Goal: Transaction & Acquisition: Purchase product/service

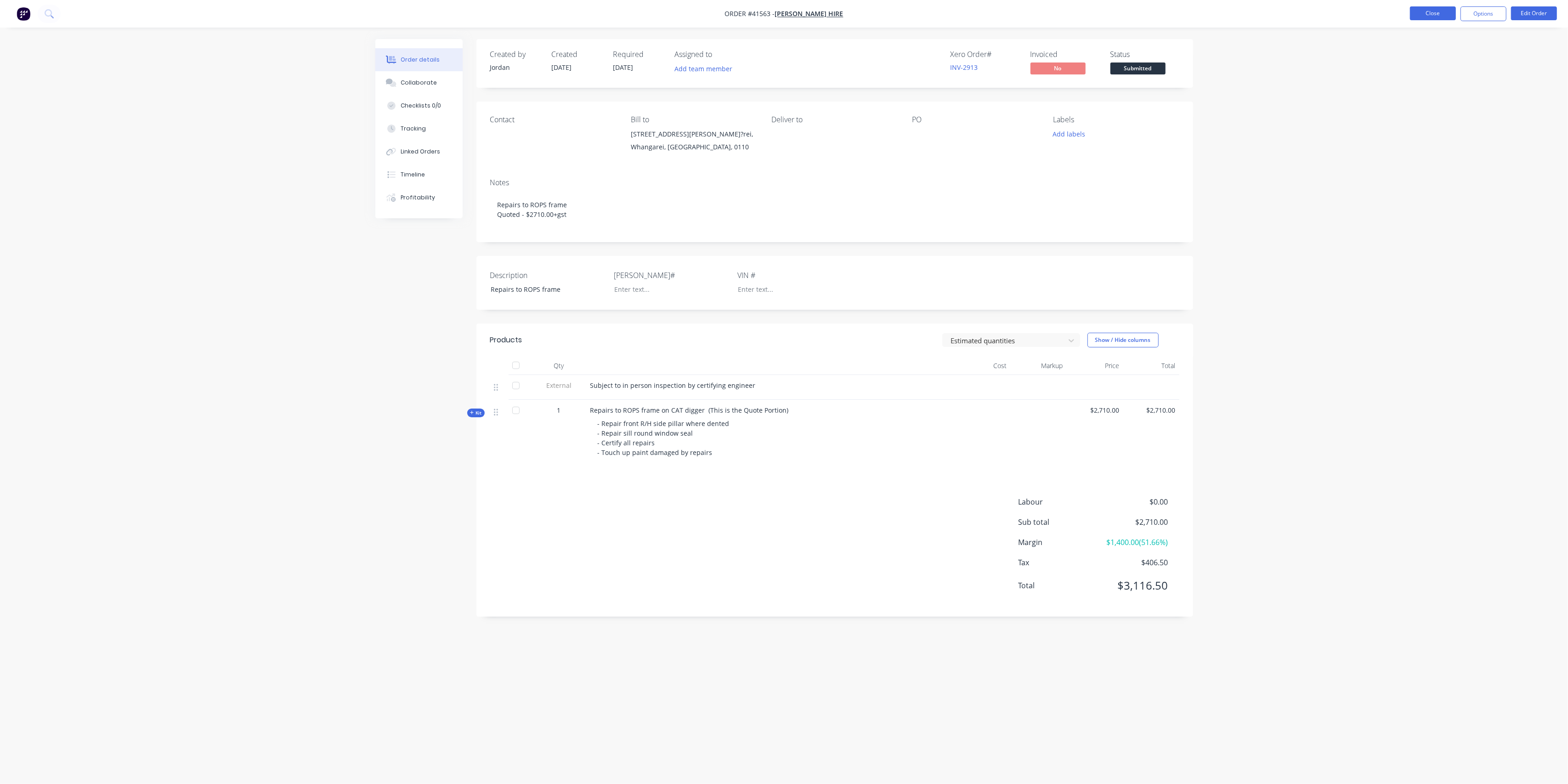
click at [1433, 9] on button "Close" at bounding box center [1432, 13] width 46 height 14
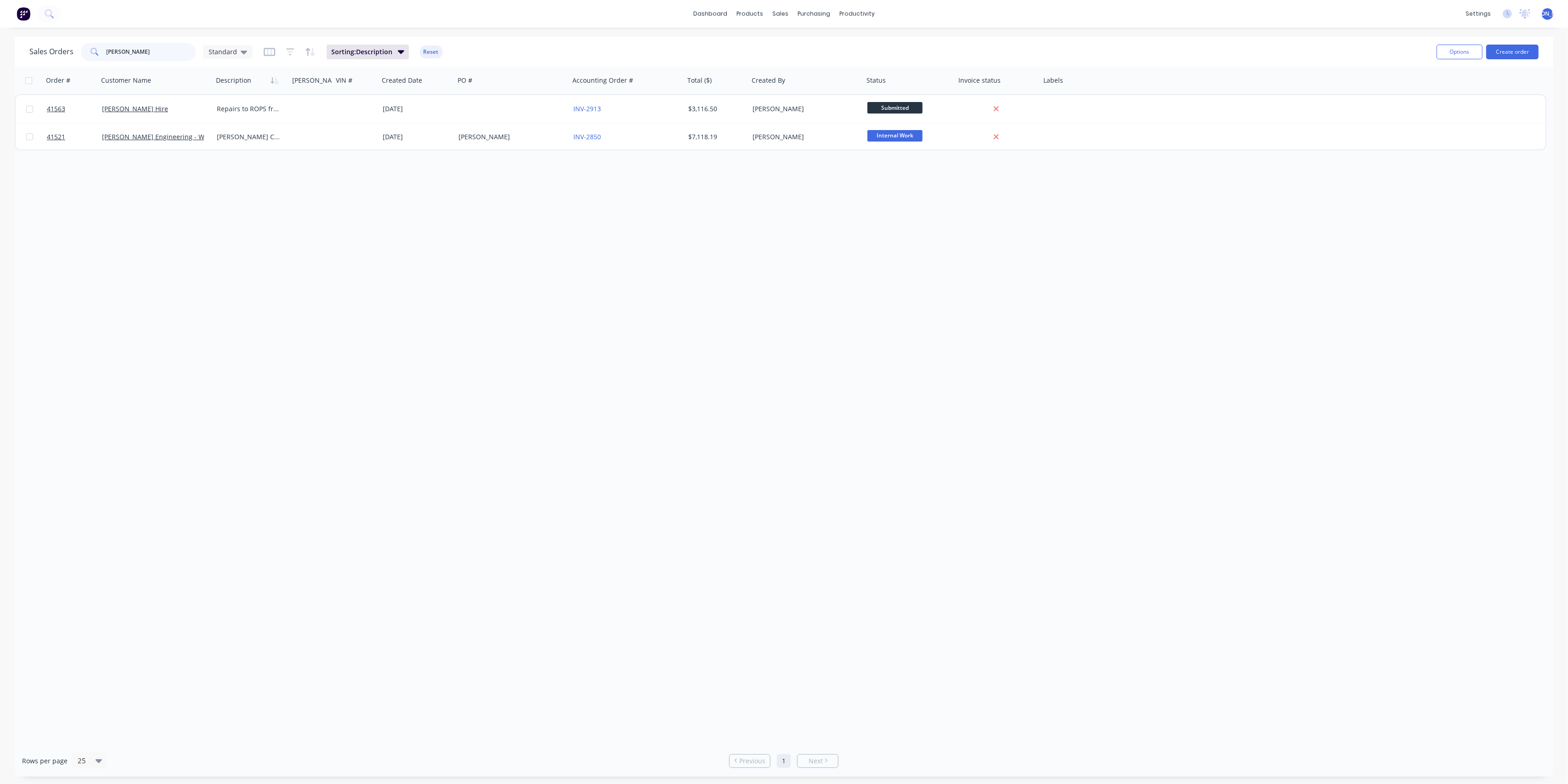
drag, startPoint x: 110, startPoint y: 52, endPoint x: 125, endPoint y: 49, distance: 15.3
click at [74, 52] on div "Sales Orders [PERSON_NAME] Standard" at bounding box center [141, 52] width 223 height 18
type input "r"
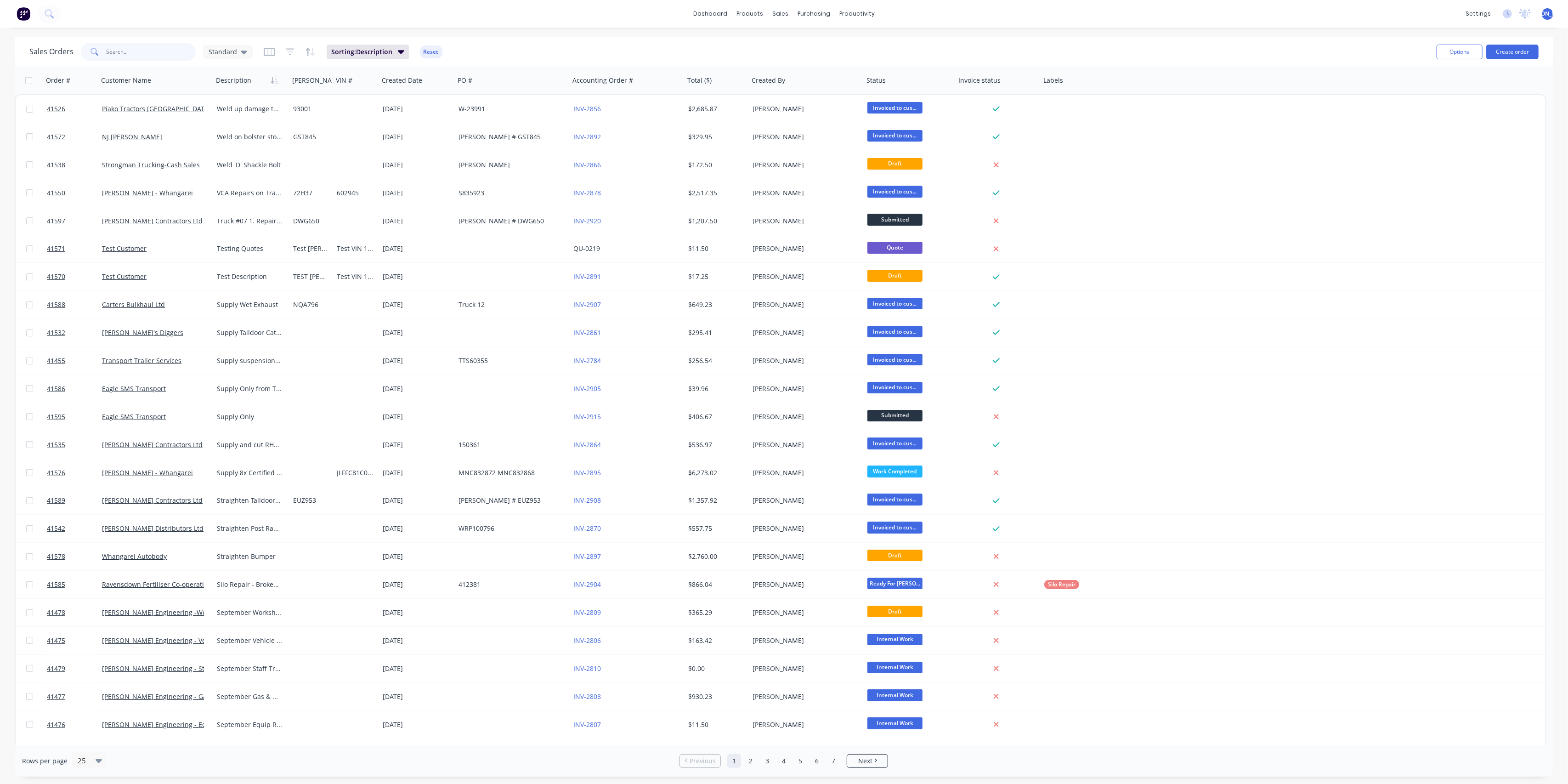
click at [131, 51] on input "text" at bounding box center [151, 52] width 89 height 18
type input "[PERSON_NAME]"
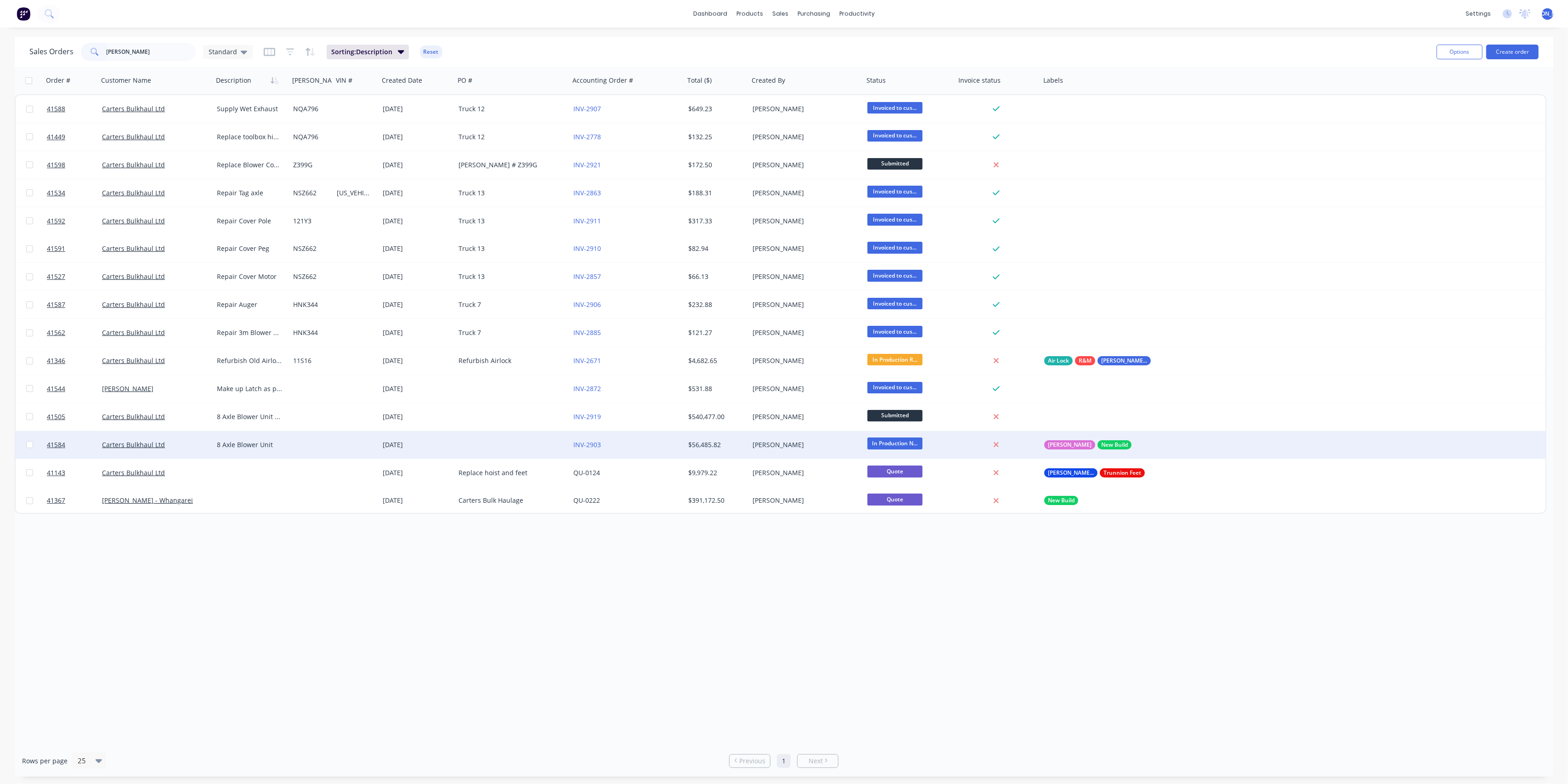
click at [184, 450] on div "Carters Bulkhaul Ltd" at bounding box center [156, 444] width 115 height 27
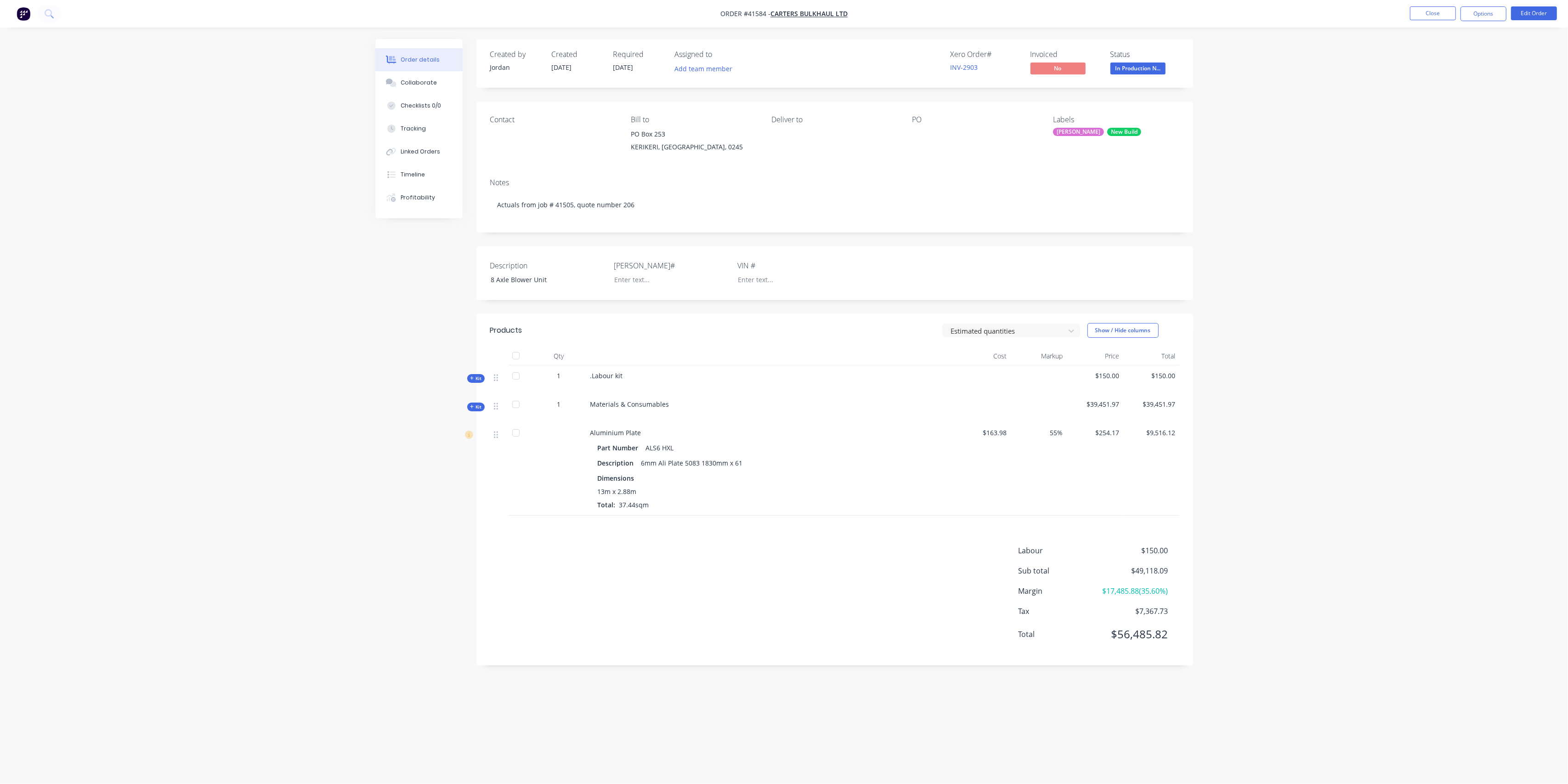
click at [478, 409] on span "Kit" at bounding box center [476, 407] width 12 height 7
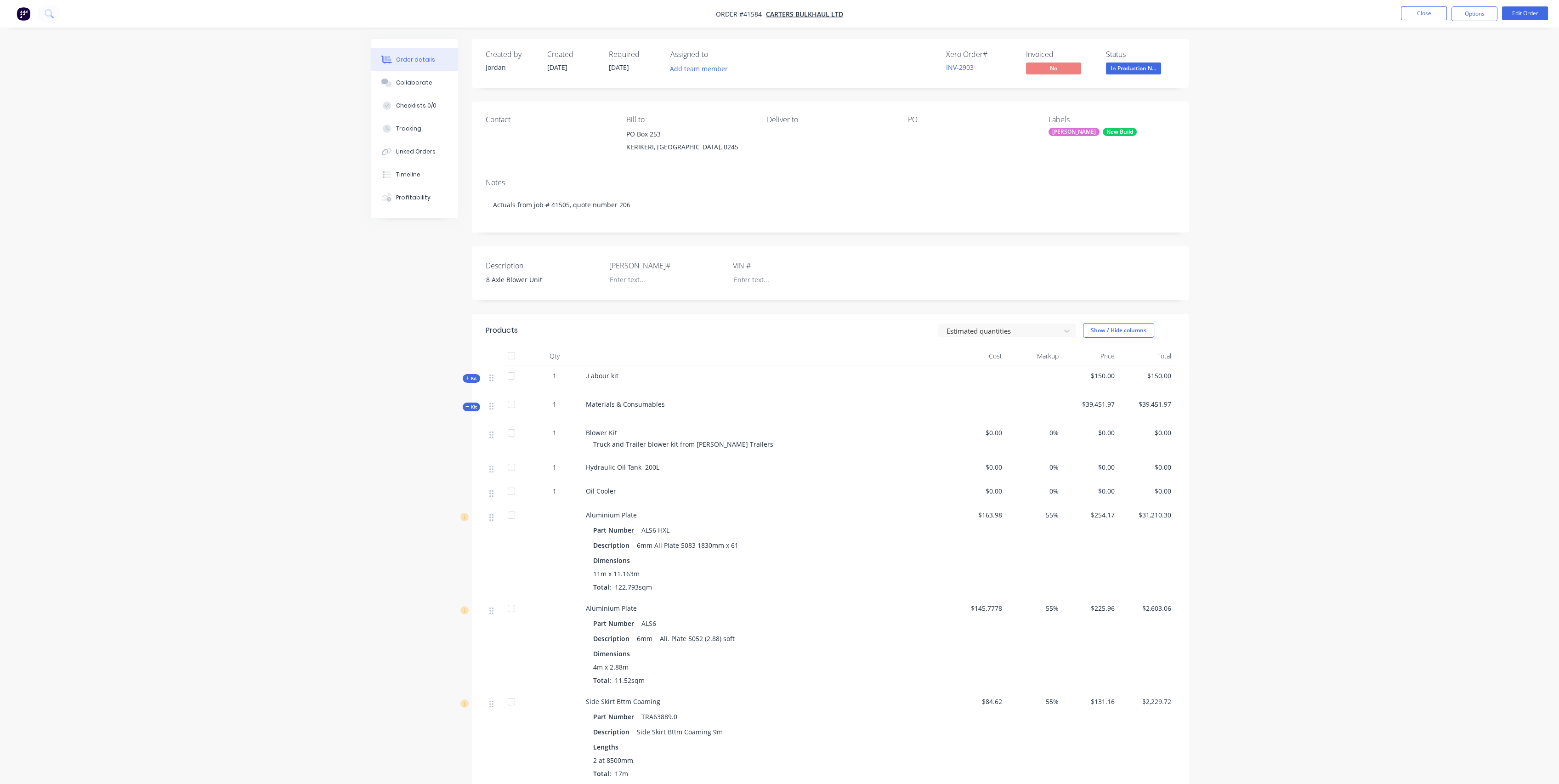
click at [475, 408] on span "Kit" at bounding box center [472, 407] width 12 height 7
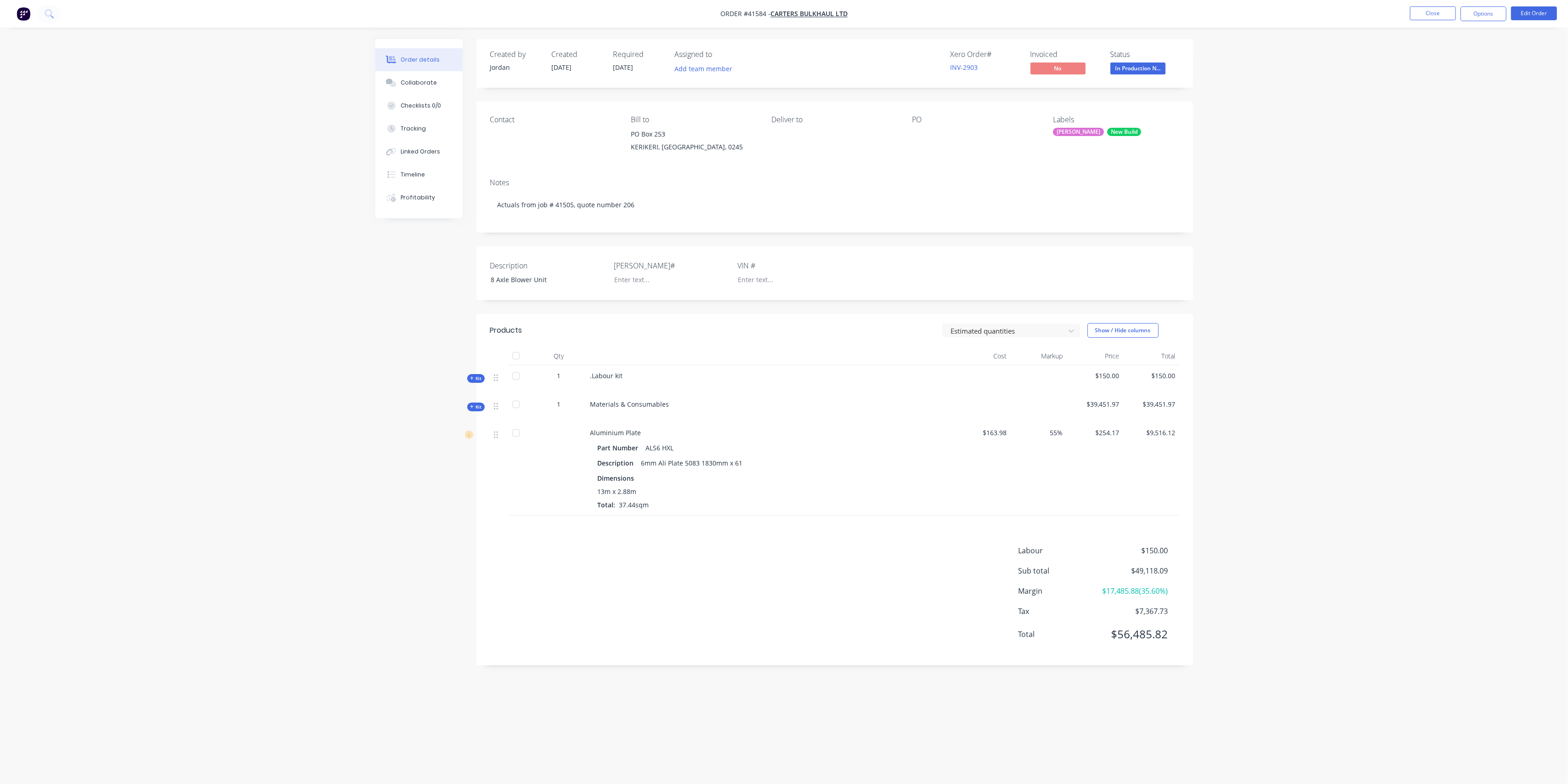
click at [475, 408] on span "Kit" at bounding box center [476, 407] width 12 height 7
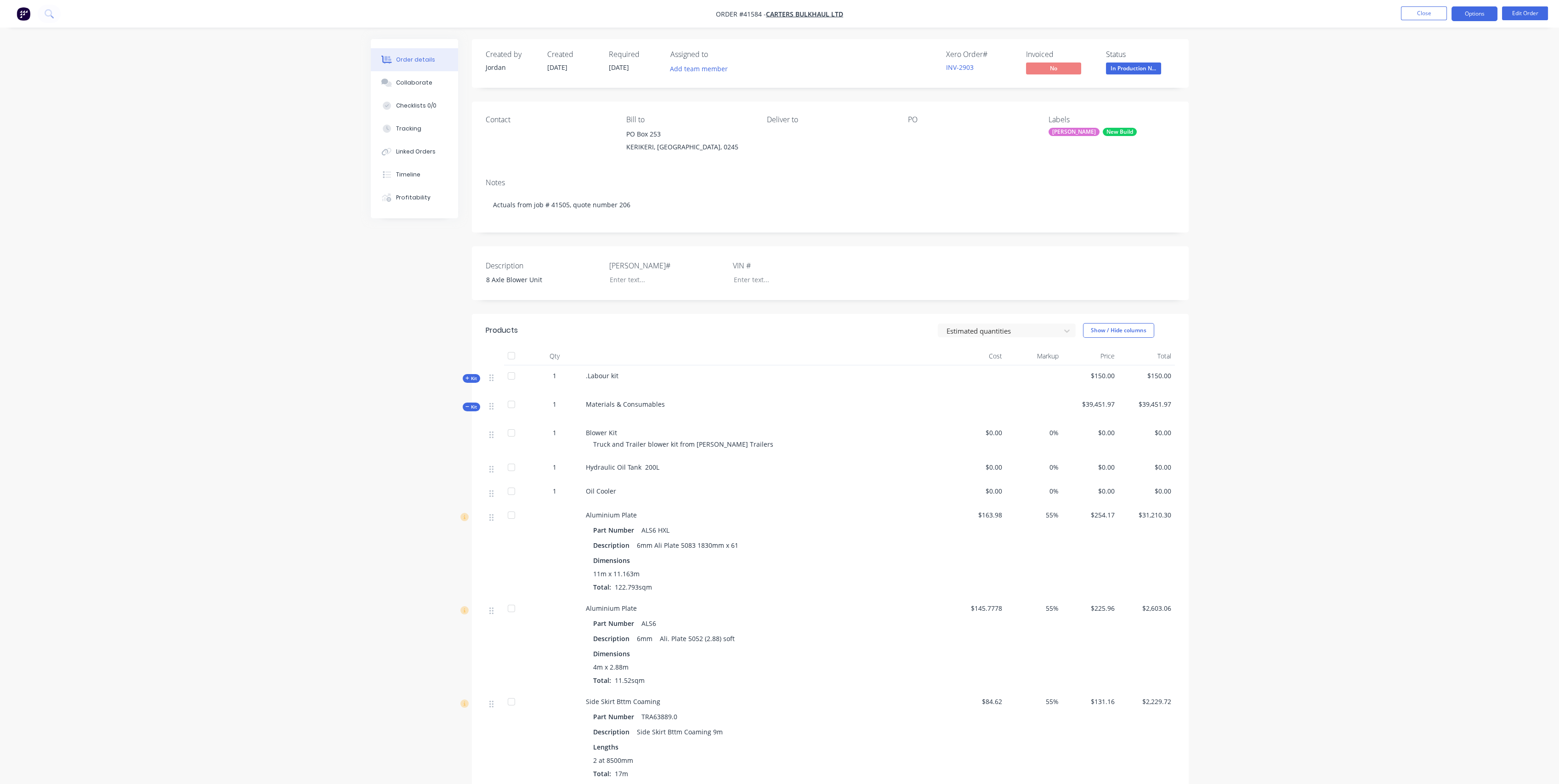
click at [1488, 13] on button "Options" at bounding box center [1474, 14] width 46 height 15
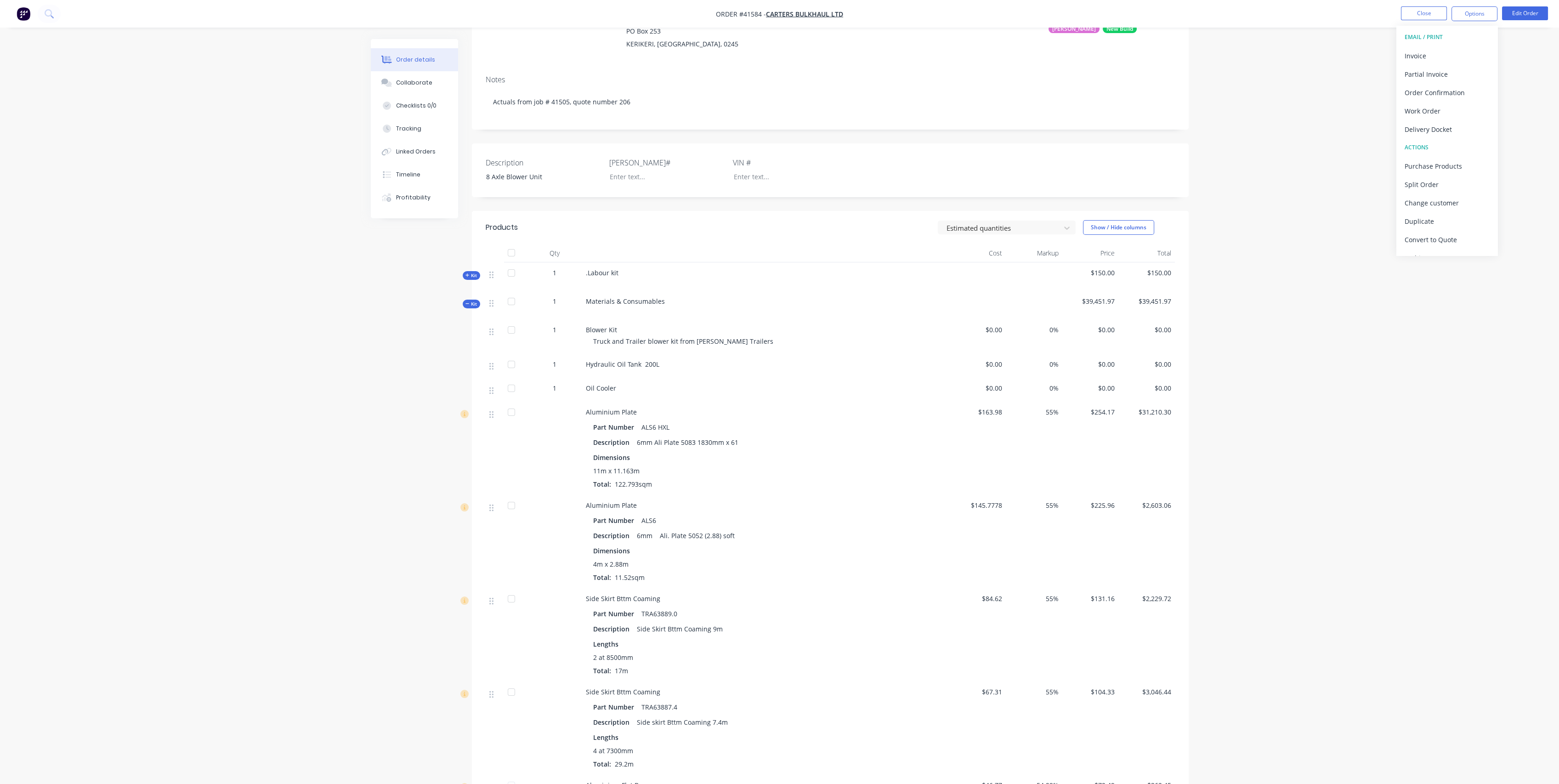
scroll to position [134, 0]
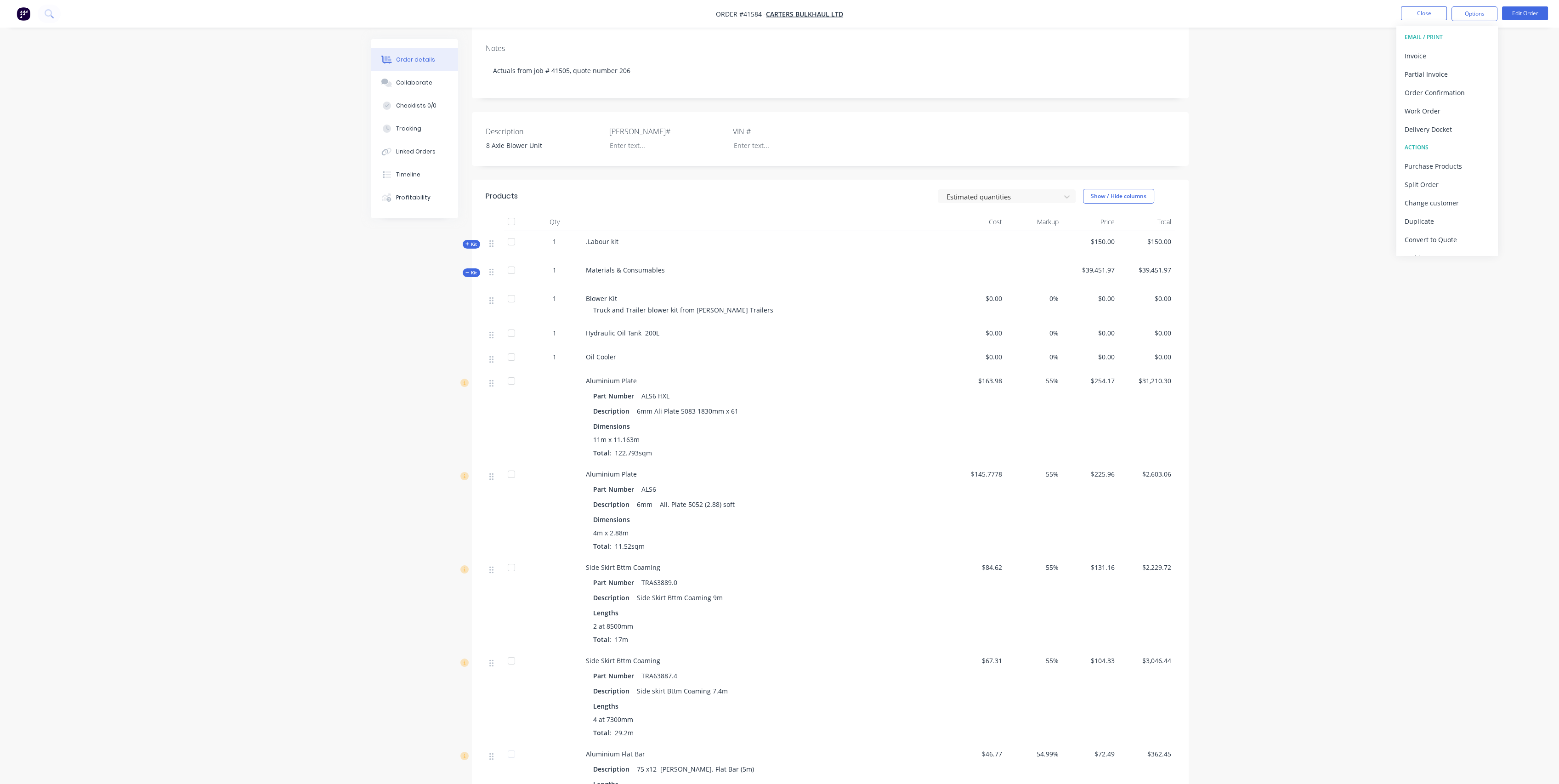
click at [471, 275] on span "Kit" at bounding box center [472, 272] width 12 height 7
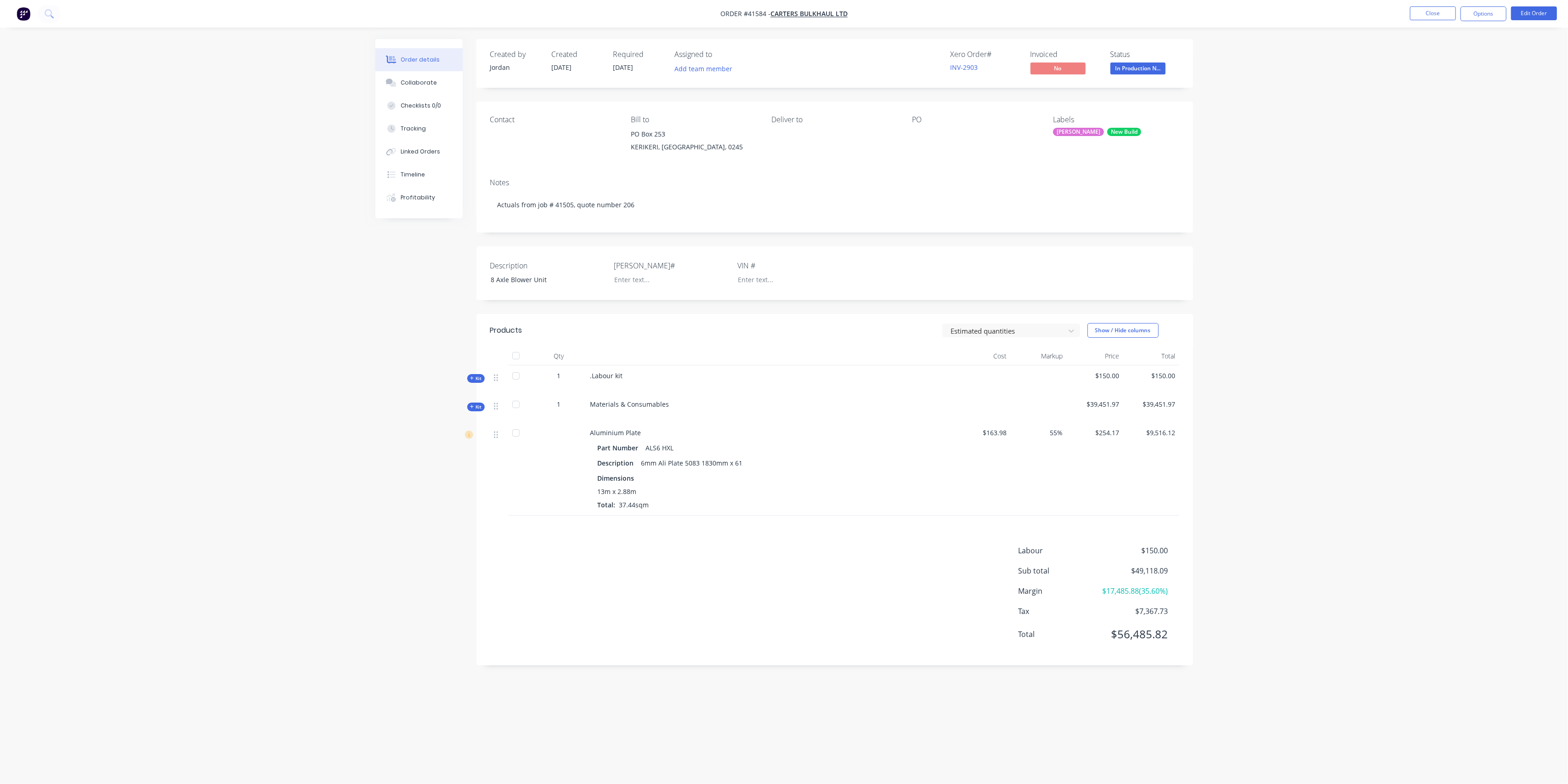
click at [478, 406] on span "Kit" at bounding box center [476, 407] width 12 height 7
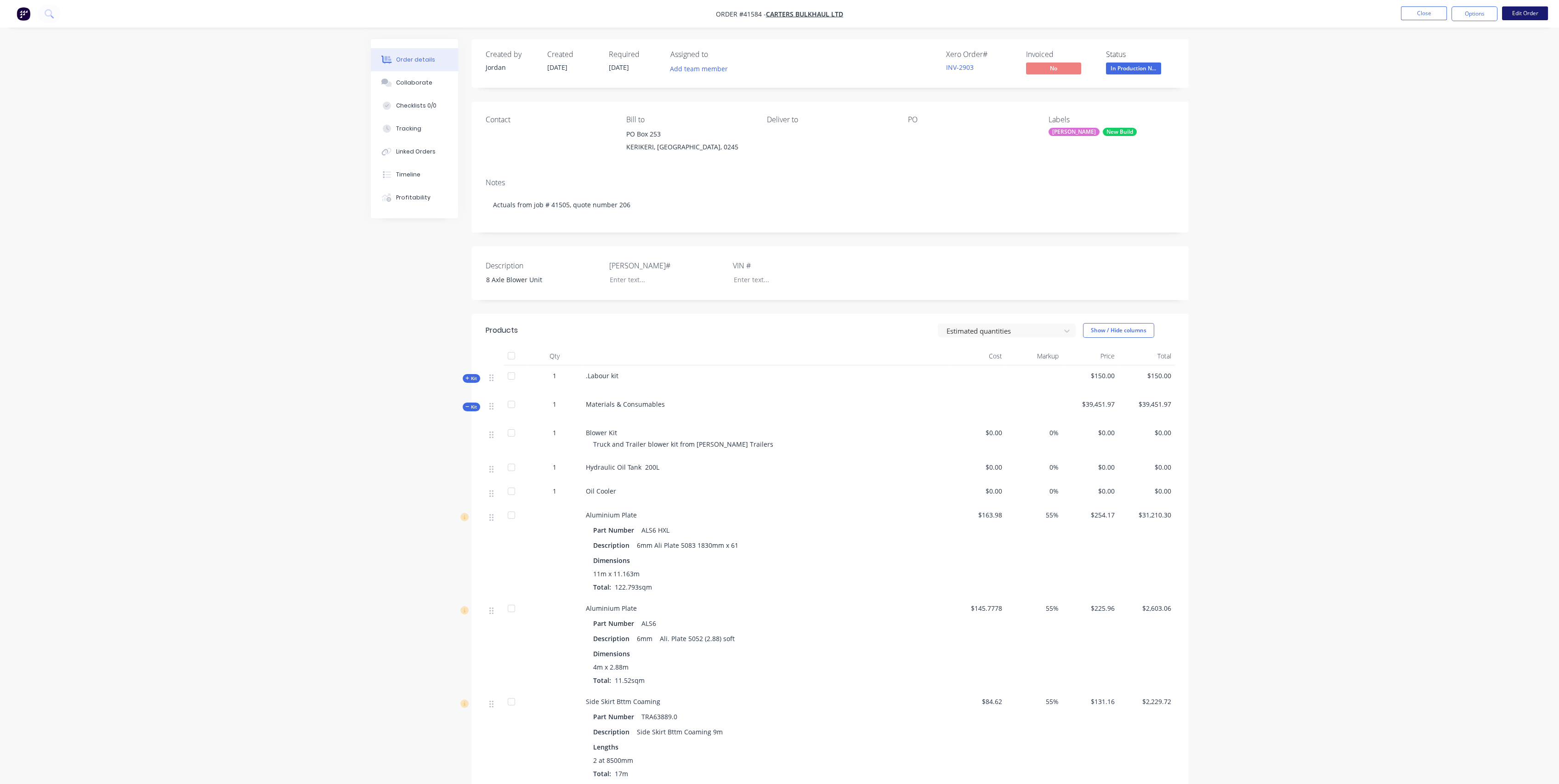
click at [1518, 12] on button "Edit Order" at bounding box center [1524, 13] width 46 height 14
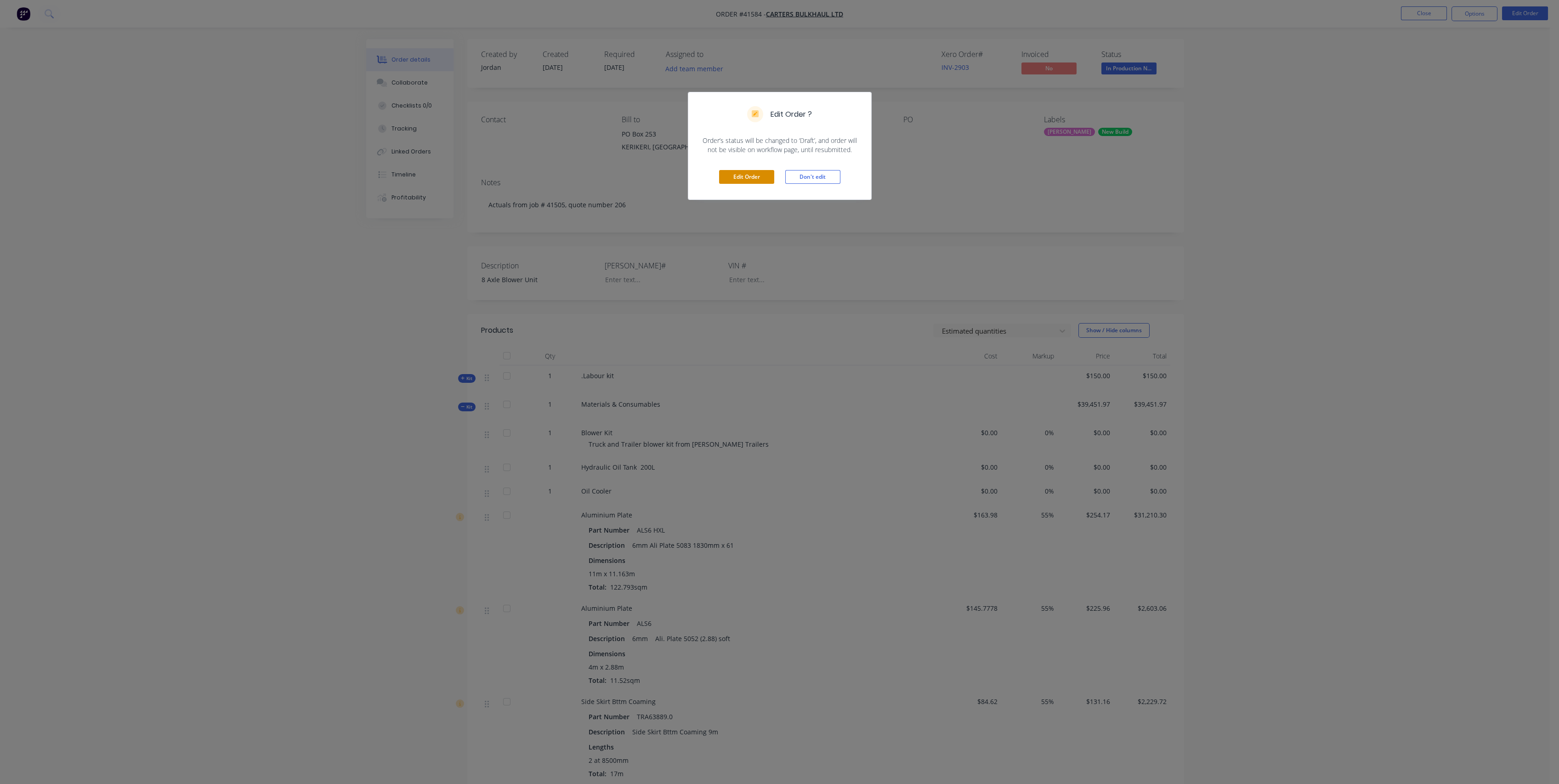
click at [750, 173] on button "Edit Order" at bounding box center [746, 177] width 55 height 14
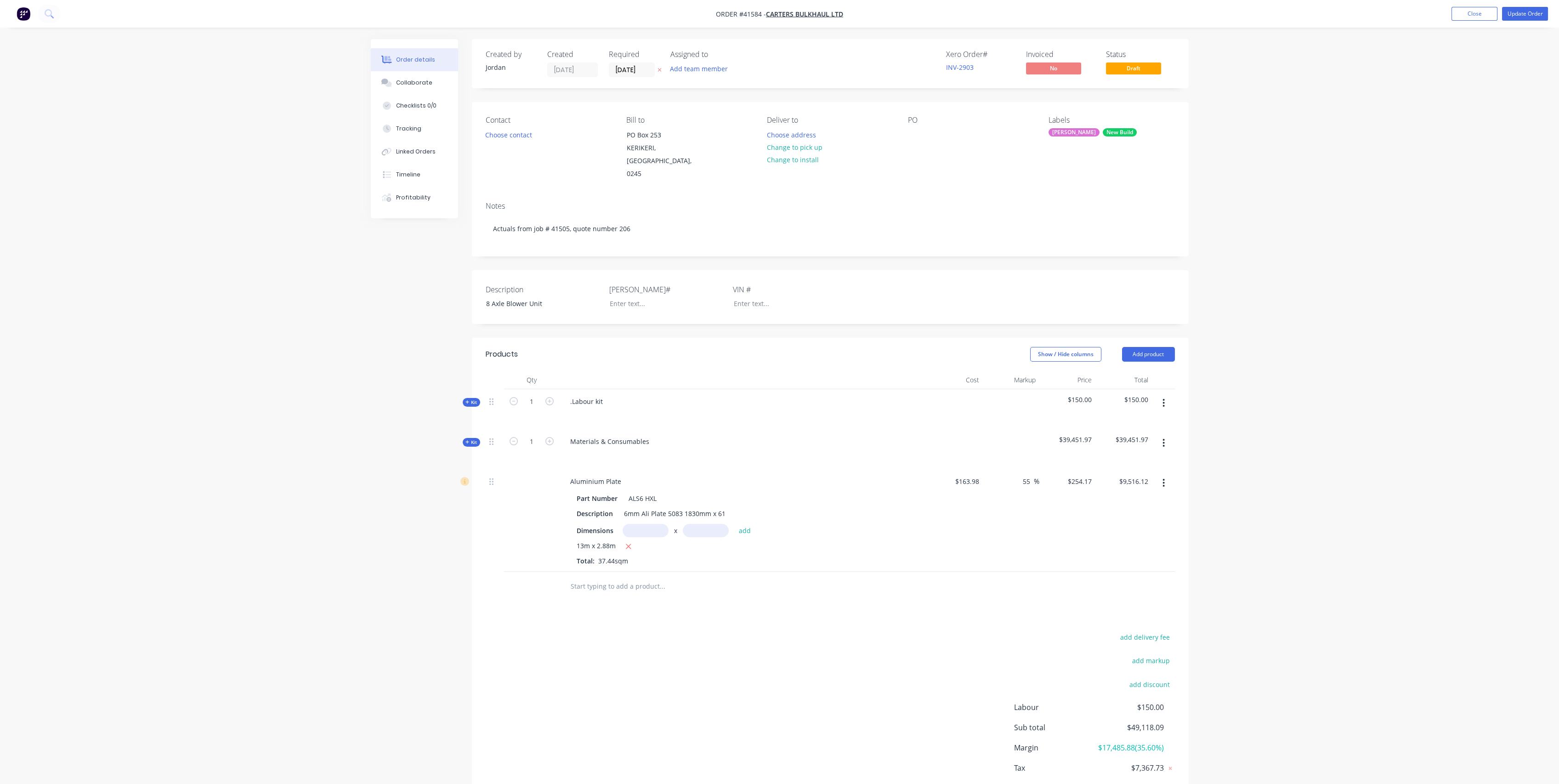
click at [411, 417] on div "Created by [PERSON_NAME] Created [DATE] Required [DATE] Assigned to Add team me…" at bounding box center [779, 437] width 818 height 797
click at [421, 381] on div "Created by [PERSON_NAME] Created [DATE] Required [DATE] Assigned to Add team me…" at bounding box center [779, 437] width 818 height 797
drag, startPoint x: 494, startPoint y: 287, endPoint x: 463, endPoint y: 285, distance: 31.1
click at [463, 286] on div "Created by [PERSON_NAME] Created [DATE] Required [DATE] Assigned to Add team me…" at bounding box center [779, 437] width 818 height 797
click at [340, 301] on div "Order details Collaborate Checklists 0/0 Tracking Linked Orders Timeline Profit…" at bounding box center [779, 418] width 1559 height 836
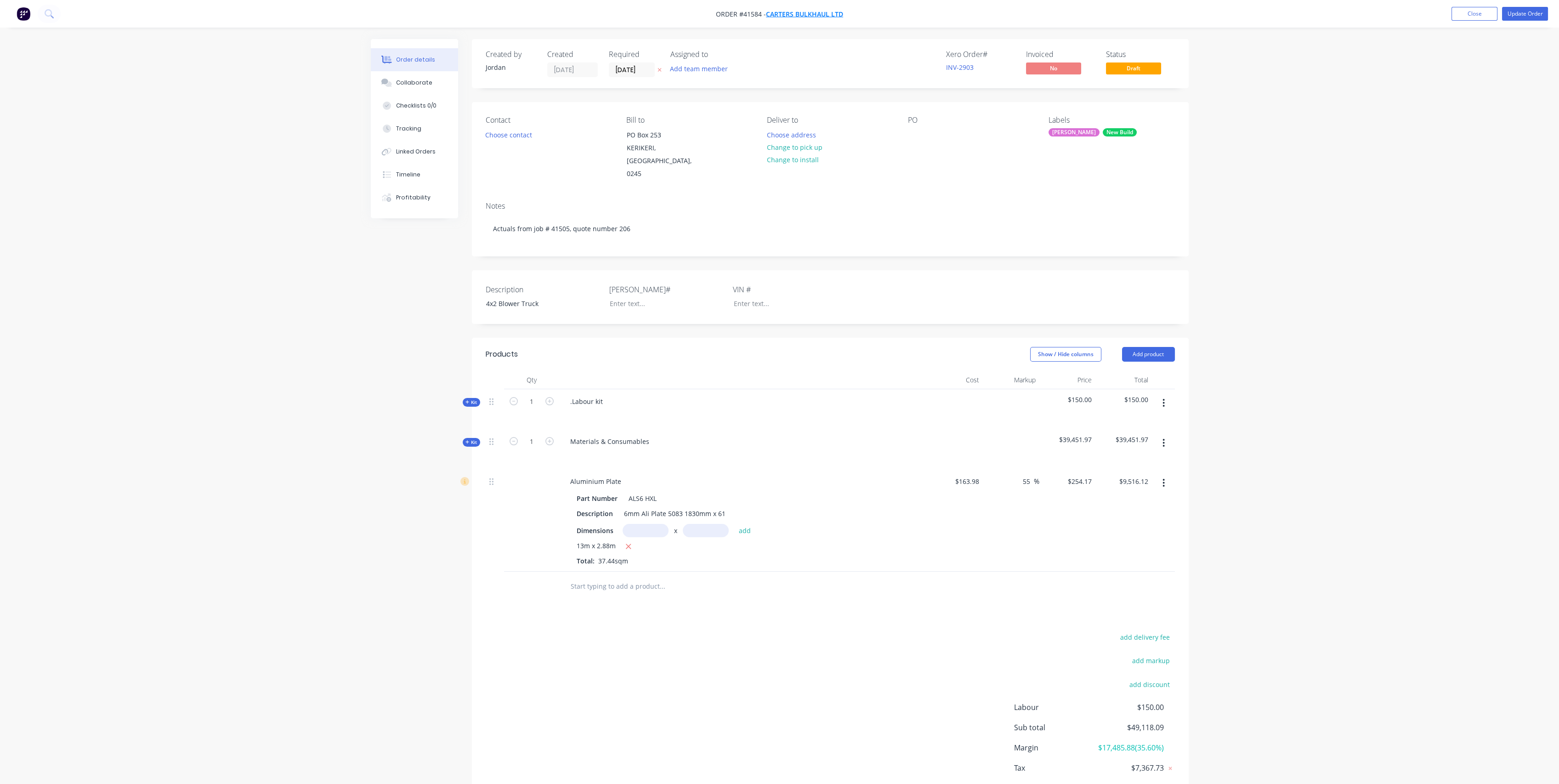
click at [813, 10] on span "Carters Bulkhaul Ltd" at bounding box center [804, 14] width 77 height 9
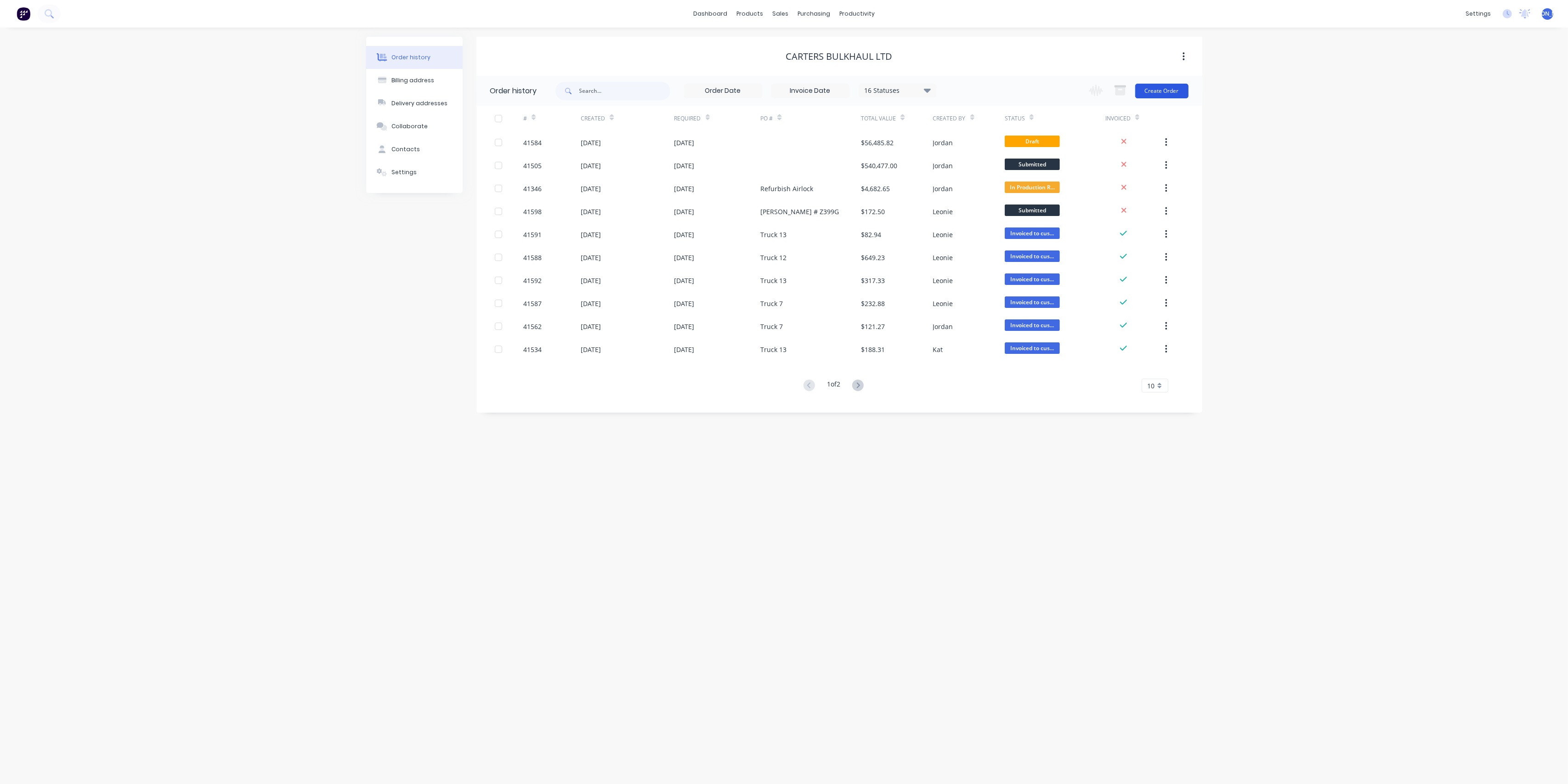
click at [1175, 89] on button "Create Order" at bounding box center [1162, 91] width 54 height 15
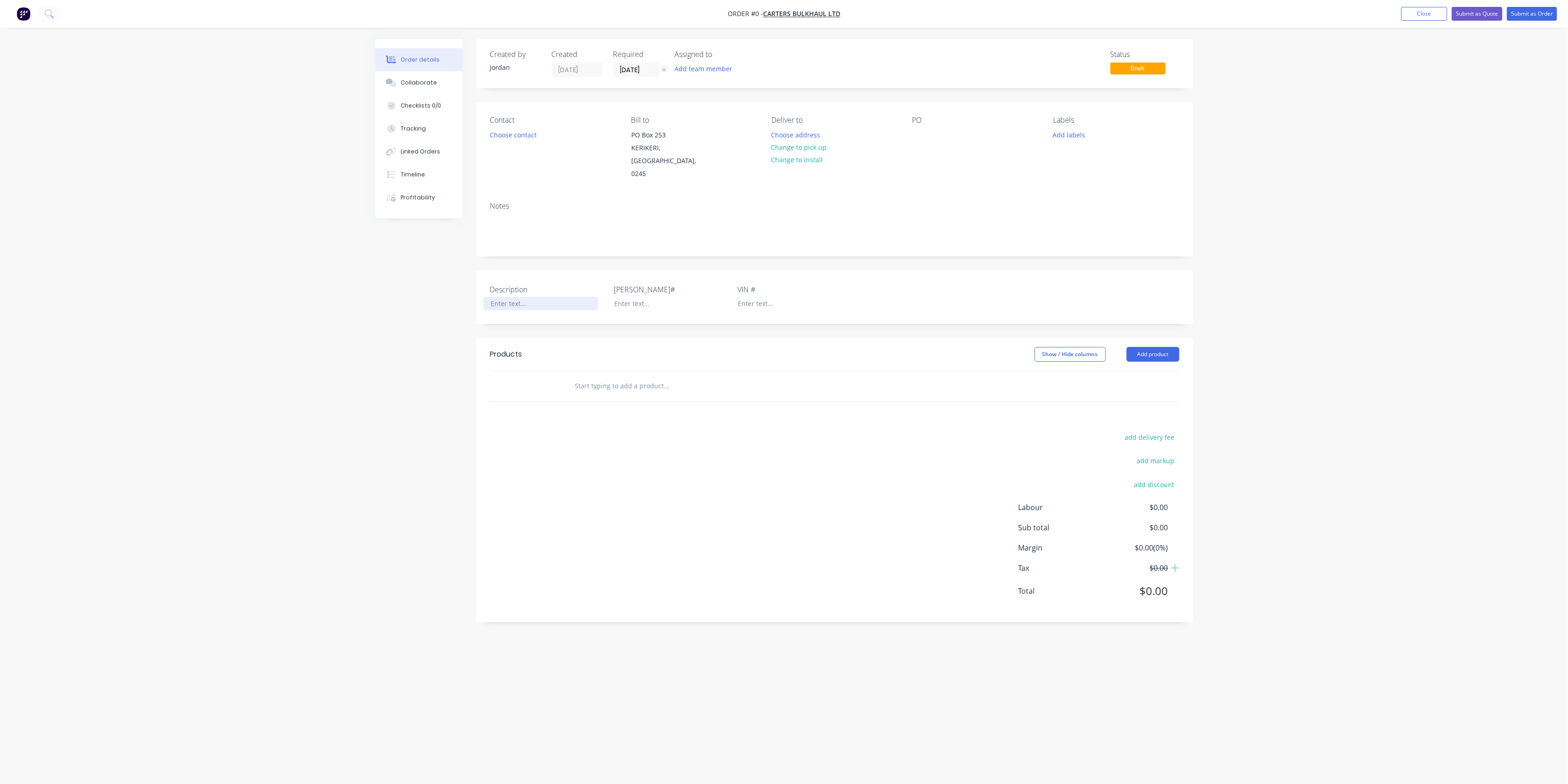
click at [499, 297] on div at bounding box center [541, 304] width 115 height 13
click at [700, 381] on div "Order details Collaborate Checklists 0/0 Tracking Linked Orders Timeline Profit…" at bounding box center [785, 374] width 836 height 671
click at [1150, 347] on button "Add product" at bounding box center [1153, 354] width 53 height 15
click at [1138, 371] on div "Product catalogue" at bounding box center [1136, 377] width 71 height 13
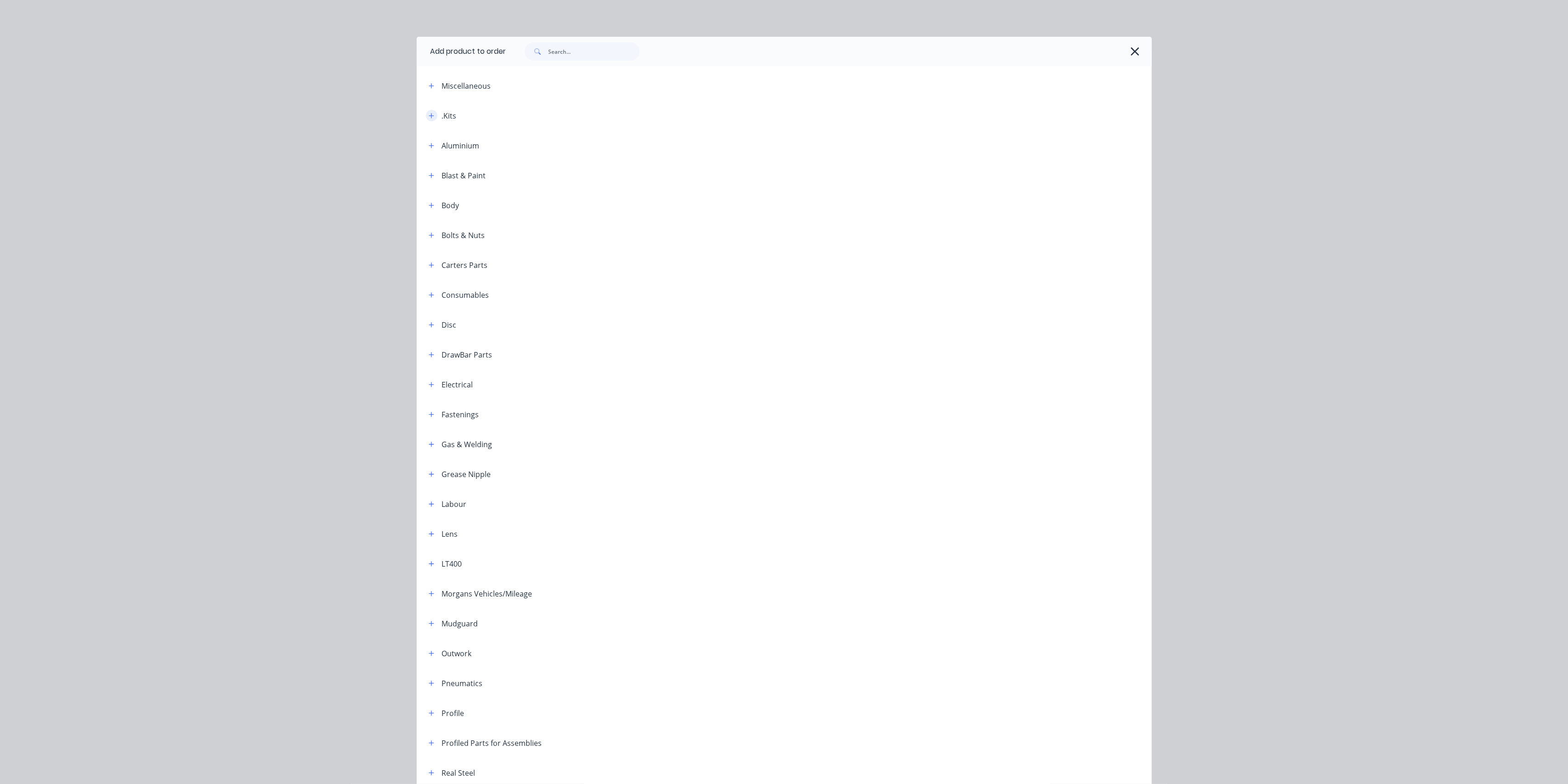
click at [429, 111] on button "button" at bounding box center [432, 115] width 12 height 12
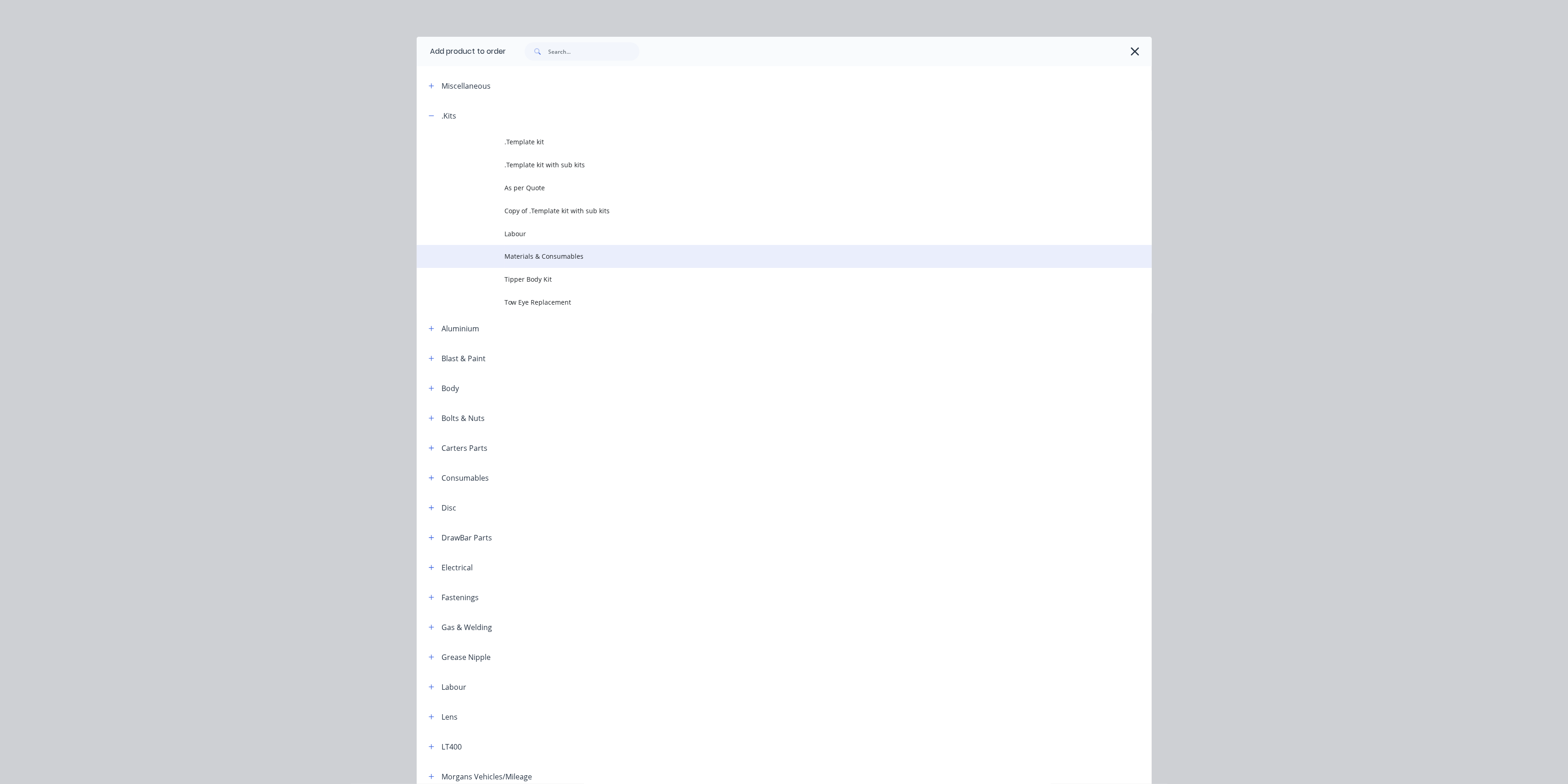
click at [537, 250] on td "Materials & Consumables" at bounding box center [828, 256] width 647 height 23
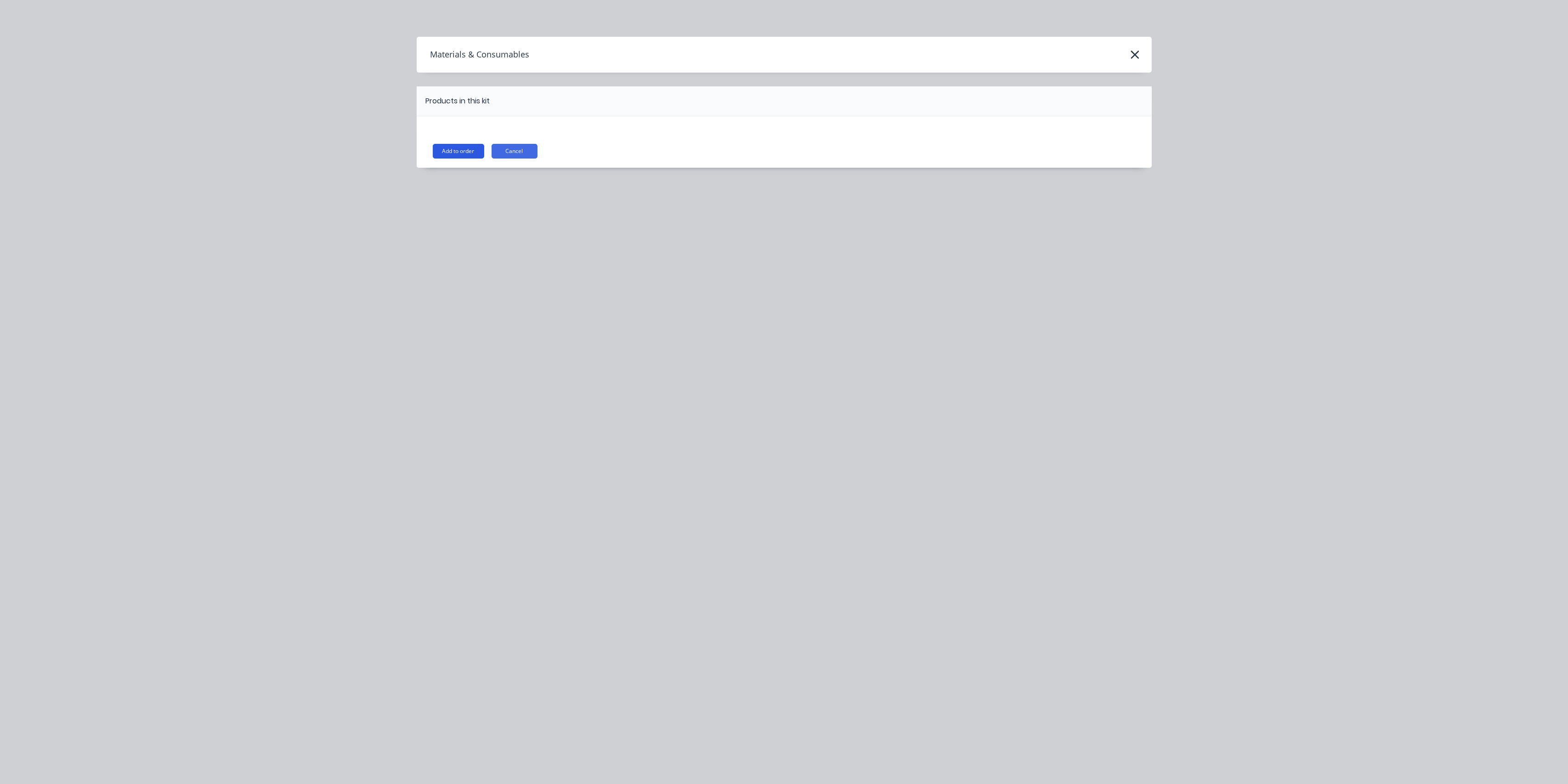
click at [445, 144] on button "Add to order" at bounding box center [458, 151] width 52 height 15
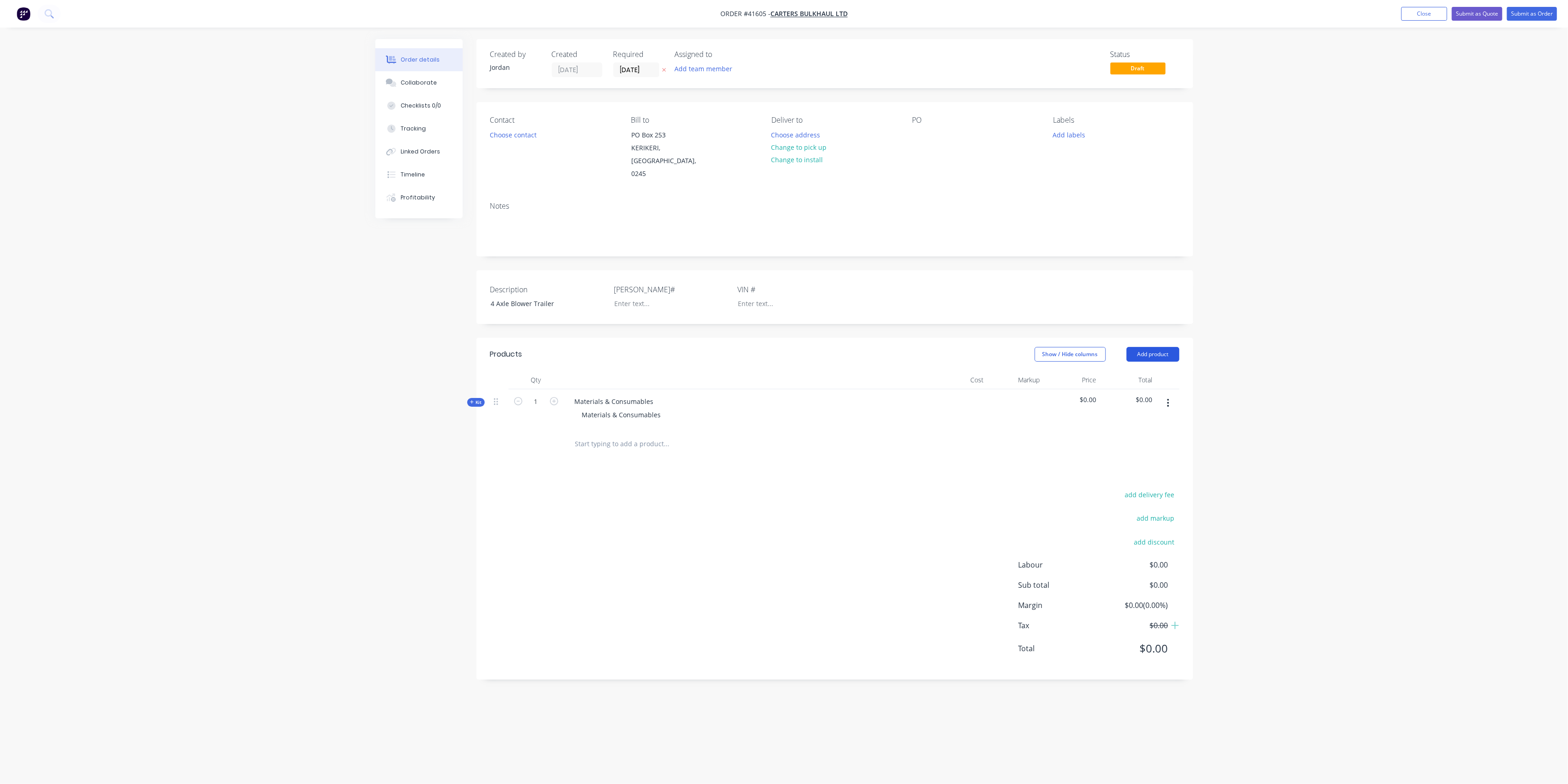
click at [1141, 347] on button "Add product" at bounding box center [1153, 354] width 53 height 15
click at [1127, 371] on div "Product catalogue" at bounding box center [1136, 377] width 71 height 13
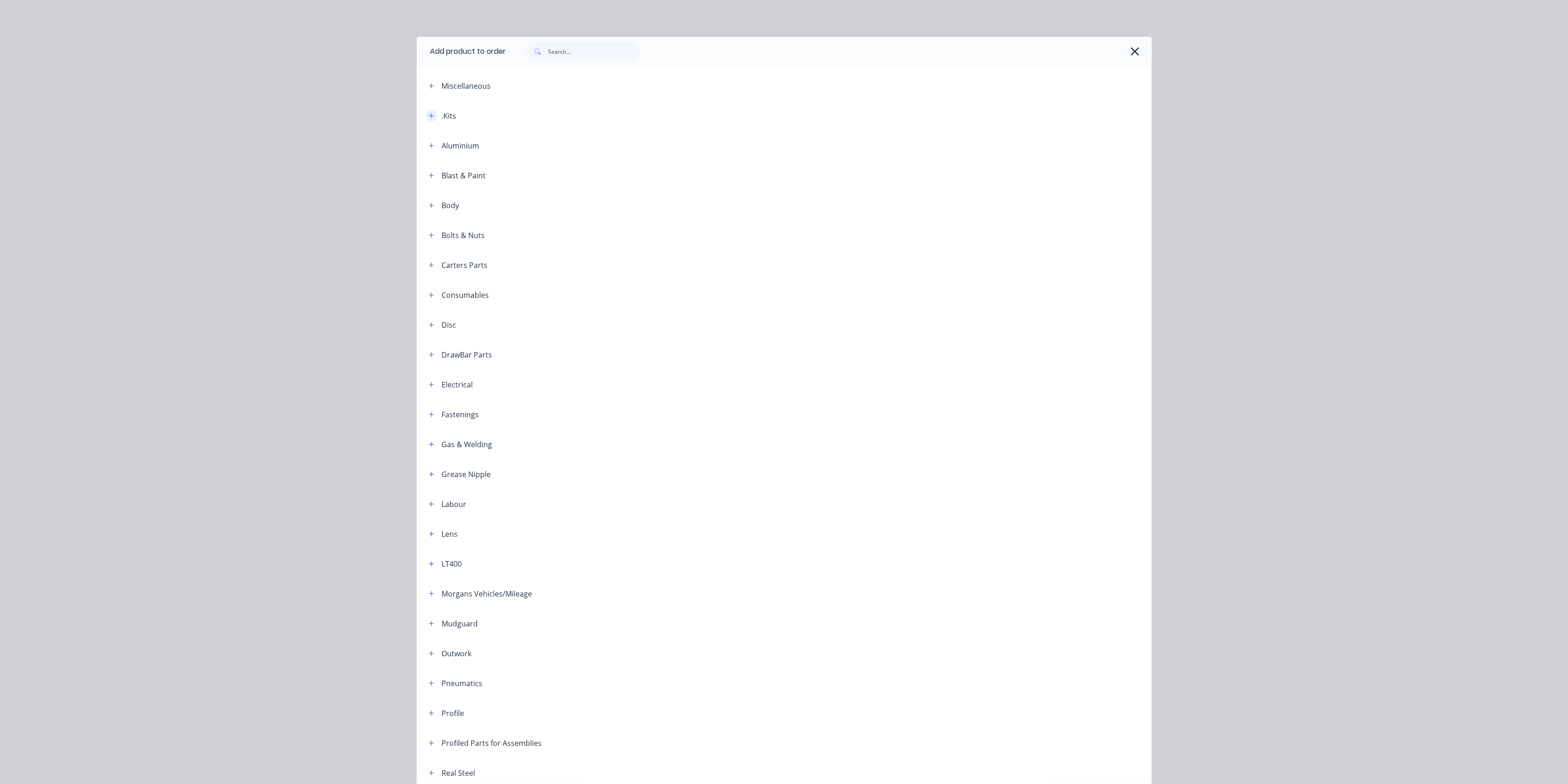
click at [429, 114] on icon "button" at bounding box center [431, 116] width 5 height 5
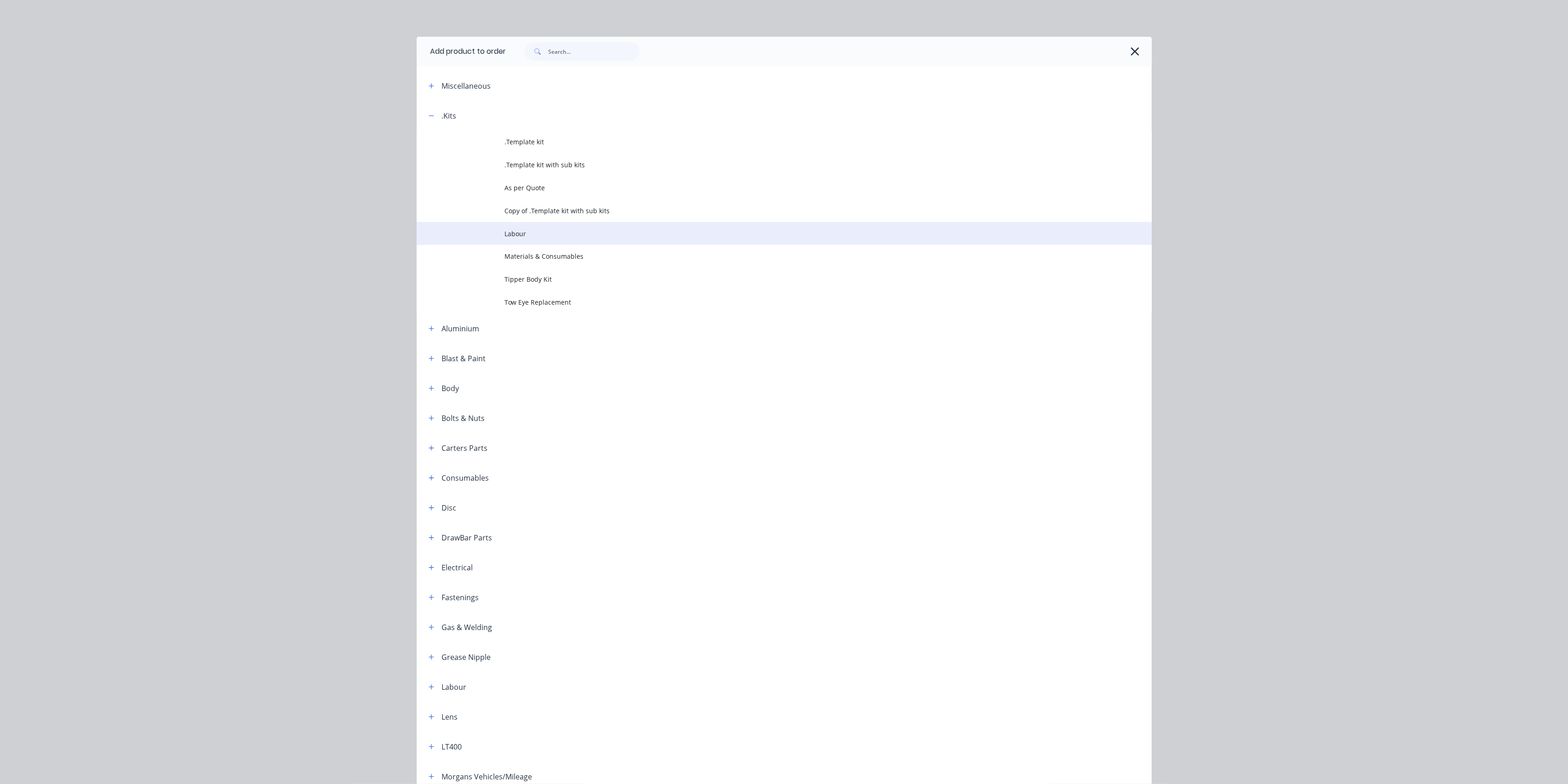
click at [554, 225] on td "Labour" at bounding box center [828, 234] width 647 height 23
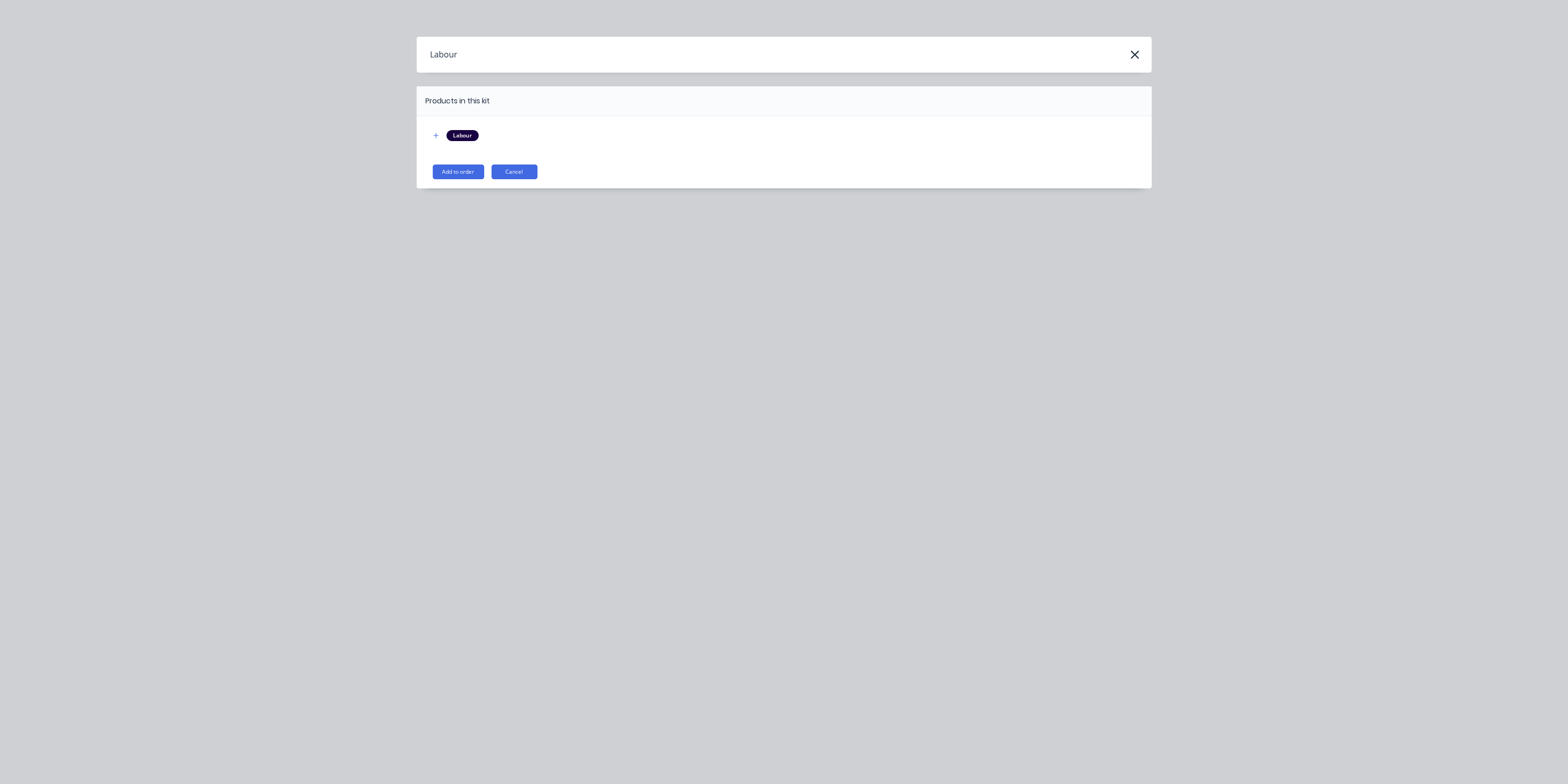
click at [458, 172] on button "Add to order" at bounding box center [458, 172] width 52 height 15
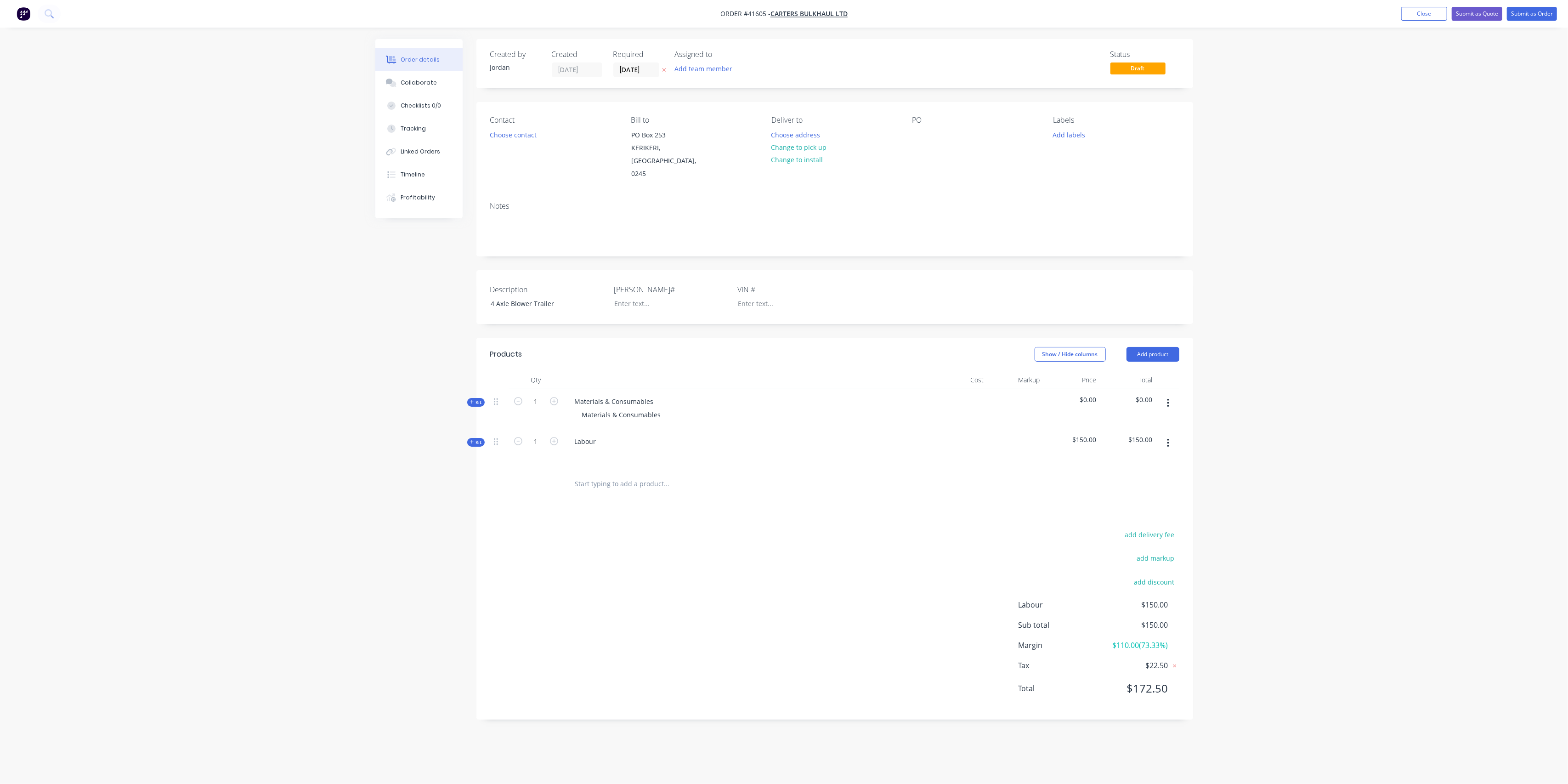
click at [471, 393] on div "Created by [PERSON_NAME] Created [DATE] Required [DATE] Assigned to Add team me…" at bounding box center [784, 386] width 817 height 694
click at [471, 400] on icon "button" at bounding box center [472, 402] width 4 height 5
click at [592, 429] on input "text" at bounding box center [667, 438] width 184 height 18
type input "Chassis Profiles"
click at [686, 450] on button "Add Chassis Profiles to kit" at bounding box center [705, 462] width 276 height 29
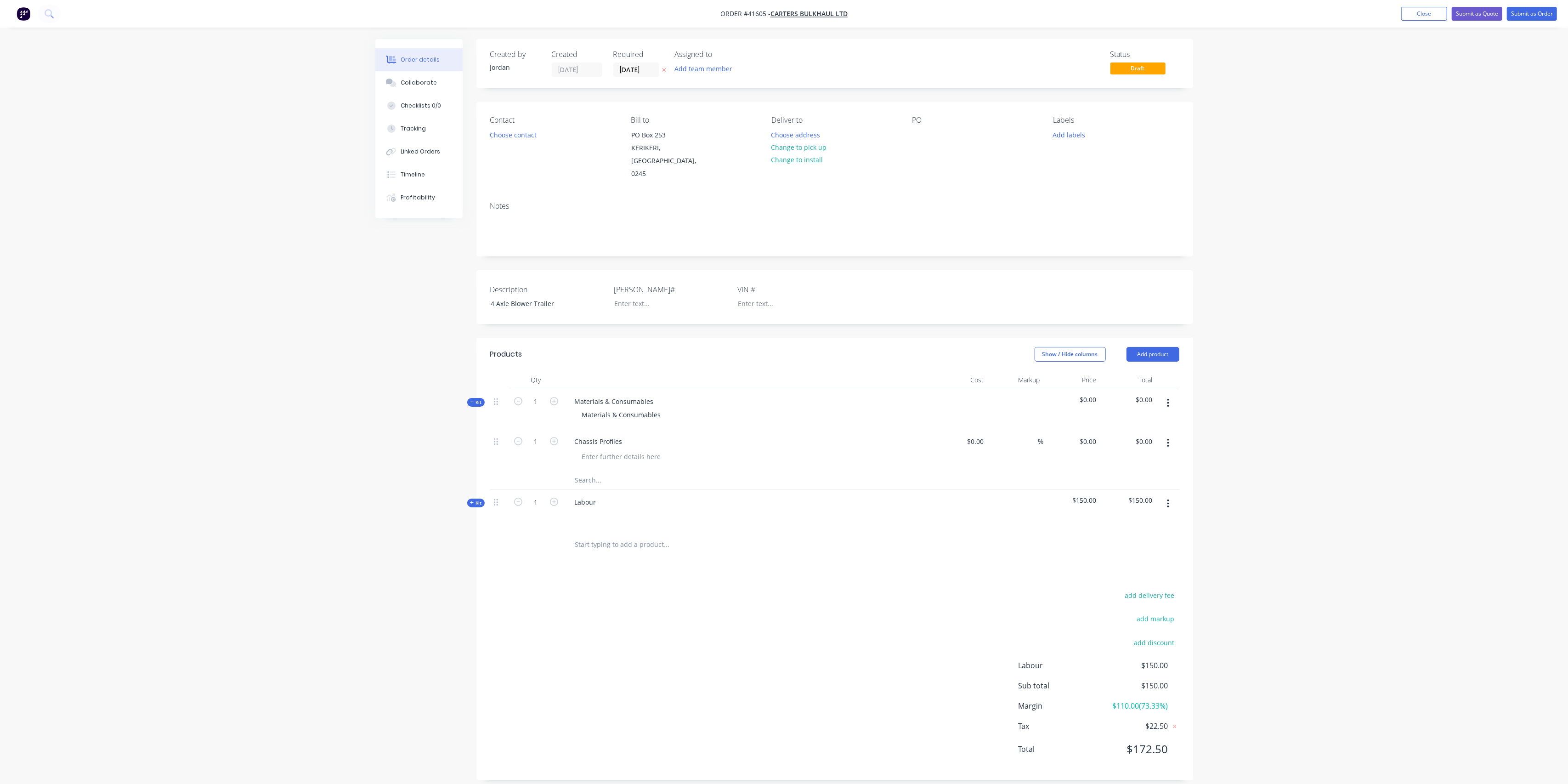
drag, startPoint x: 786, startPoint y: 613, endPoint x: 777, endPoint y: 609, distance: 9.8
click at [784, 614] on div "add delivery fee add markup add discount Labour $150.00 Sub total $150.00 Margi…" at bounding box center [835, 677] width 689 height 177
click at [911, 435] on div "Chassis Profiles" at bounding box center [747, 441] width 360 height 13
click at [1524, 16] on button "Submit as Order" at bounding box center [1532, 13] width 50 height 14
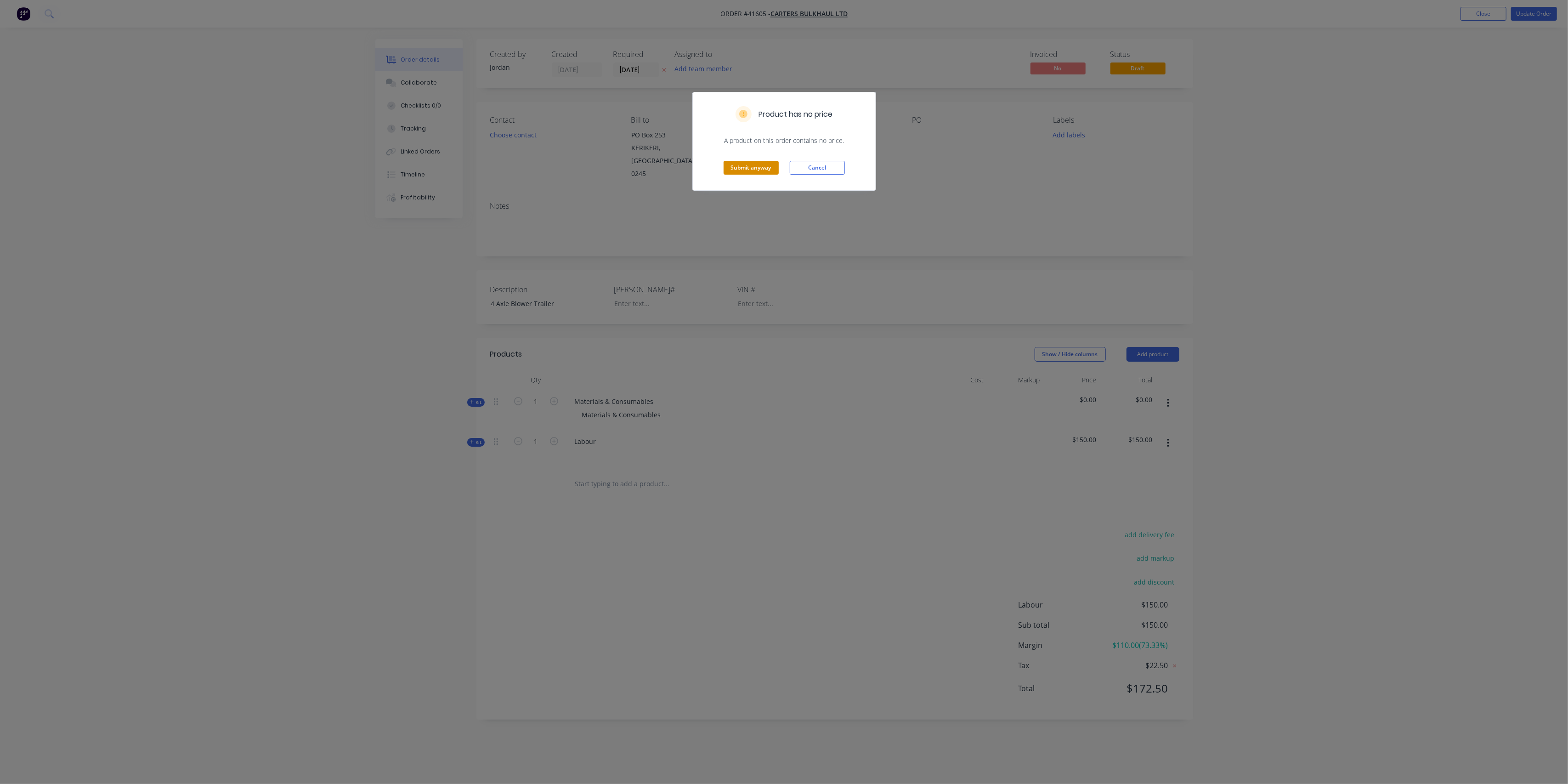
click at [755, 166] on button "Submit anyway" at bounding box center [751, 167] width 55 height 14
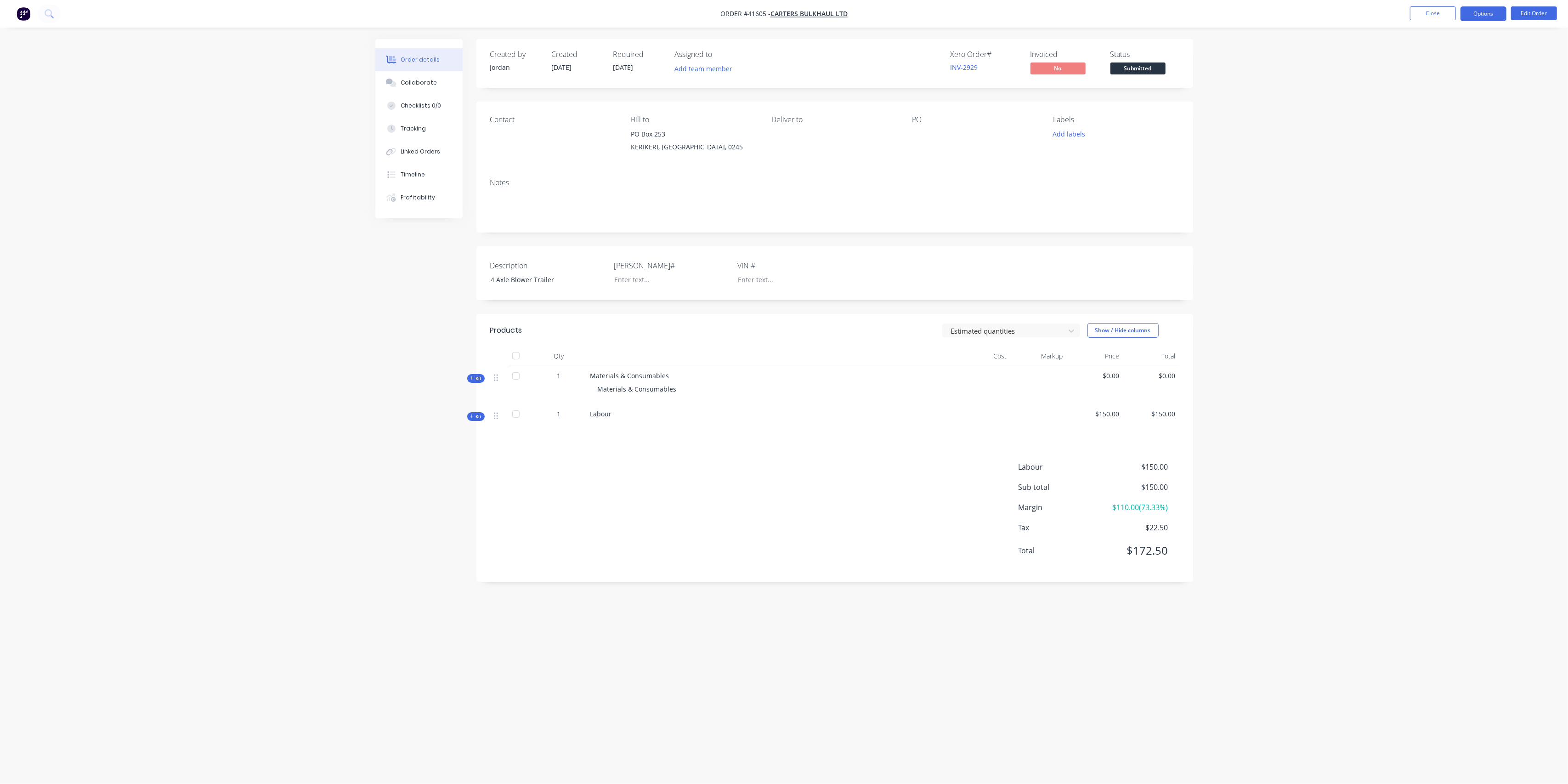
click at [1477, 16] on button "Options" at bounding box center [1483, 14] width 46 height 15
click at [1459, 166] on div "Purchase Products" at bounding box center [1455, 166] width 85 height 13
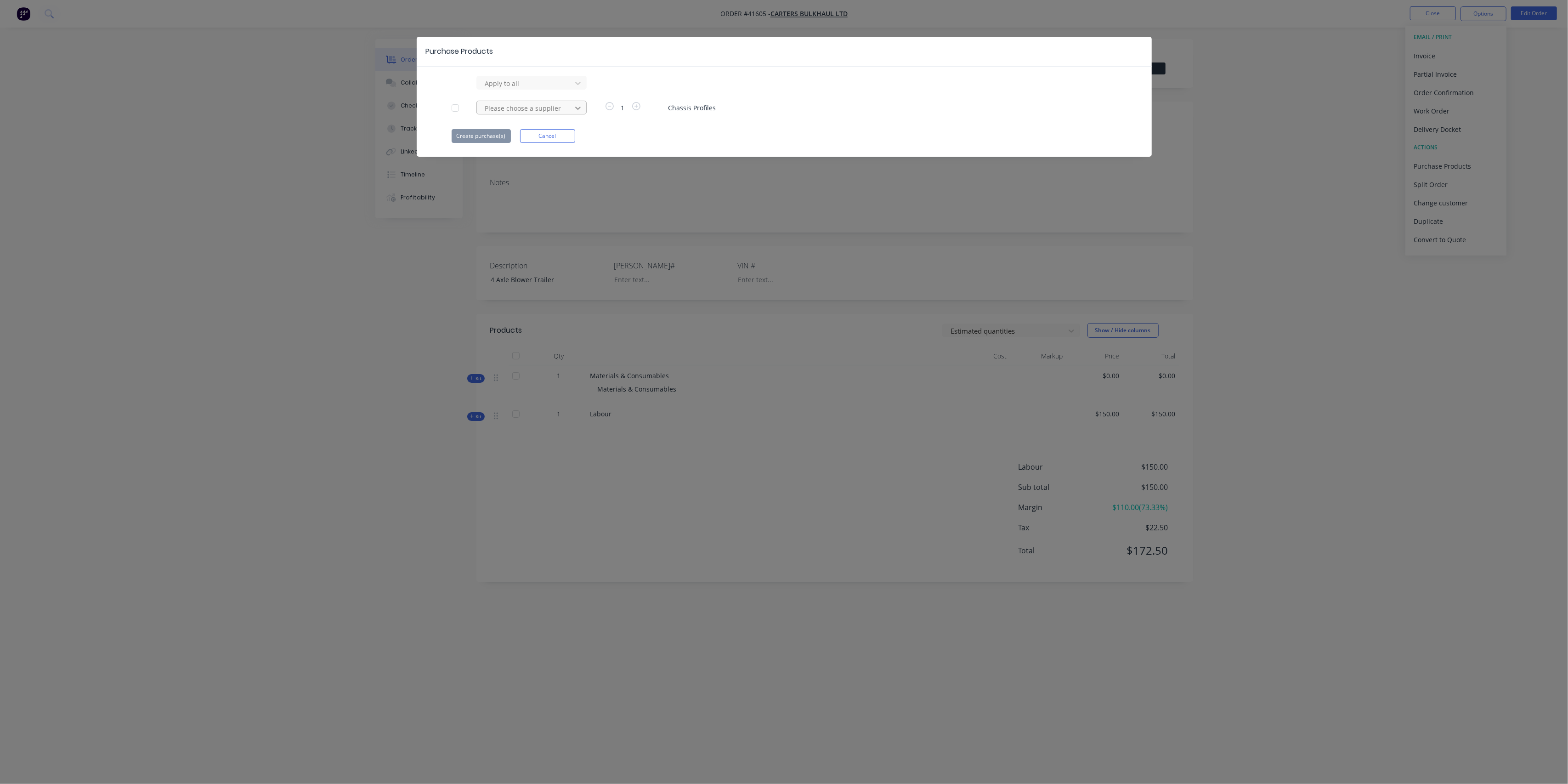
click at [579, 105] on icon at bounding box center [578, 108] width 9 height 9
type input "vulca"
click at [521, 139] on div "Vulcan Steel" at bounding box center [531, 142] width 110 height 17
click at [460, 138] on button "Create purchase(s)" at bounding box center [481, 136] width 59 height 14
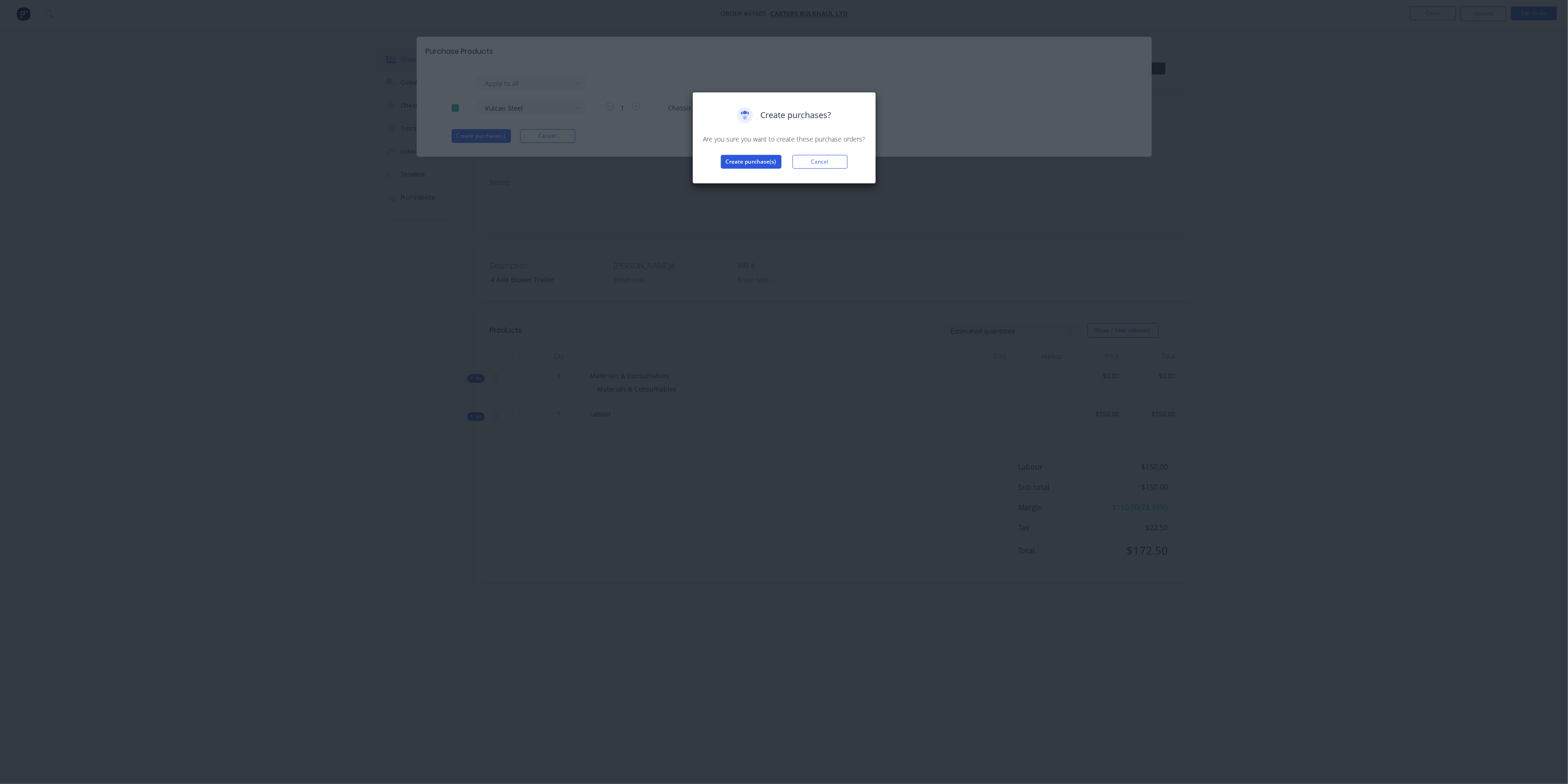
click at [757, 158] on button "Create purchase(s)" at bounding box center [751, 161] width 61 height 14
click at [761, 172] on button "View purchase(s)" at bounding box center [751, 177] width 55 height 14
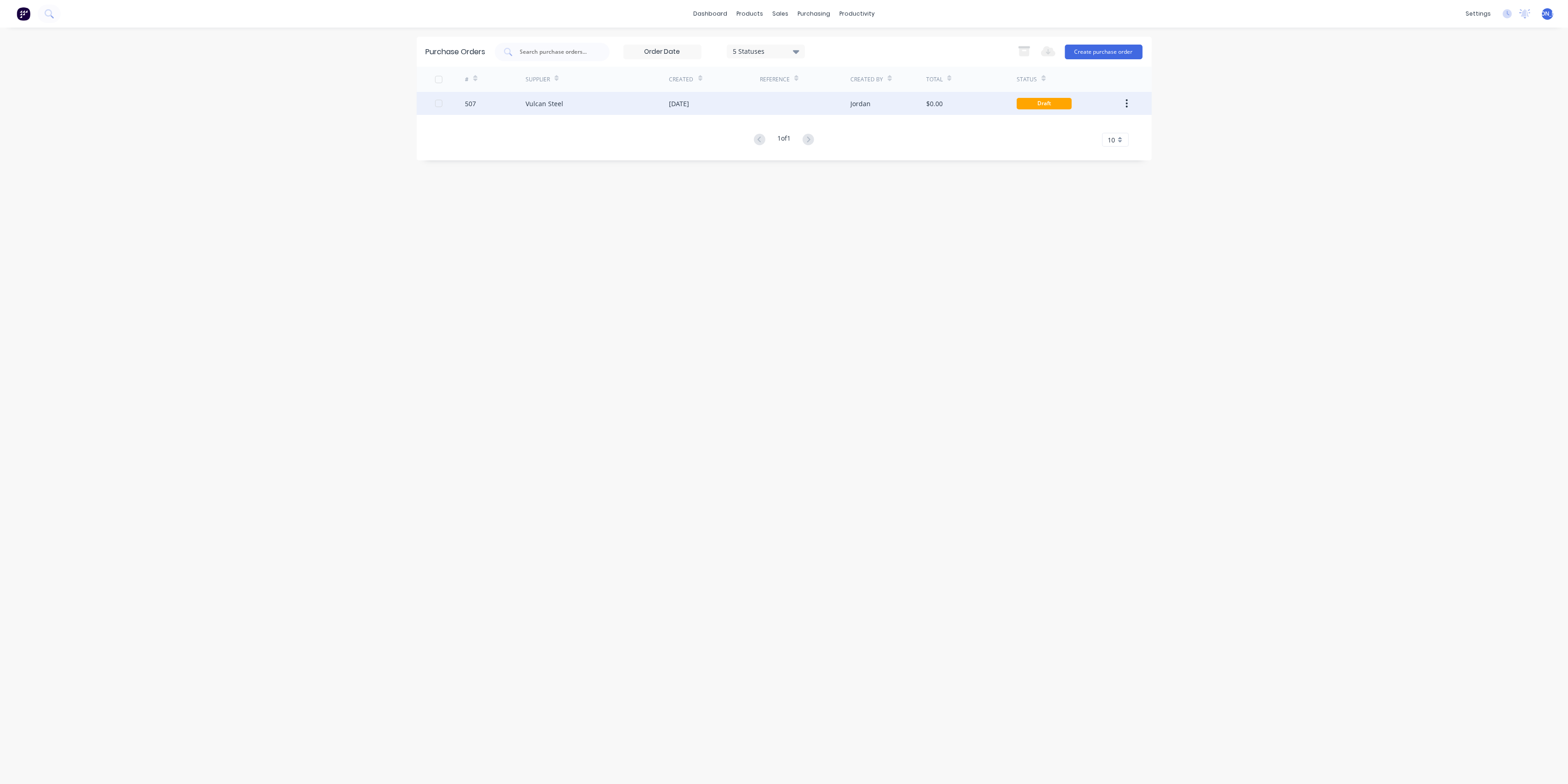
click at [612, 106] on div "Vulcan Steel" at bounding box center [597, 103] width 144 height 23
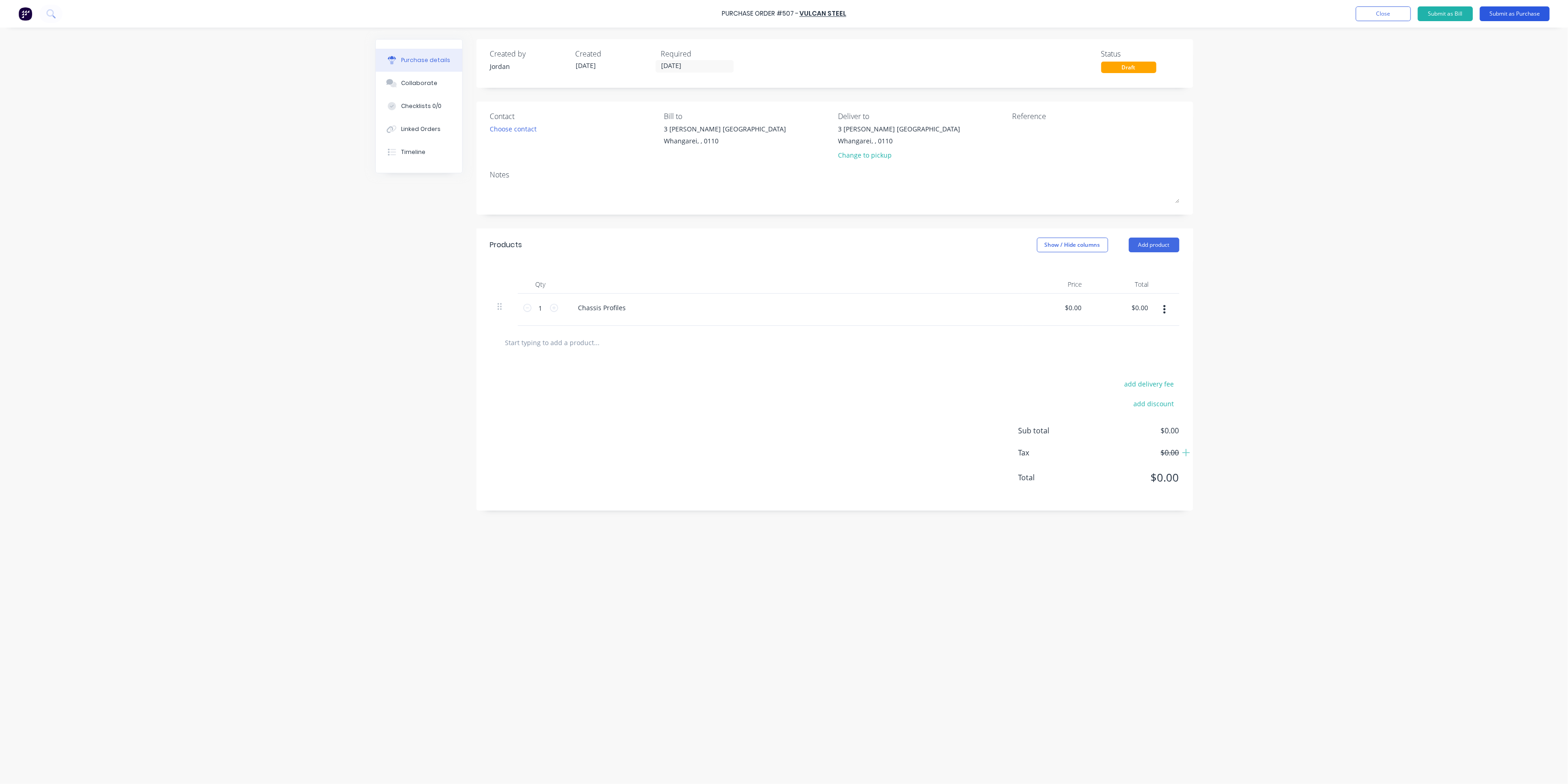
click at [1507, 15] on button "Submit as Purchase" at bounding box center [1514, 14] width 70 height 15
click at [746, 470] on div "Created by [PERSON_NAME] Created [DATE] Required [DATE] Xero PO # PO-0440 Statu…" at bounding box center [784, 403] width 817 height 729
click at [1419, 16] on button "Close" at bounding box center [1407, 14] width 55 height 15
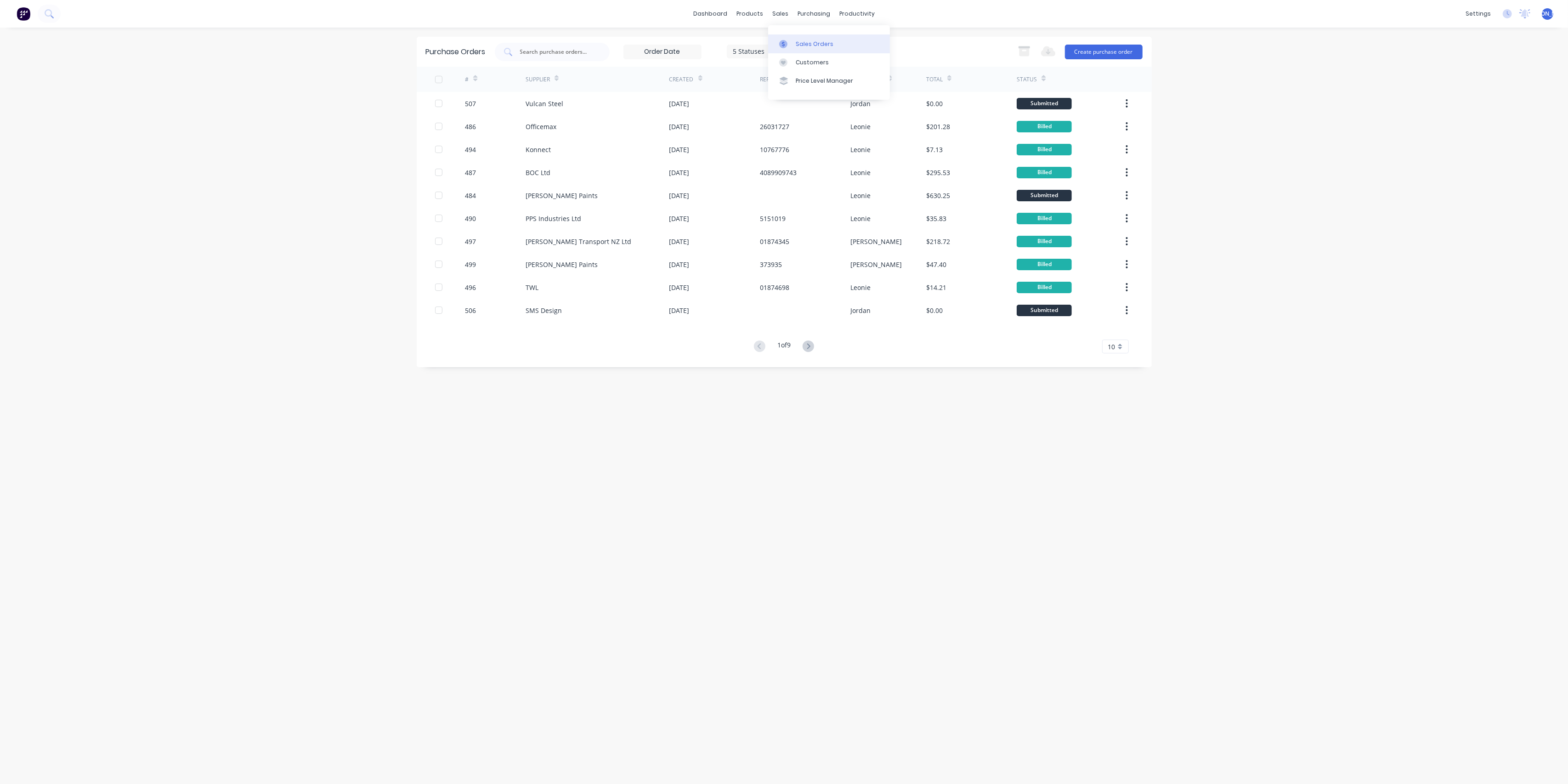
click at [800, 42] on div "Sales Orders" at bounding box center [814, 44] width 38 height 9
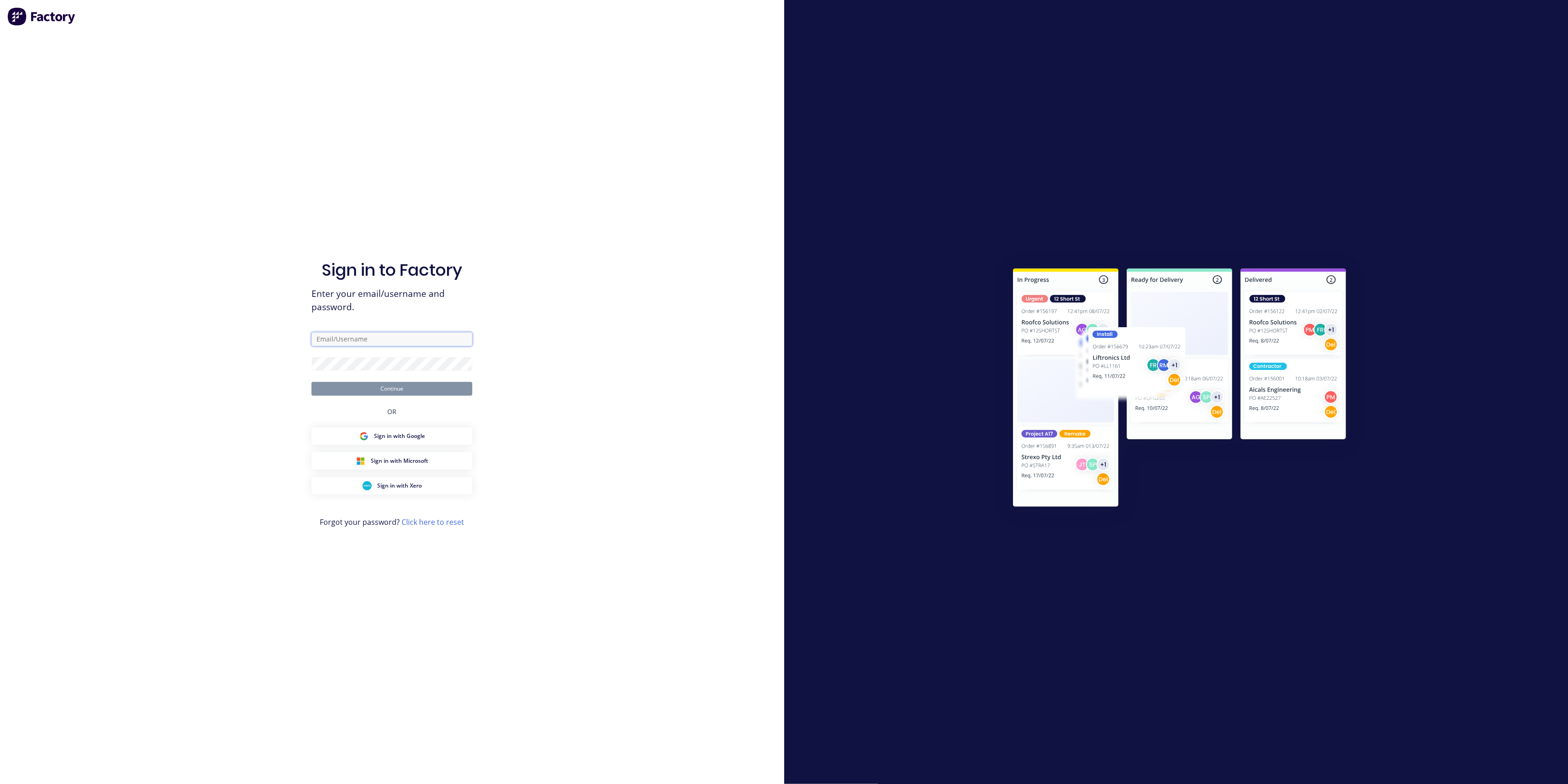
click at [374, 340] on input "text" at bounding box center [392, 339] width 161 height 14
type input "[EMAIL_ADDRESS][DOMAIN_NAME]"
click at [336, 372] on form "[EMAIL_ADDRESS][DOMAIN_NAME] Continue" at bounding box center [392, 364] width 161 height 63
click at [312, 382] on button "Continue" at bounding box center [392, 388] width 161 height 14
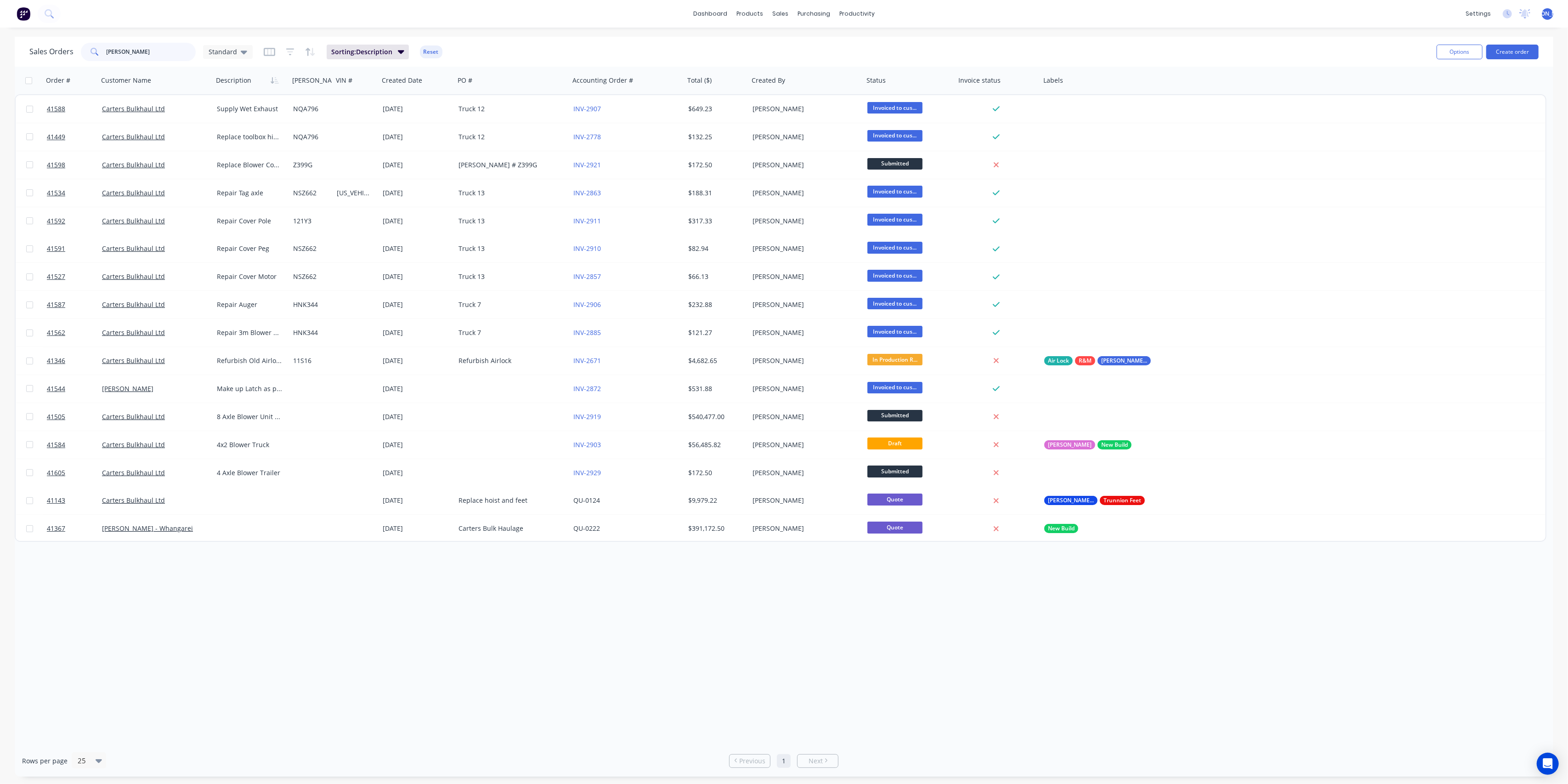
drag, startPoint x: 139, startPoint y: 51, endPoint x: 63, endPoint y: 52, distance: 76.0
click at [63, 52] on div "Sales Orders [PERSON_NAME] Standard" at bounding box center [141, 52] width 223 height 18
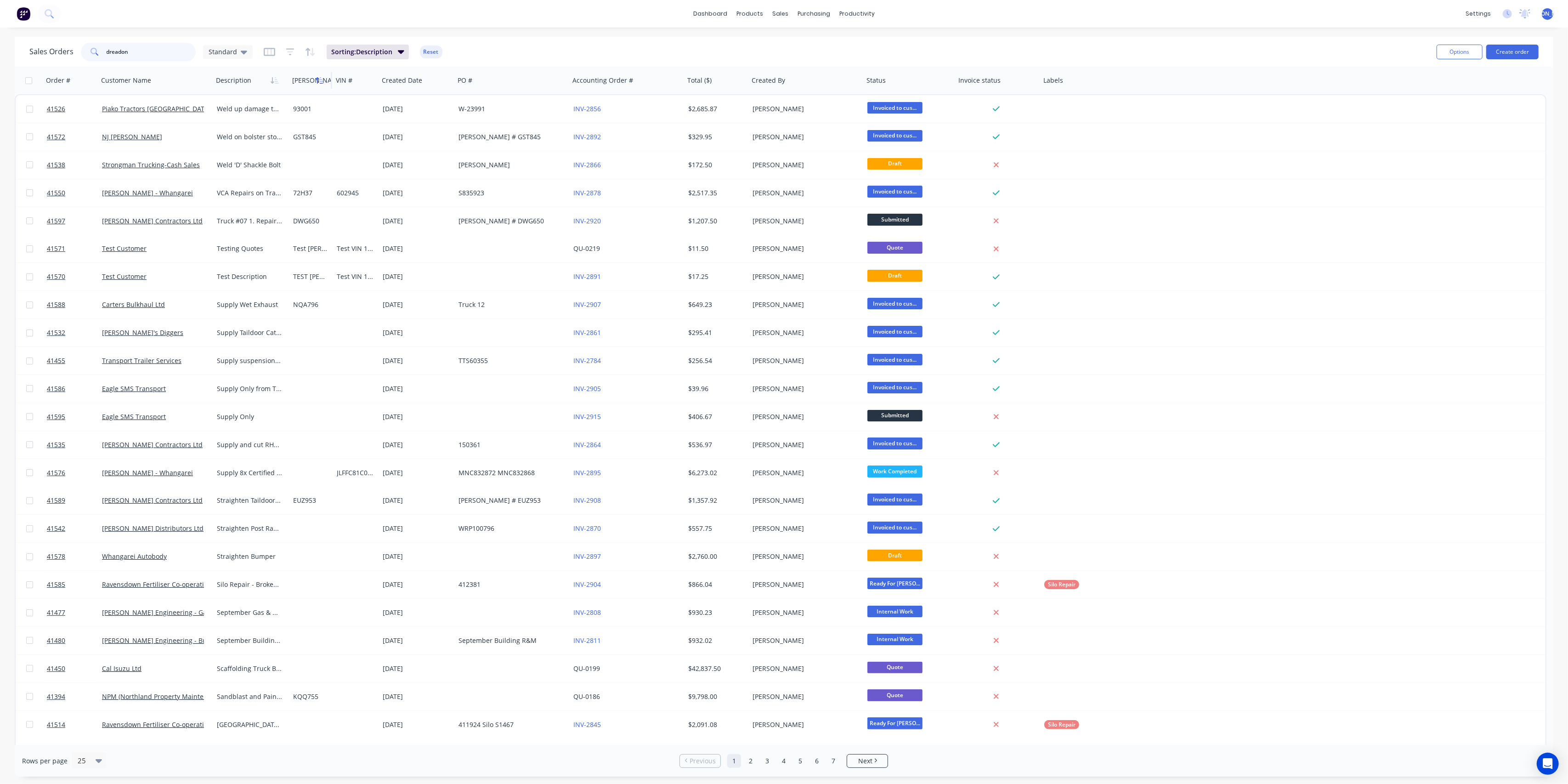
type input "dreadon"
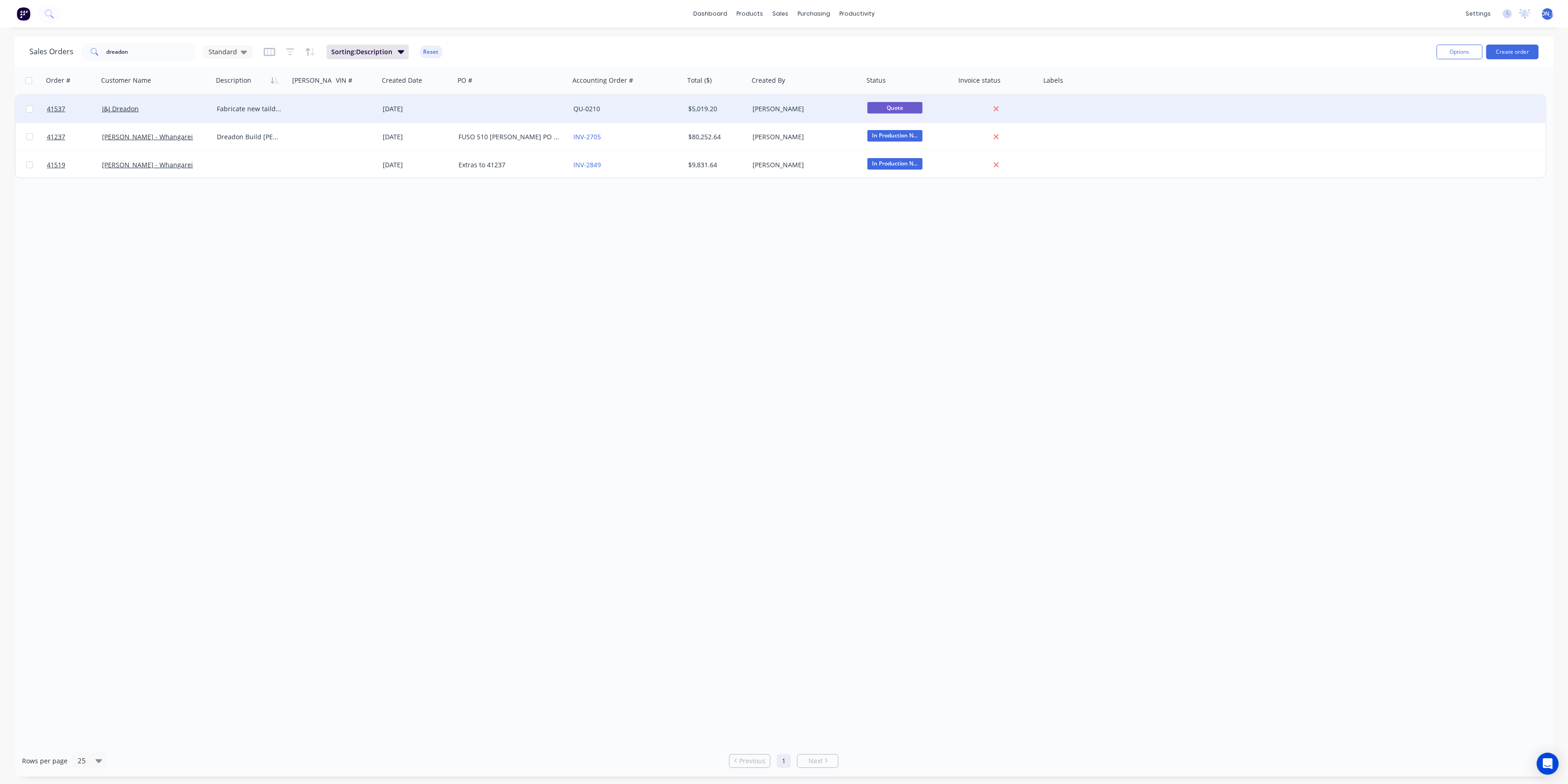
click at [192, 107] on div "J&J Dreadon" at bounding box center [153, 108] width 102 height 9
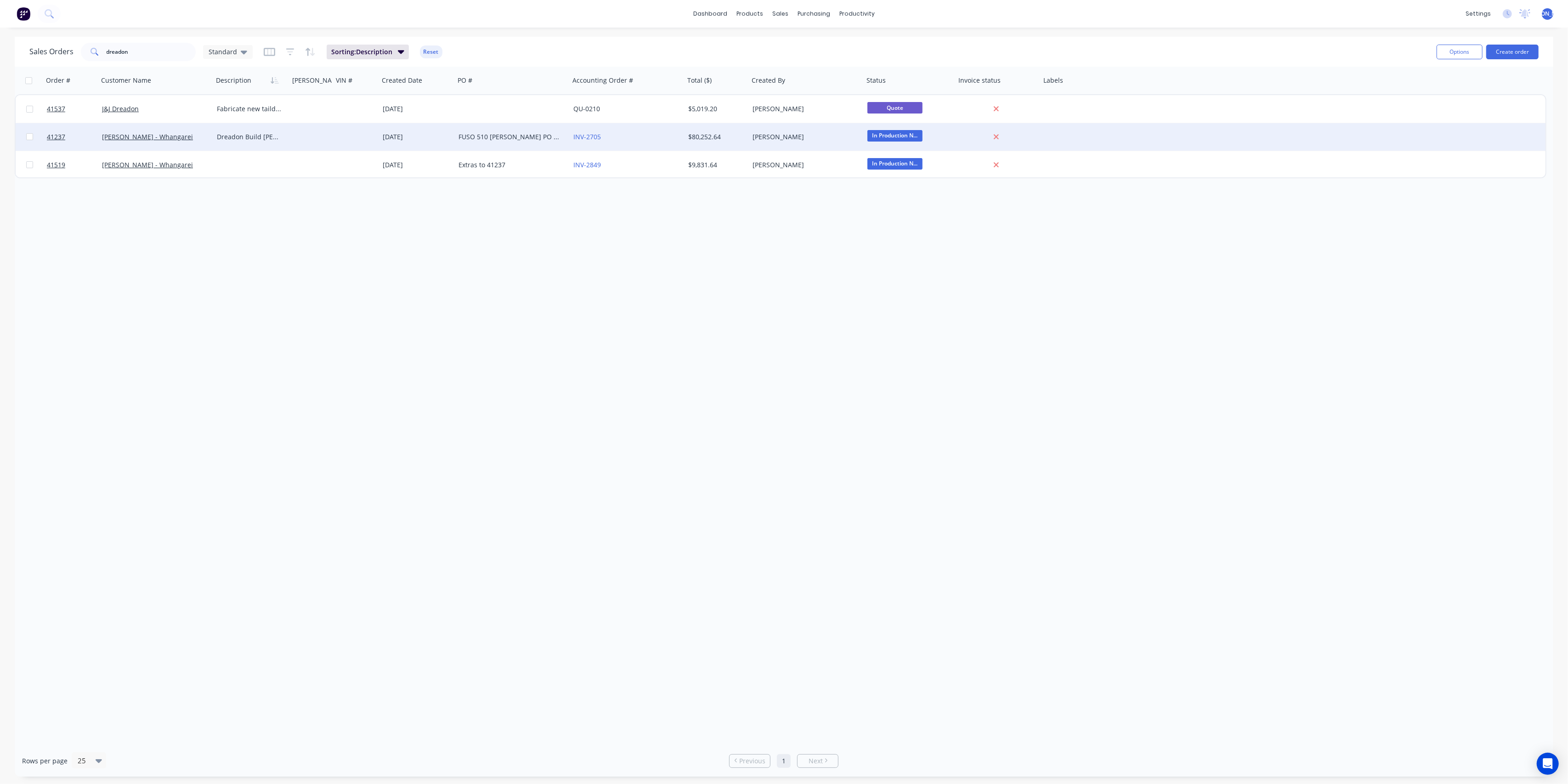
click at [202, 141] on div "[PERSON_NAME] - Whangarei" at bounding box center [156, 136] width 115 height 27
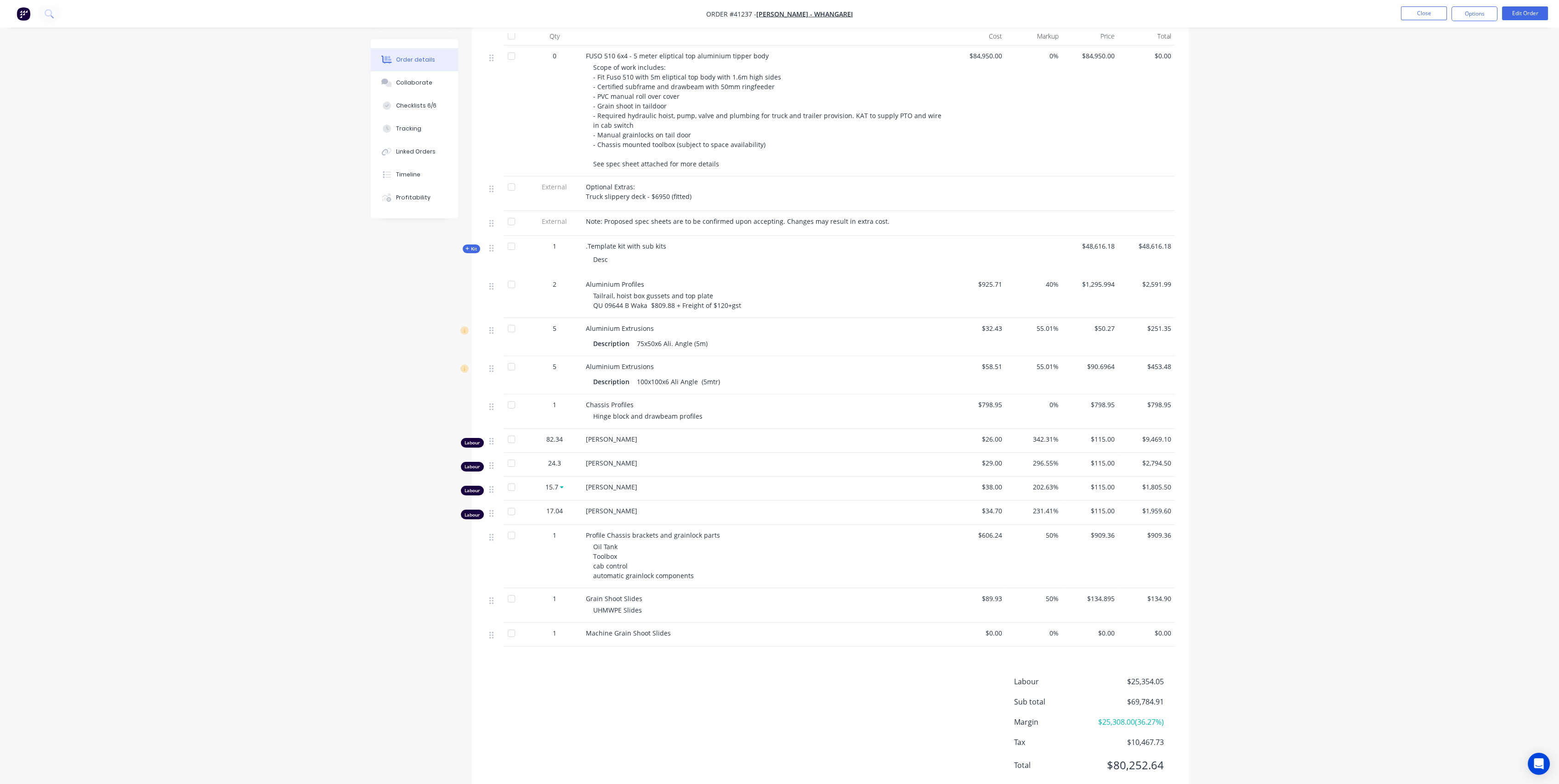
scroll to position [408, 0]
click at [472, 245] on span "Kit" at bounding box center [472, 247] width 12 height 7
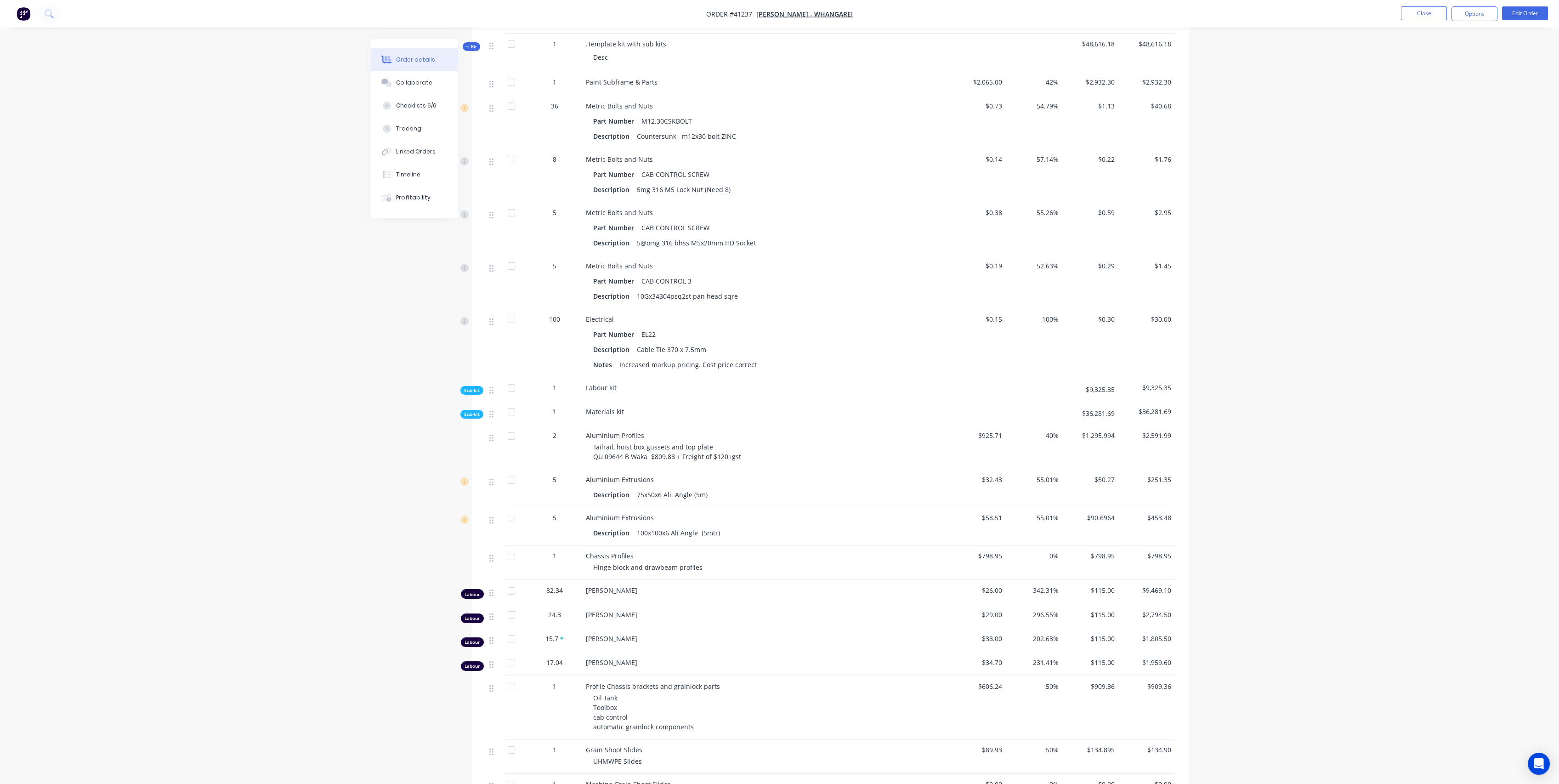
scroll to position [612, 0]
click at [468, 410] on span "Sub-kit" at bounding box center [472, 410] width 16 height 7
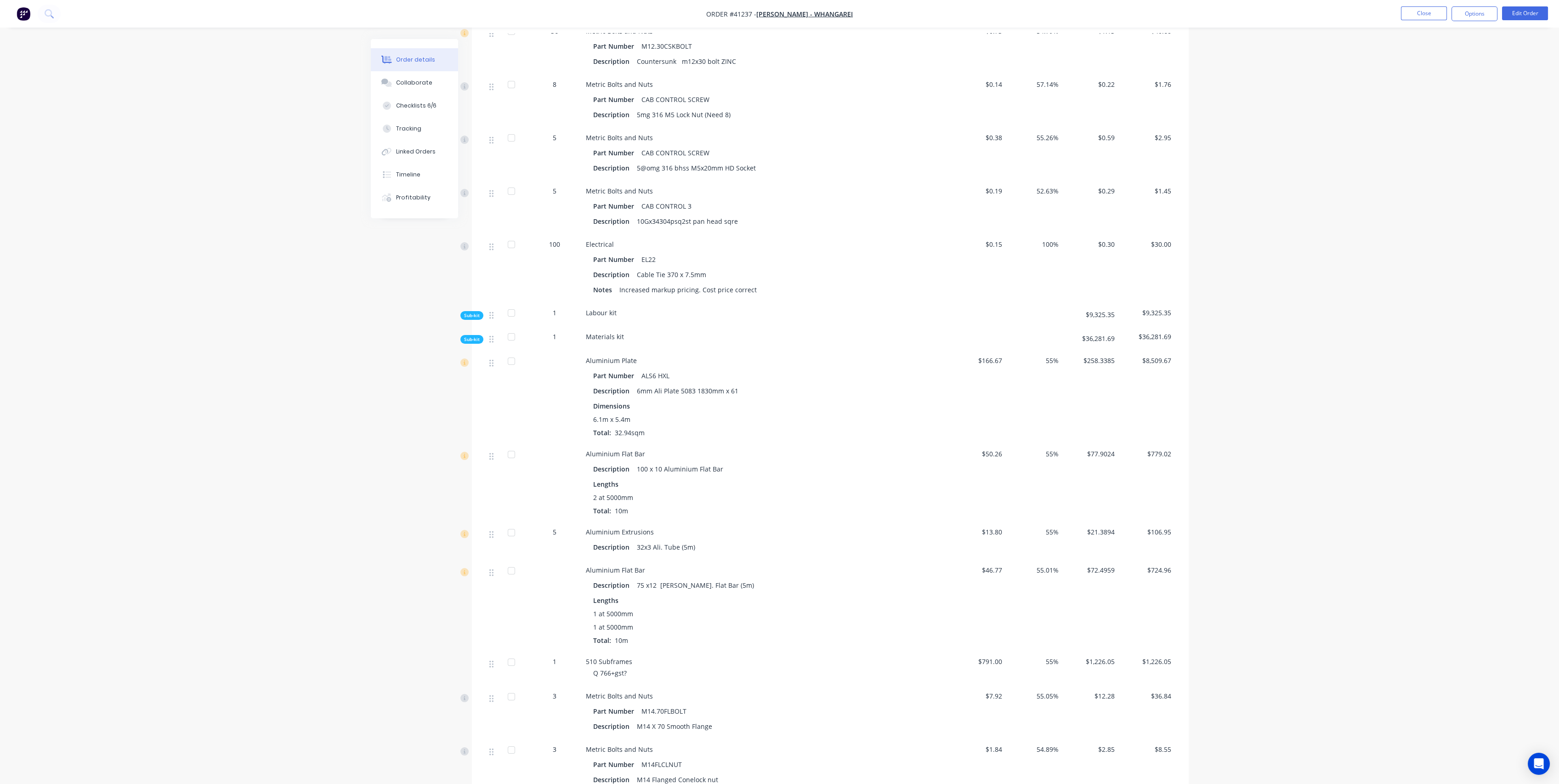
scroll to position [715, 0]
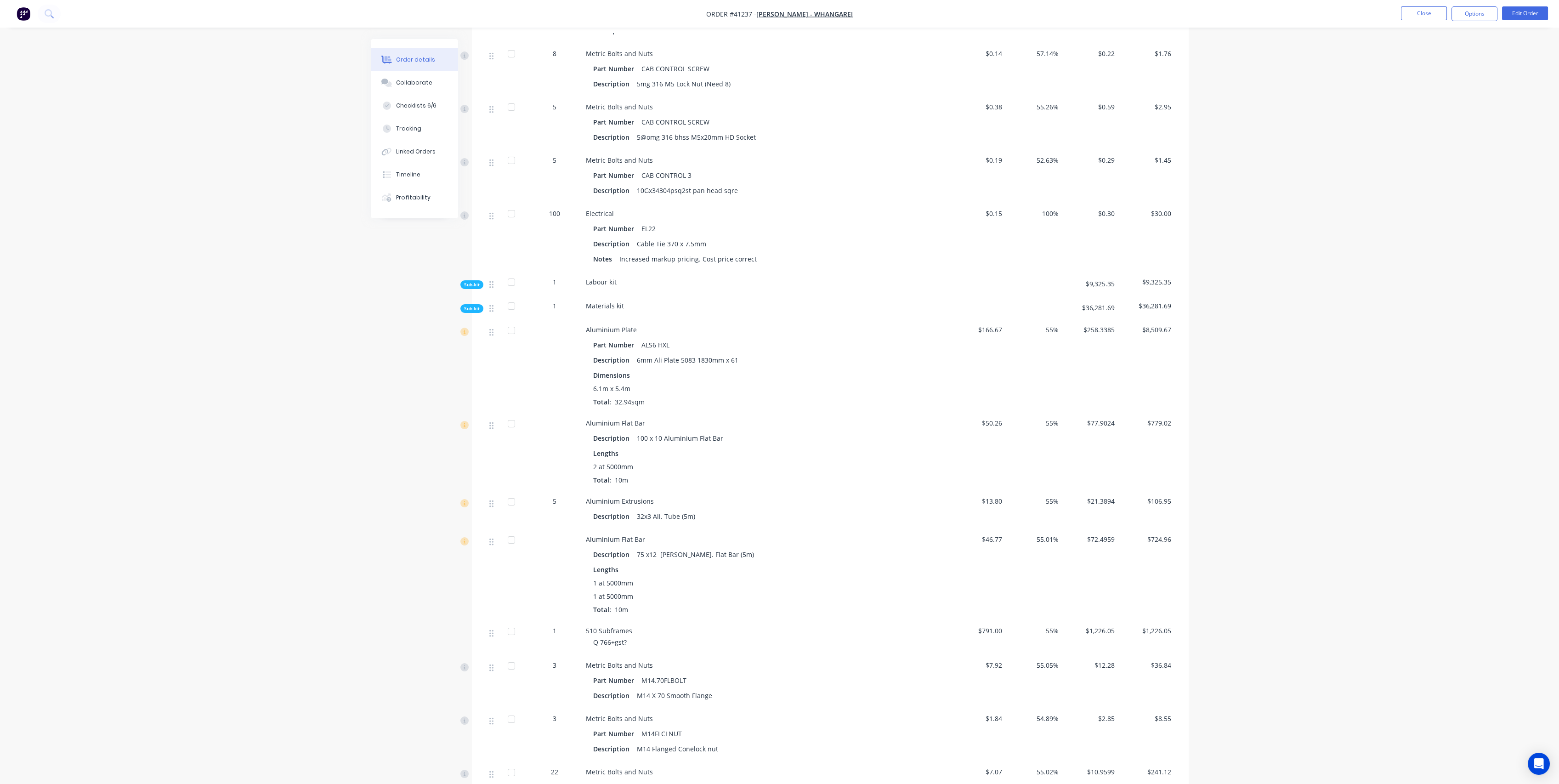
click at [472, 308] on span "Sub-kit" at bounding box center [472, 308] width 16 height 7
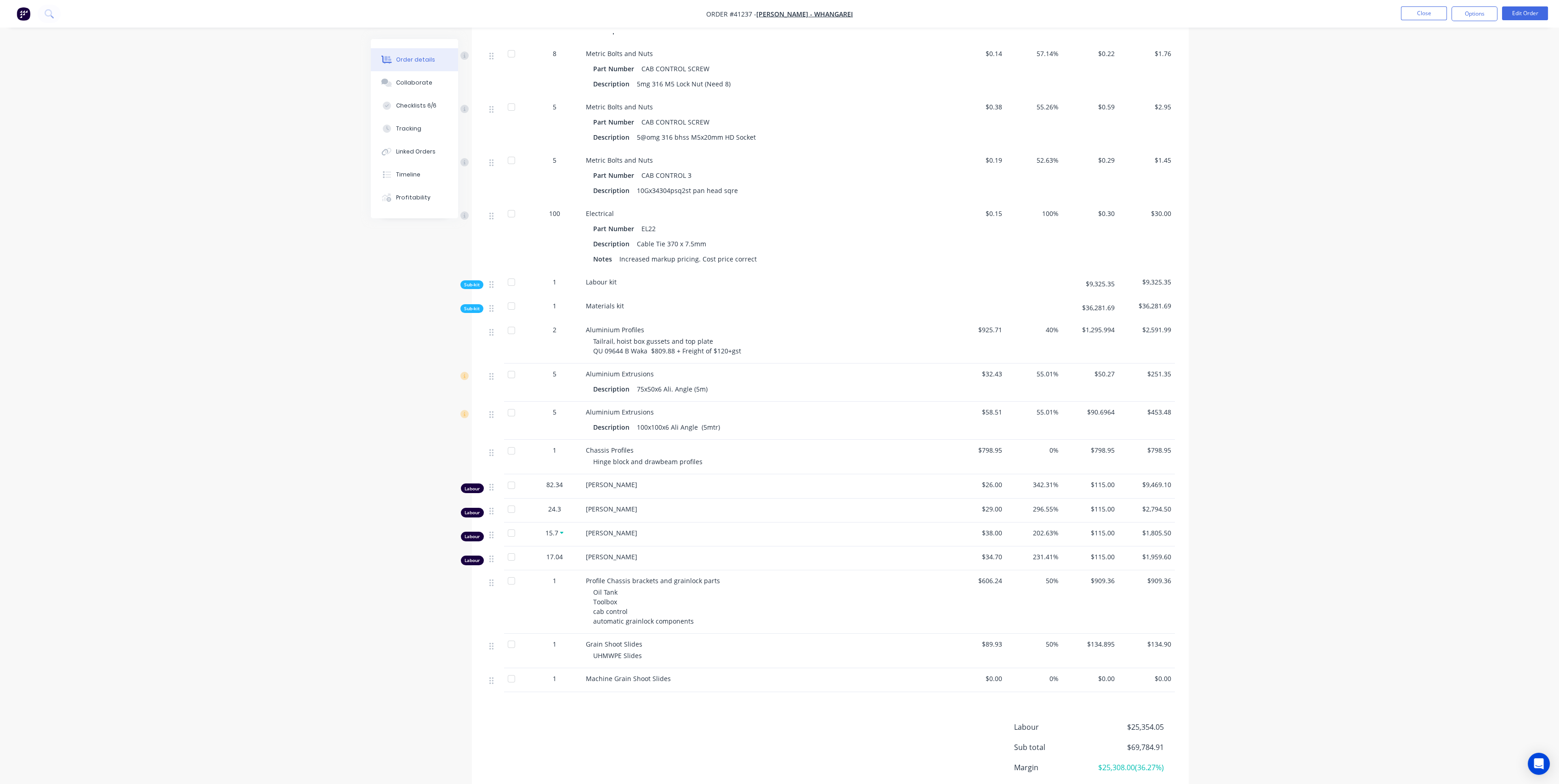
click at [472, 308] on span "Sub-kit" at bounding box center [472, 308] width 16 height 7
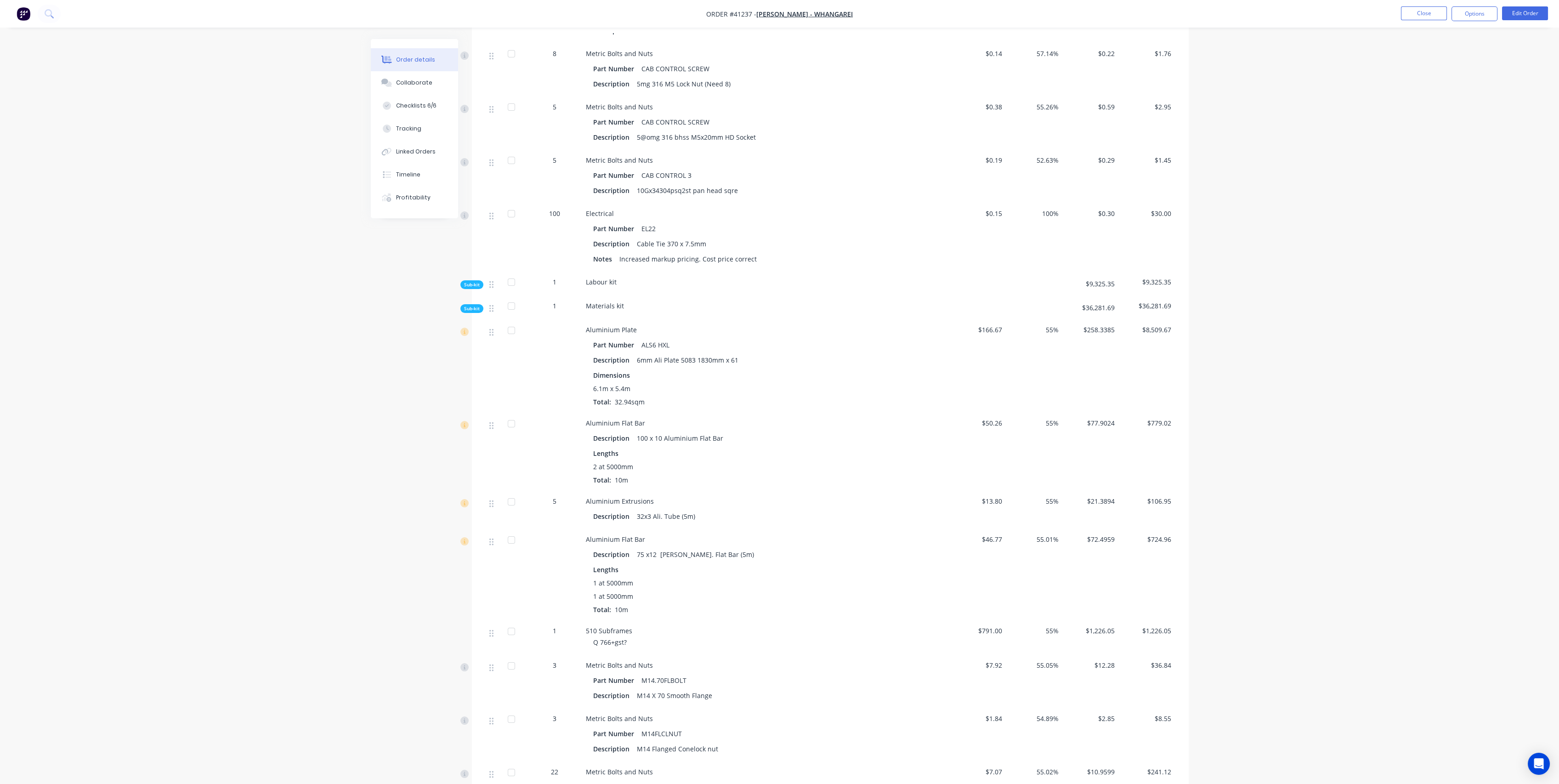
click at [472, 308] on span "Sub-kit" at bounding box center [472, 308] width 16 height 7
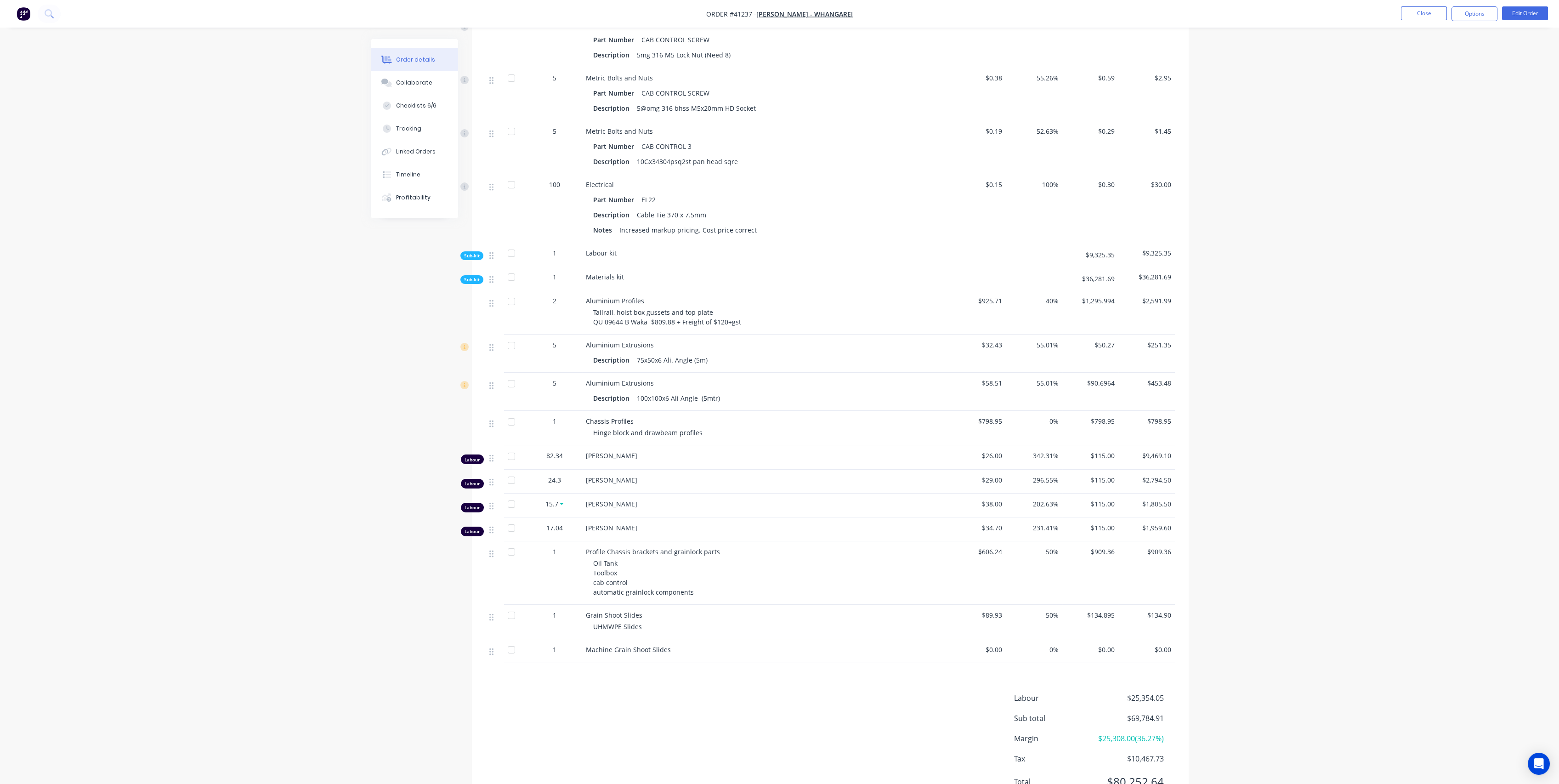
scroll to position [799, 0]
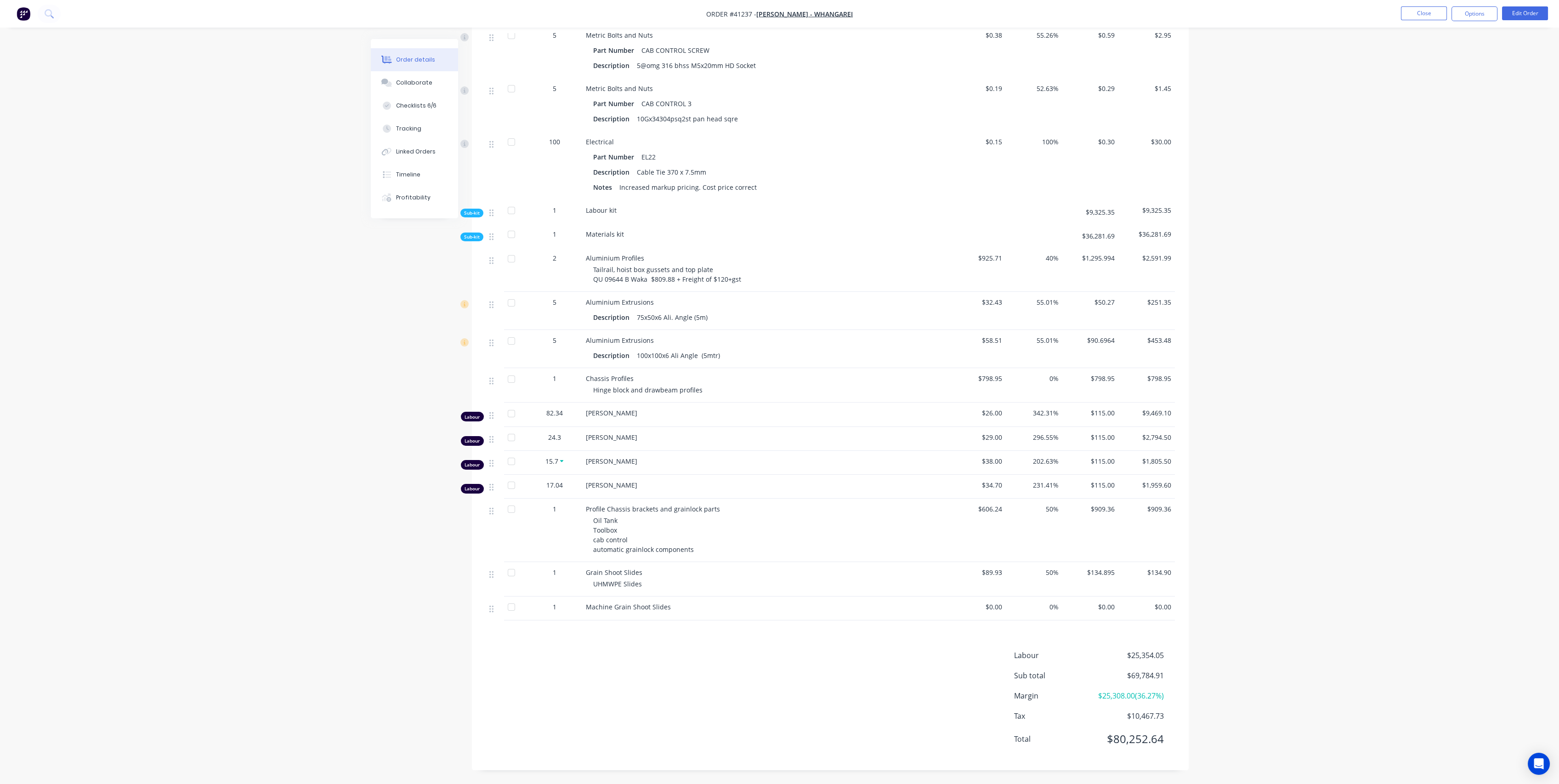
click at [471, 233] on span "Sub-kit" at bounding box center [472, 236] width 16 height 7
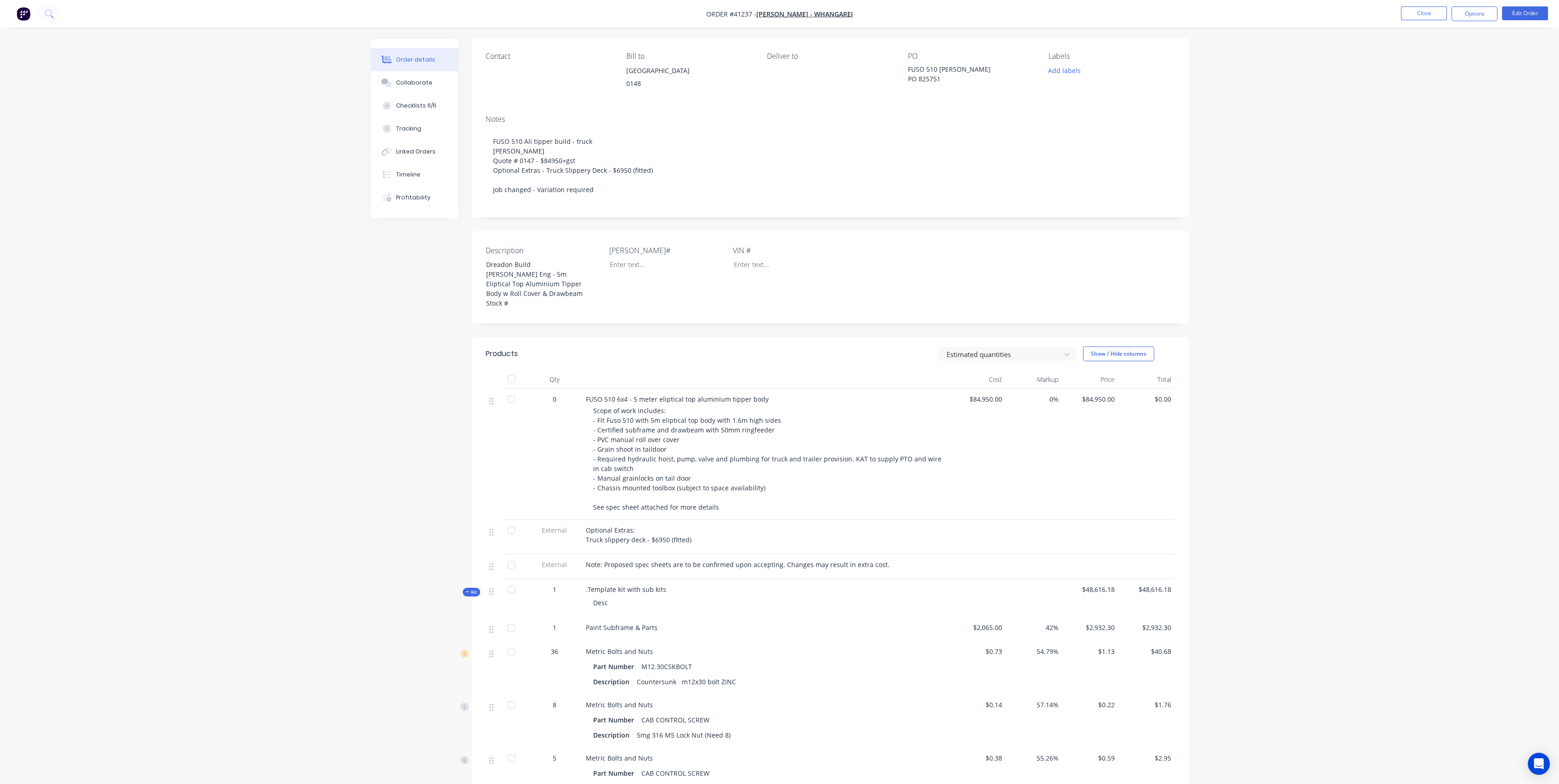
scroll to position [0, 0]
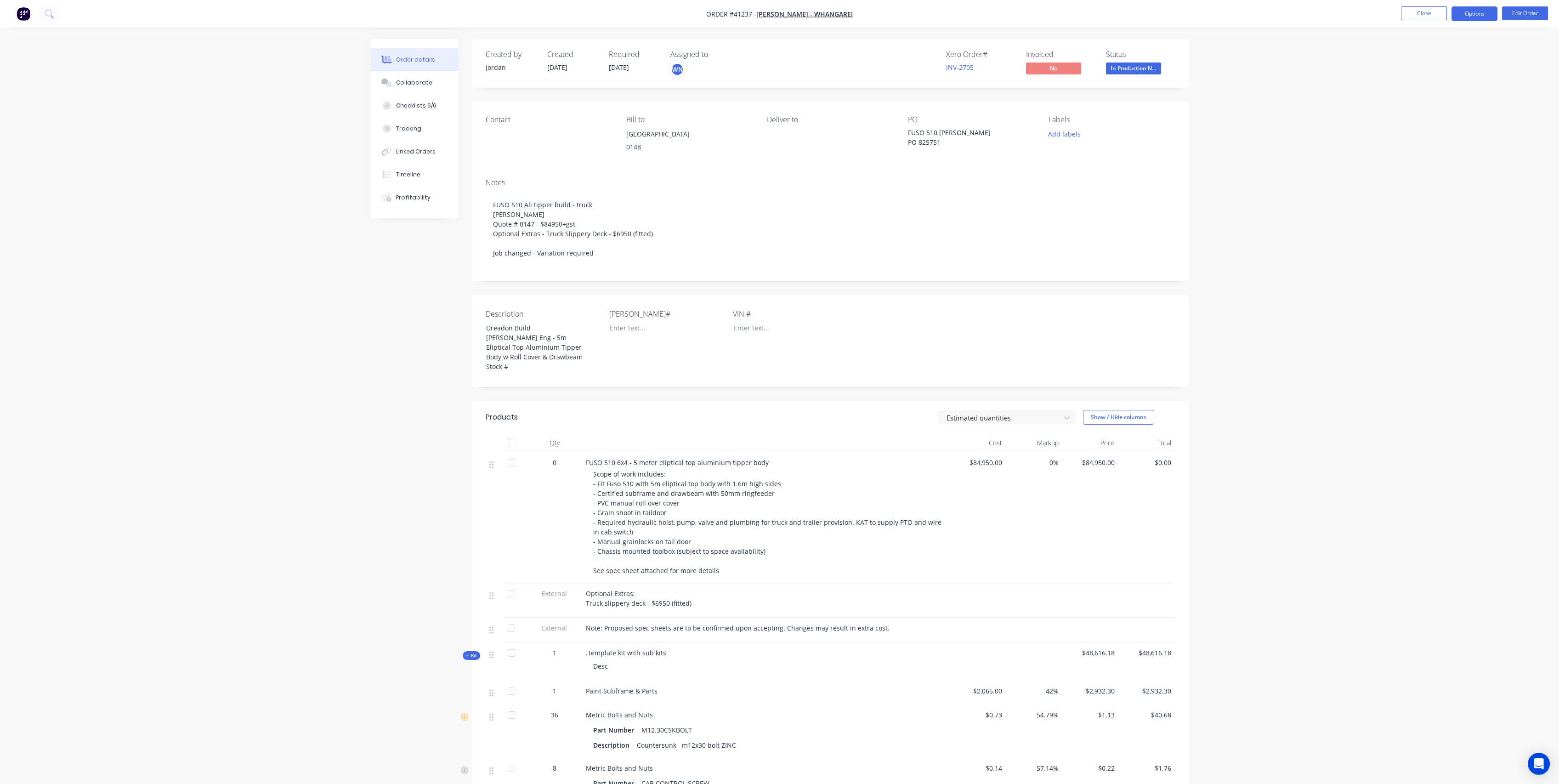
click at [1475, 12] on button "Options" at bounding box center [1474, 14] width 46 height 15
click at [1529, 13] on button "Edit Order" at bounding box center [1524, 13] width 46 height 14
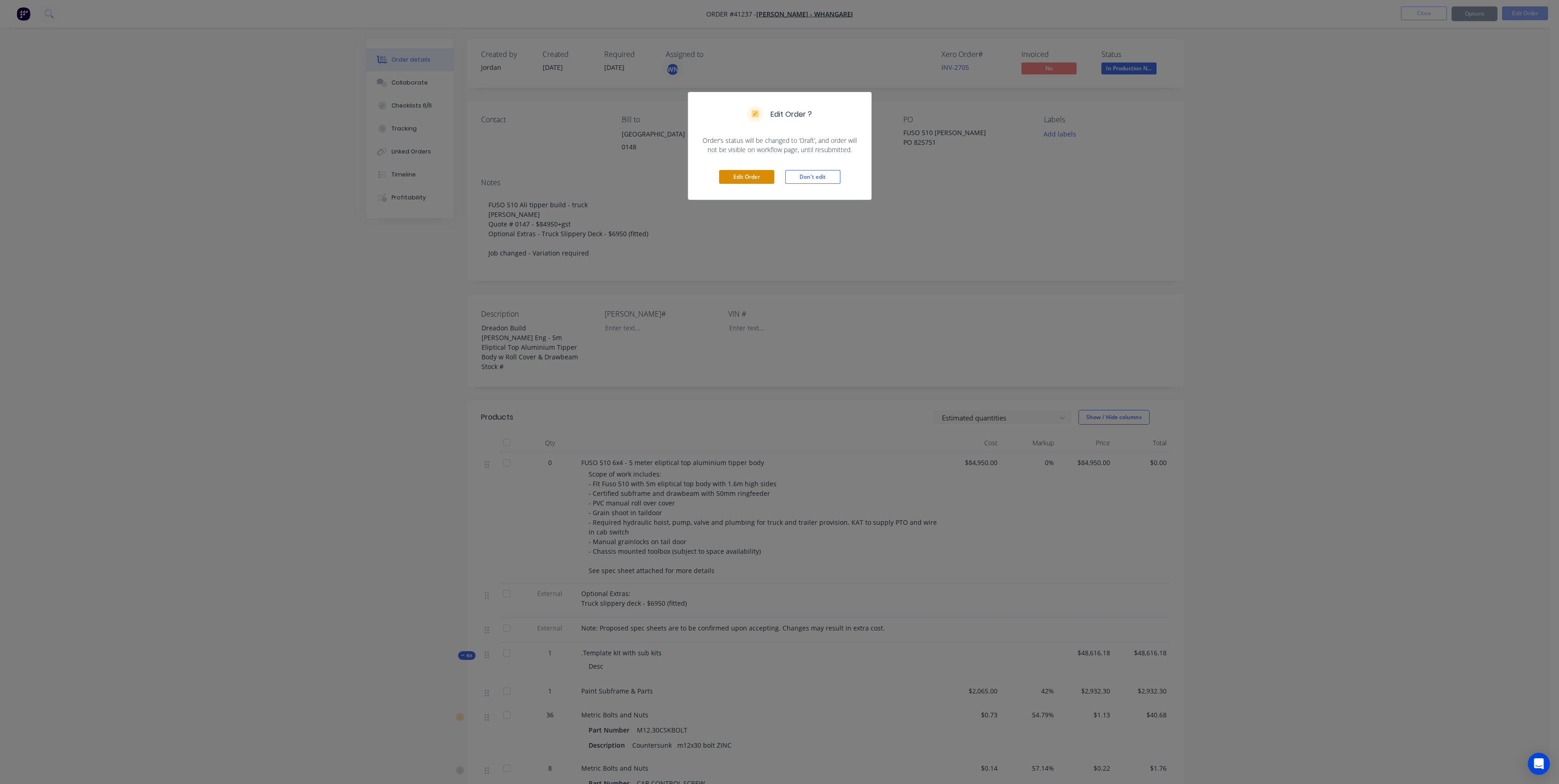
click at [734, 175] on button "Edit Order" at bounding box center [746, 177] width 55 height 14
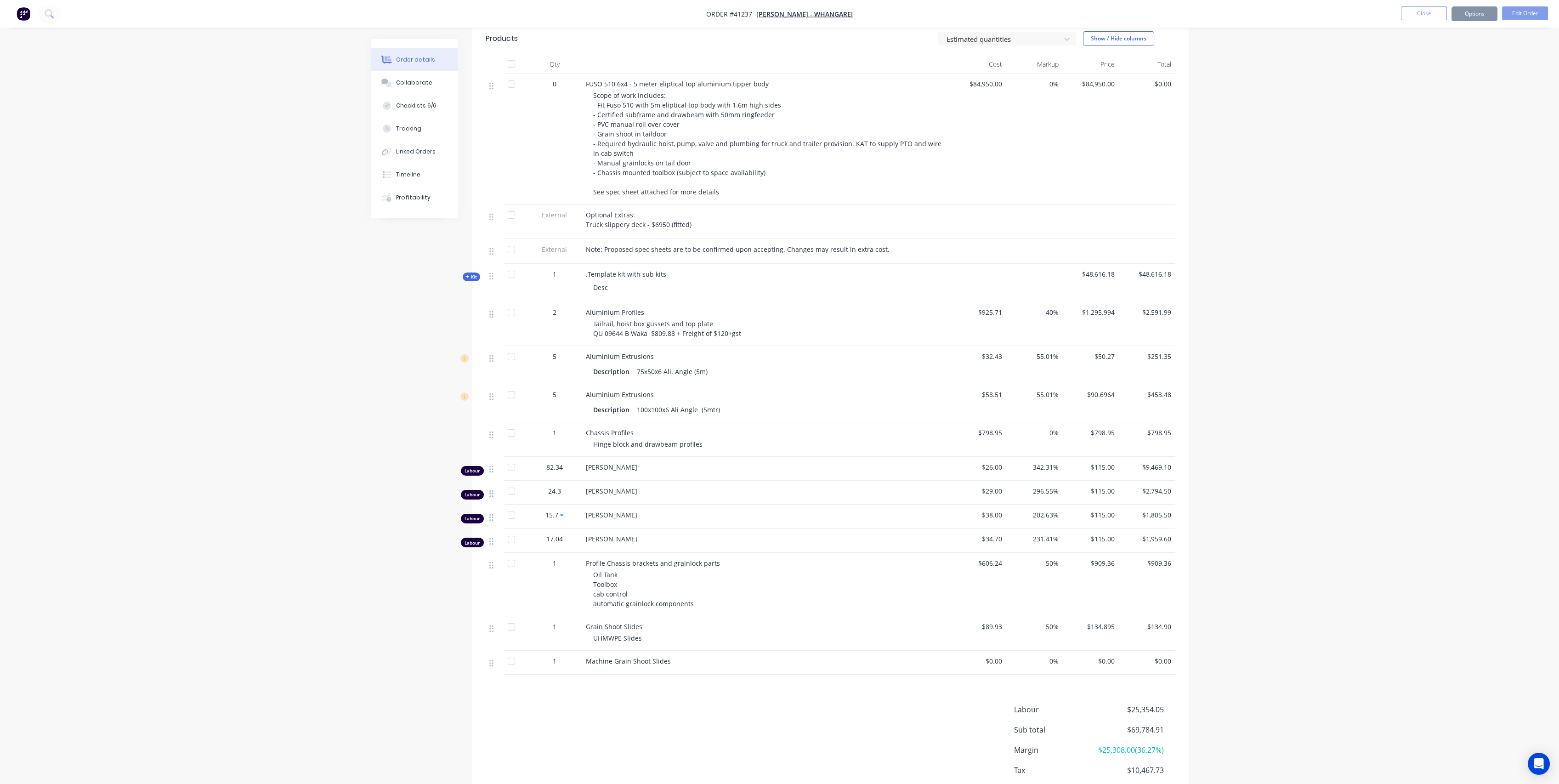
scroll to position [445, 0]
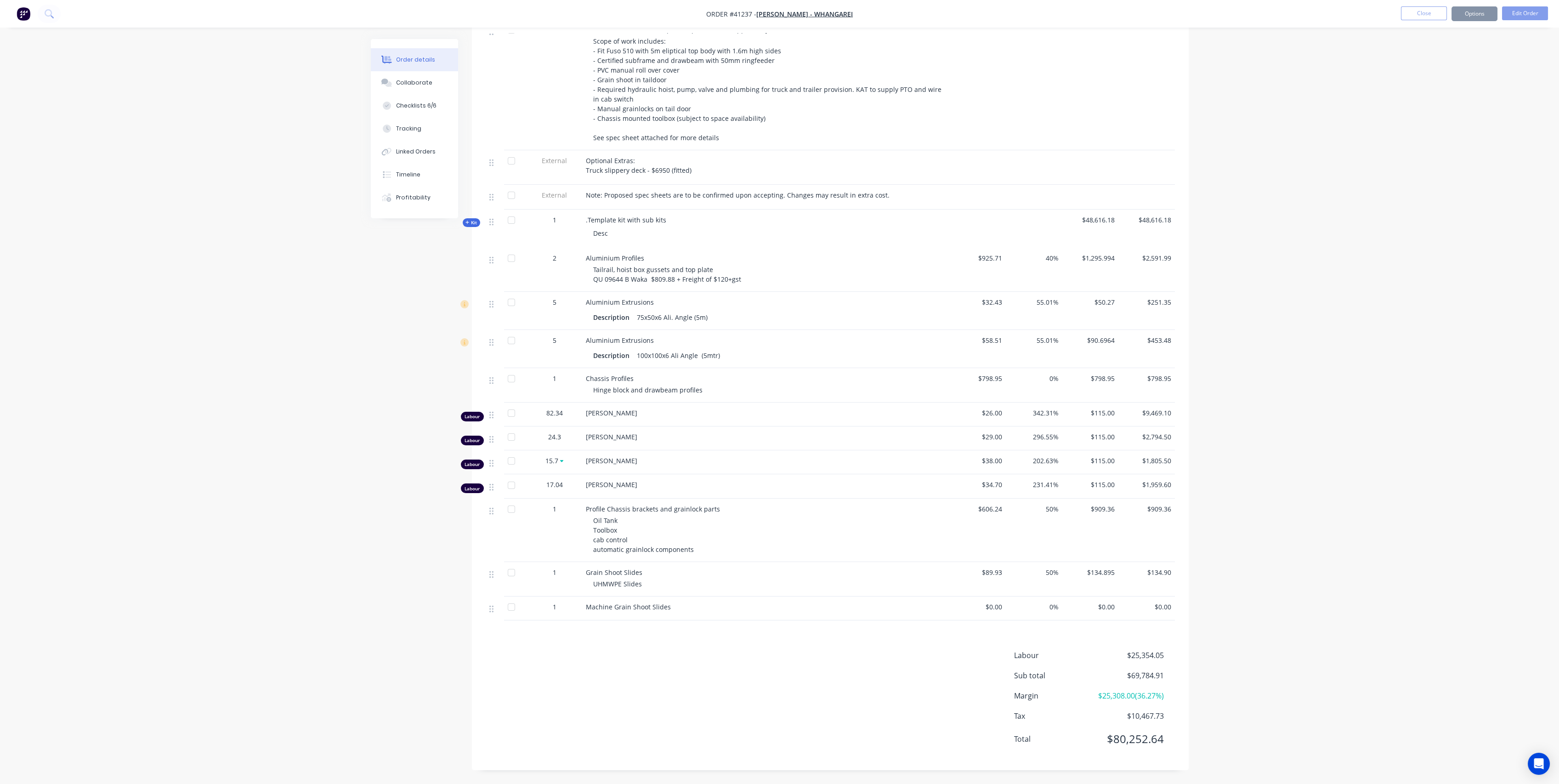
click at [466, 220] on icon "button" at bounding box center [468, 223] width 4 height 5
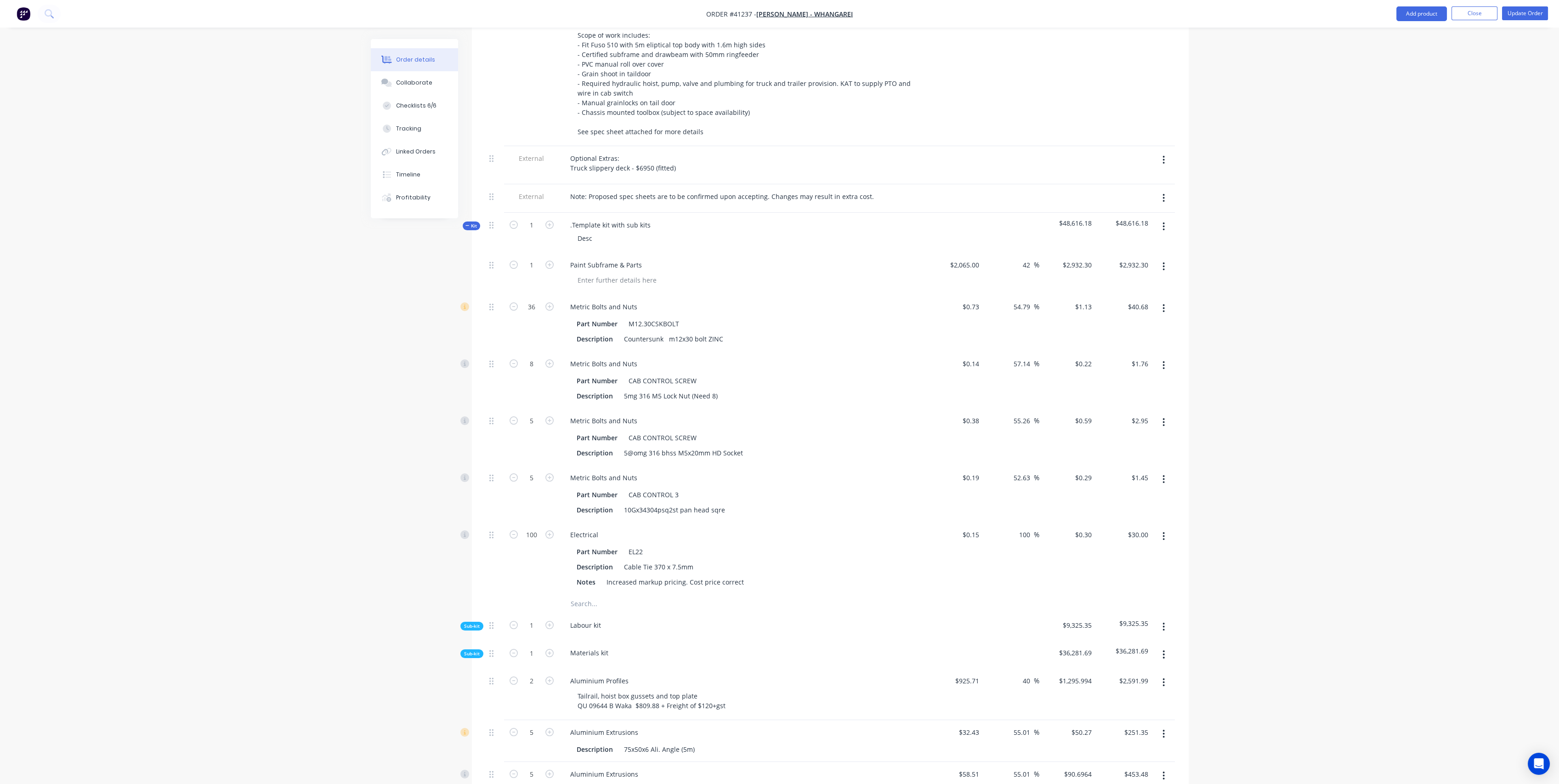
scroll to position [456, 0]
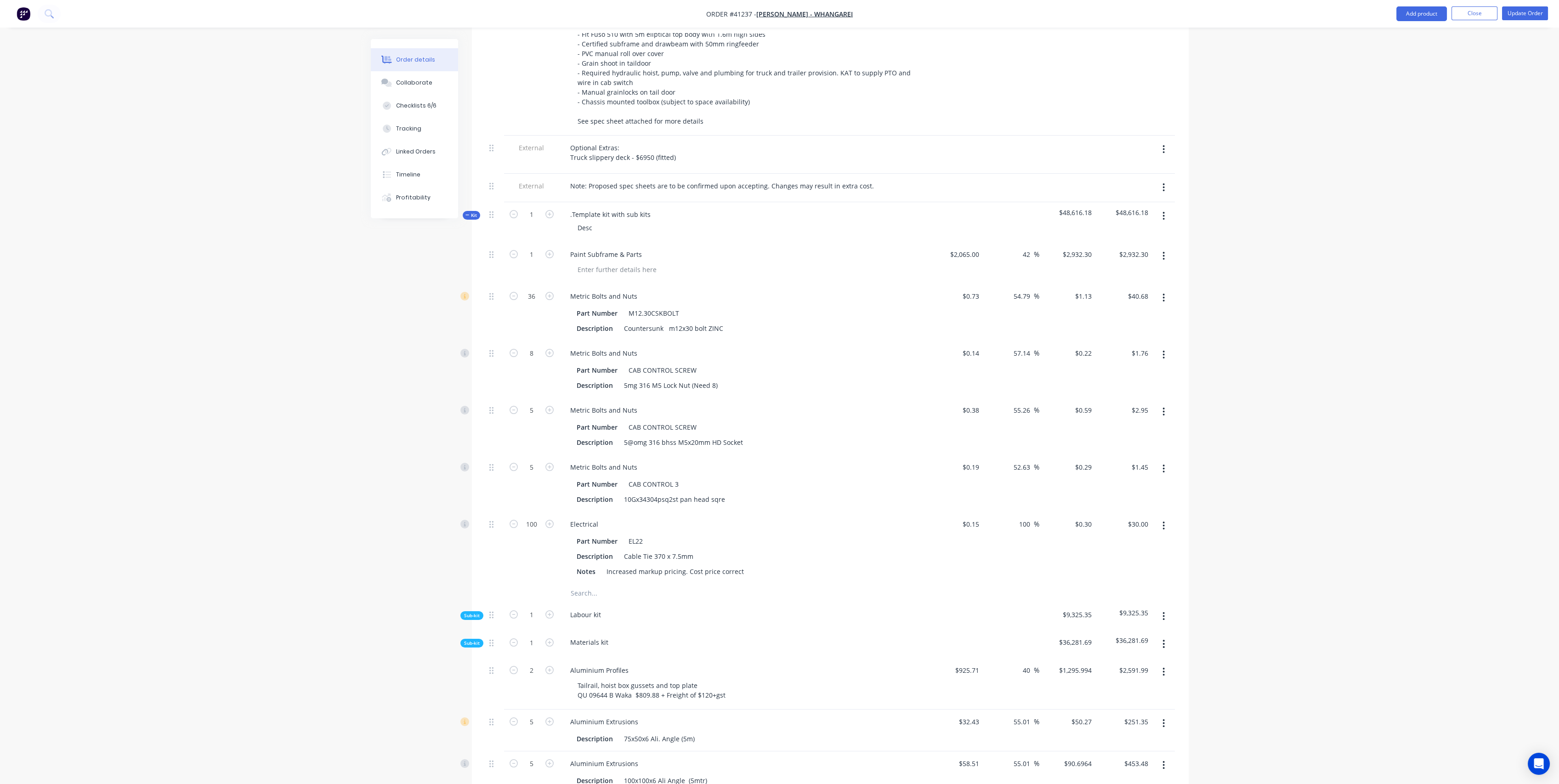
click at [471, 646] on span "Sub-kit" at bounding box center [472, 643] width 16 height 7
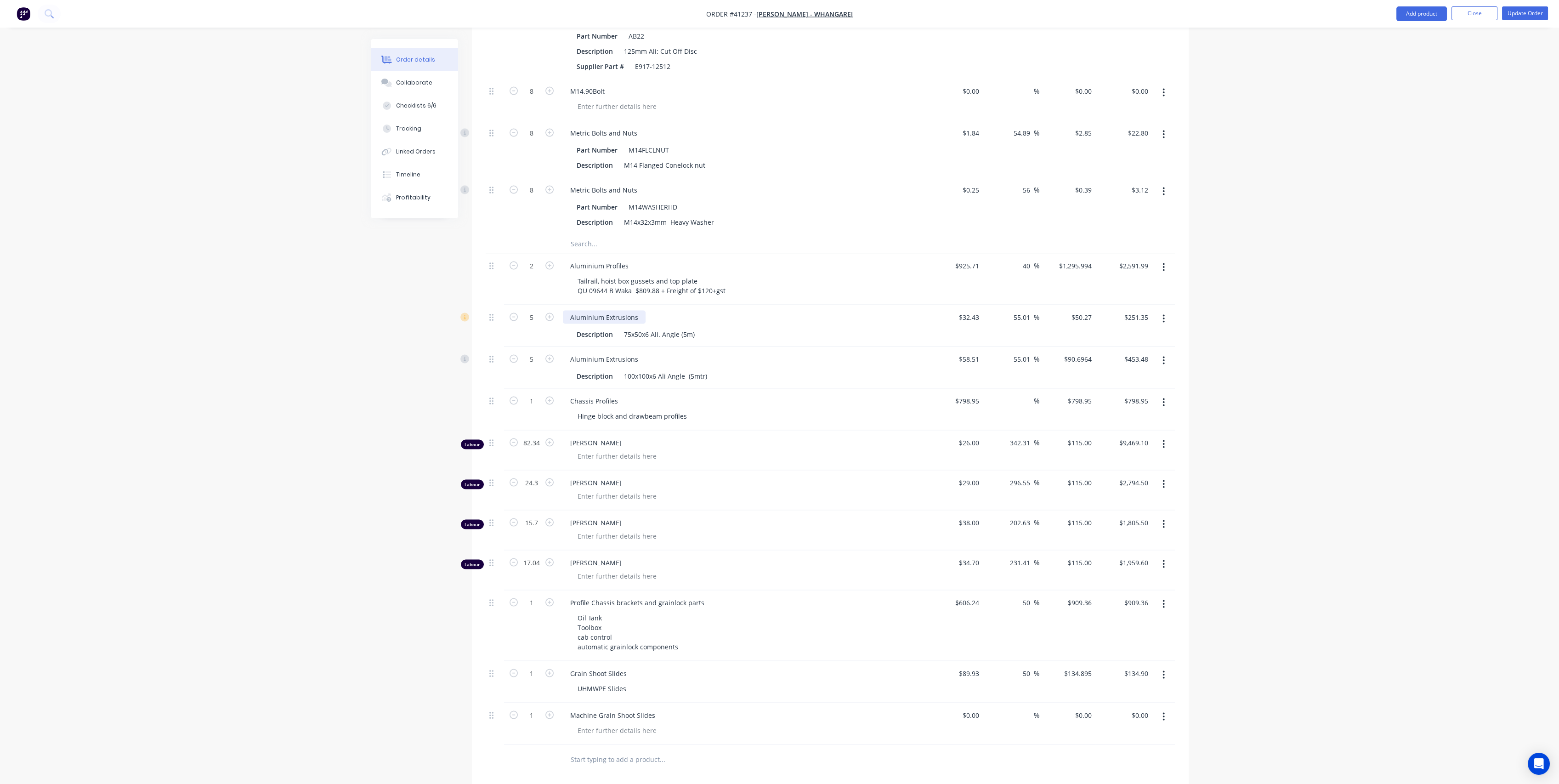
scroll to position [7602, 0]
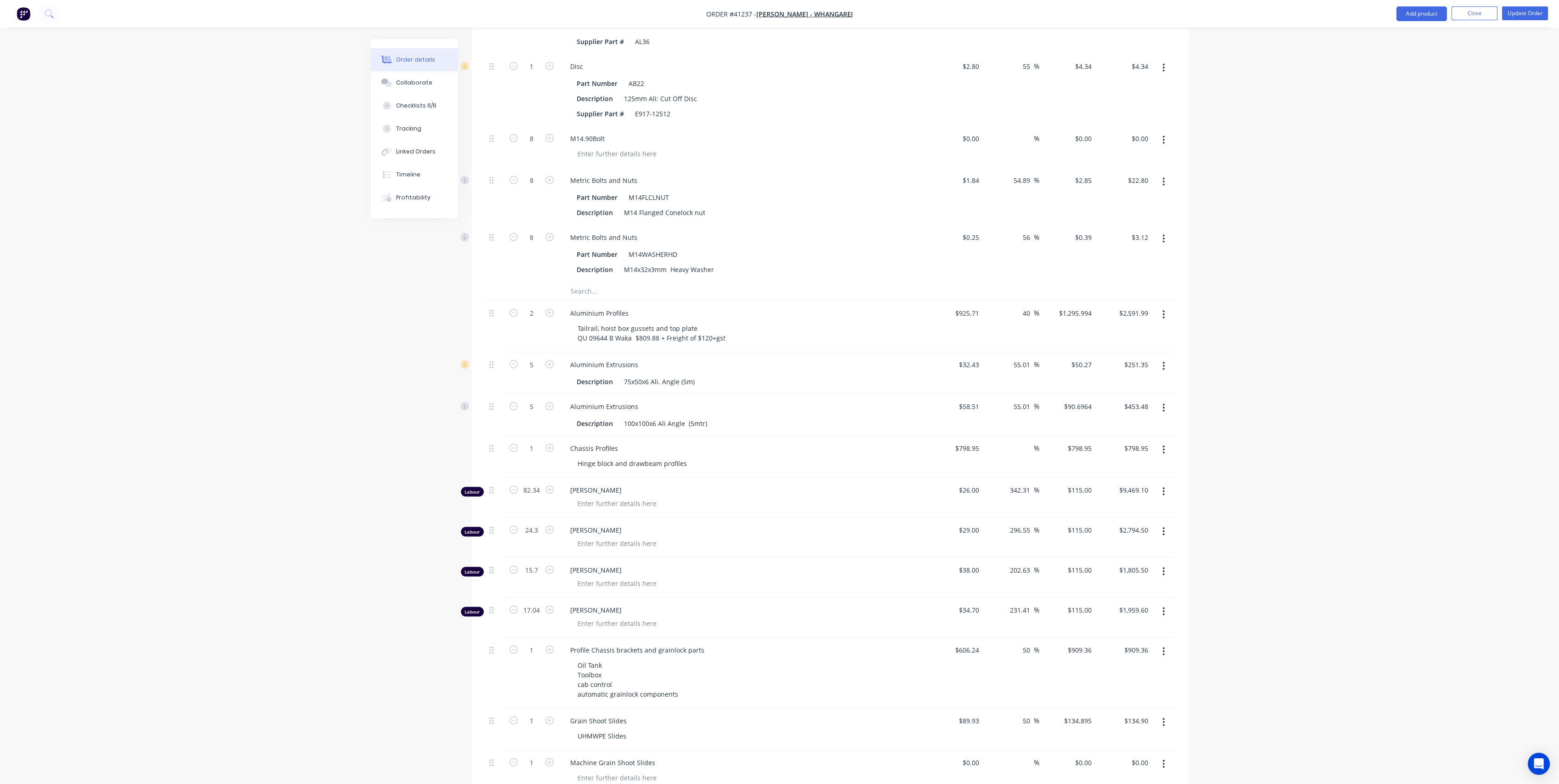
click at [583, 290] on input "text" at bounding box center [662, 291] width 184 height 18
type input "Hydraulic Plumb Up"
click at [657, 314] on button "Add Hydraulic Plumb Up to kit" at bounding box center [701, 315] width 276 height 29
type input "56.26"
click at [618, 312] on div at bounding box center [617, 309] width 94 height 13
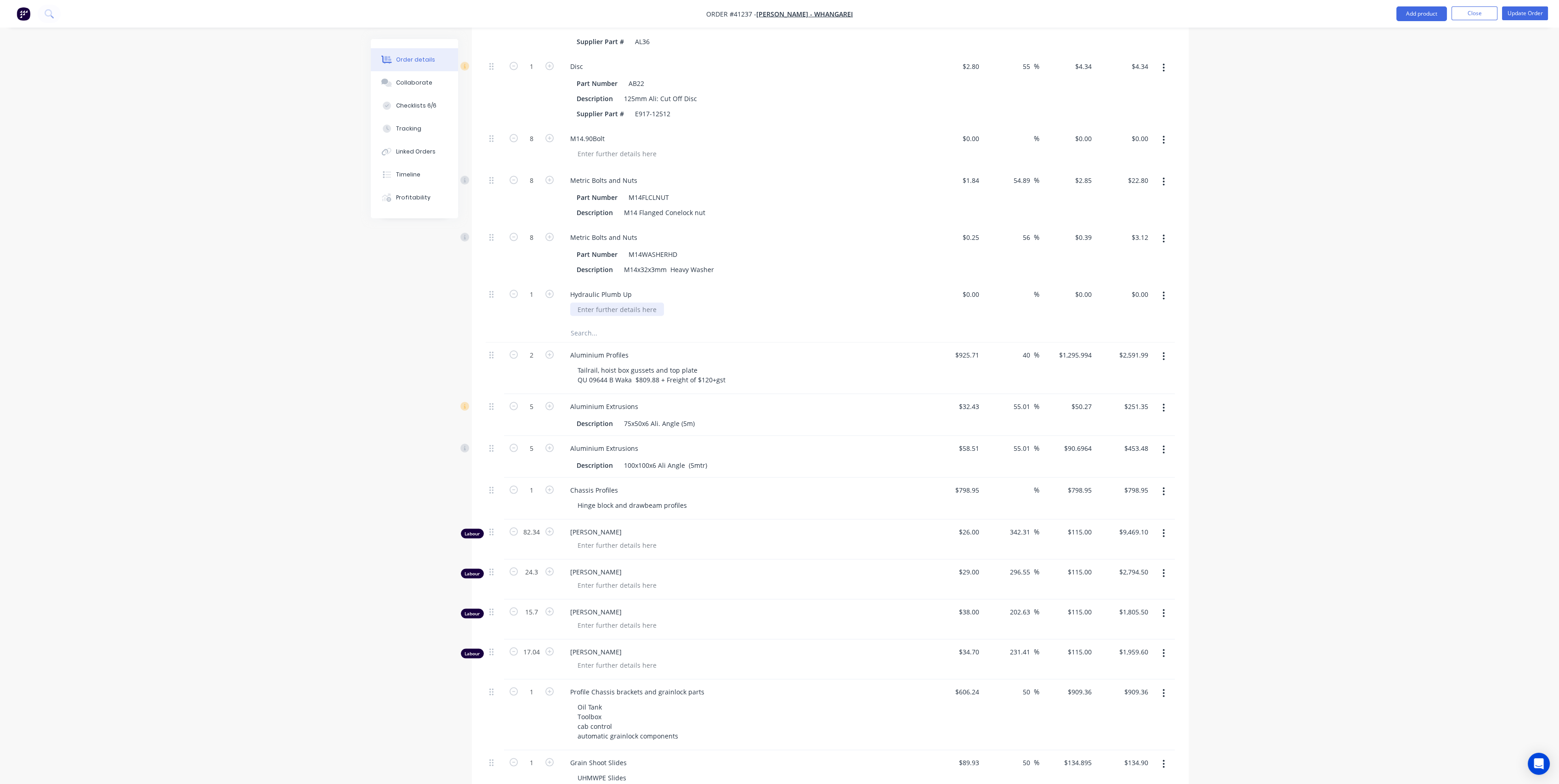
scroll to position [7500, 0]
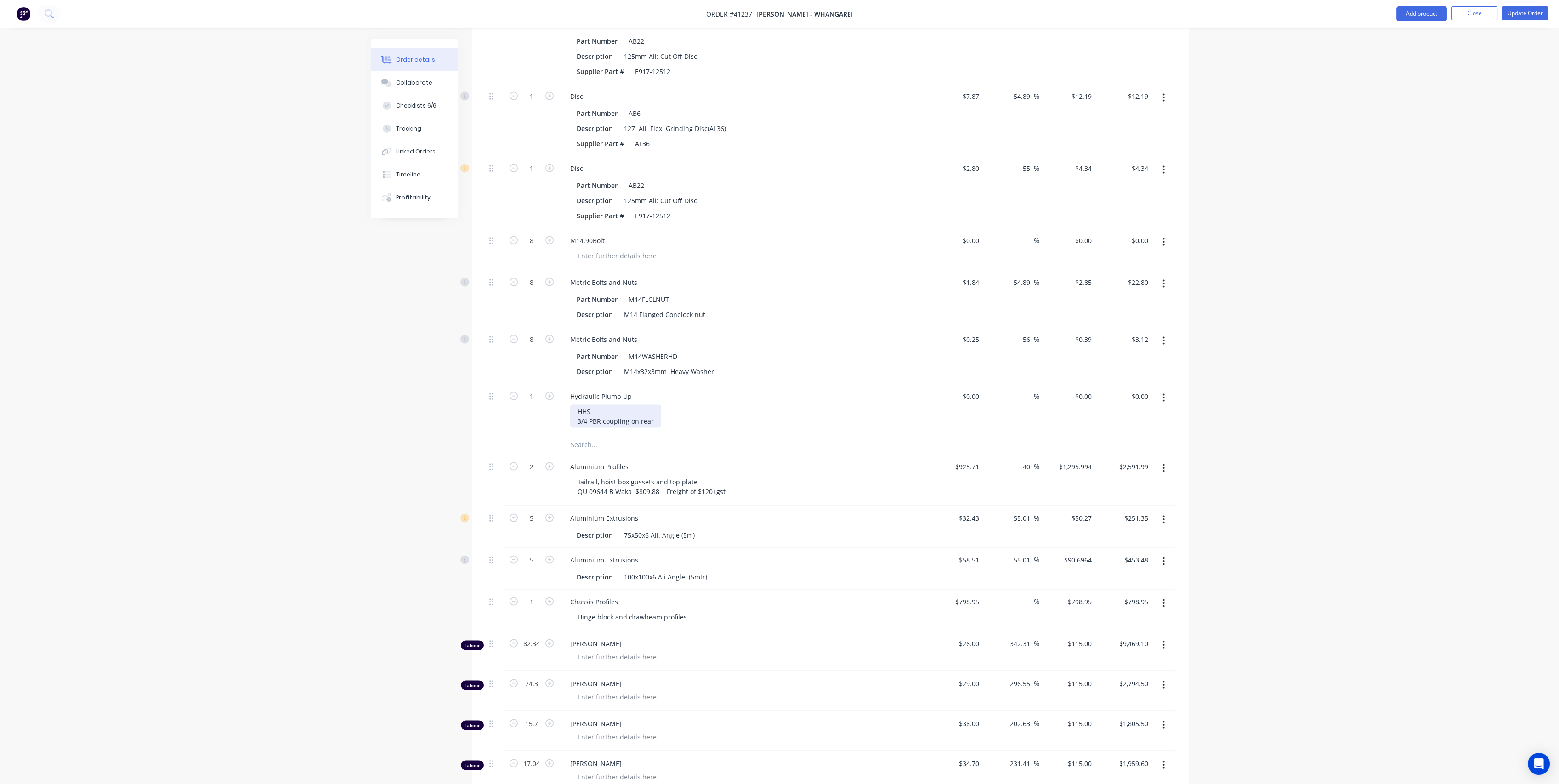
click at [601, 425] on div "HHS 3/4 PBR coupling on rear" at bounding box center [615, 416] width 91 height 23
click at [1540, 16] on button "Update Order" at bounding box center [1524, 13] width 46 height 14
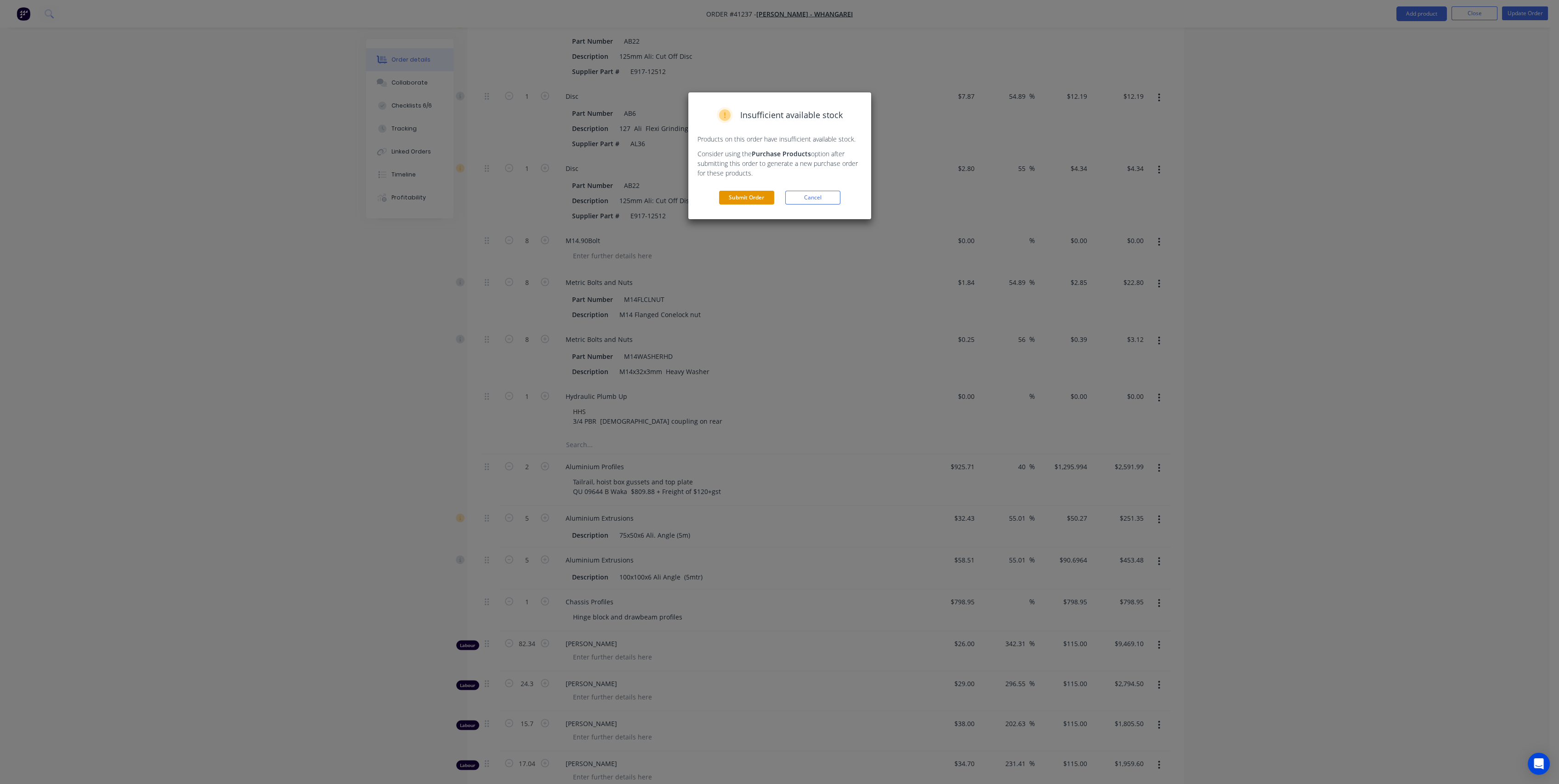
click at [760, 195] on button "Submit Order" at bounding box center [746, 197] width 55 height 14
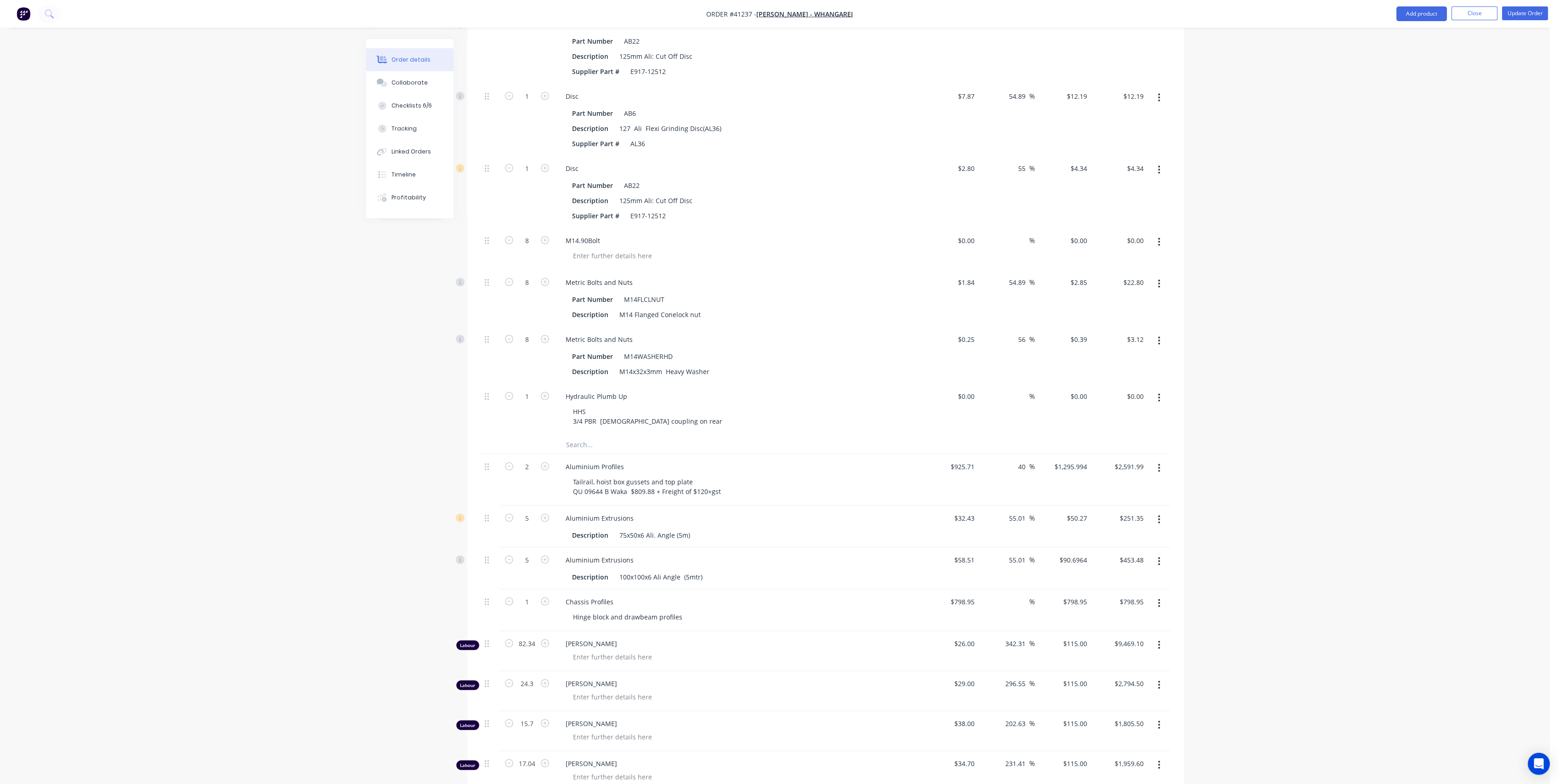
scroll to position [7058, 0]
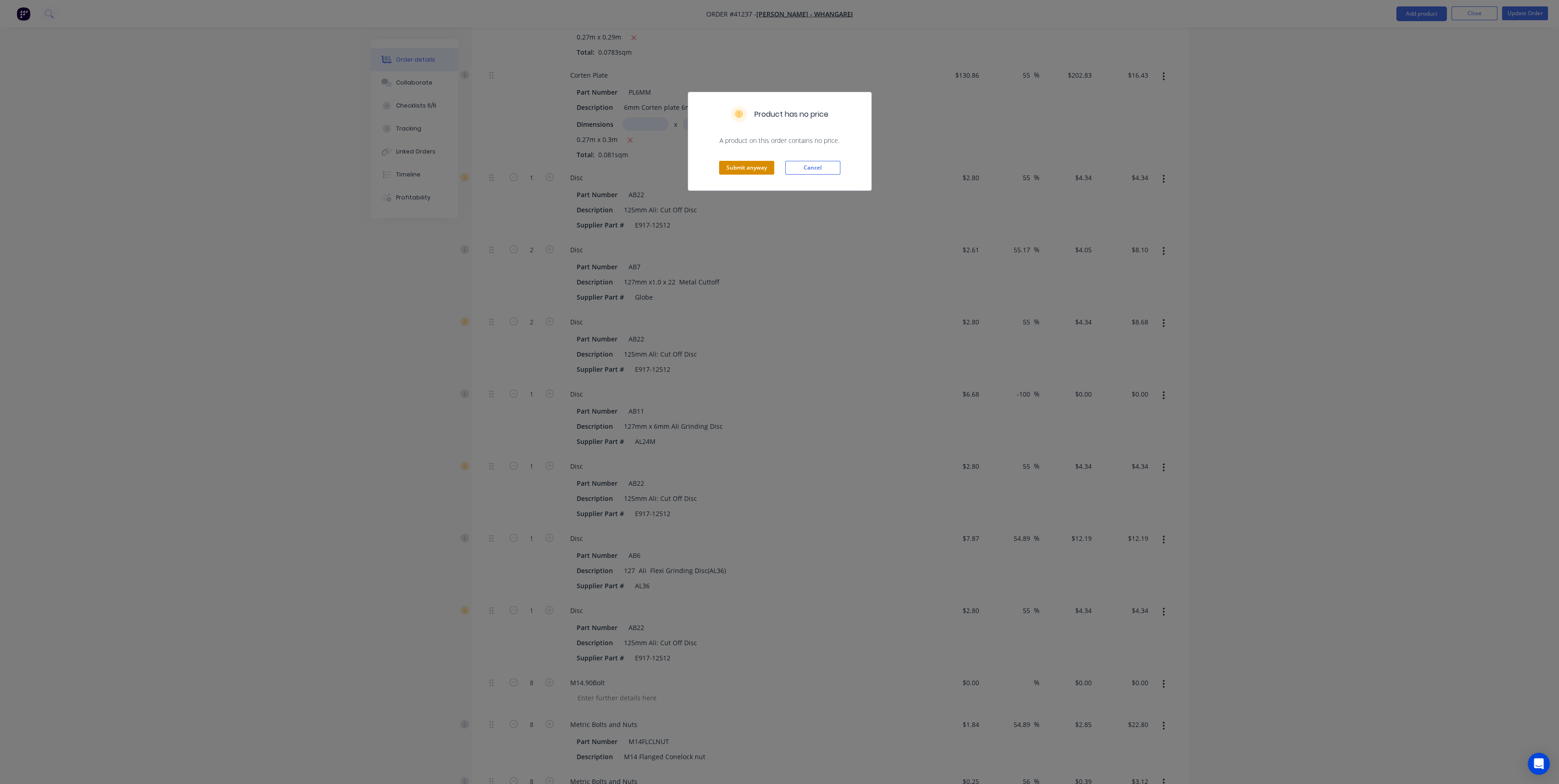
click at [753, 166] on button "Submit anyway" at bounding box center [746, 167] width 55 height 14
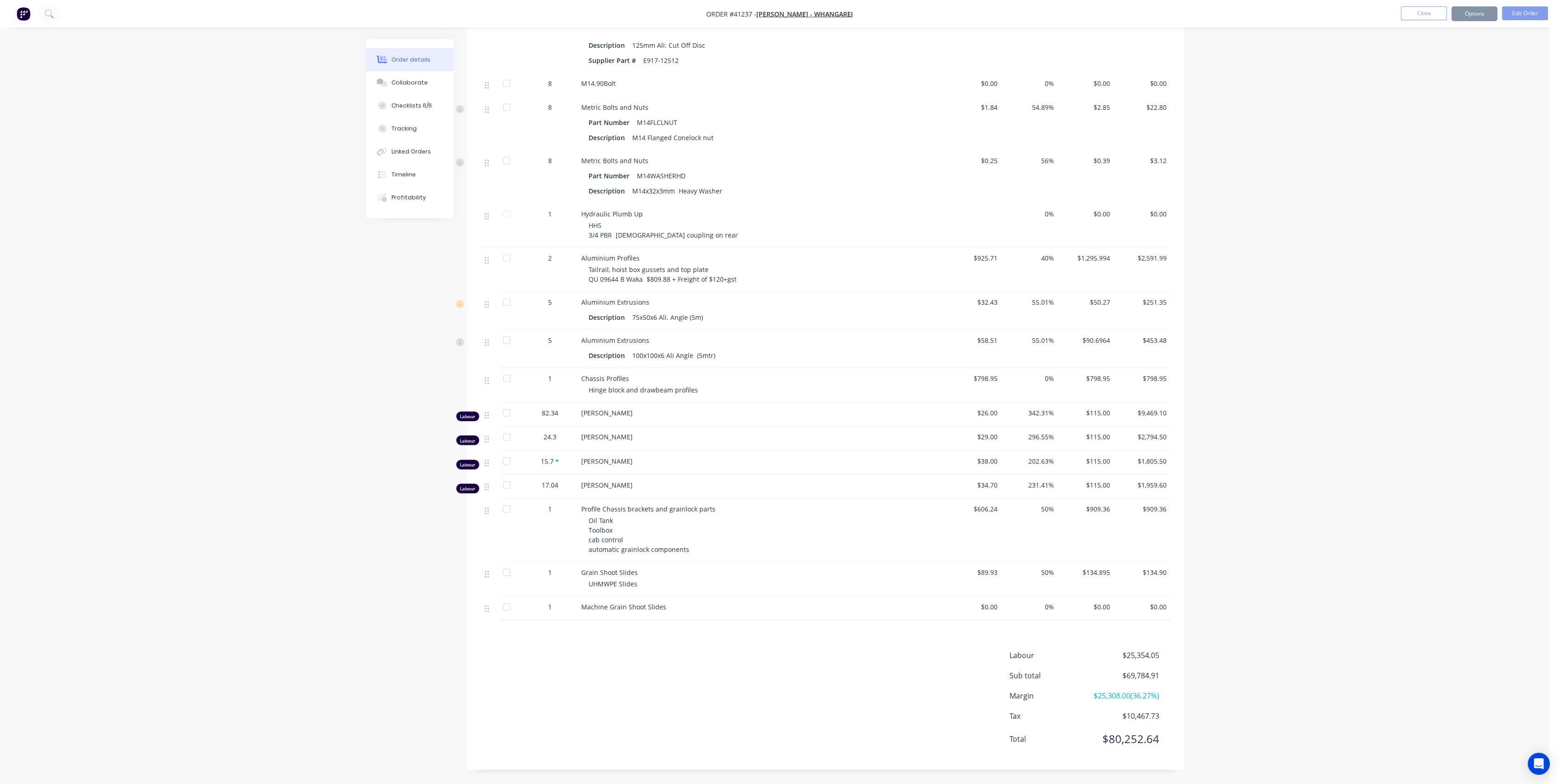
scroll to position [7048, 0]
click at [1470, 18] on button "Options" at bounding box center [1474, 14] width 46 height 15
click at [1443, 166] on div "Purchase Products" at bounding box center [1446, 166] width 85 height 13
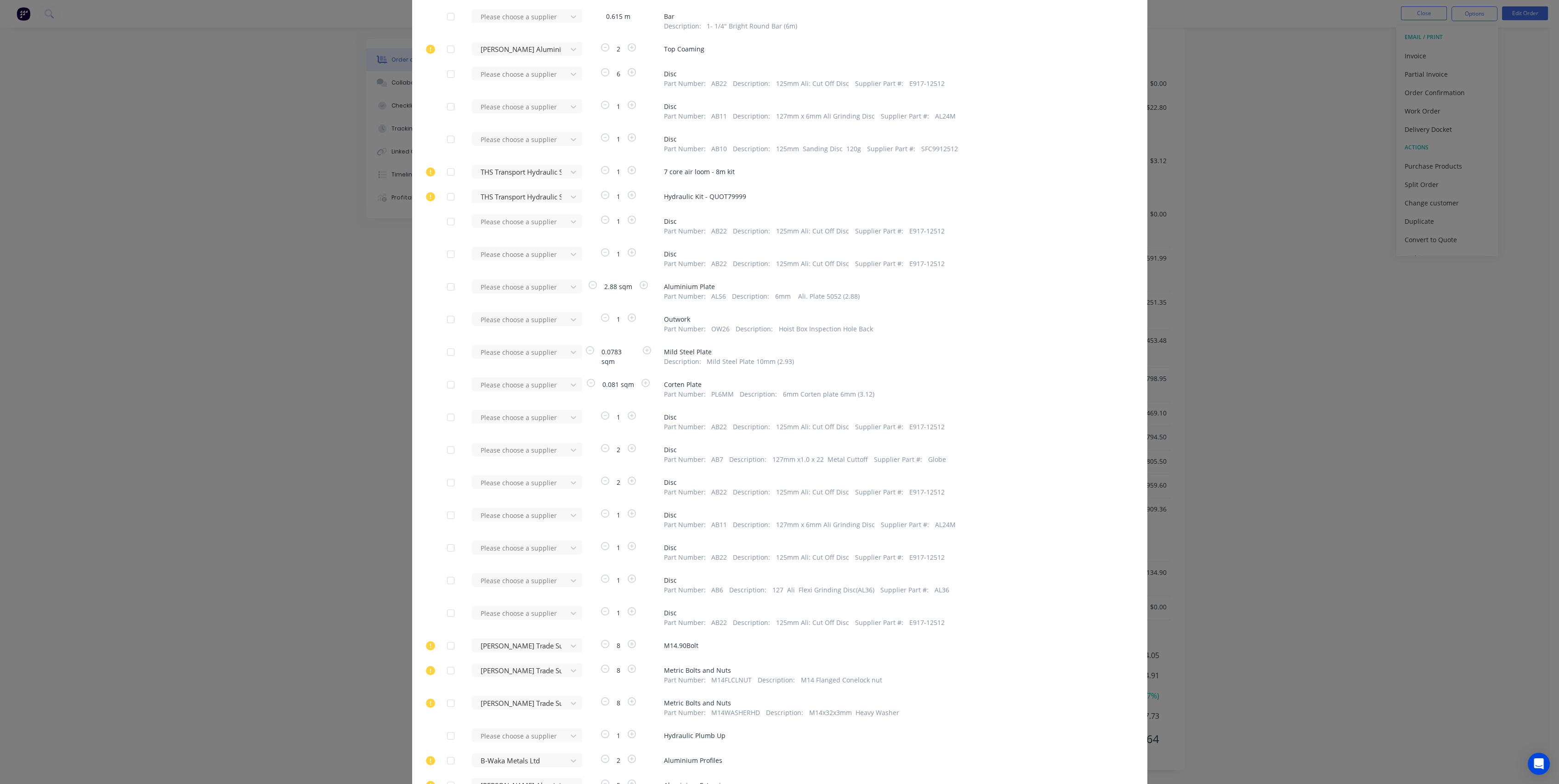
scroll to position [3308, 0]
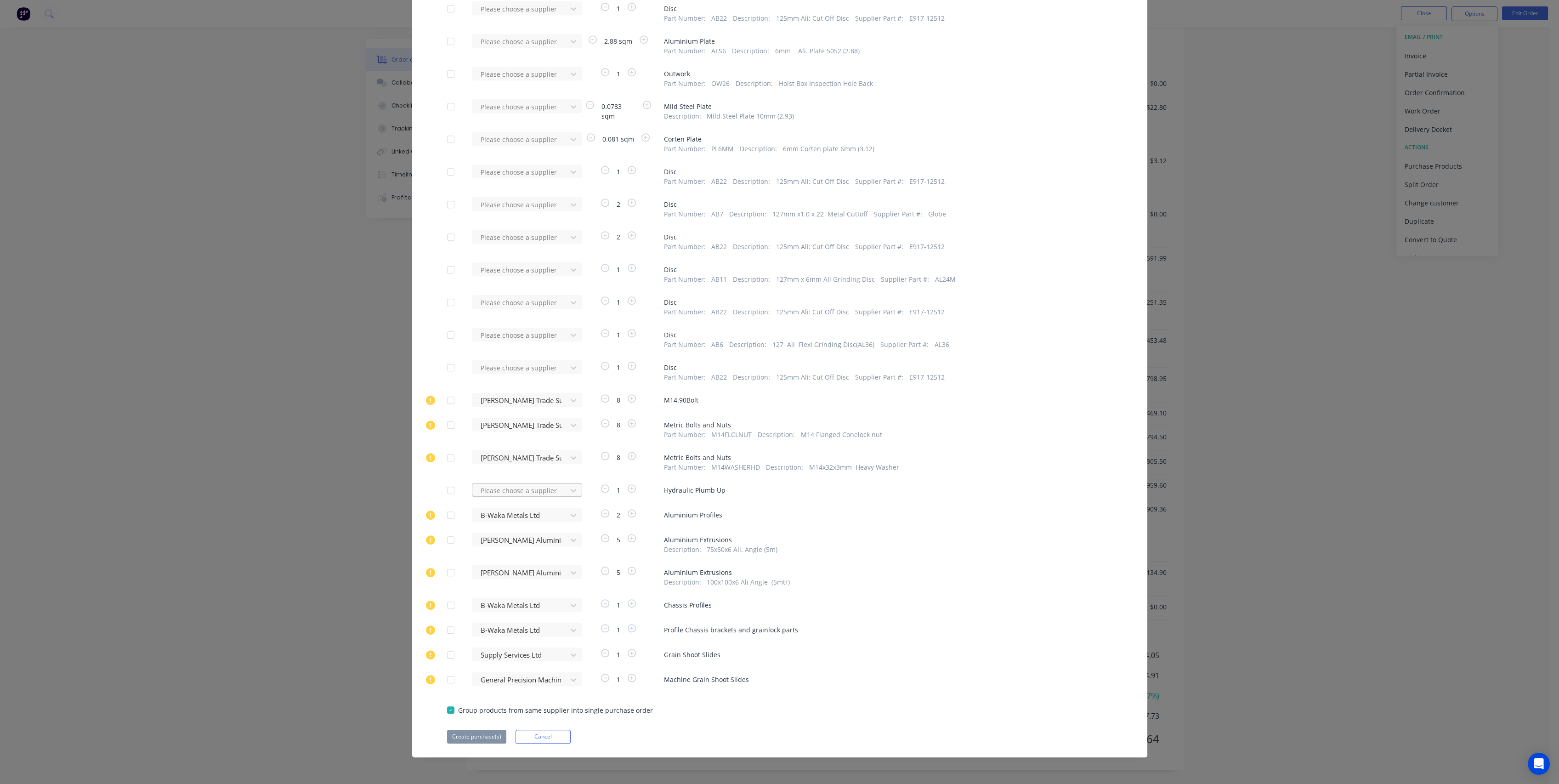
click at [534, 486] on div at bounding box center [521, 490] width 83 height 12
type input "Hyd"
click at [538, 522] on div "Hydraulic Hose Services Ltd" at bounding box center [527, 524] width 110 height 17
click at [466, 734] on button "Create purchase(s)" at bounding box center [476, 737] width 59 height 14
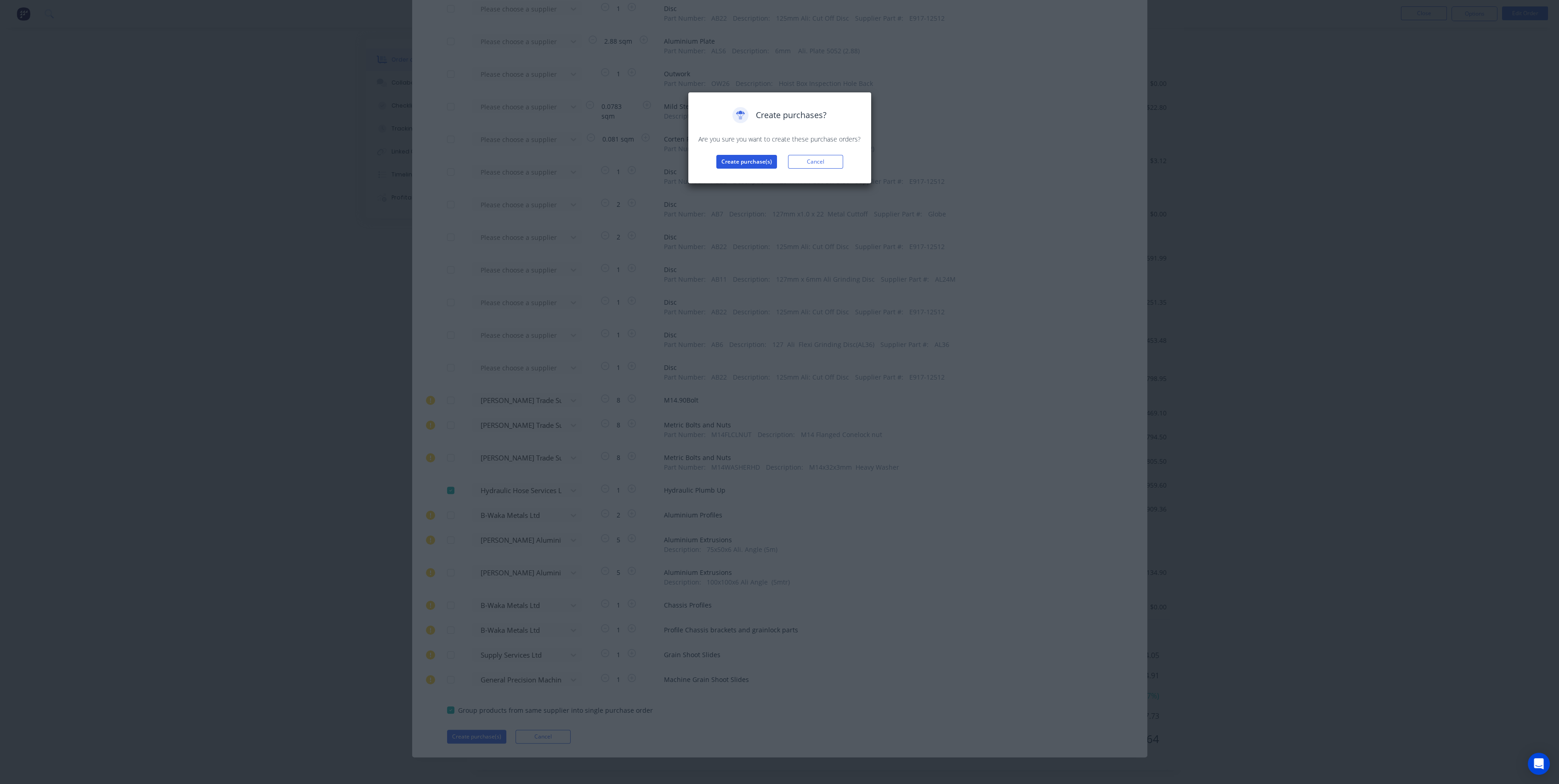
click at [747, 164] on button "Create purchase(s)" at bounding box center [747, 161] width 61 height 14
click at [746, 175] on button "View purchase(s)" at bounding box center [746, 177] width 55 height 14
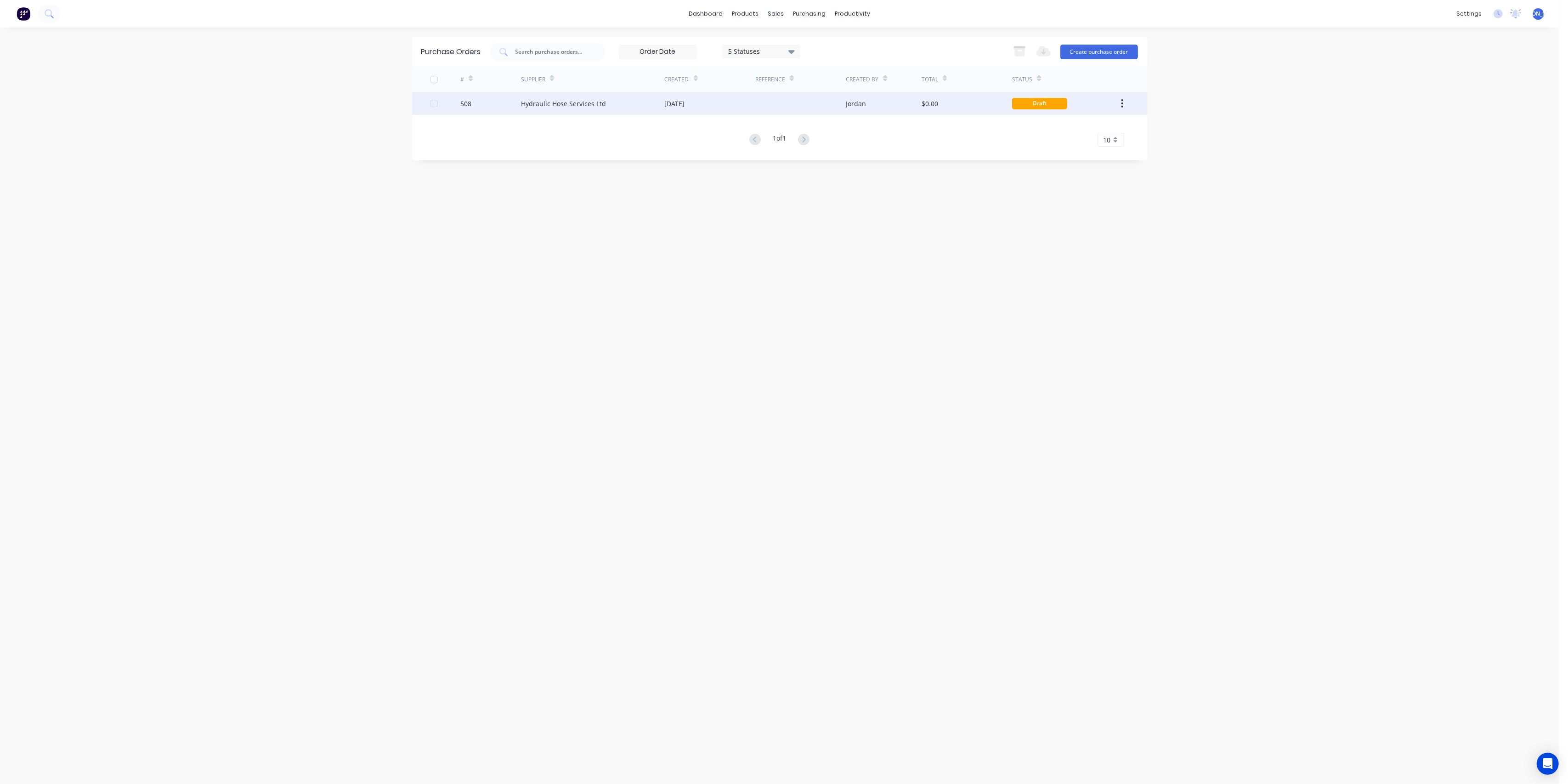
click at [637, 107] on div "Hydraulic Hose Services Ltd" at bounding box center [593, 103] width 144 height 23
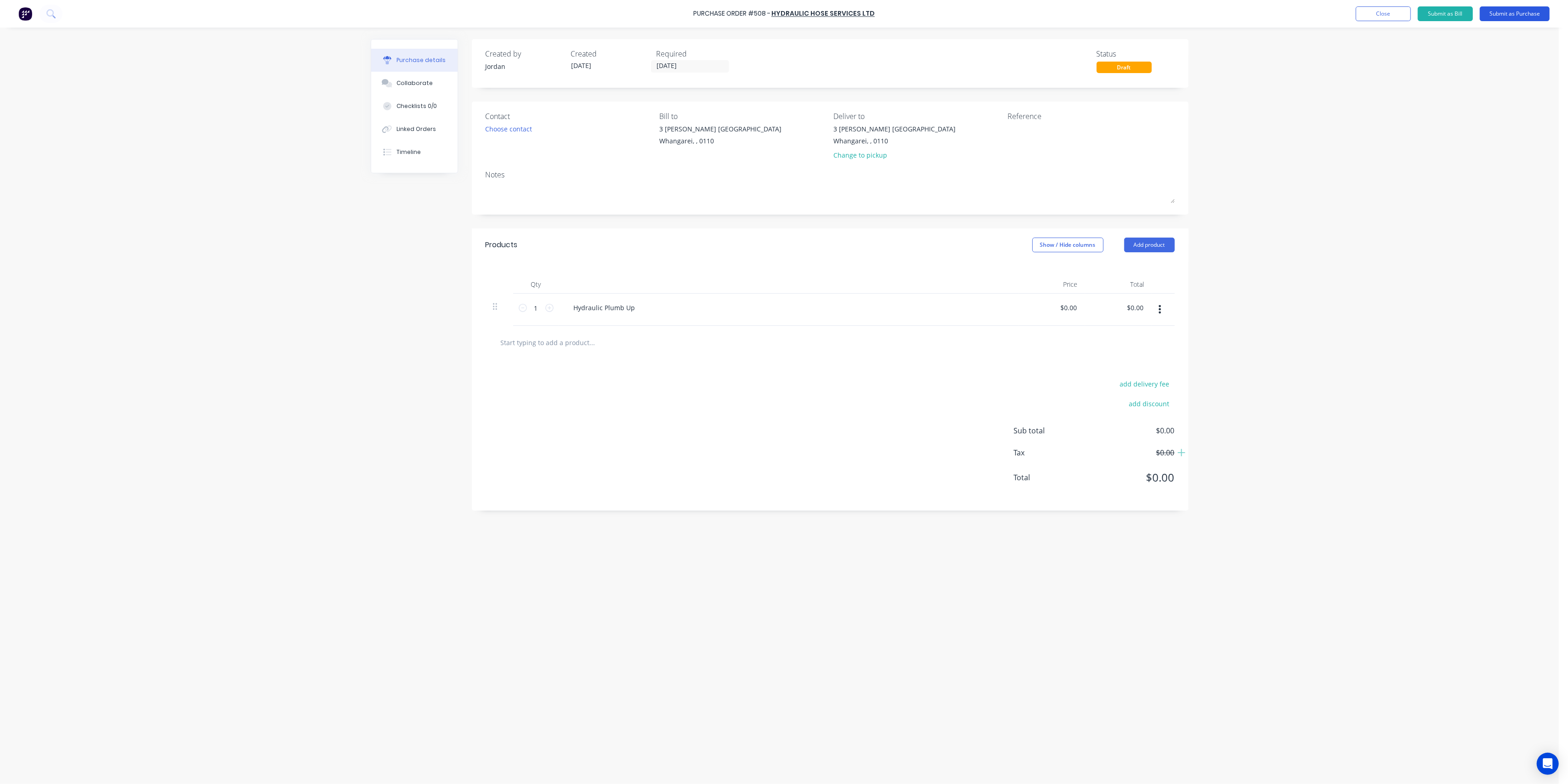
click at [1503, 20] on button "Submit as Purchase" at bounding box center [1514, 14] width 70 height 15
click at [1305, 126] on div "Purchase Order #508 - Hydraulic Hose Services Ltd Close Options Edit Purchase P…" at bounding box center [779, 392] width 1559 height 784
click at [1408, 12] on button "Close" at bounding box center [1407, 14] width 55 height 15
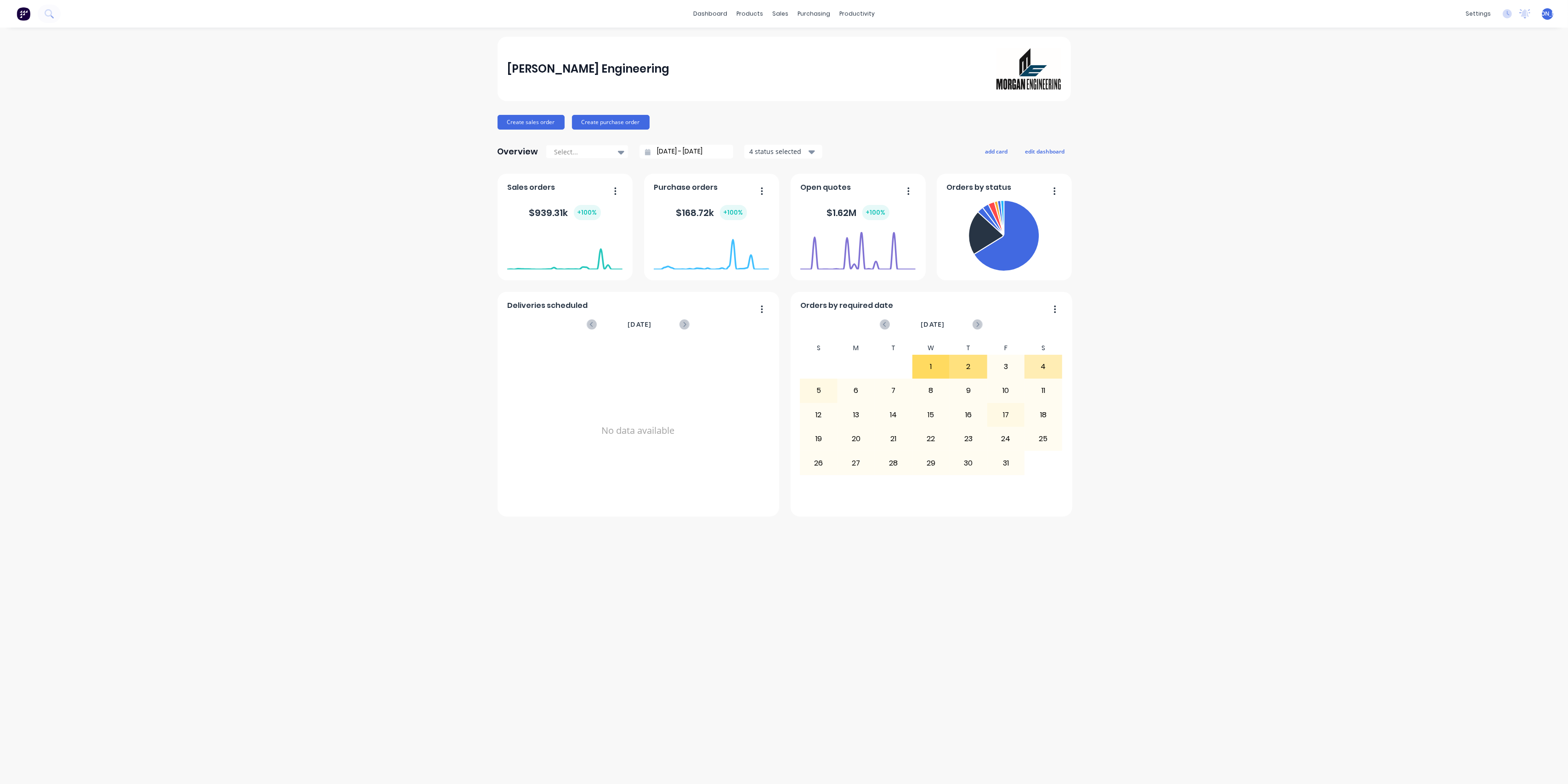
click at [445, 611] on div "Morgan Engineering Create sales order Create purchase order Overview Select... …" at bounding box center [784, 405] width 1568 height 738
click at [1157, 212] on div "Morgan Engineering Create sales order Create purchase order Overview Select... …" at bounding box center [784, 405] width 1568 height 738
click at [1260, 263] on div "Morgan Engineering Create sales order Create purchase order Overview Select... …" at bounding box center [784, 405] width 1568 height 738
click at [1234, 208] on div "Morgan Engineering Create sales order Create purchase order Overview Select... …" at bounding box center [784, 405] width 1568 height 738
click at [1172, 234] on div "Morgan Engineering Create sales order Create purchase order Overview Select... …" at bounding box center [784, 405] width 1568 height 738
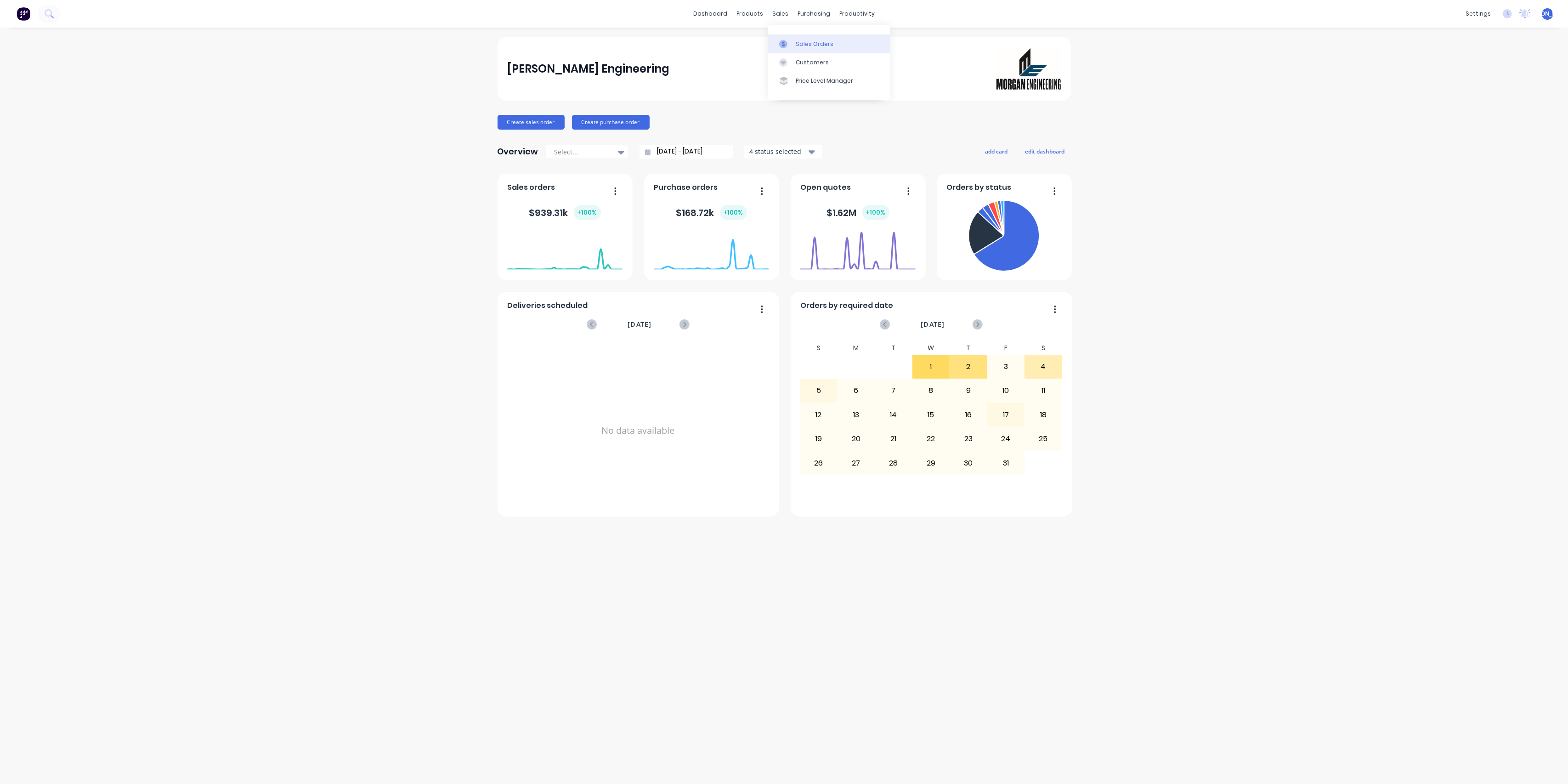
click at [801, 44] on div "Sales Orders" at bounding box center [814, 44] width 38 height 9
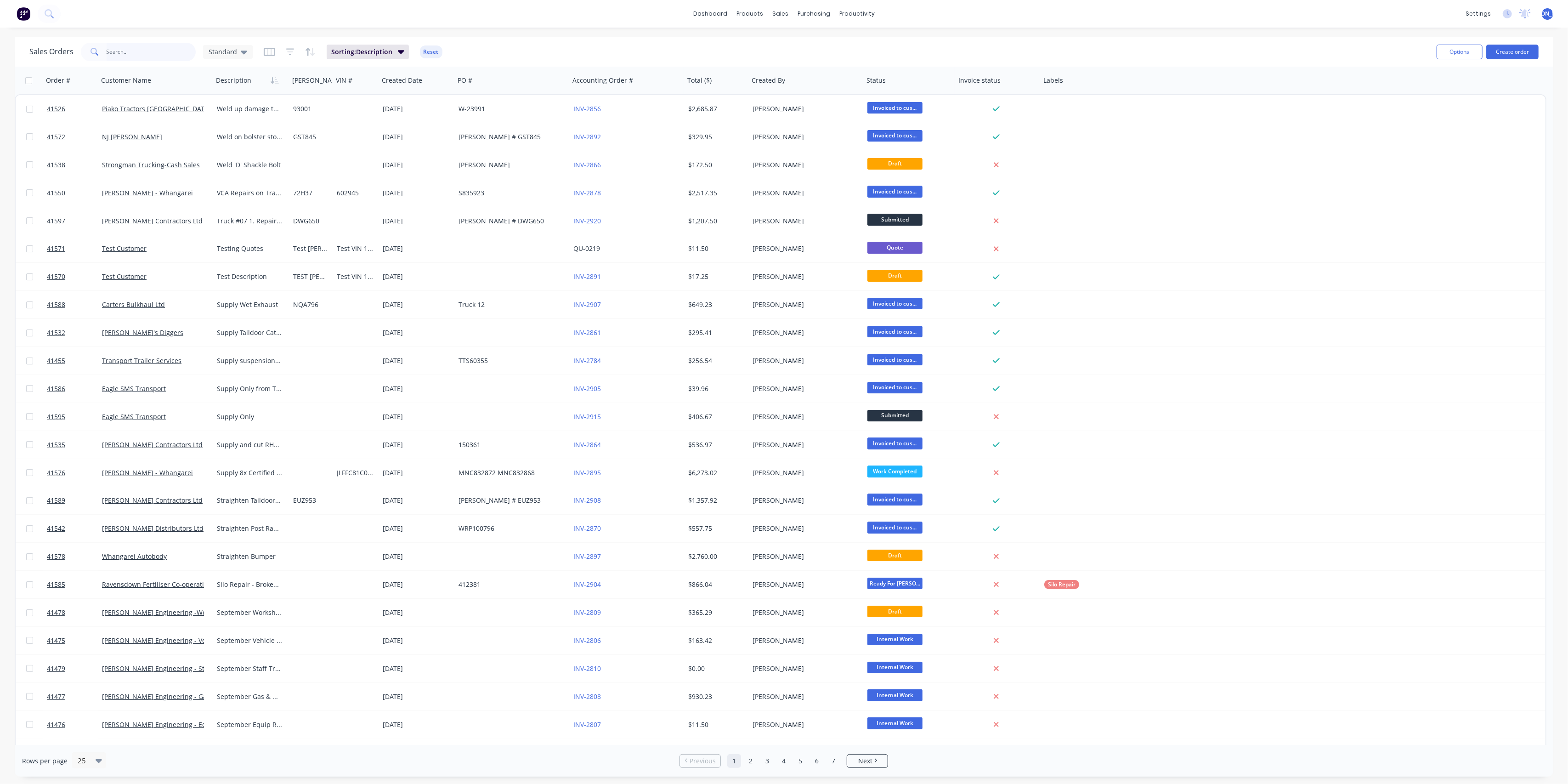
click at [153, 54] on input "text" at bounding box center [151, 52] width 89 height 18
type input "h"
click at [1521, 61] on div "Options Create order" at bounding box center [1486, 51] width 106 height 23
click at [1519, 55] on button "Create order" at bounding box center [1513, 52] width 52 height 15
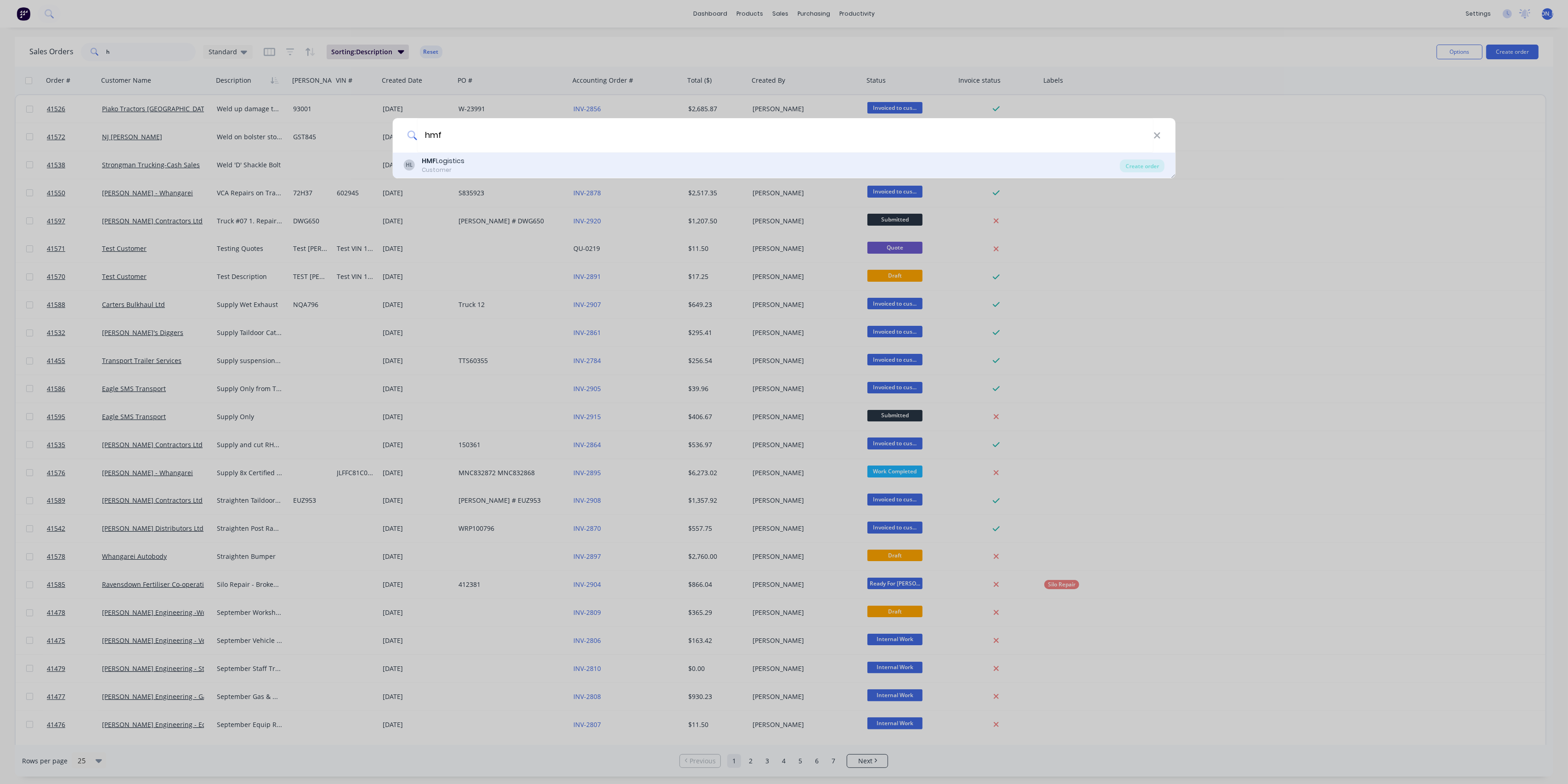
type input "hmf"
click at [488, 167] on div "HL HMF Logistics Customer" at bounding box center [761, 165] width 716 height 18
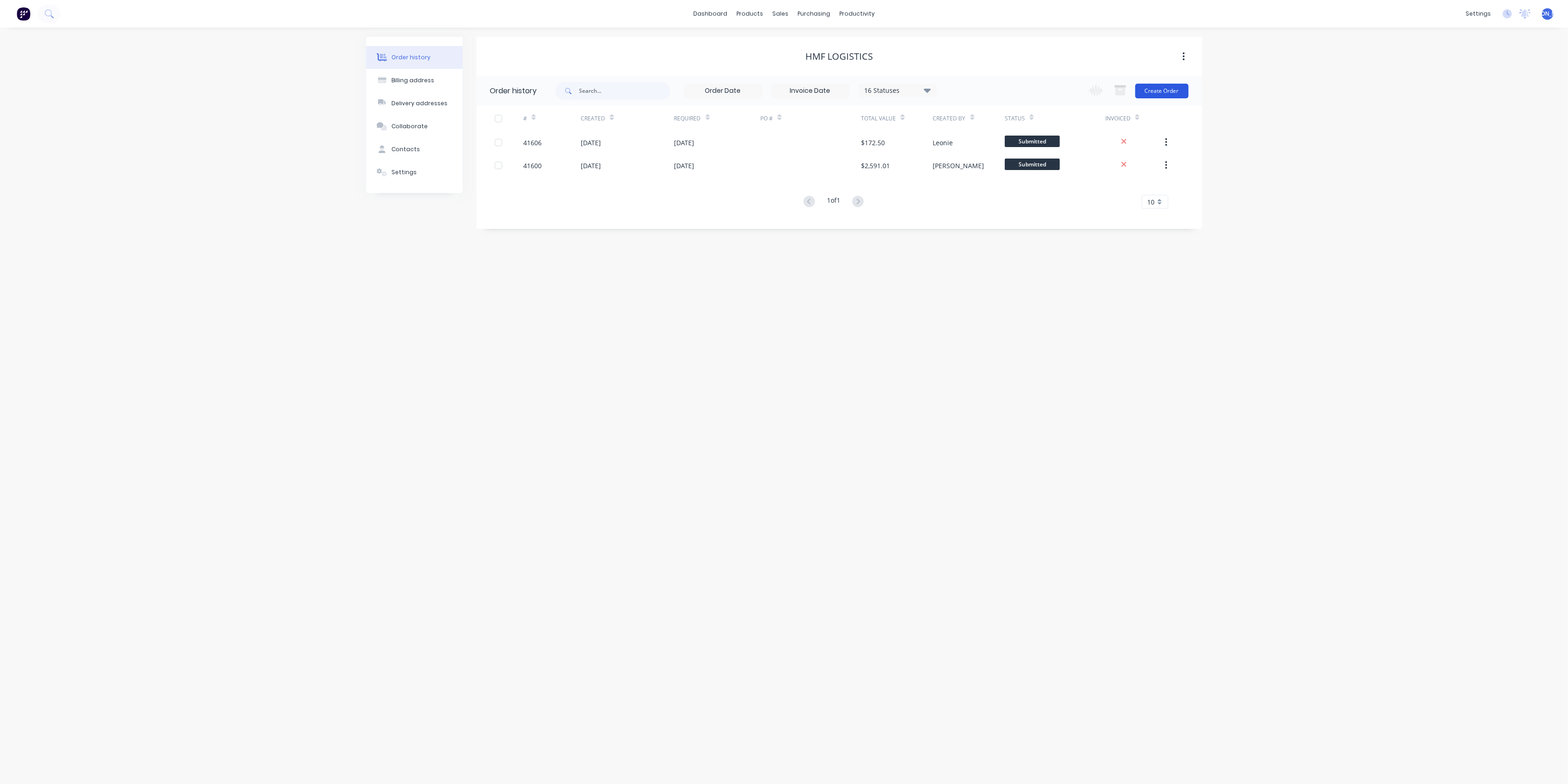
click at [1183, 91] on button "Create Order" at bounding box center [1162, 91] width 54 height 15
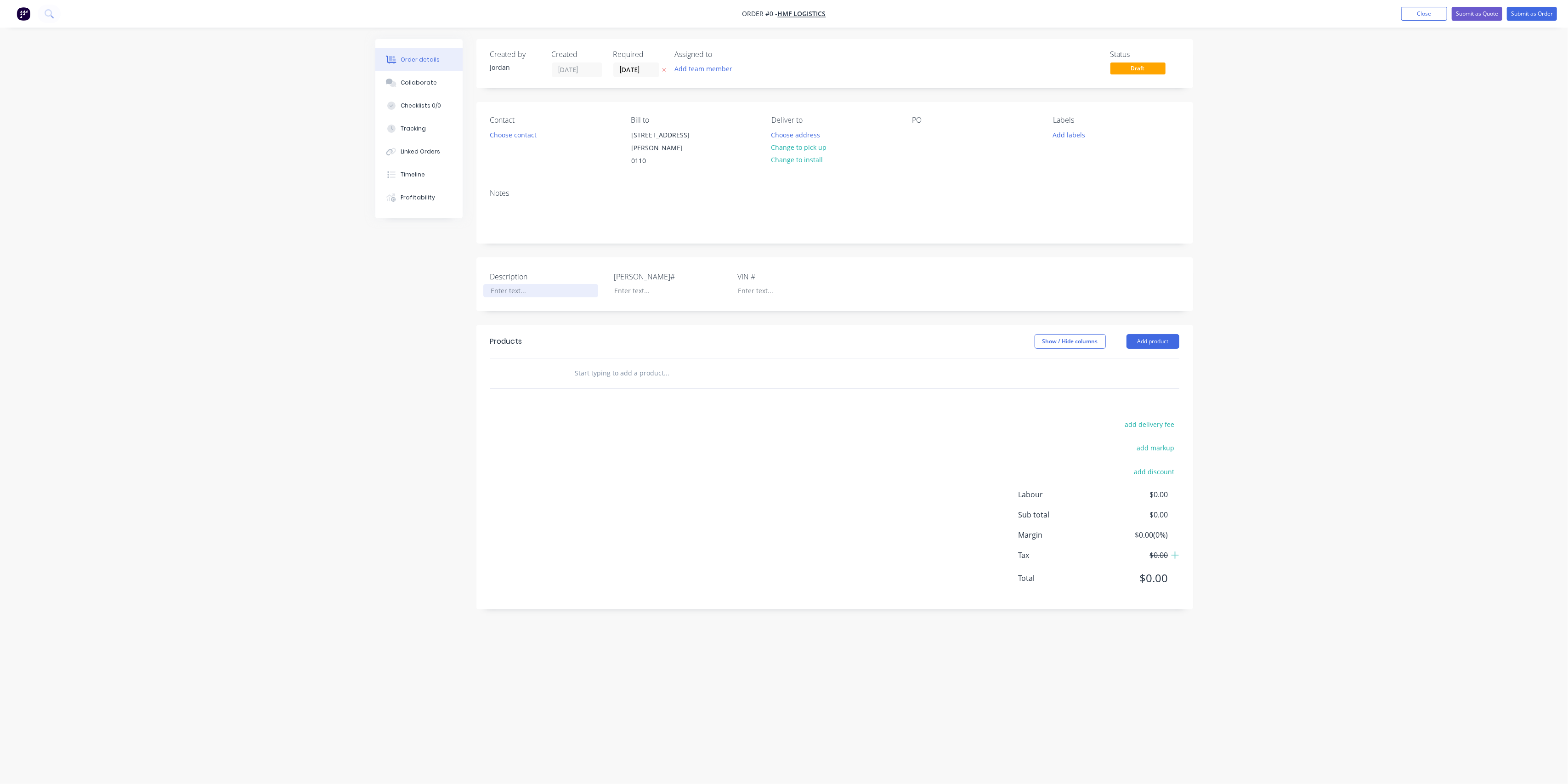
click at [515, 284] on div at bounding box center [541, 290] width 115 height 13
click at [415, 333] on div "Order details Collaborate Checklists 0/0 Tracking Linked Orders Timeline Profit…" at bounding box center [785, 374] width 836 height 671
click at [1169, 334] on button "Add product" at bounding box center [1153, 341] width 53 height 15
click at [1150, 358] on div "Product catalogue" at bounding box center [1136, 365] width 71 height 13
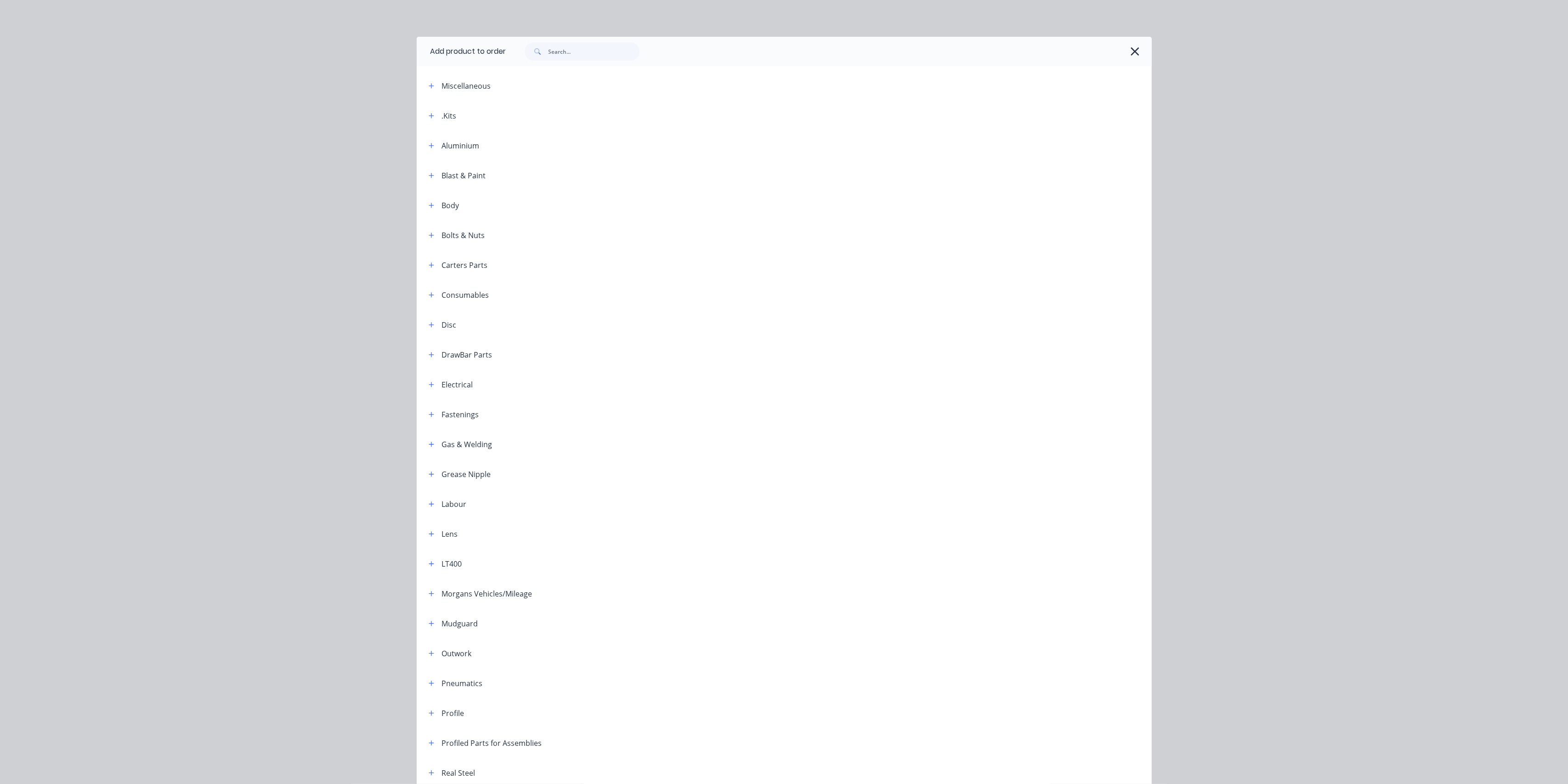
click at [426, 111] on span at bounding box center [432, 115] width 12 height 12
click at [429, 116] on icon "button" at bounding box center [431, 116] width 5 height 7
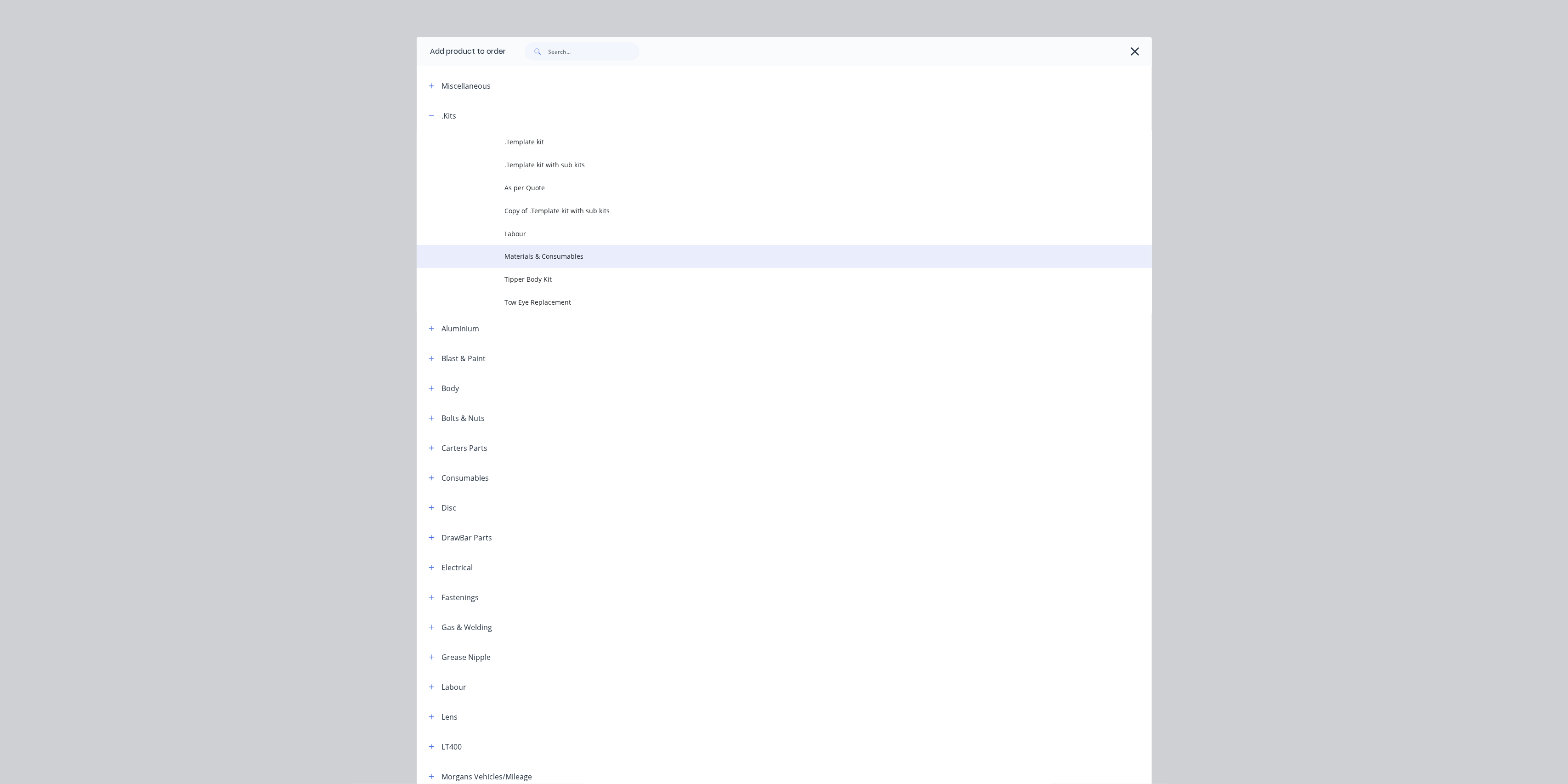
click at [535, 259] on span "Materials & Consumables" at bounding box center [763, 256] width 517 height 10
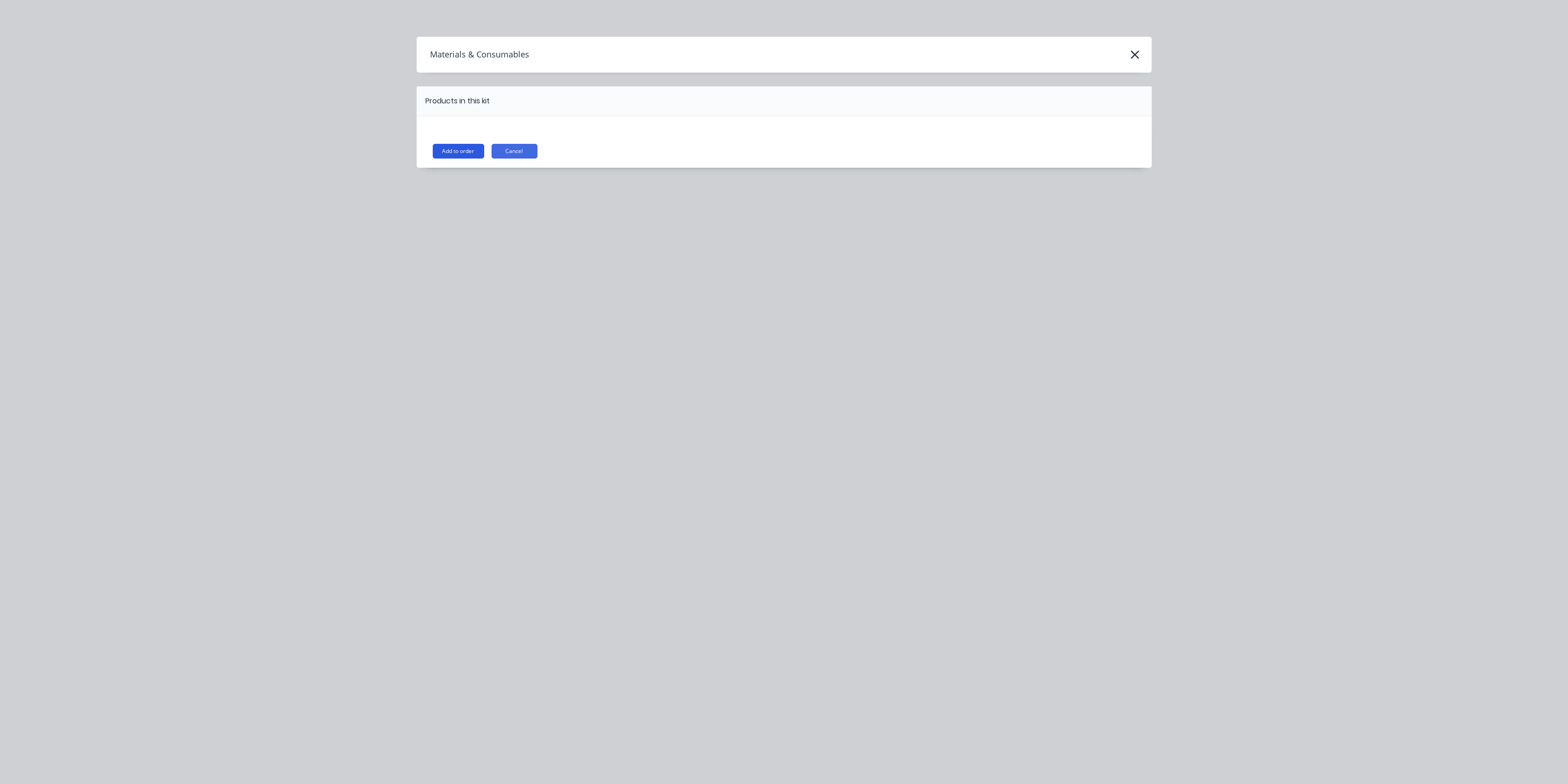
click at [450, 149] on button "Add to order" at bounding box center [458, 151] width 52 height 15
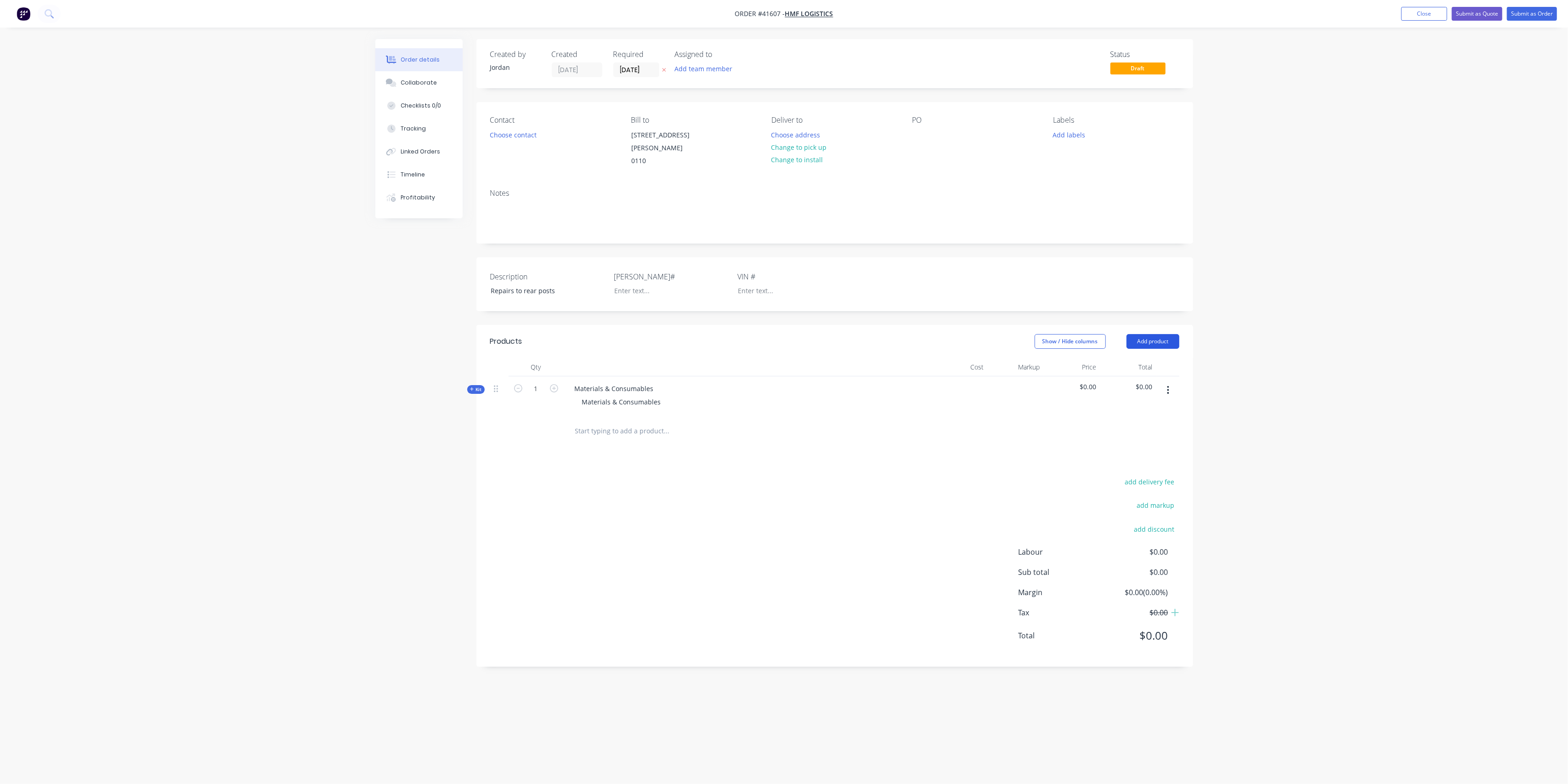
click at [1151, 334] on button "Add product" at bounding box center [1153, 341] width 53 height 15
click at [1143, 450] on div "Labour" at bounding box center [1136, 457] width 71 height 13
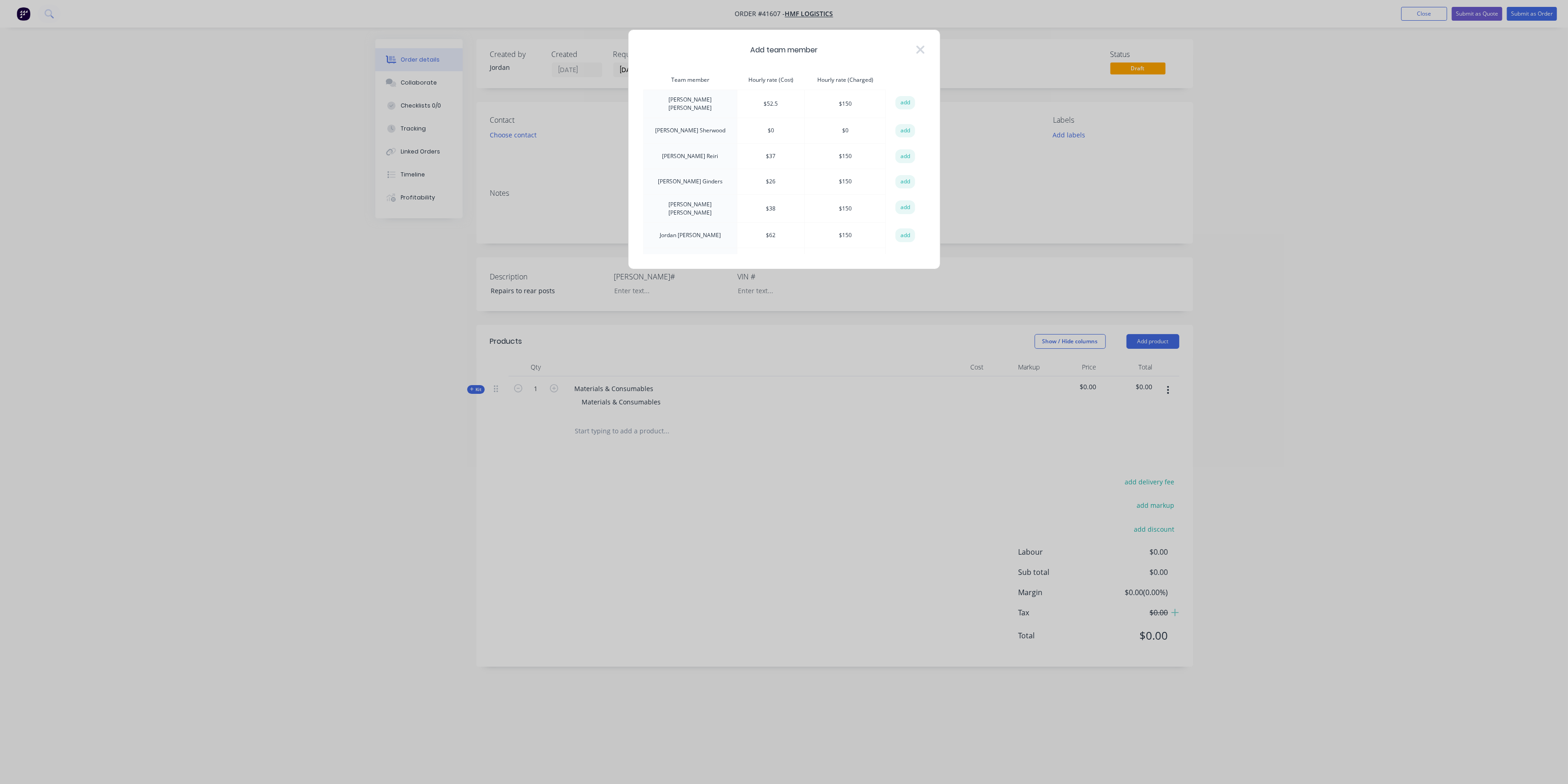
click at [926, 46] on div "Add team member Team member Hourly rate (Cost) Hourly rate (Charged) action Chr…" at bounding box center [784, 149] width 312 height 240
click at [921, 47] on icon at bounding box center [920, 50] width 9 height 9
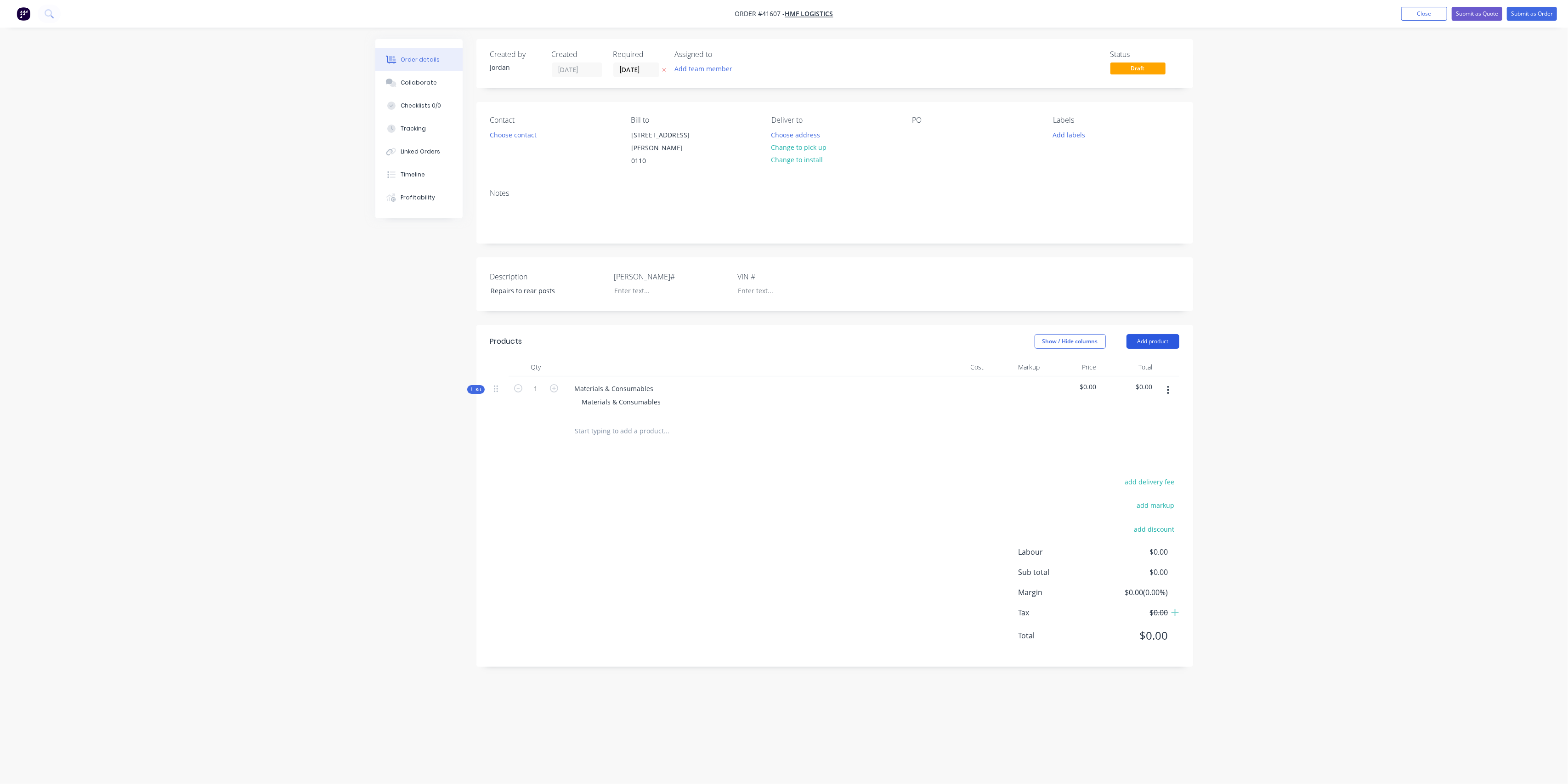
click at [1152, 334] on button "Add product" at bounding box center [1153, 341] width 53 height 15
click at [1148, 358] on div "Product catalogue" at bounding box center [1136, 365] width 71 height 13
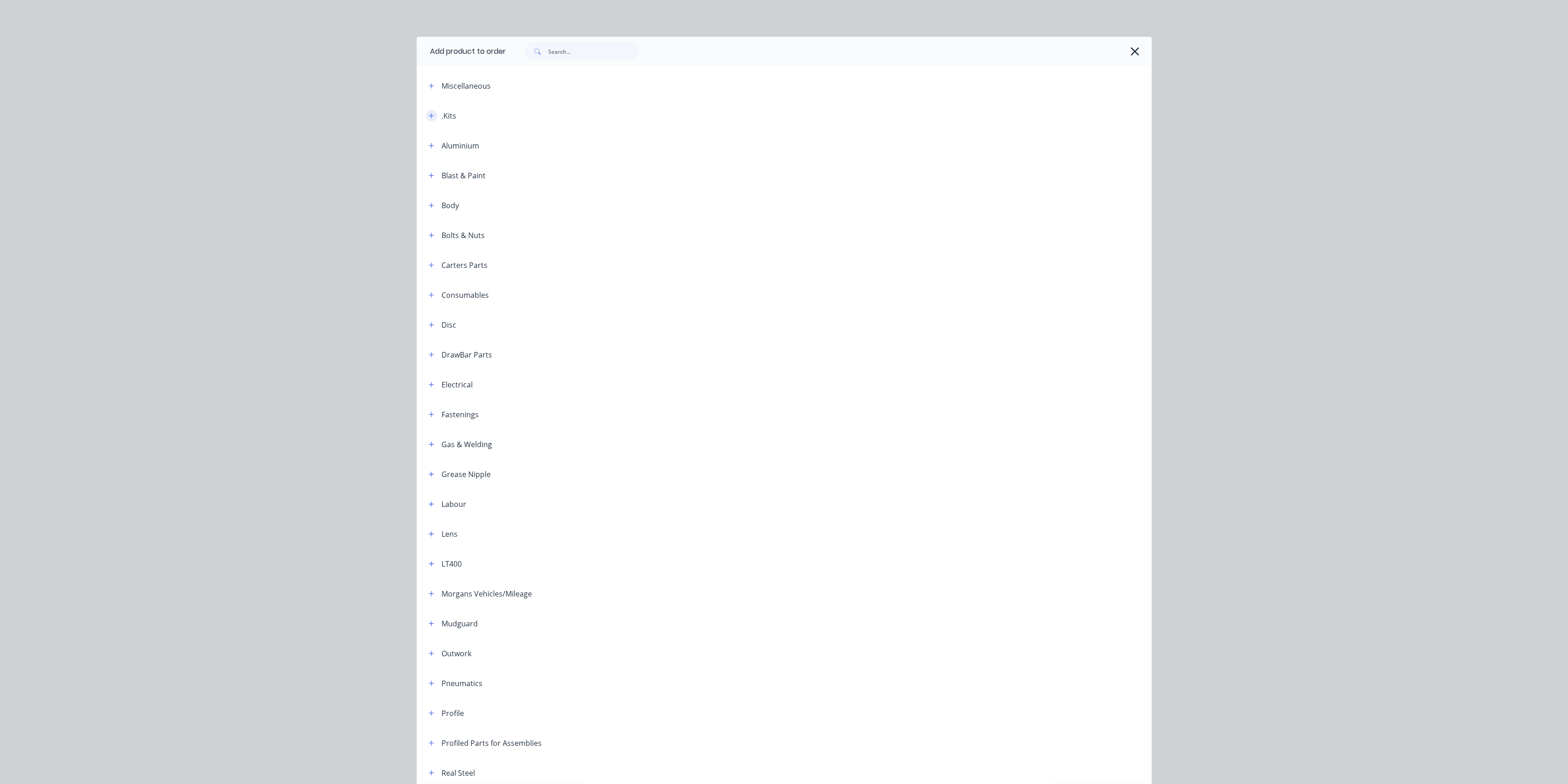
click at [429, 115] on icon "button" at bounding box center [431, 116] width 5 height 7
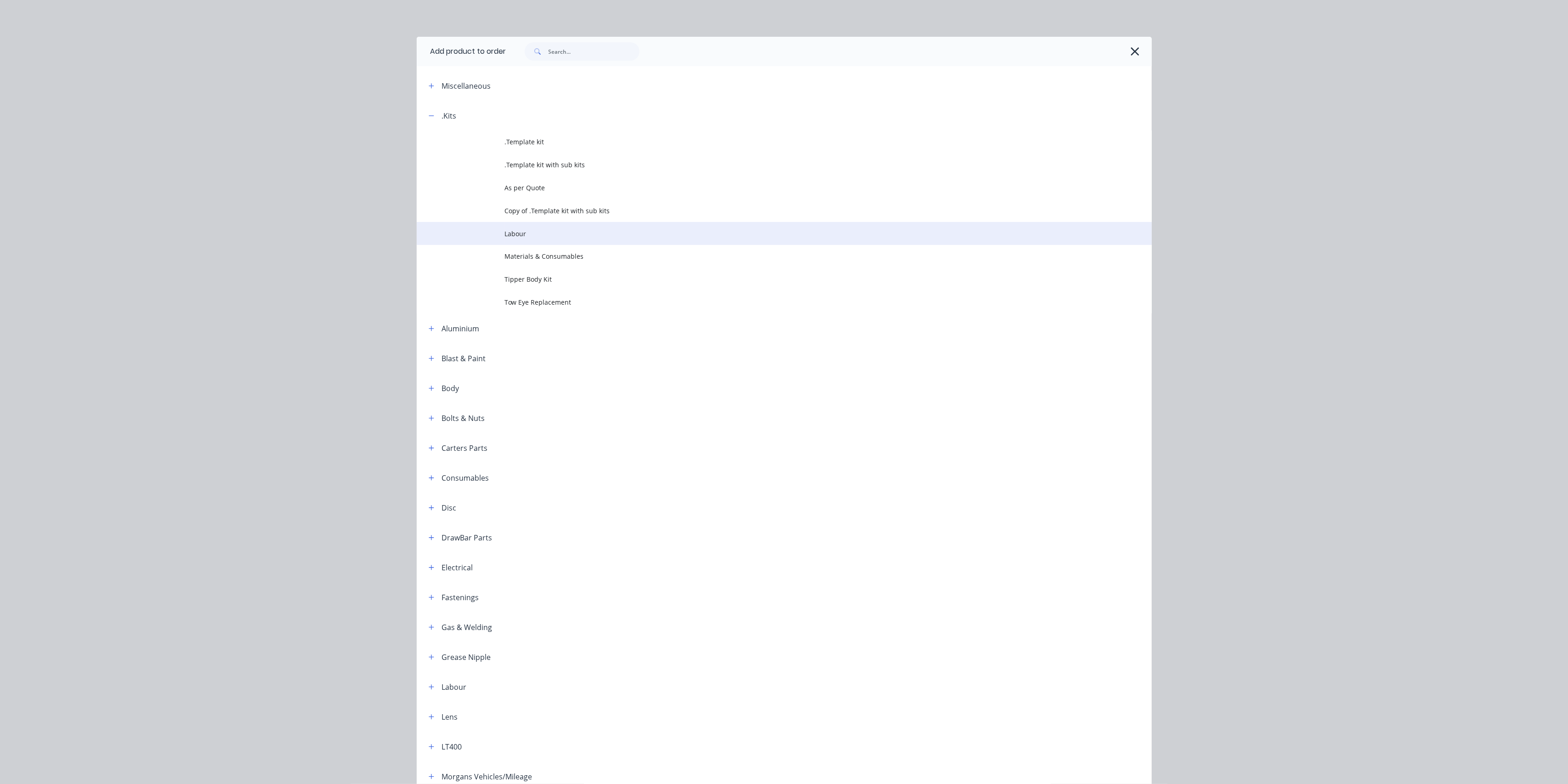
click at [508, 233] on span "Labour" at bounding box center [763, 234] width 517 height 10
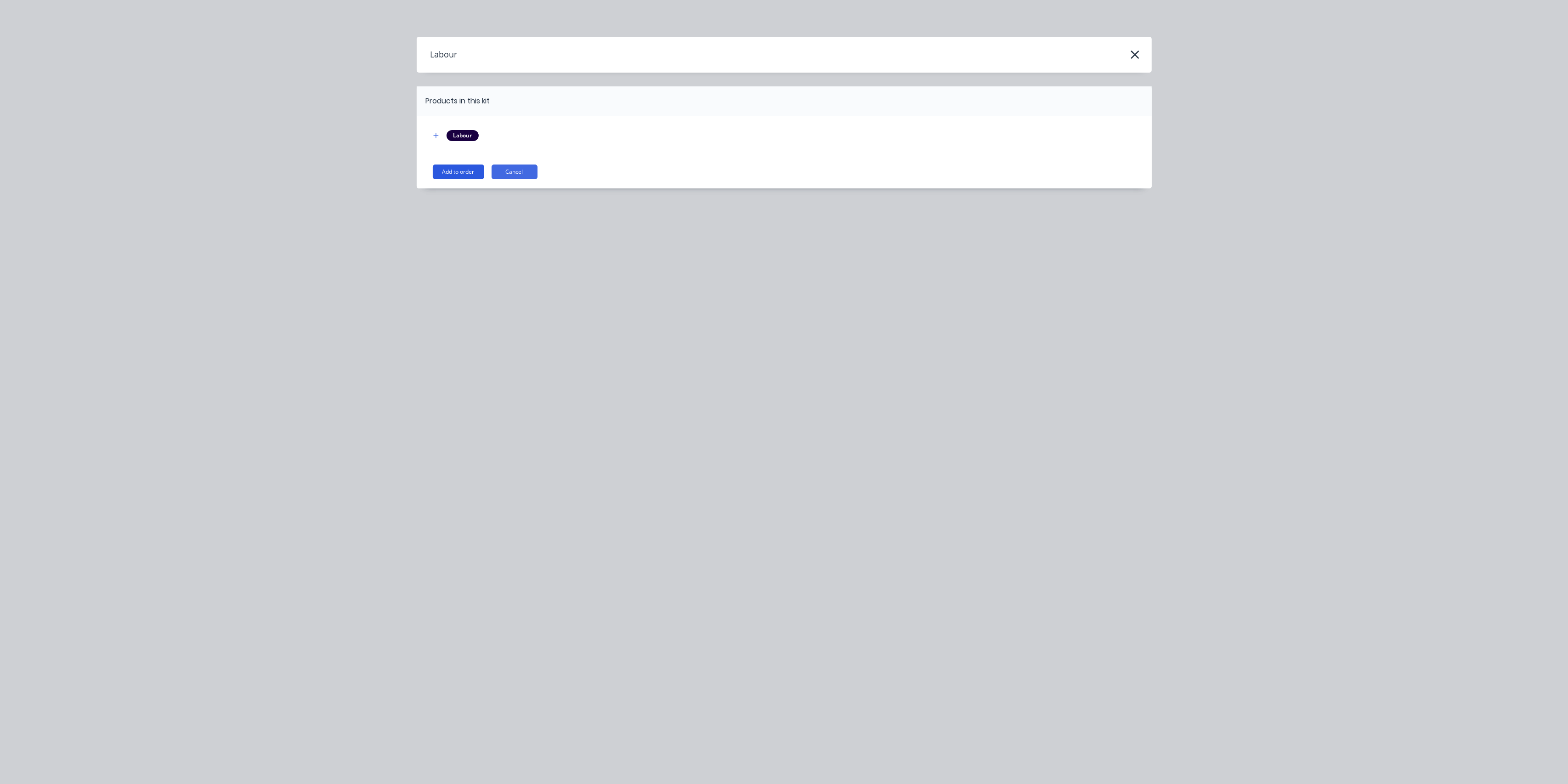
click at [456, 173] on button "Add to order" at bounding box center [458, 172] width 52 height 15
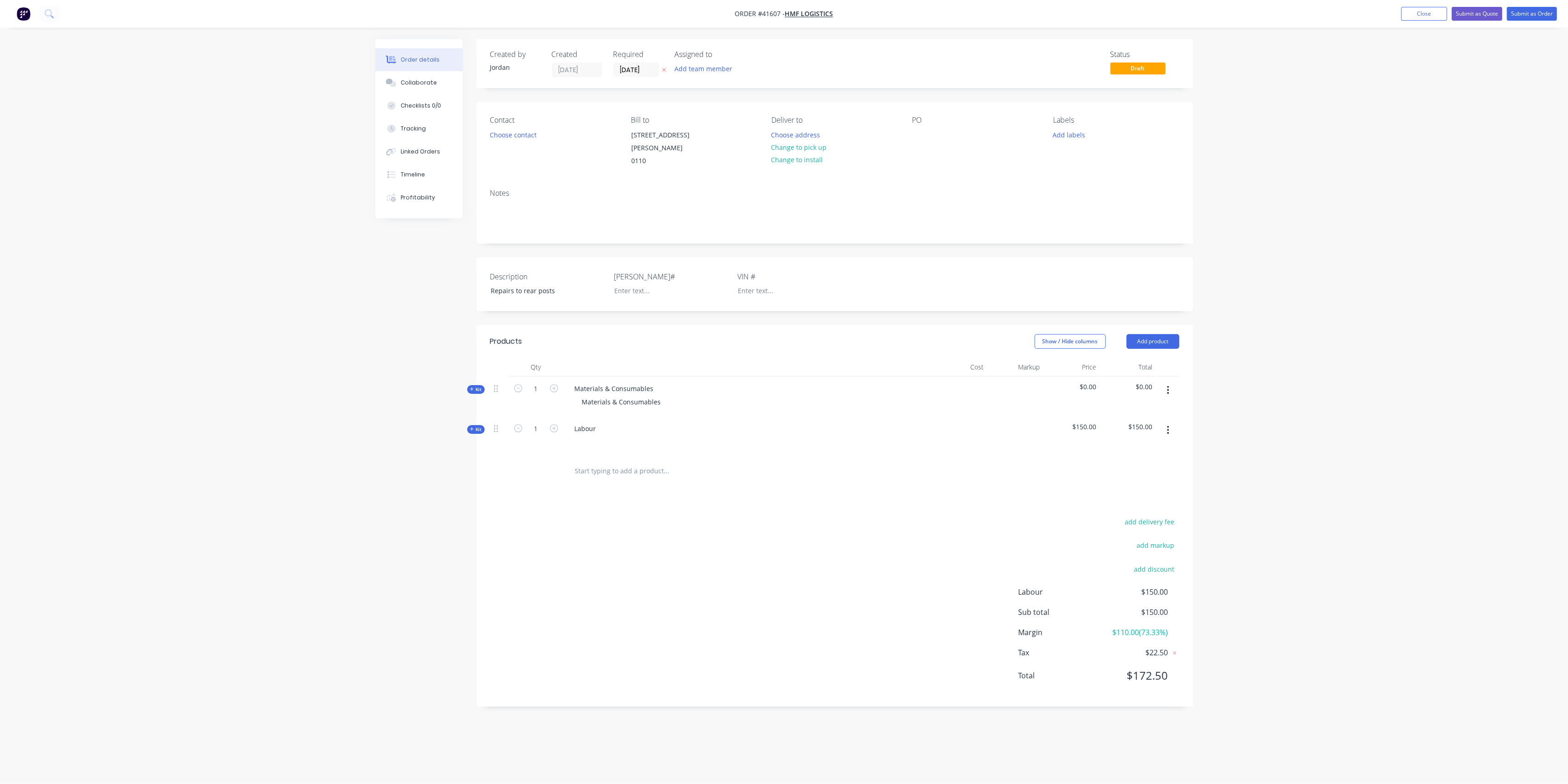
click at [321, 452] on div "Order details Collaborate Checklists 0/0 Tracking Linked Orders Timeline Profit…" at bounding box center [784, 392] width 1568 height 784
click at [411, 124] on button "Tracking" at bounding box center [419, 128] width 87 height 23
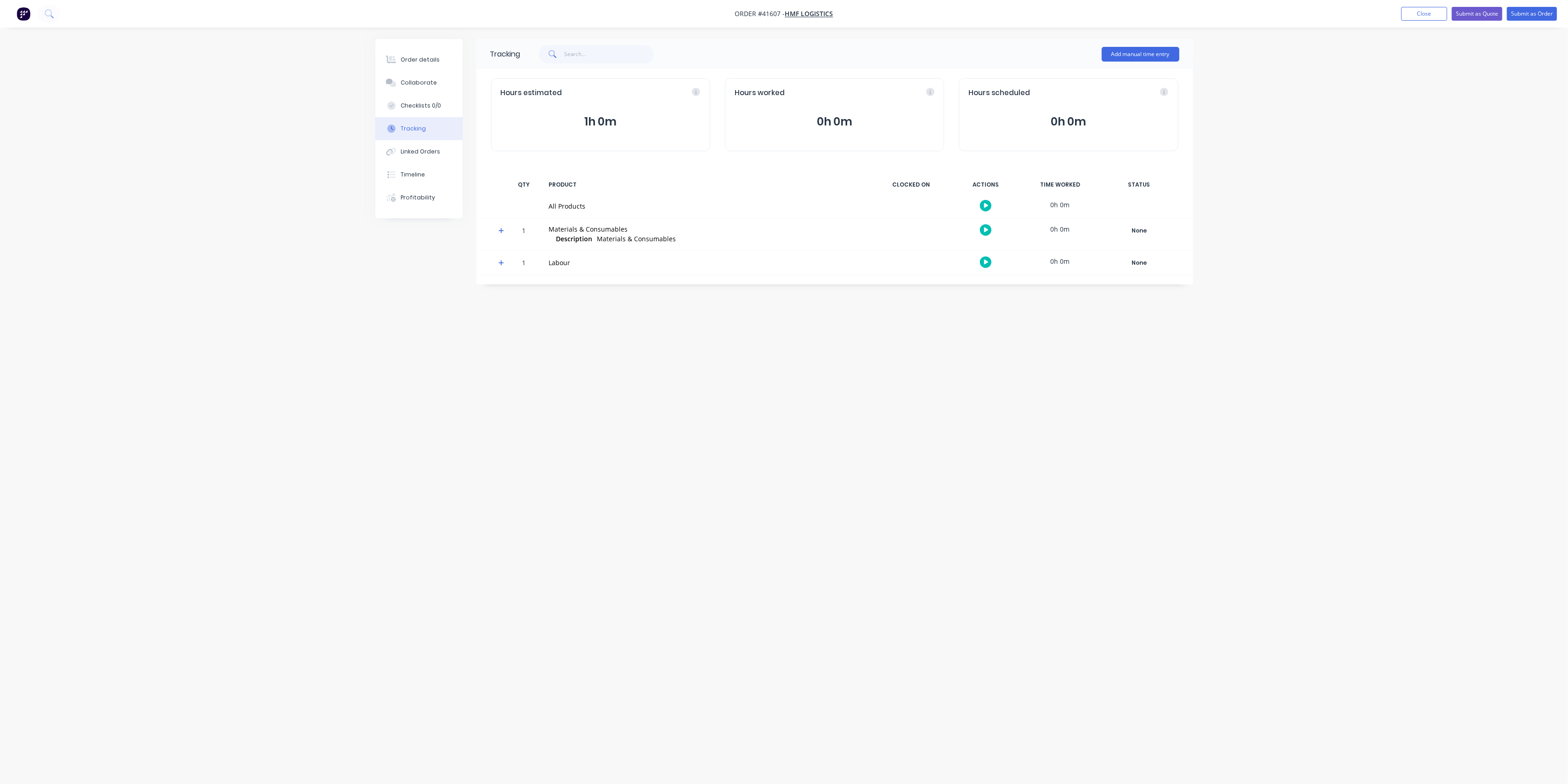
click at [988, 260] on icon "button" at bounding box center [987, 262] width 5 height 6
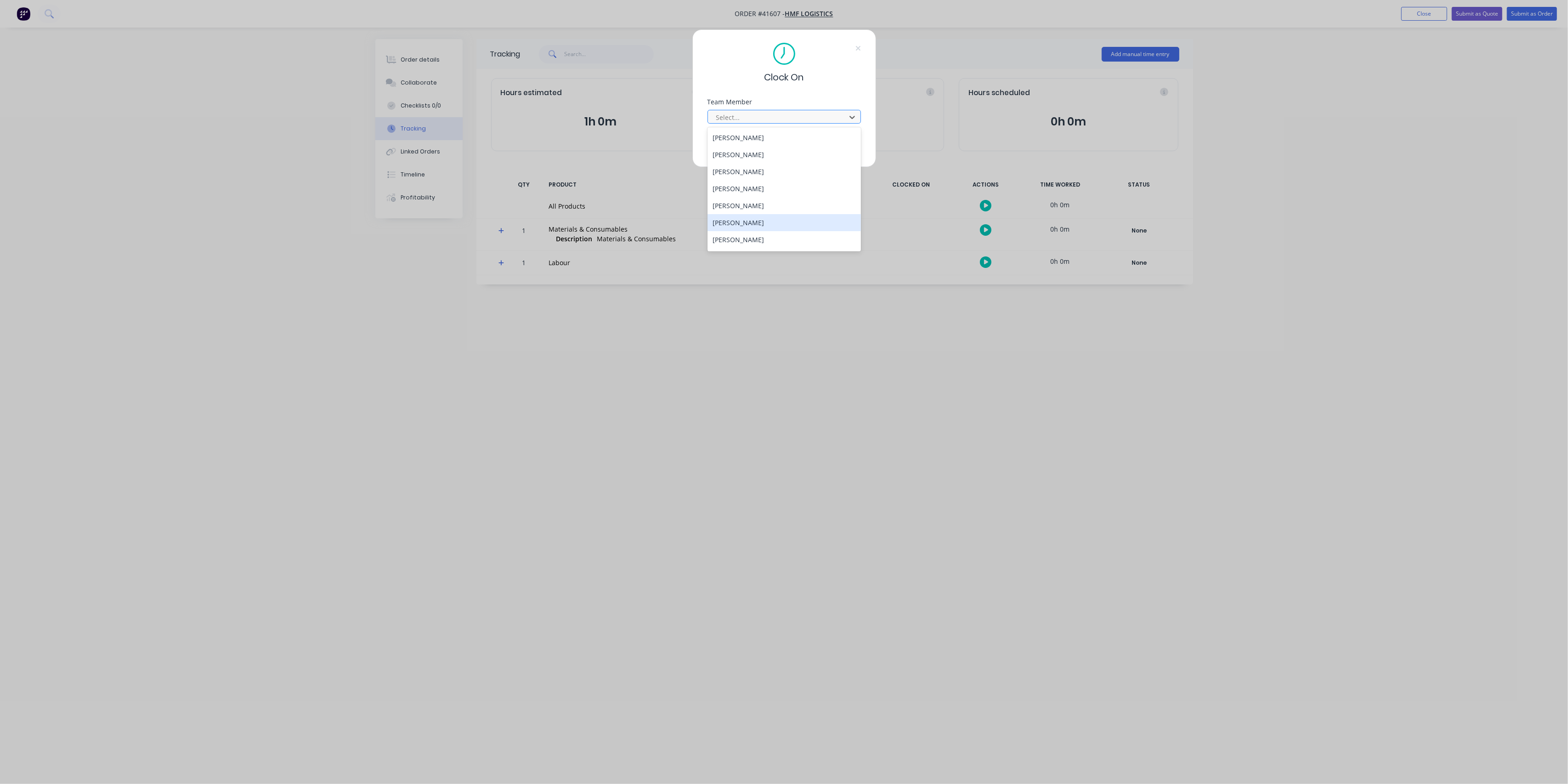
click at [763, 222] on div "[PERSON_NAME]" at bounding box center [784, 223] width 153 height 17
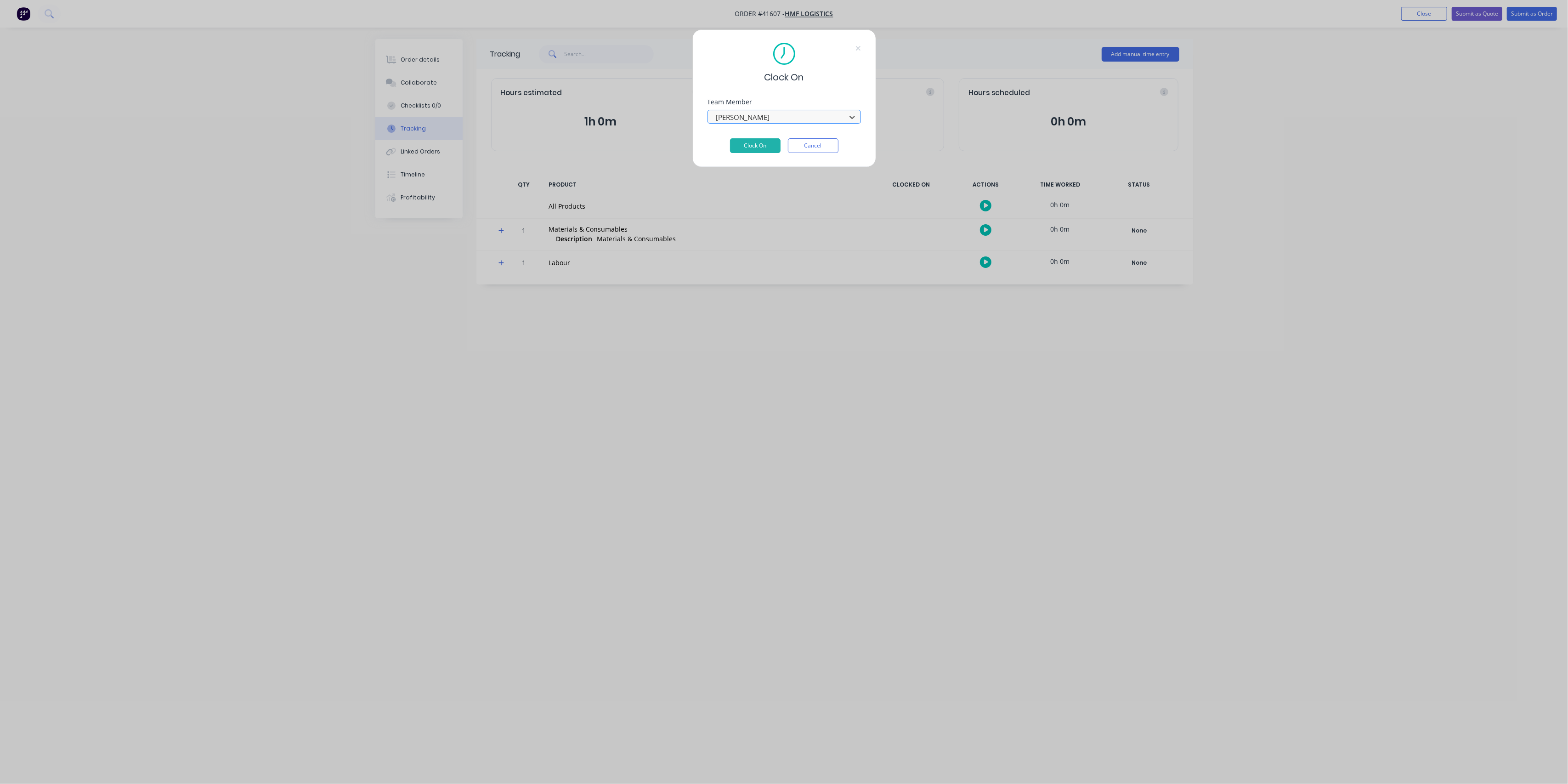
click at [840, 117] on div at bounding box center [778, 117] width 126 height 12
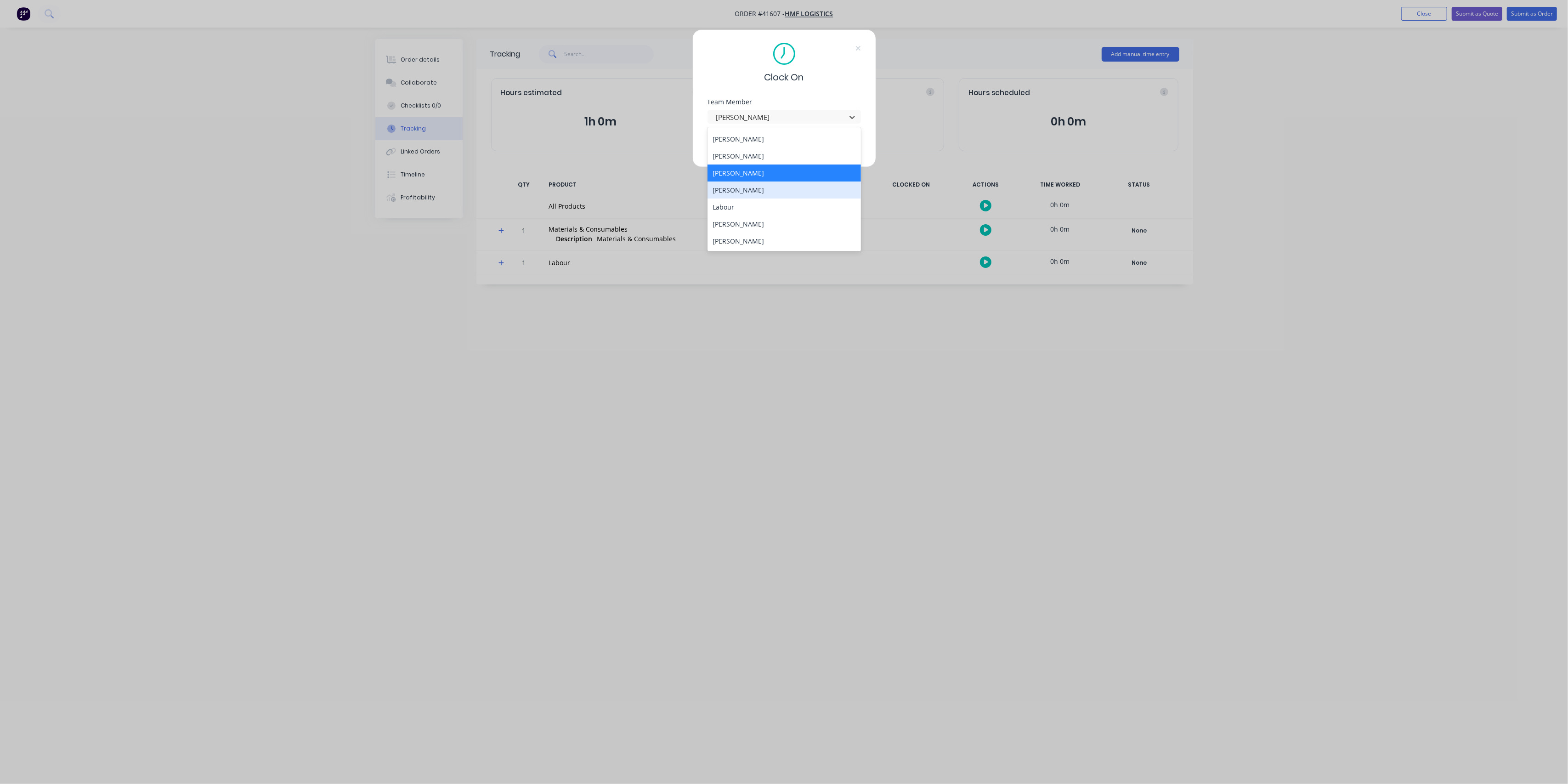
scroll to position [151, 0]
click at [775, 220] on div "[PERSON_NAME]" at bounding box center [784, 225] width 153 height 17
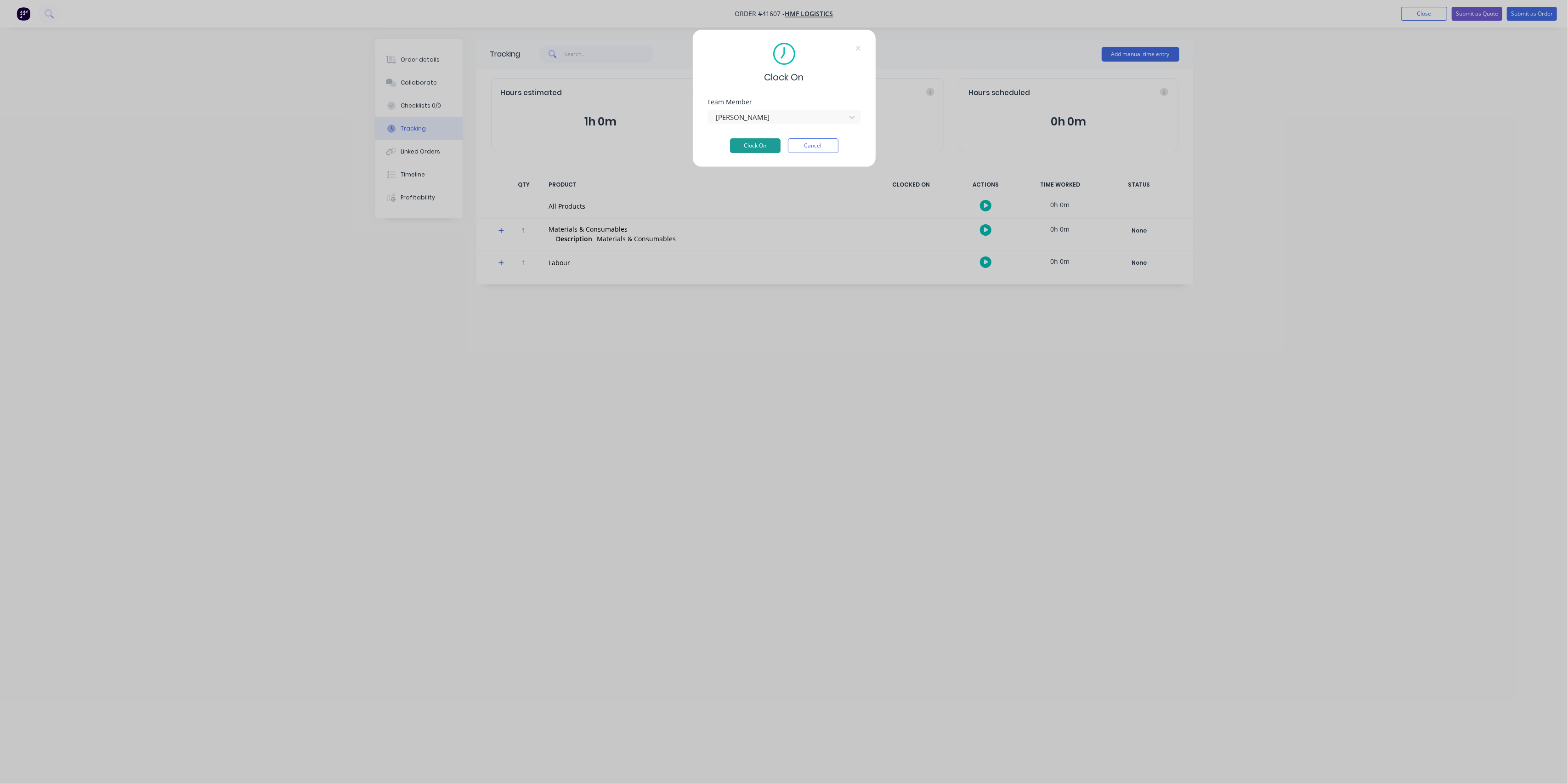
click at [754, 145] on button "Clock On" at bounding box center [755, 145] width 51 height 15
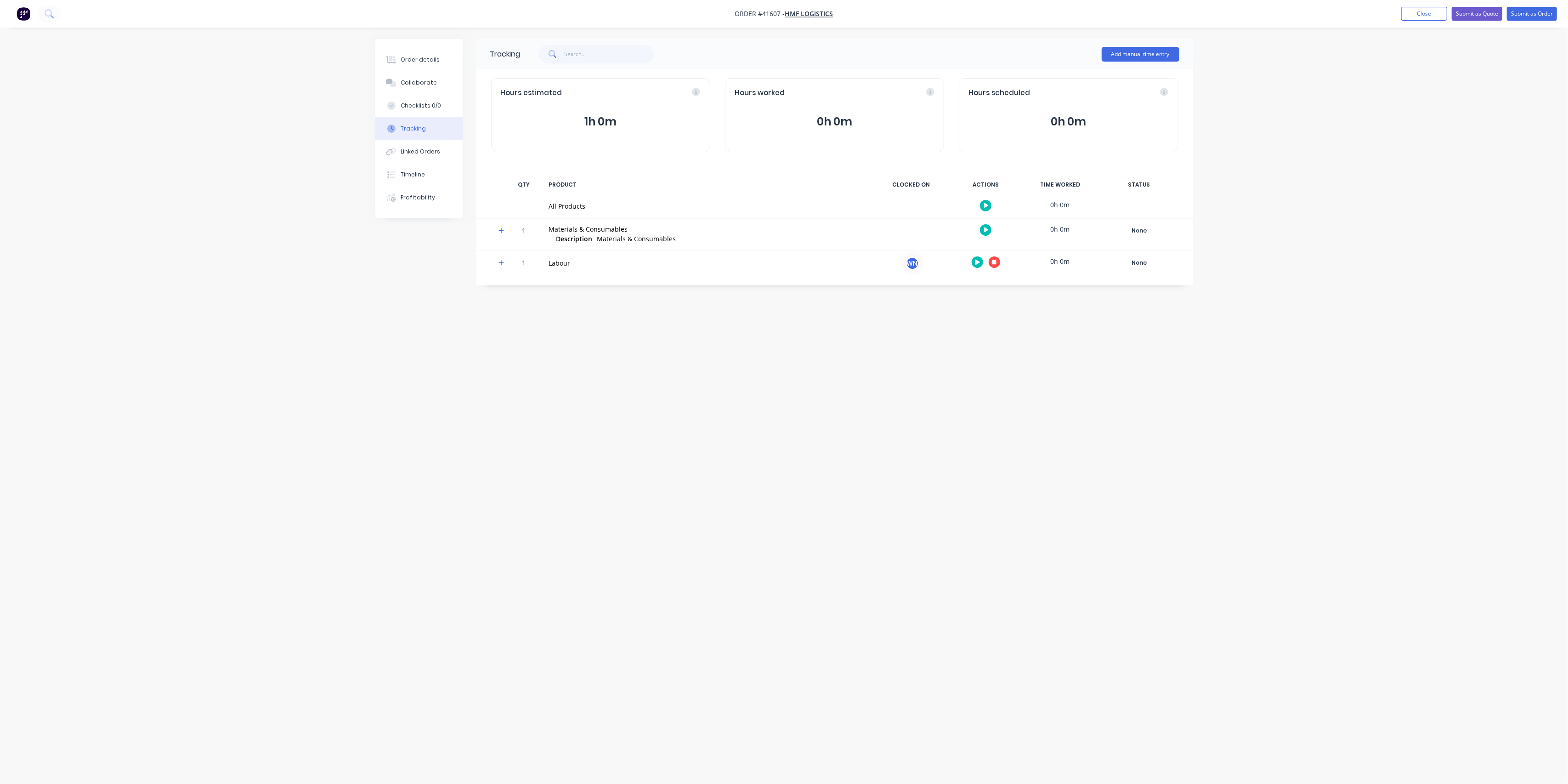
click at [978, 262] on icon "button" at bounding box center [978, 262] width 5 height 5
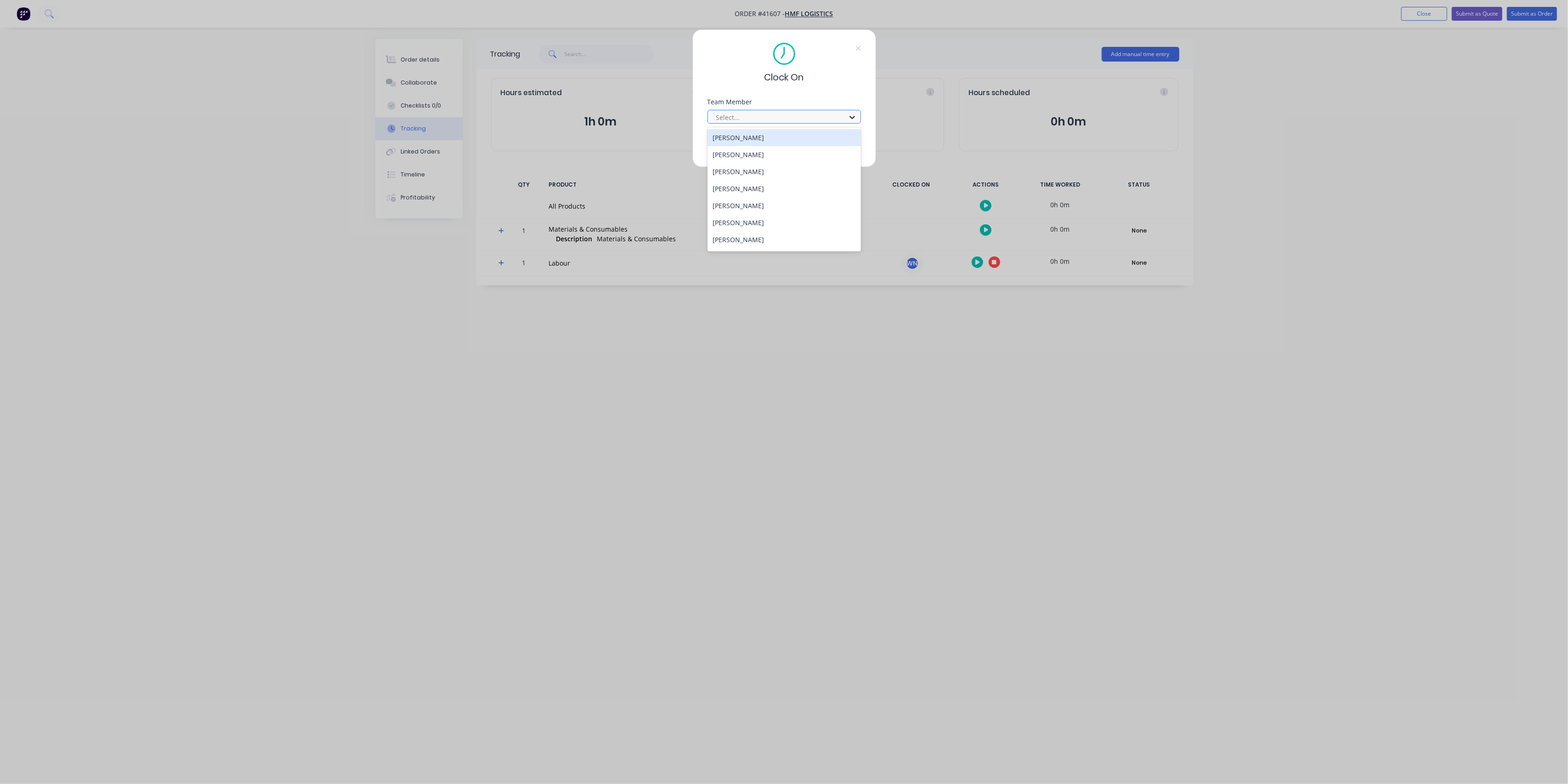
click at [848, 114] on icon at bounding box center [852, 117] width 9 height 9
click at [751, 192] on div "sam fenton" at bounding box center [784, 191] width 153 height 17
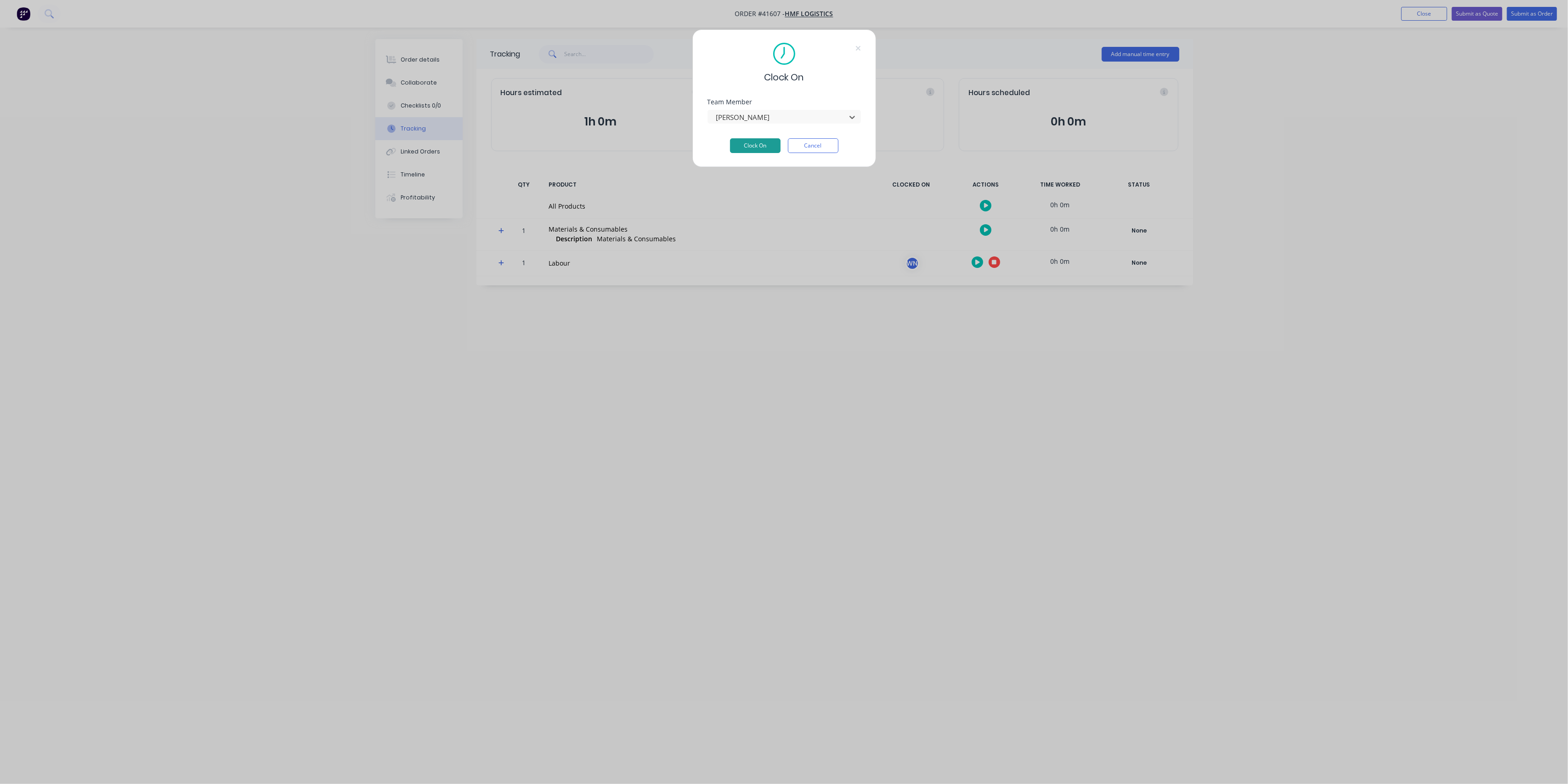
click at [751, 147] on button "Clock On" at bounding box center [755, 145] width 51 height 15
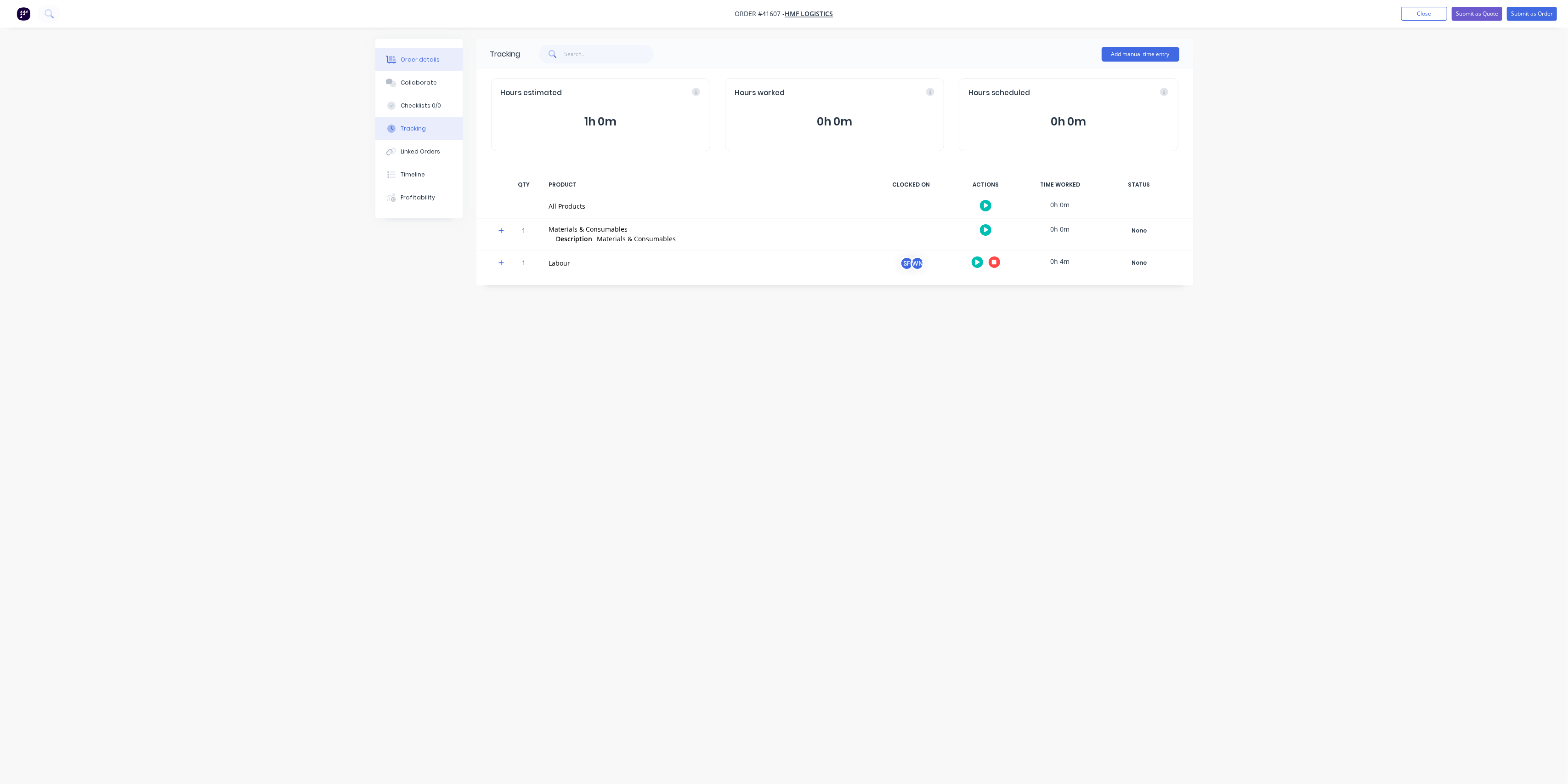
click at [408, 61] on div "Order details" at bounding box center [420, 60] width 39 height 9
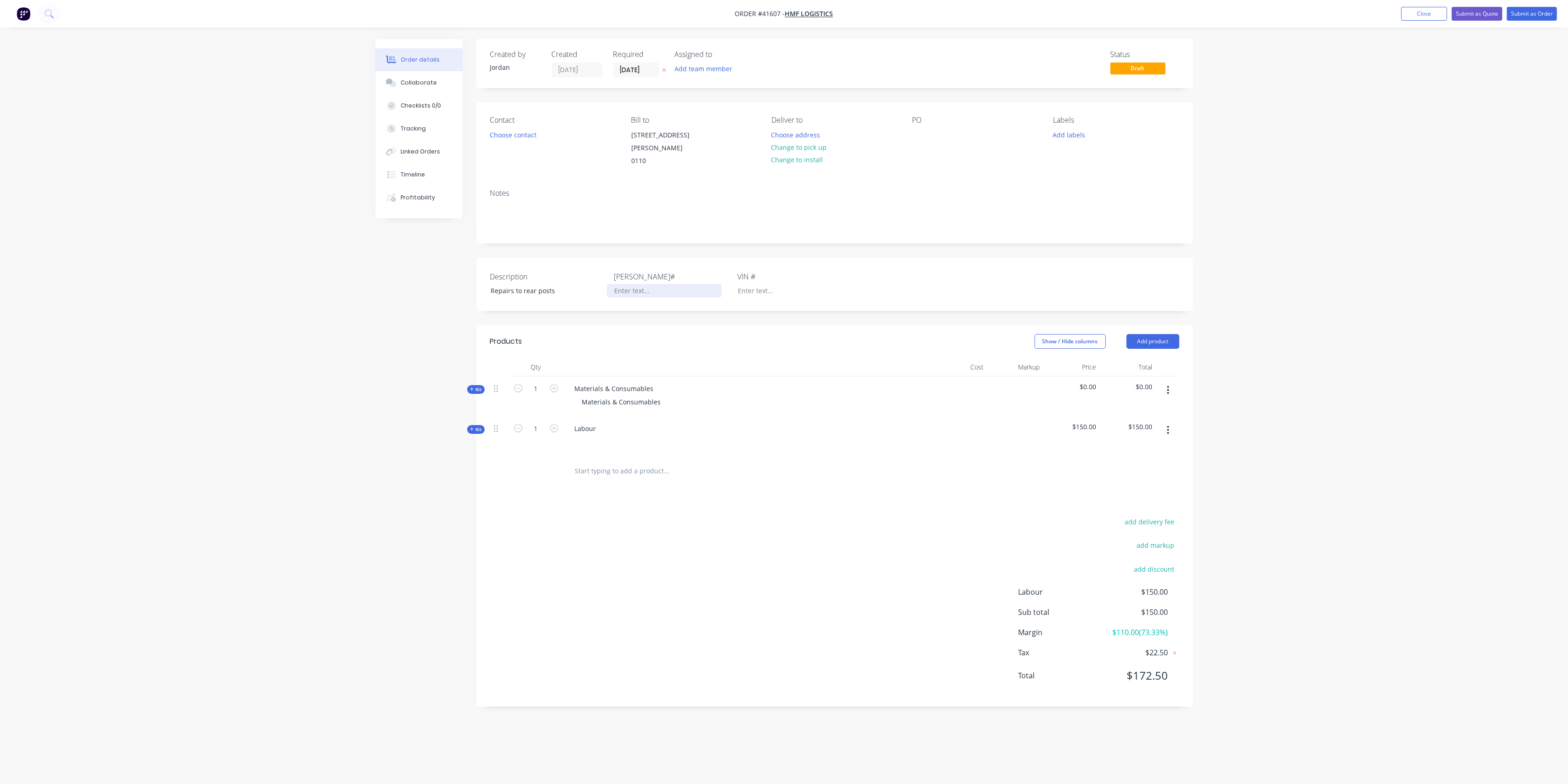
click at [619, 284] on div at bounding box center [664, 290] width 115 height 13
click at [665, 189] on div "Notes" at bounding box center [835, 193] width 689 height 9
click at [1064, 136] on button "Add labels" at bounding box center [1069, 135] width 42 height 12
click at [1089, 160] on input "text" at bounding box center [1129, 161] width 96 height 18
type input "Curt"
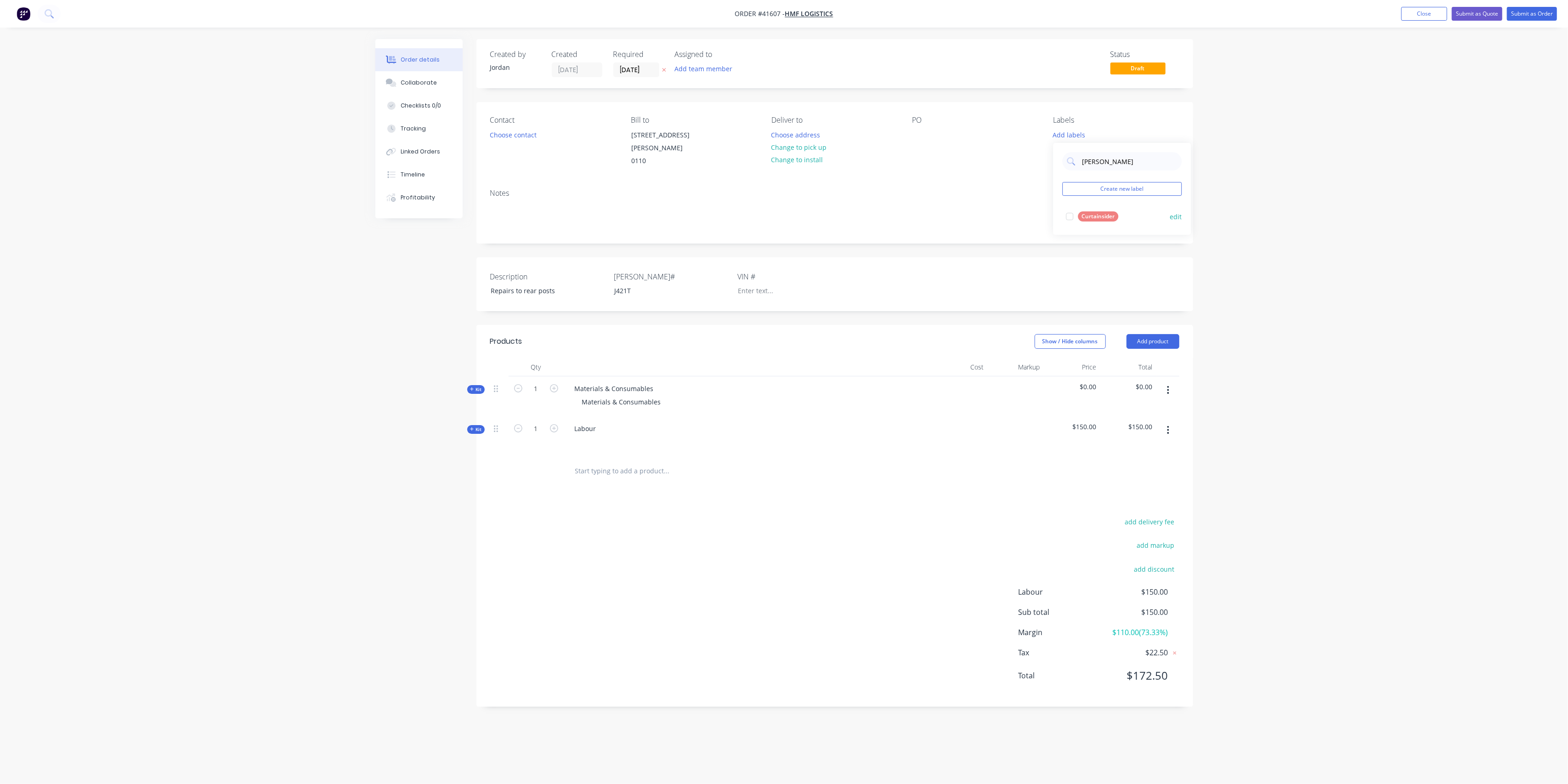
drag, startPoint x: 1073, startPoint y: 216, endPoint x: 1010, endPoint y: 208, distance: 63.5
click at [1069, 216] on div at bounding box center [1069, 216] width 18 height 18
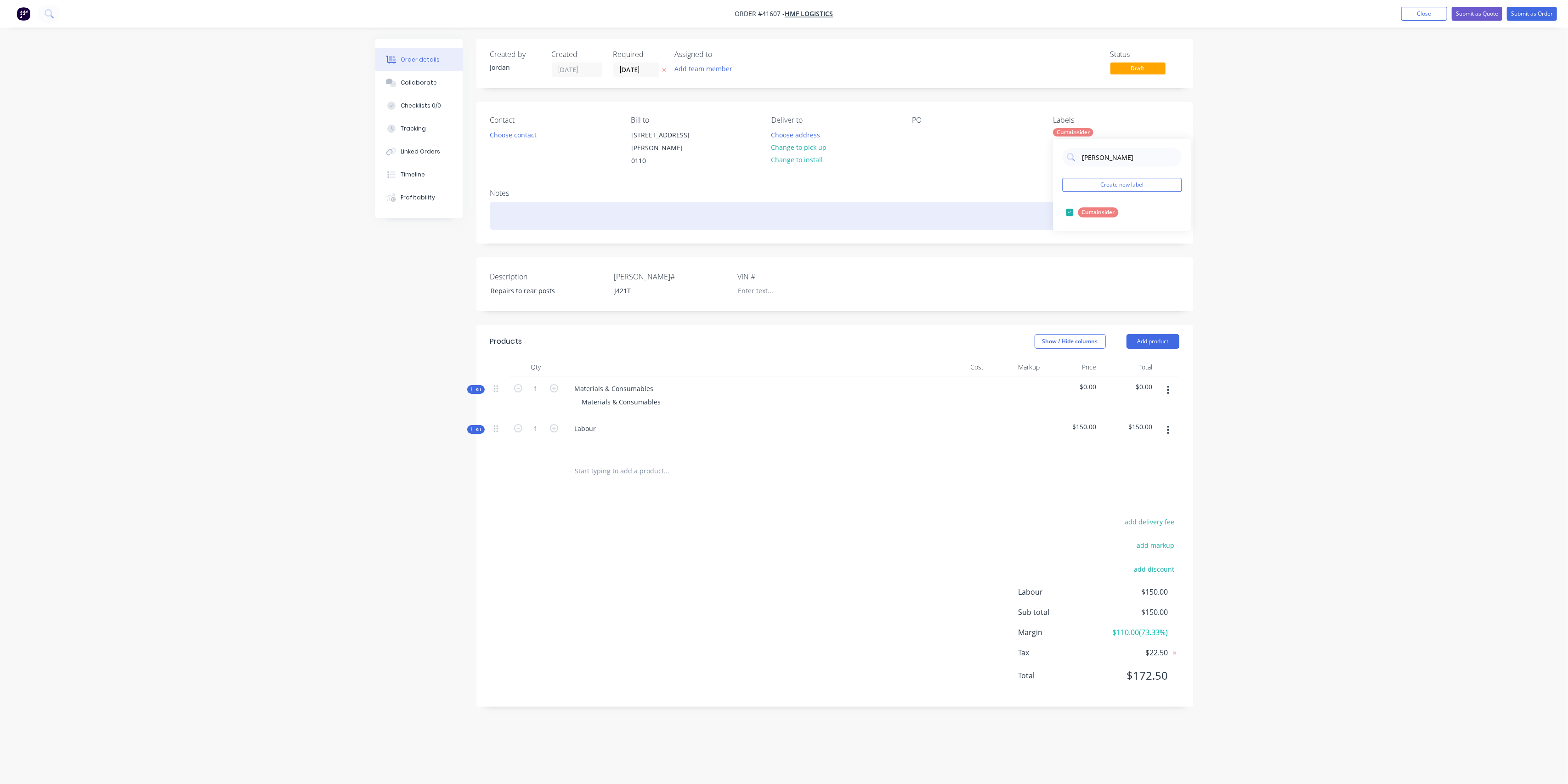
click at [1001, 206] on div at bounding box center [835, 215] width 689 height 28
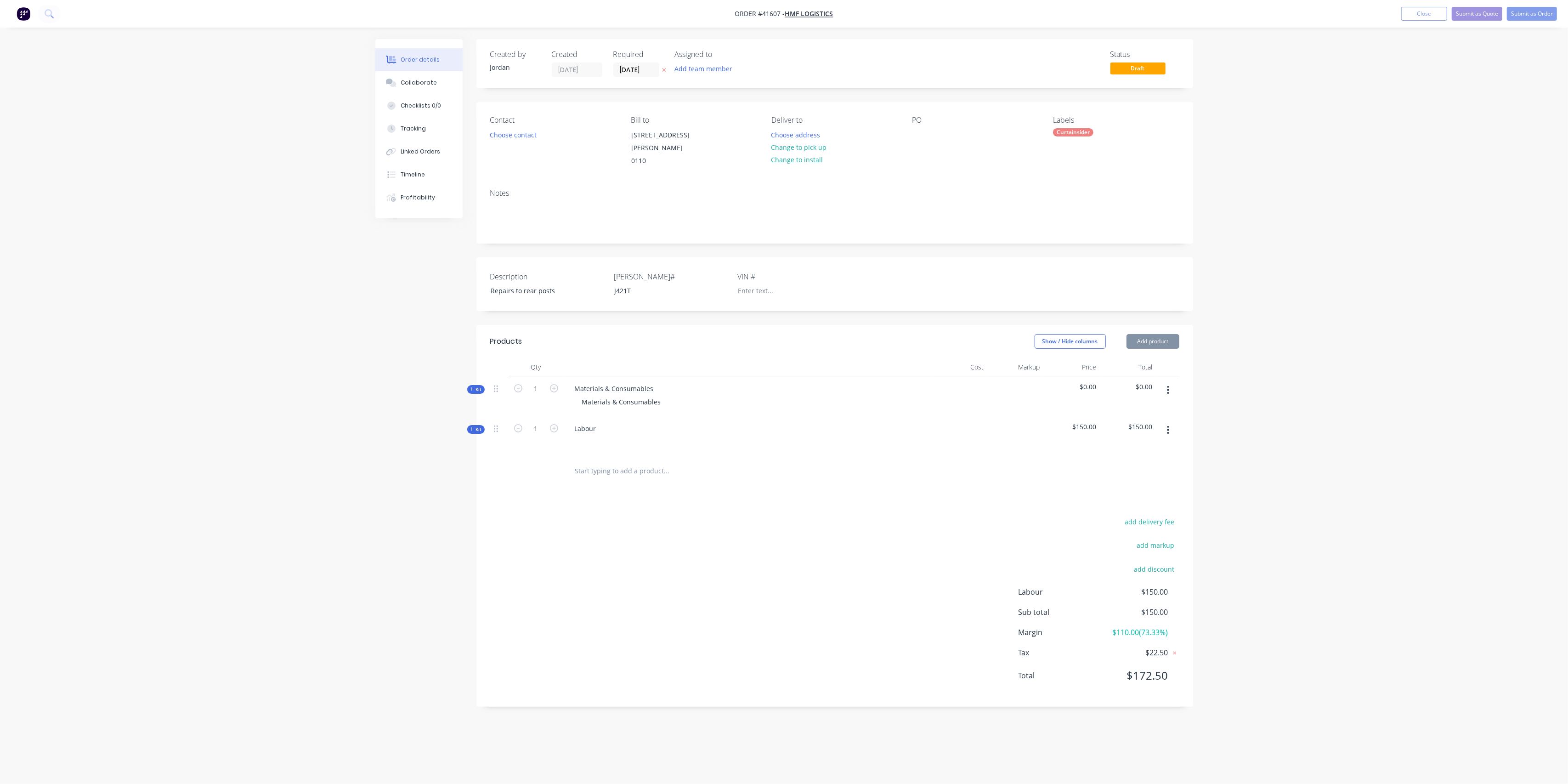
click at [594, 516] on div "add delivery fee add markup add discount Labour $150.00 Sub total $150.00 Margi…" at bounding box center [835, 604] width 689 height 177
click at [422, 99] on button "Checklists 0/0" at bounding box center [419, 106] width 87 height 23
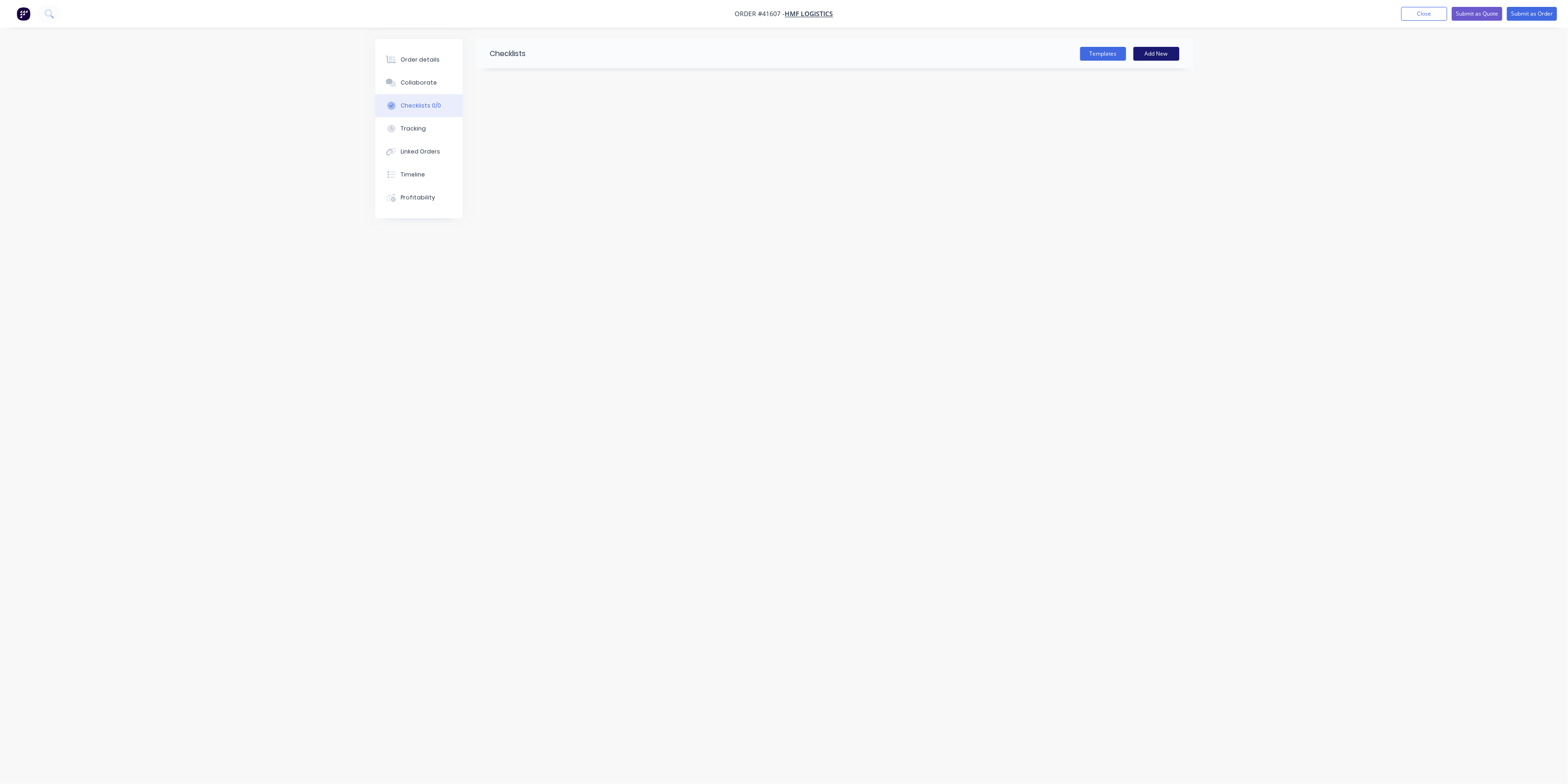
click at [1158, 55] on button "Add New" at bounding box center [1156, 54] width 46 height 14
click at [503, 81] on input "text" at bounding box center [731, 82] width 482 height 12
type input "Job List"
click at [537, 108] on textarea at bounding box center [731, 111] width 442 height 13
type textarea "x"
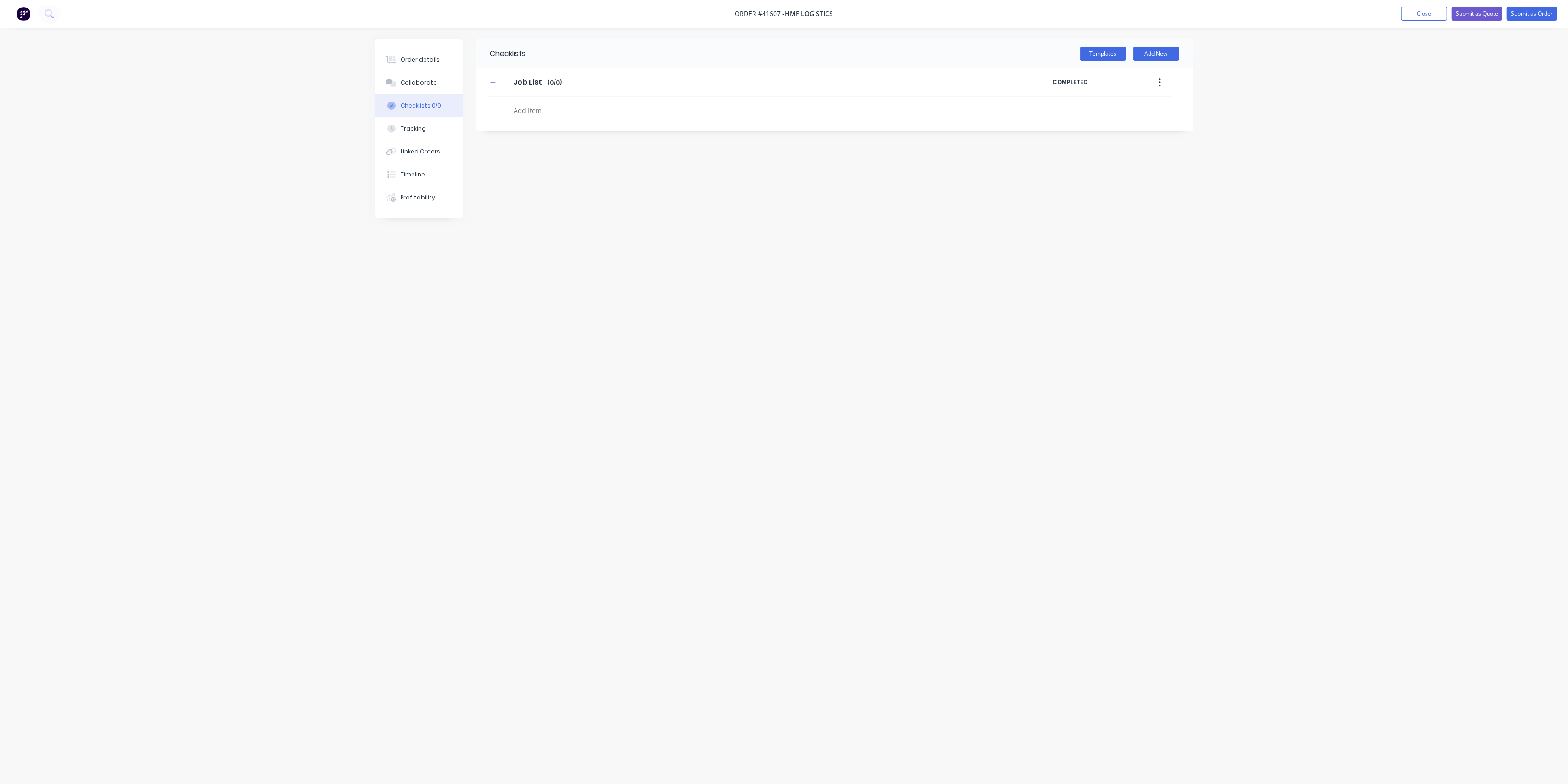
type textarea "R"
type textarea "x"
type textarea "Re"
type textarea "x"
type textarea "Rep"
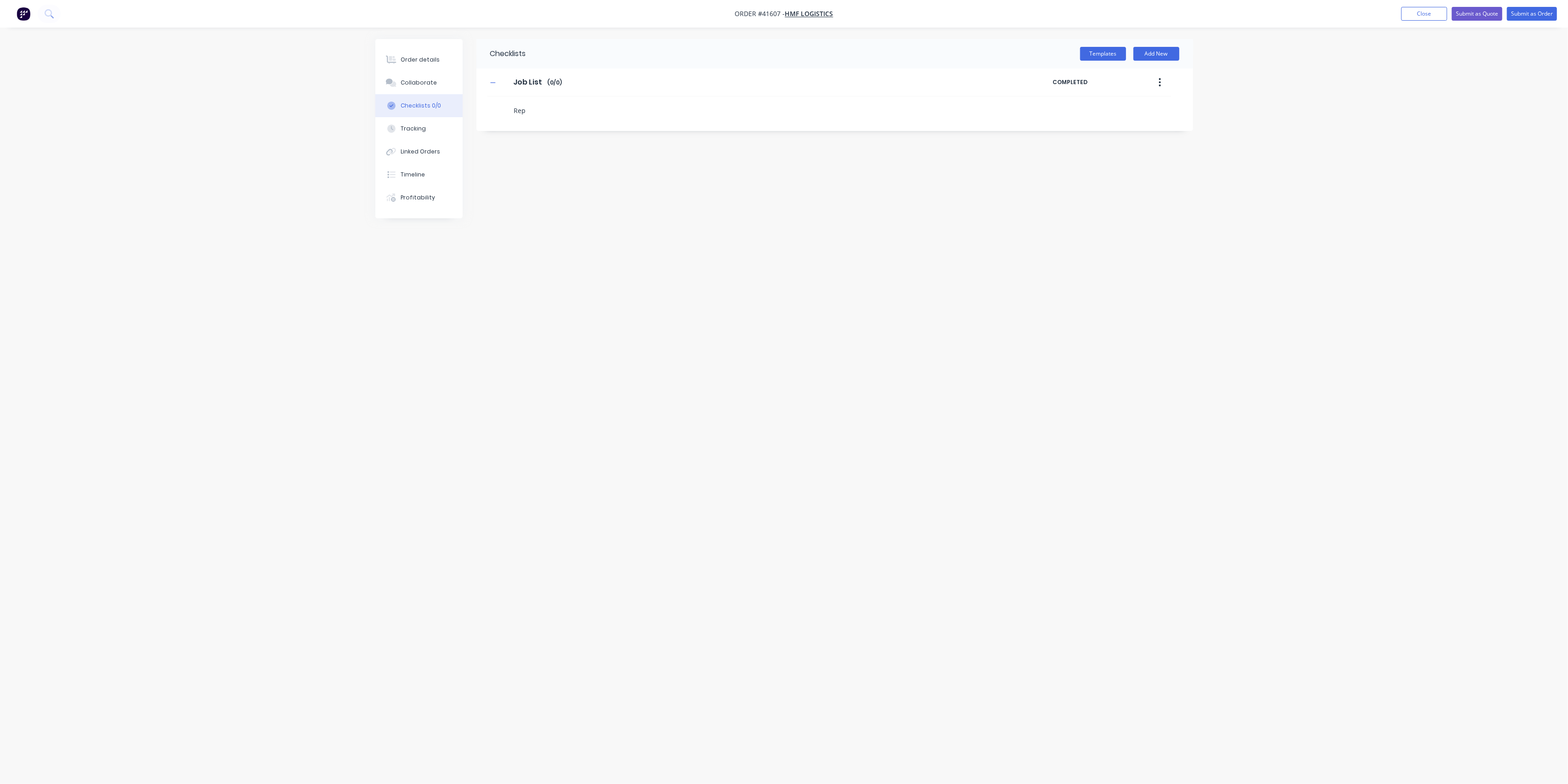
type textarea "x"
type textarea "Repla"
type textarea "x"
type textarea "Replac"
type textarea "x"
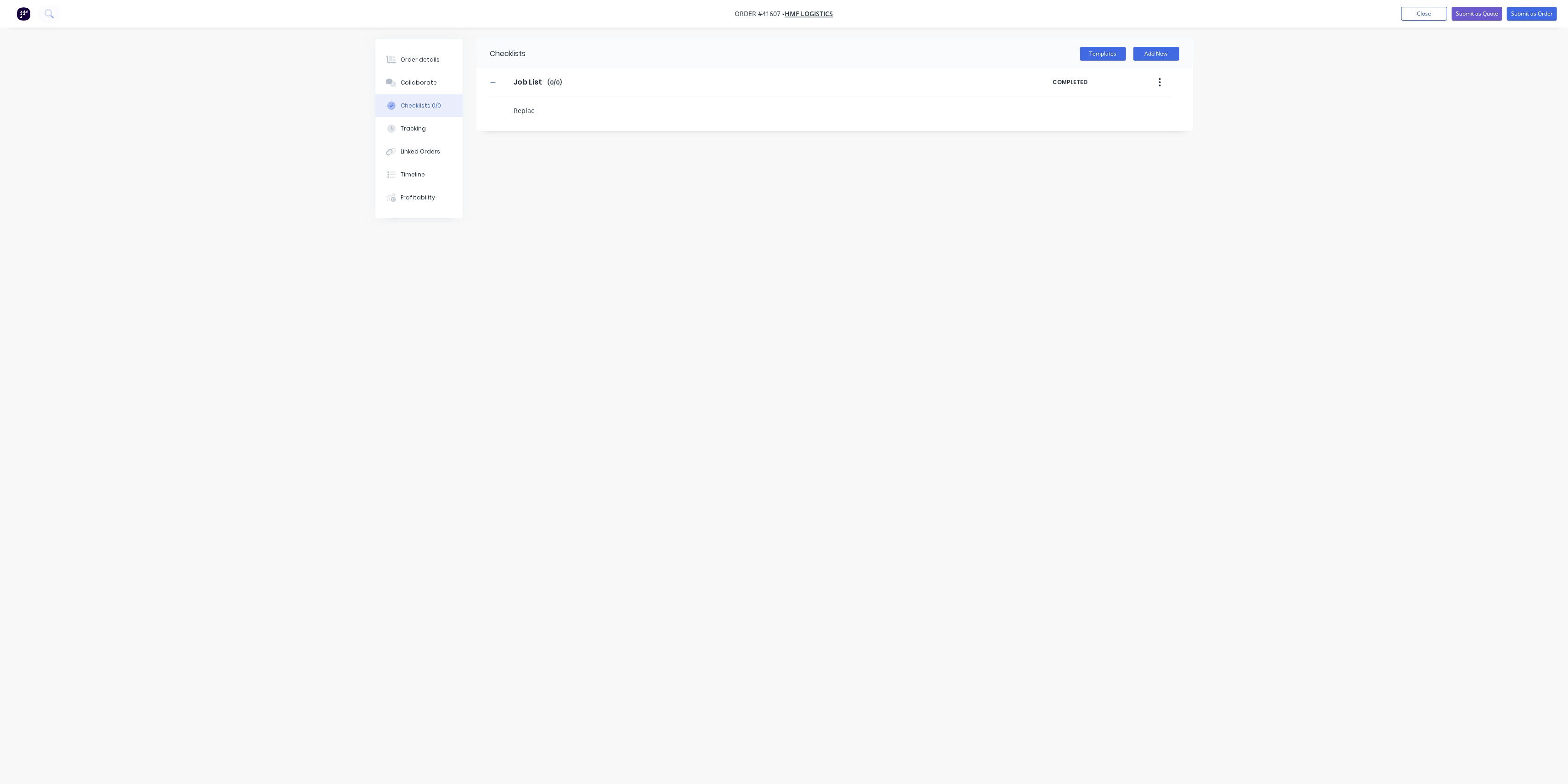
type textarea "Replace"
type textarea "x"
type textarea "Replace"
type textarea "x"
type textarea "Replace b"
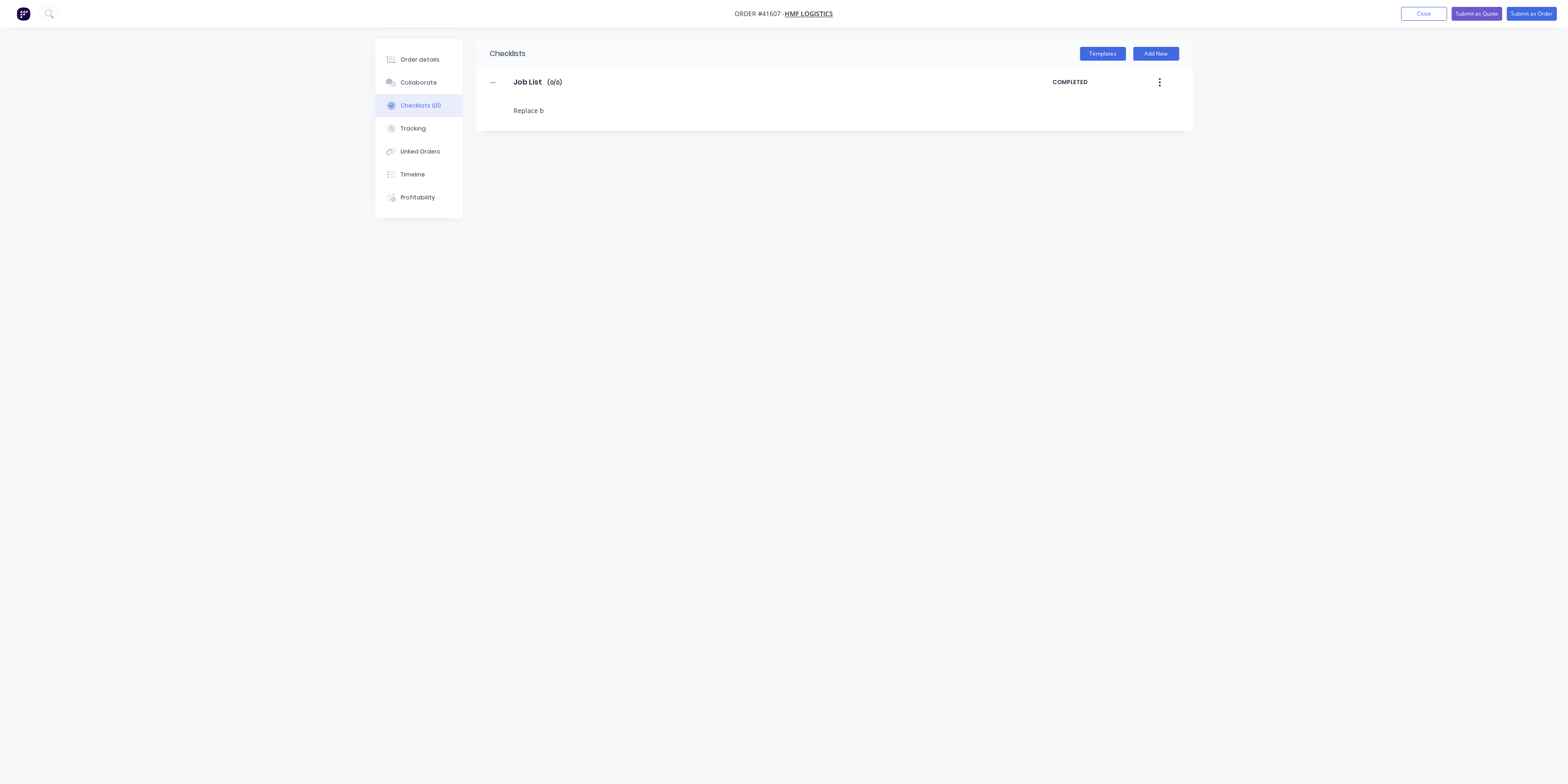
type textarea "x"
type textarea "Replace bo"
type textarea "x"
type textarea "Replace bot"
type textarea "x"
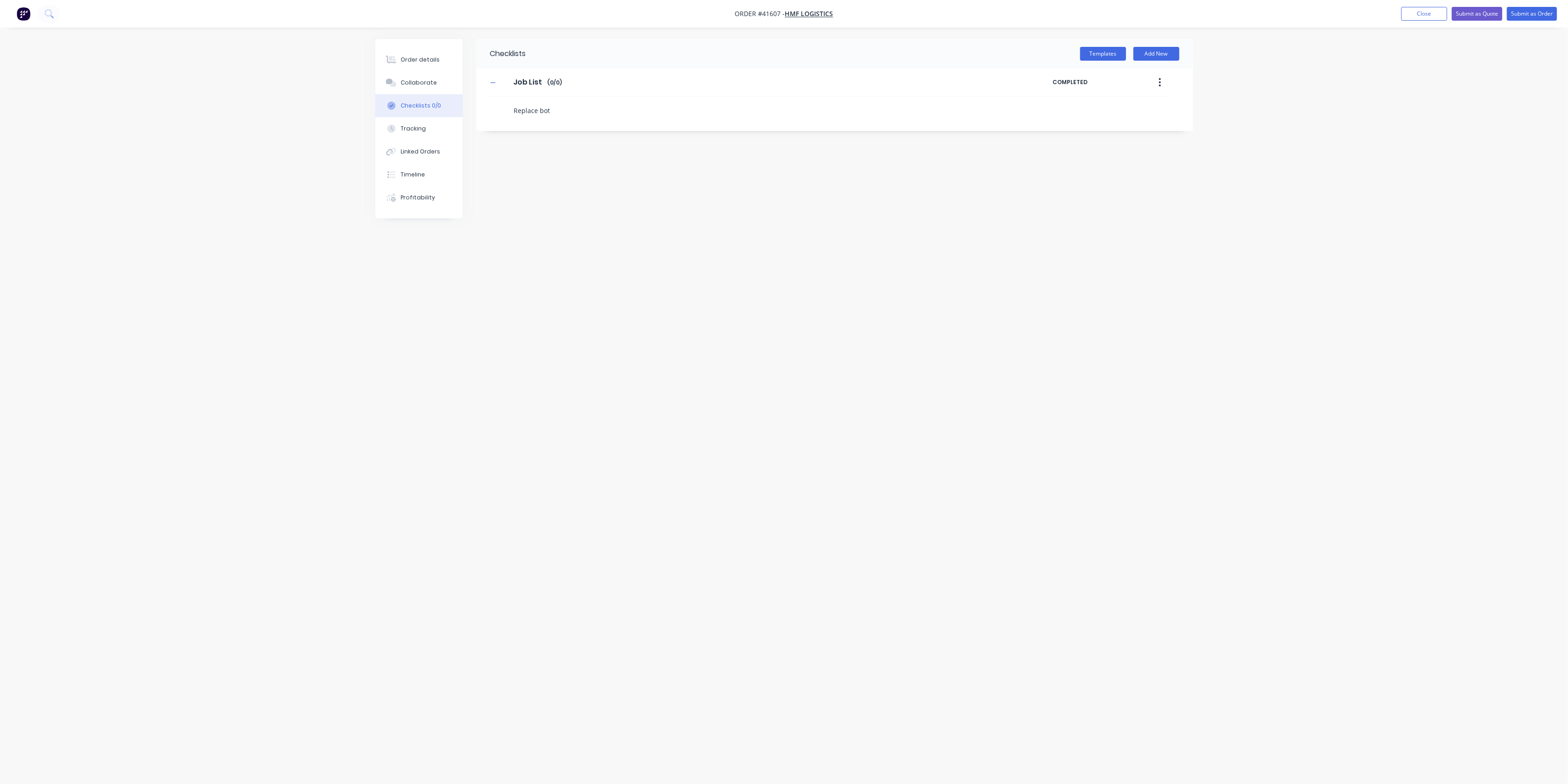
type textarea "Replace boto"
type textarea "x"
type textarea "Replace botot"
type textarea "x"
type textarea "Replace boto"
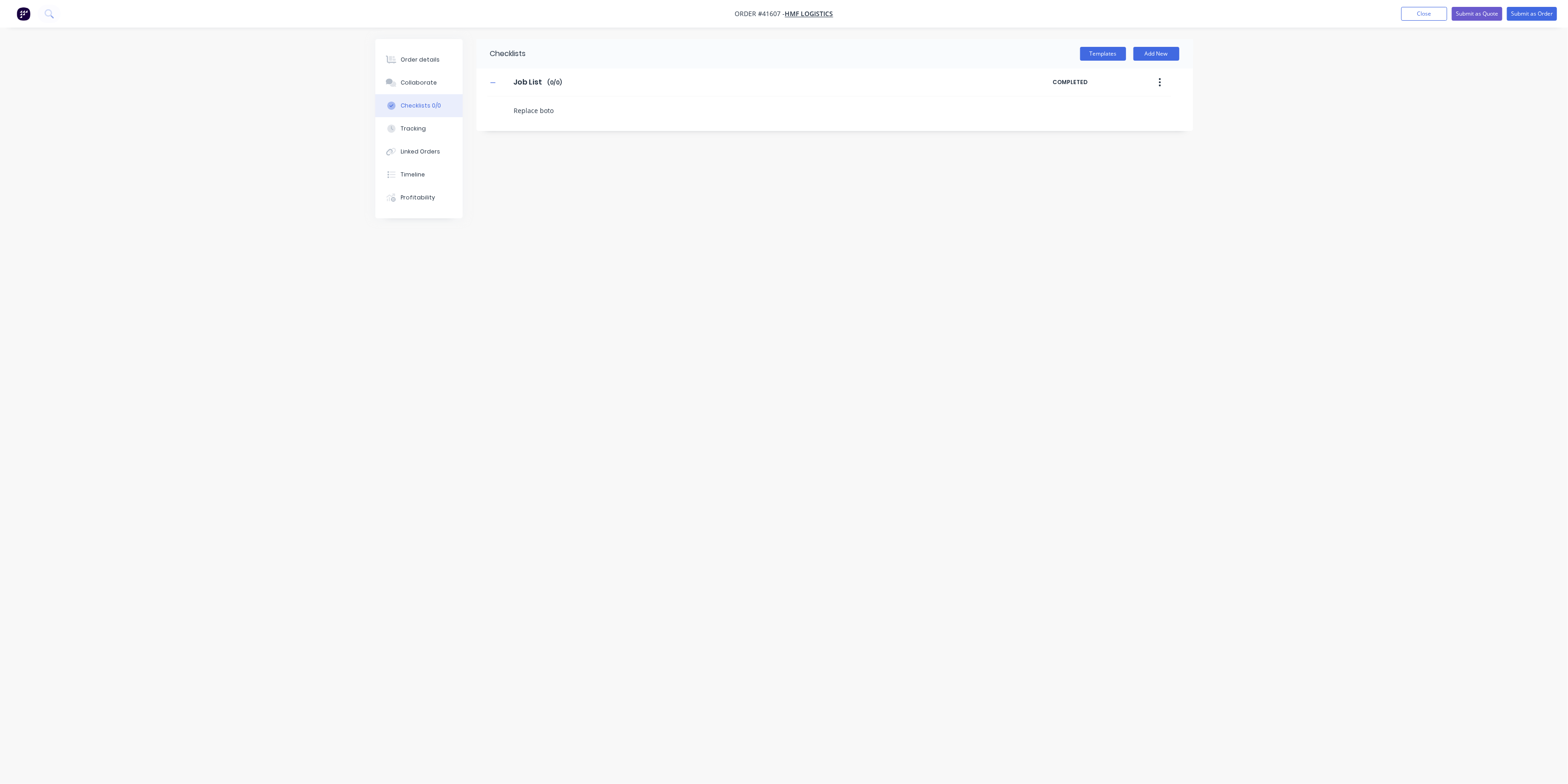
type textarea "x"
type textarea "Replace bot"
type textarea "x"
type textarea "Replace bott"
type textarea "x"
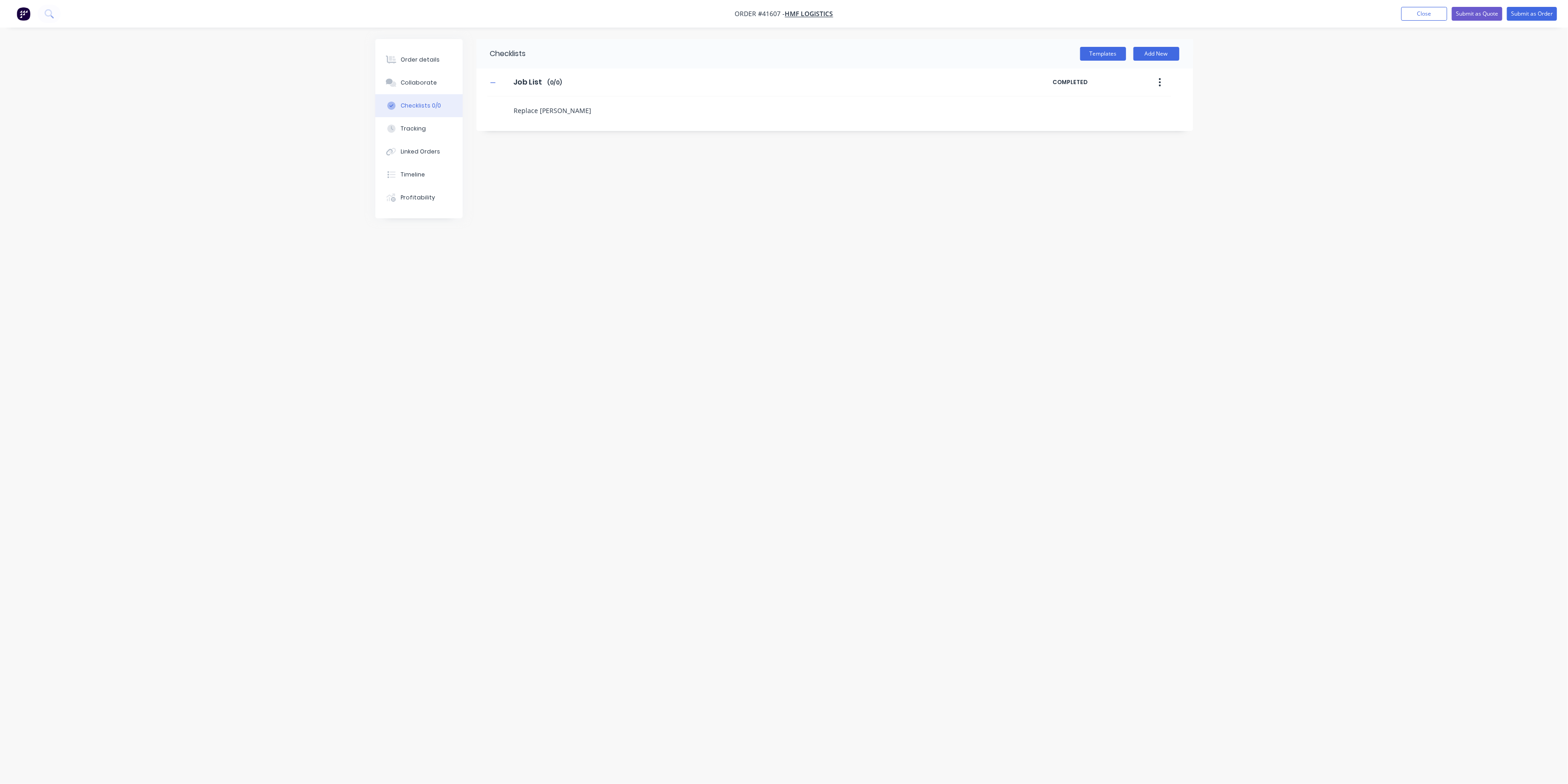
type textarea "Replace botto"
type textarea "x"
type textarea "Replace bottom"
type textarea "x"
type textarea "Replace bottom"
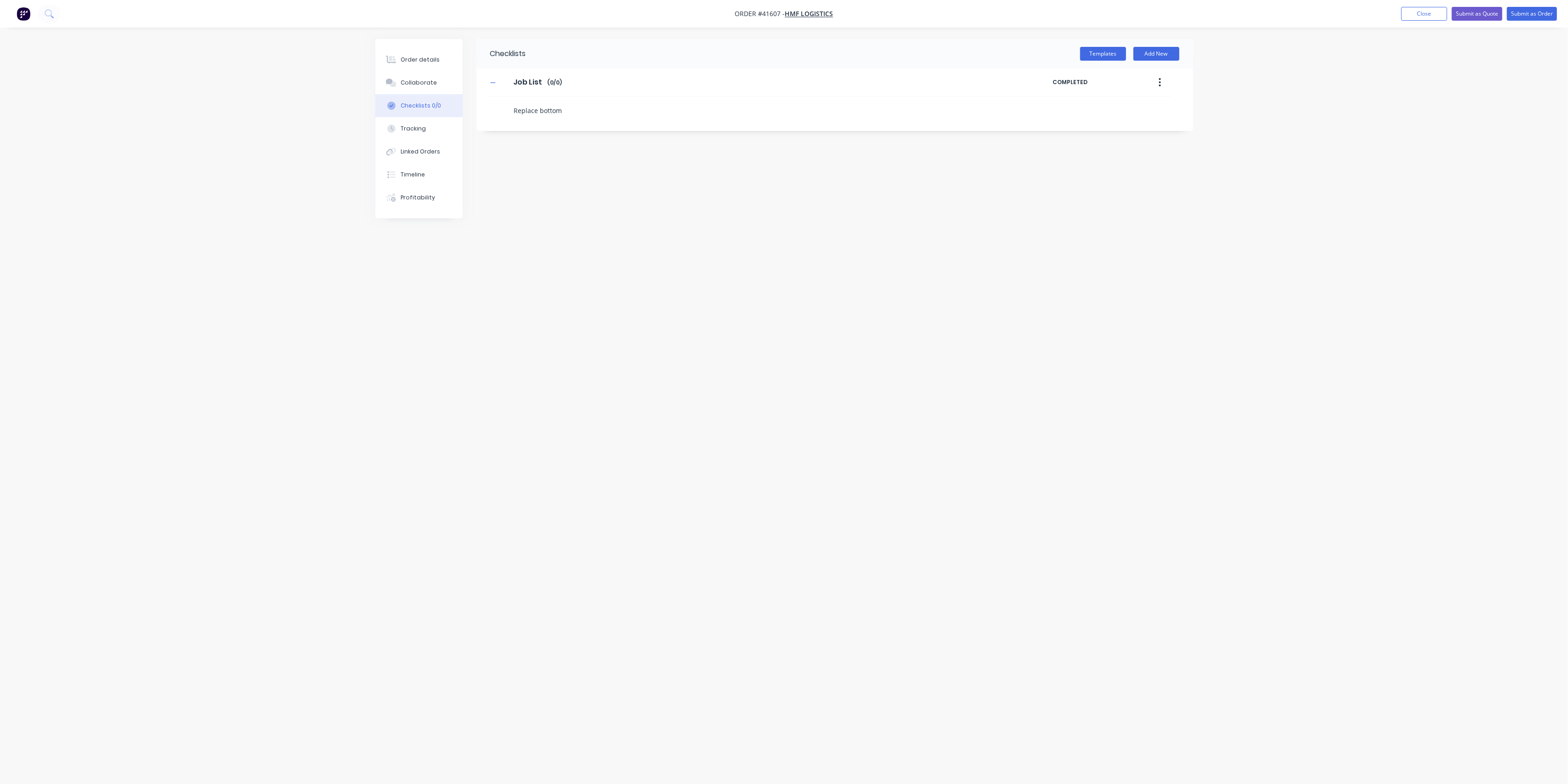
type textarea "x"
type textarea "Replace bottom s"
type textarea "x"
type textarea "Replace bottom se"
type textarea "x"
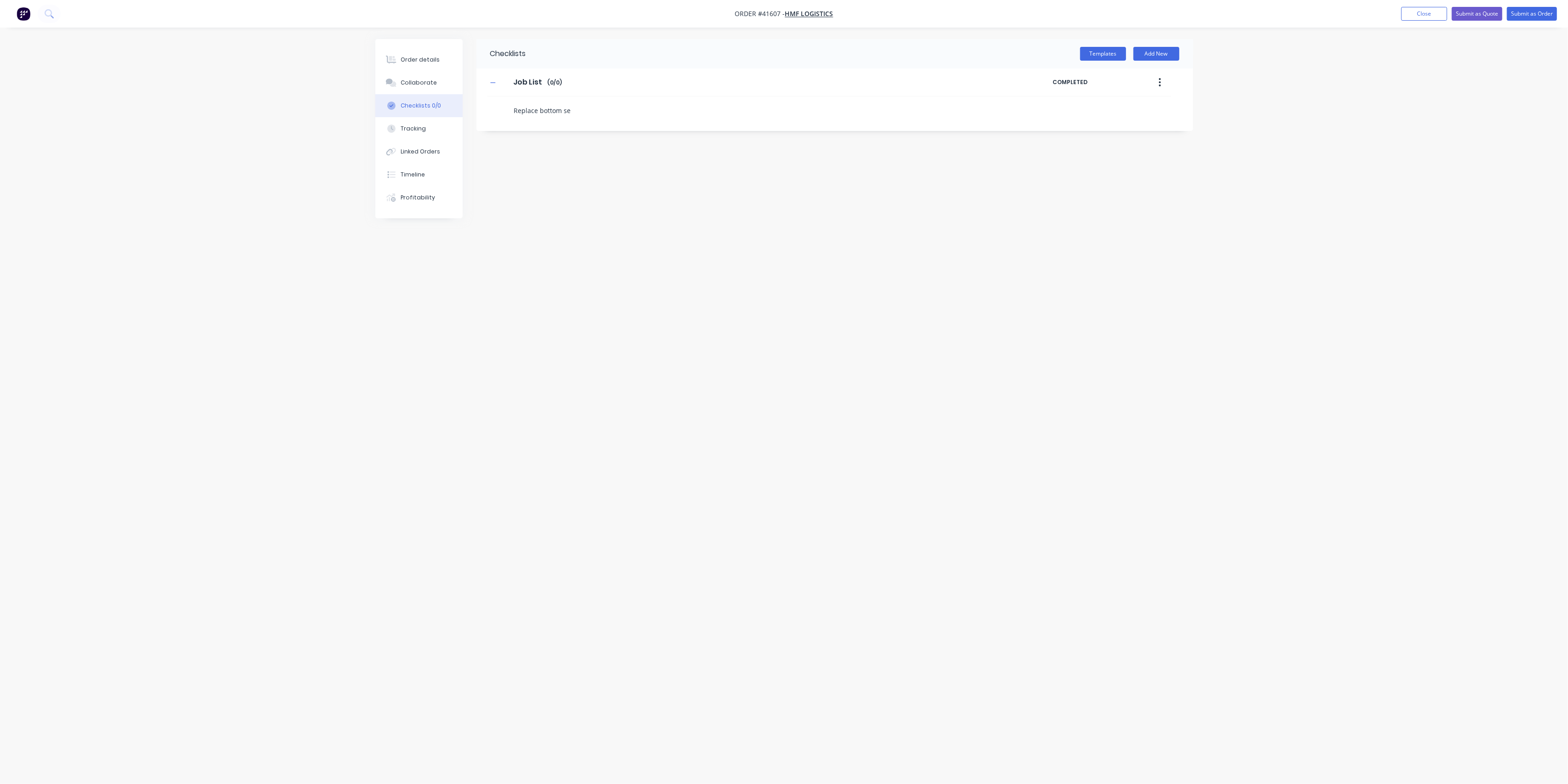
type textarea "Replace bottom sec"
type textarea "x"
type textarea "Replace bottom sect"
type textarea "x"
type textarea "Replace bottom secti"
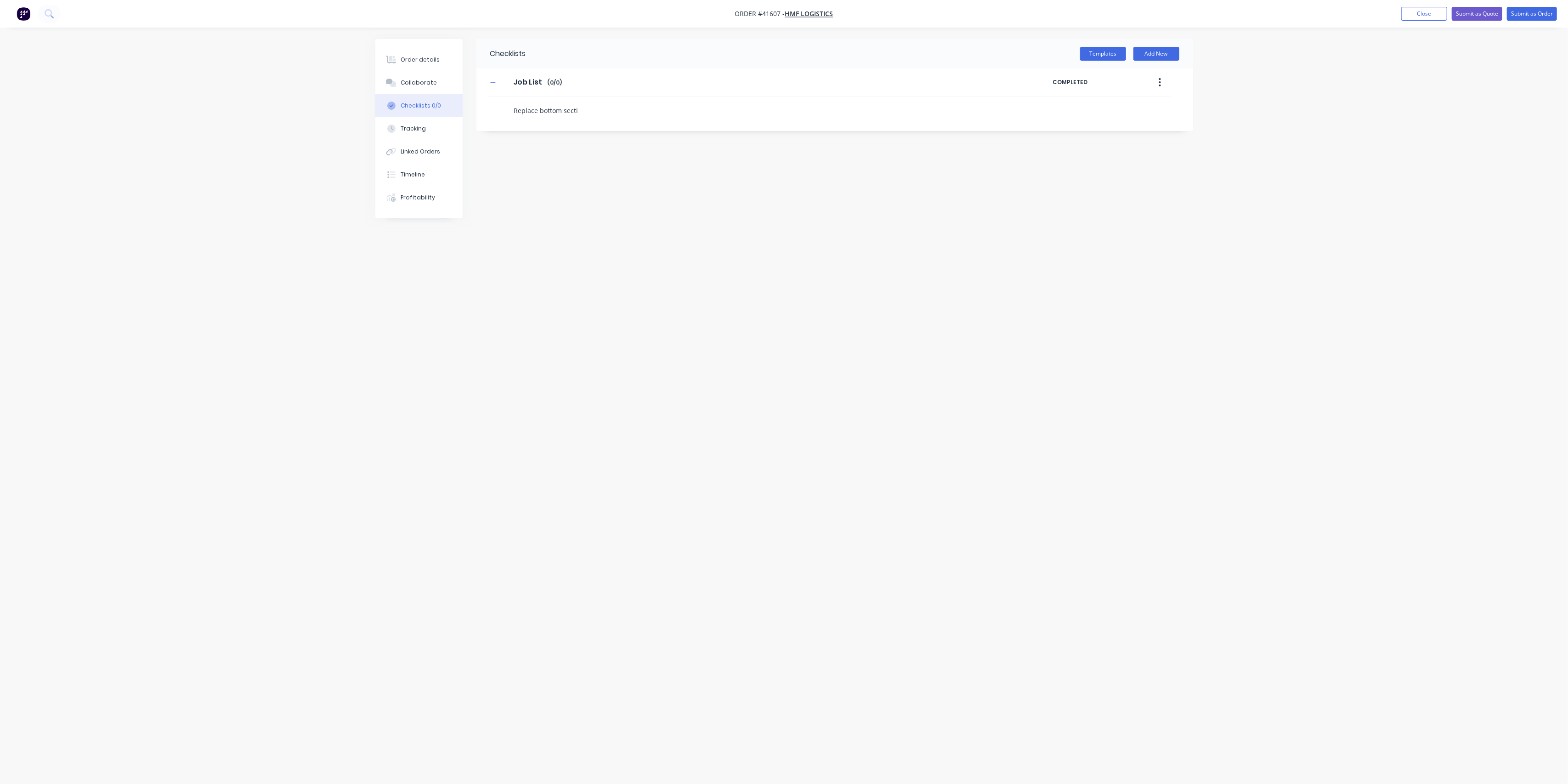
type textarea "x"
type textarea "Replace bottom sectio"
type textarea "x"
type textarea "Replace bottom section"
type textarea "x"
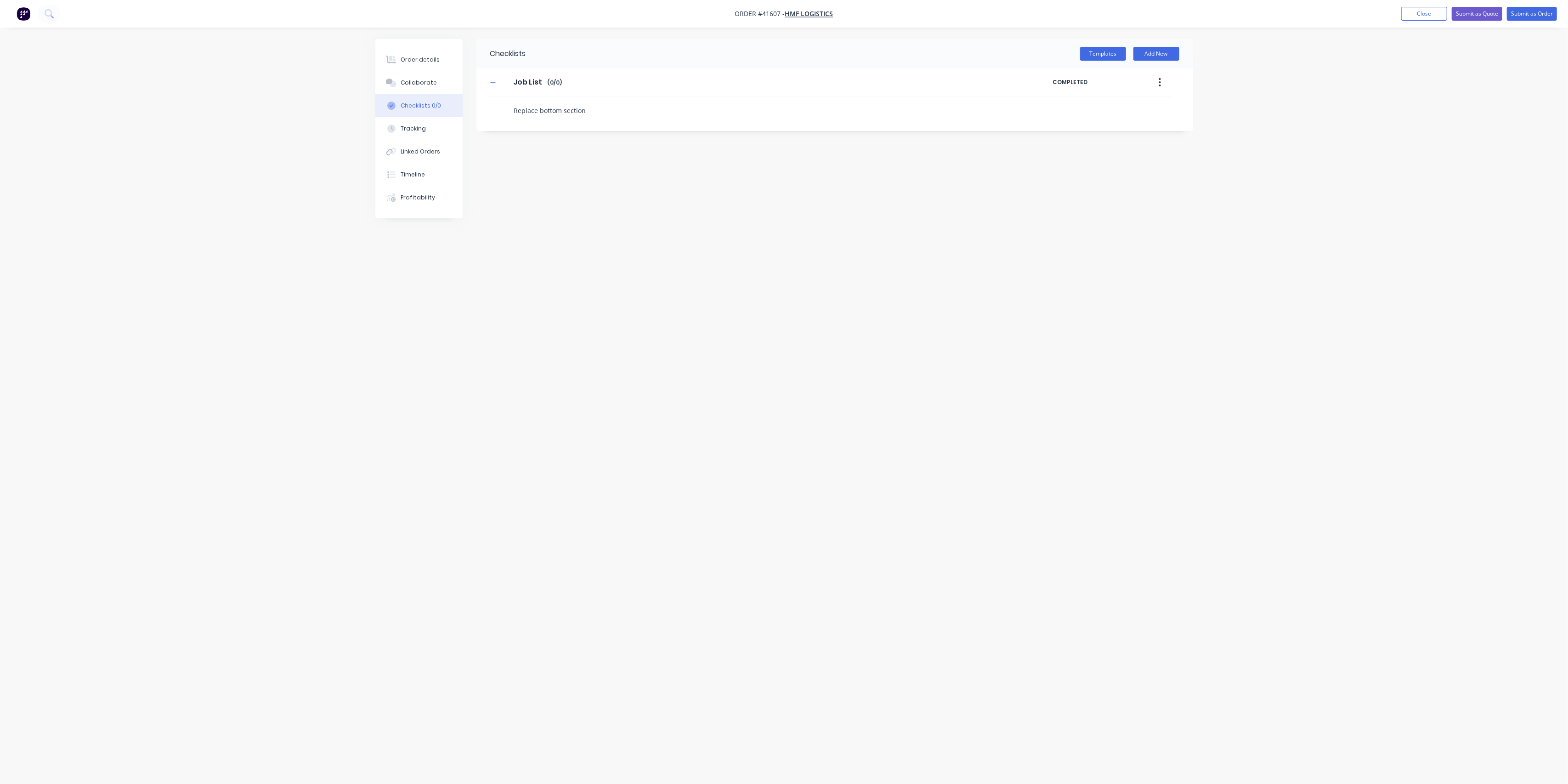
type textarea "Replace bottom section"
type textarea "x"
type textarea "Replace bottom section o"
type textarea "x"
type textarea "Replace bottom section of"
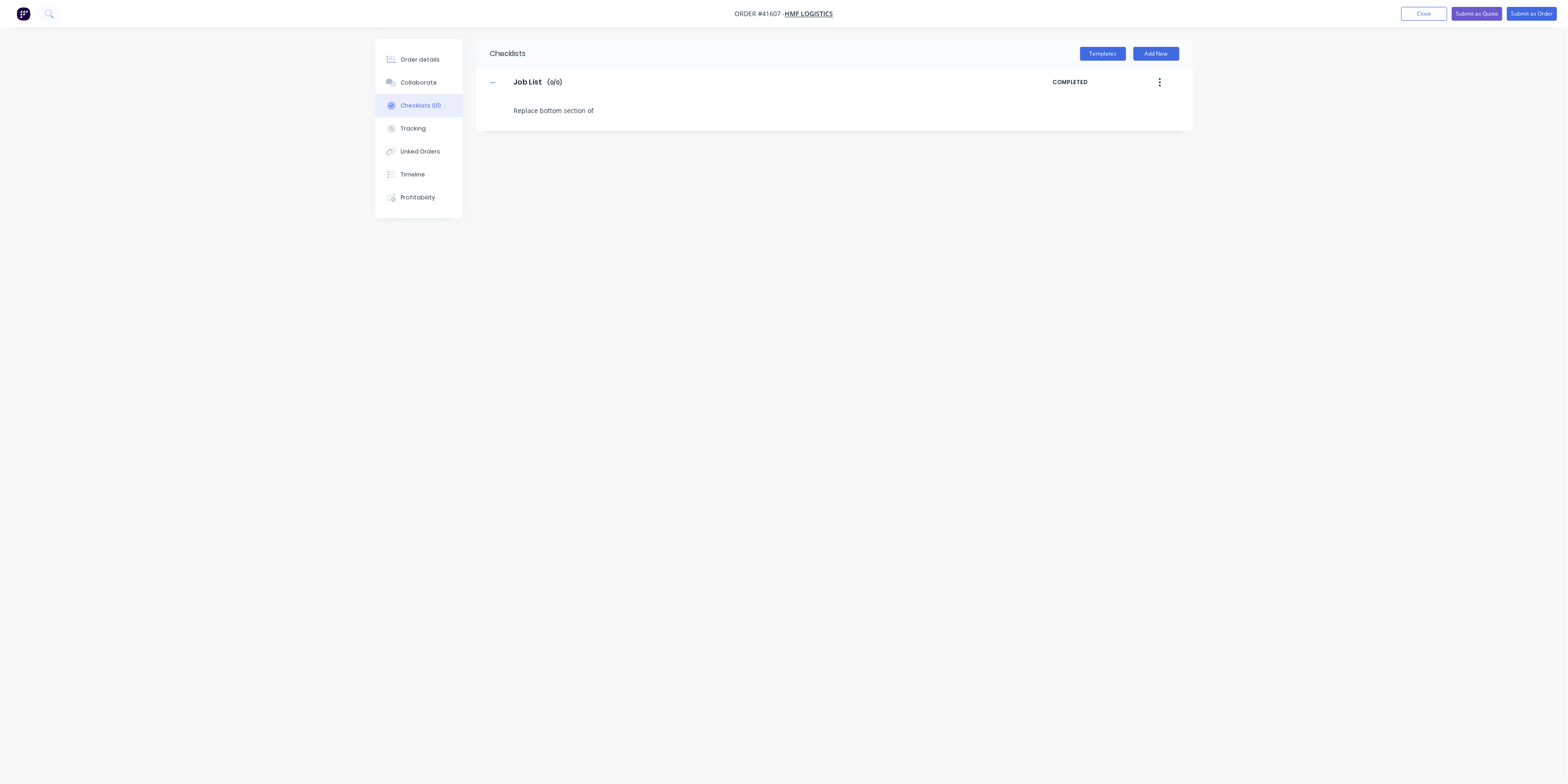
type textarea "x"
type textarea "Replace bottom section of"
type textarea "x"
type textarea "Replace bottom section of b"
type textarea "x"
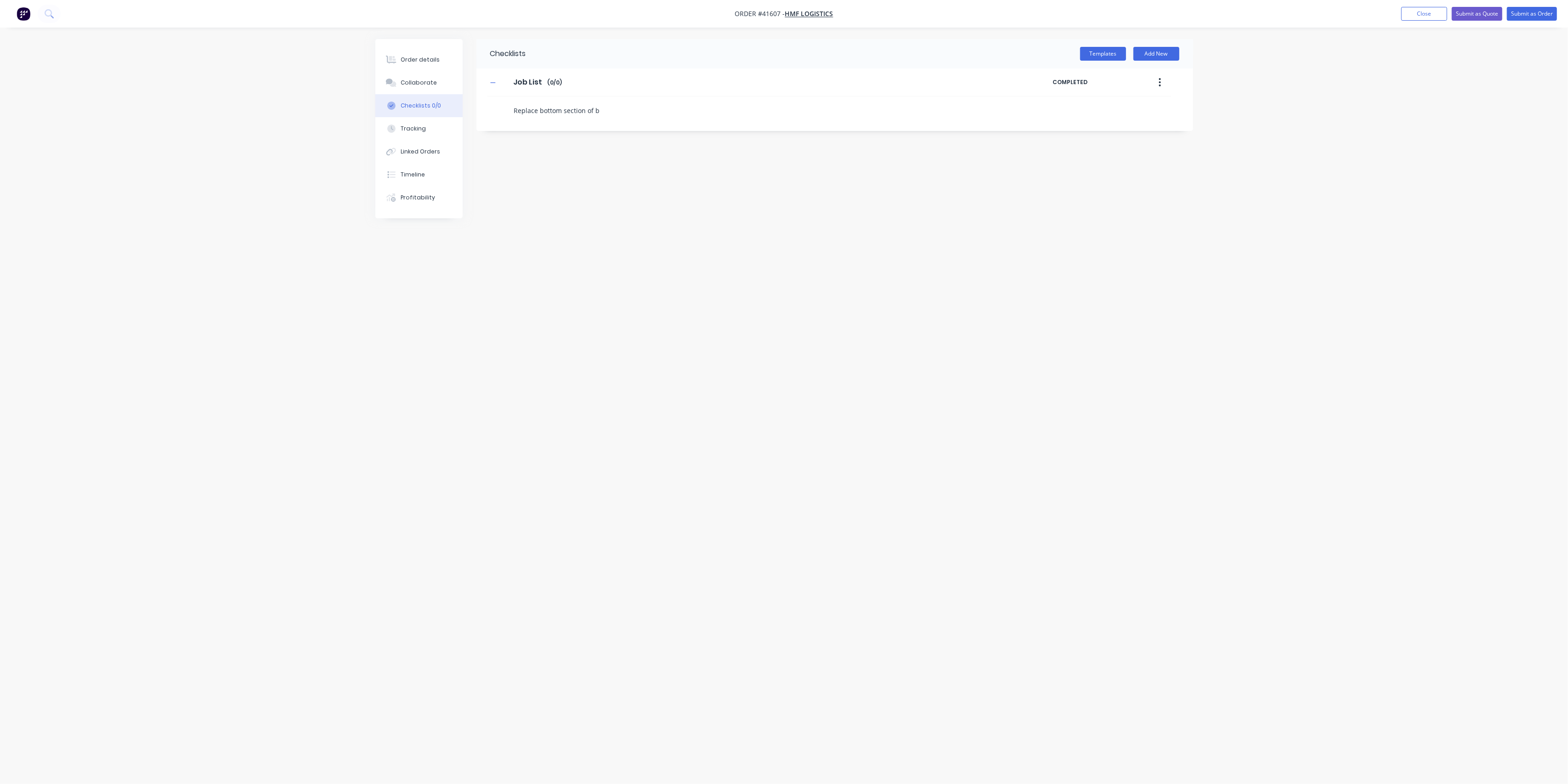
type textarea "Replace bottom section of bo"
type textarea "x"
type textarea "Replace bottom section of bot"
type textarea "x"
type textarea "Replace bottom section of both"
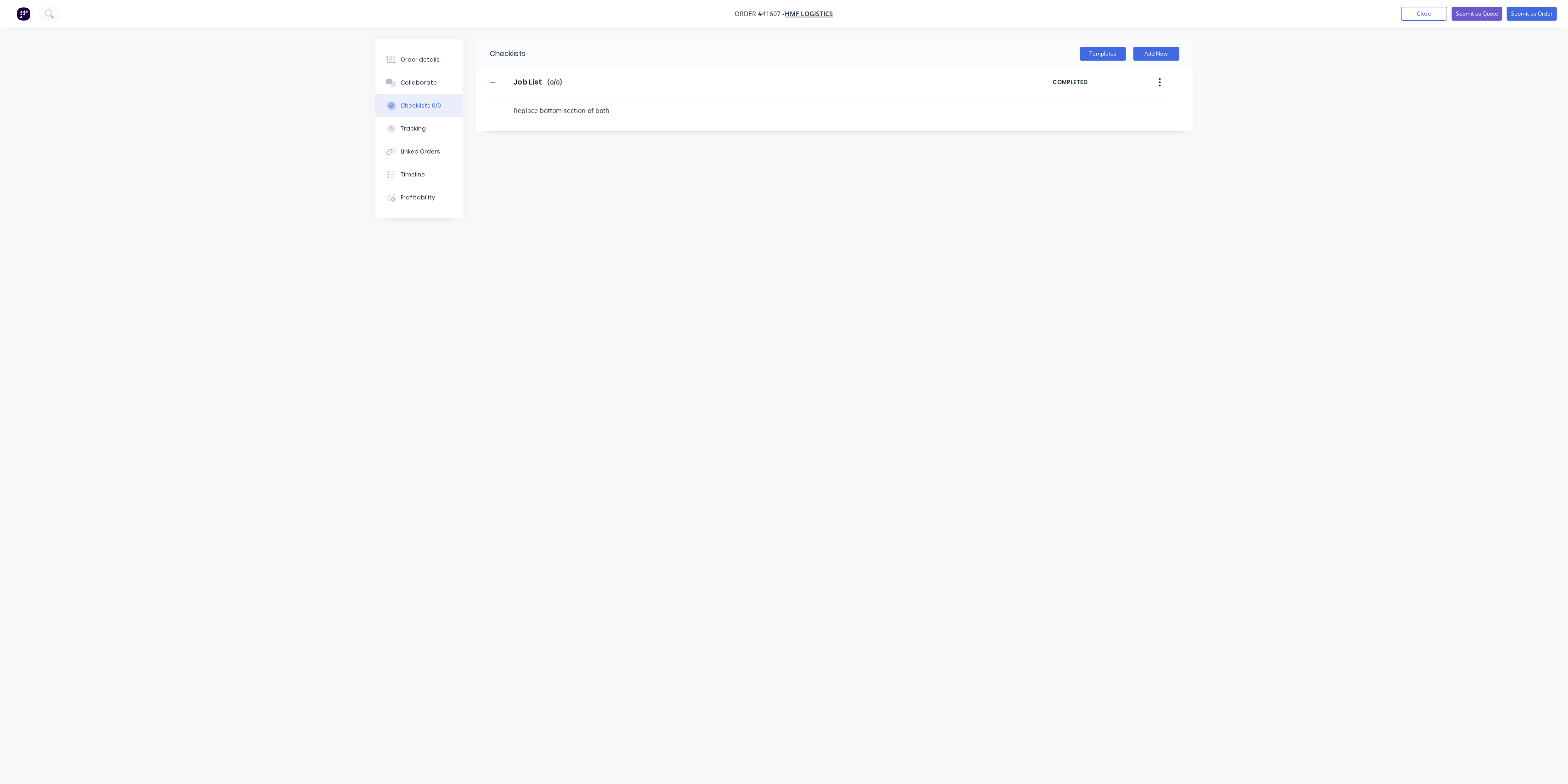
type textarea "x"
type textarea "Replace bottom section of both"
type textarea "x"
type textarea "Replace bottom section of both r"
type textarea "x"
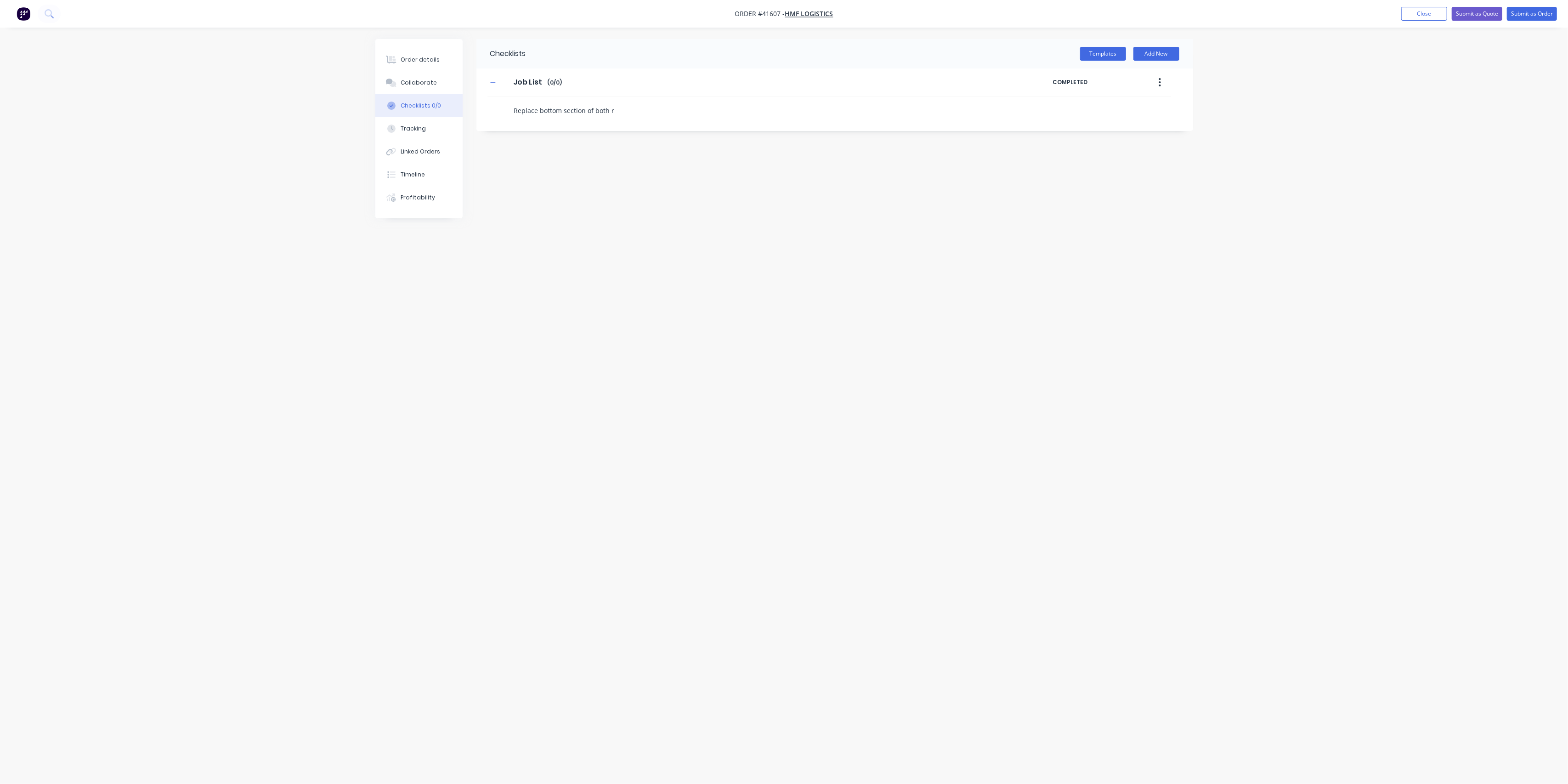
type textarea "Replace bottom section of both re"
type textarea "x"
type textarea "Replace bottom section of both rea"
type textarea "x"
type textarea "Replace bottom section of both rear"
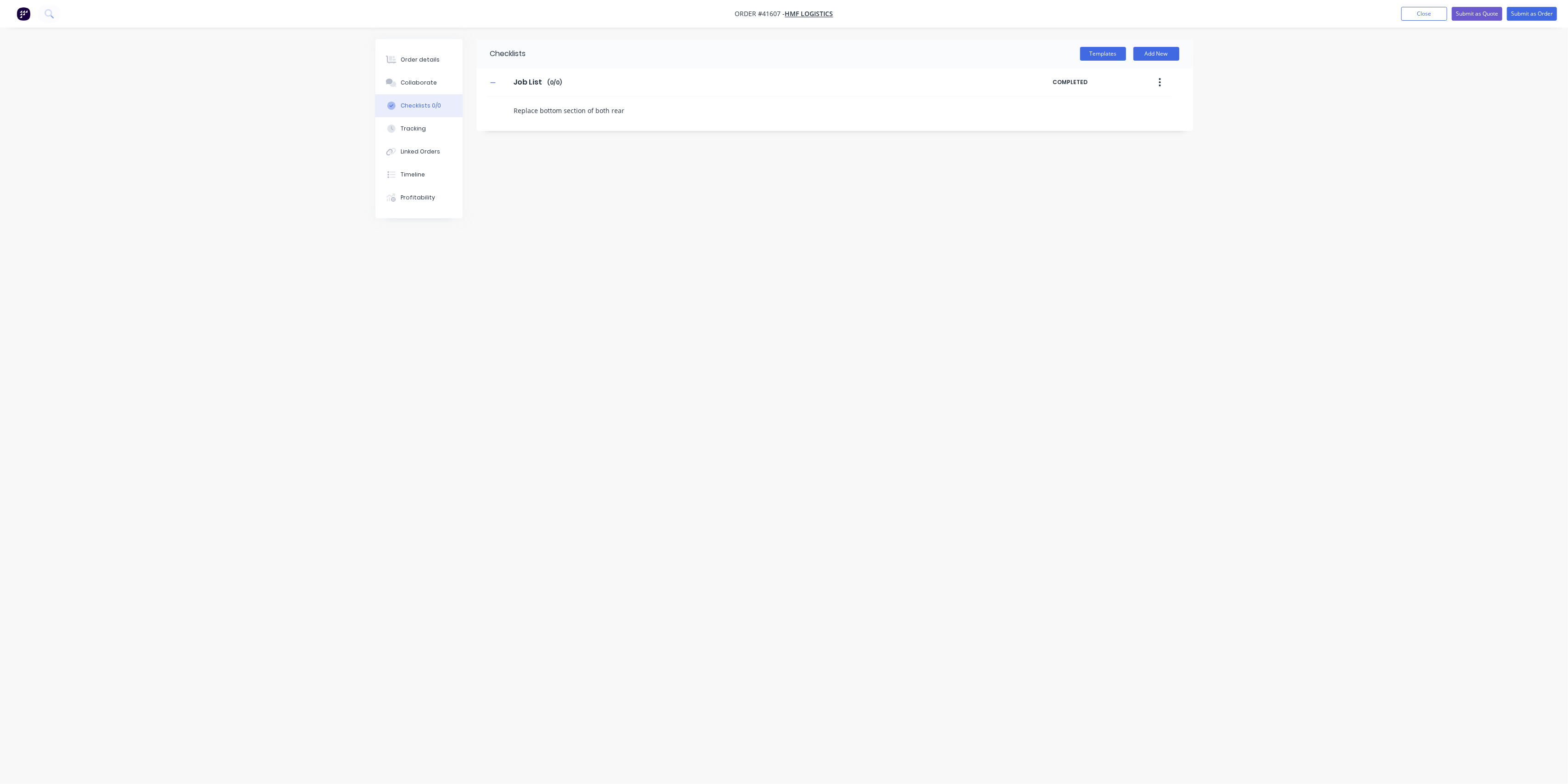
type textarea "x"
type textarea "Replace bottom section of both rear"
type textarea "x"
type textarea "Replace bottom section of both rear p"
type textarea "x"
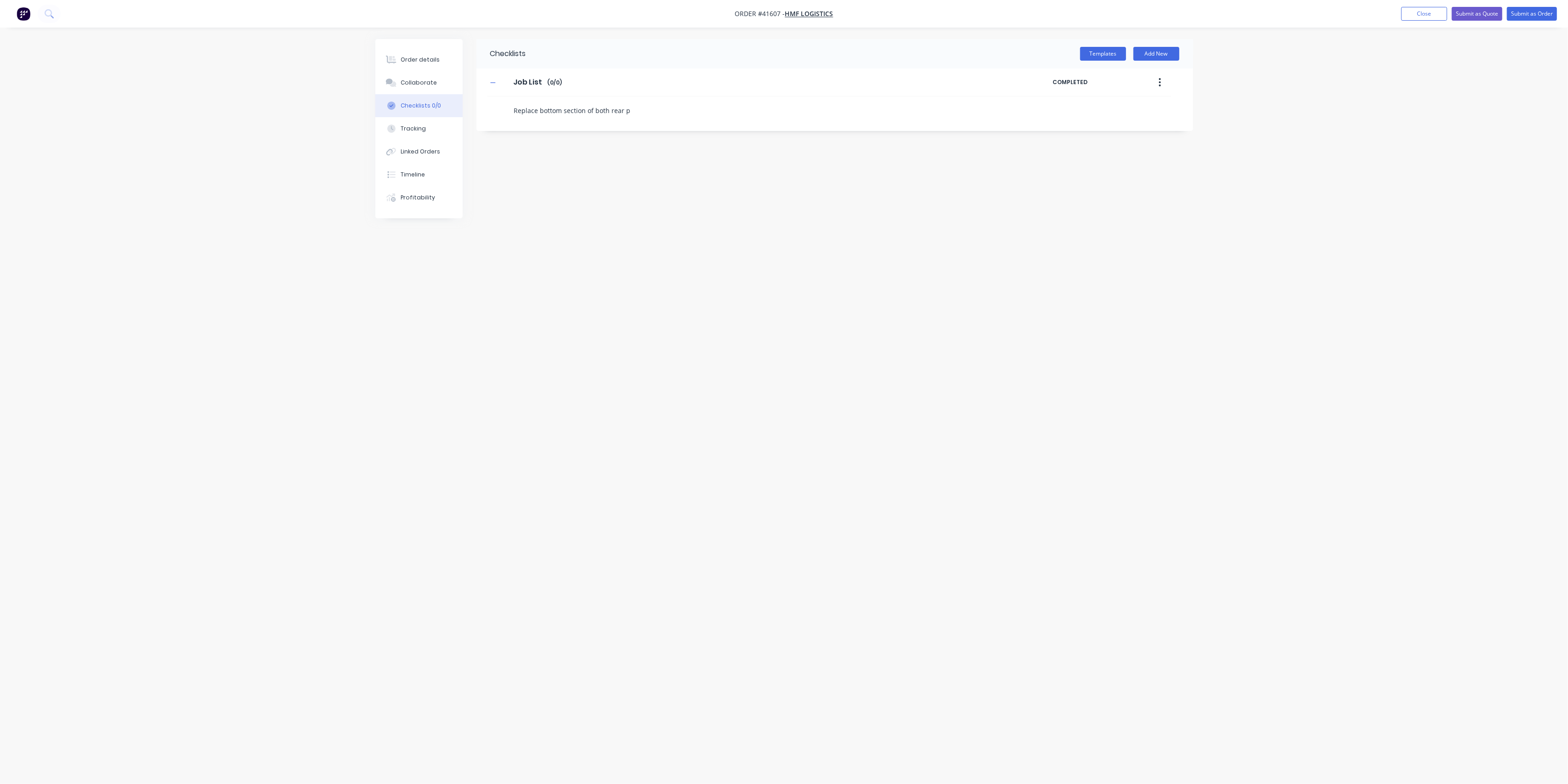
type textarea "Replace bottom section of both rear po"
type textarea "x"
type textarea "Replace bottom section of both rear pos"
type textarea "x"
type textarea "Replace bottom section of both rear post"
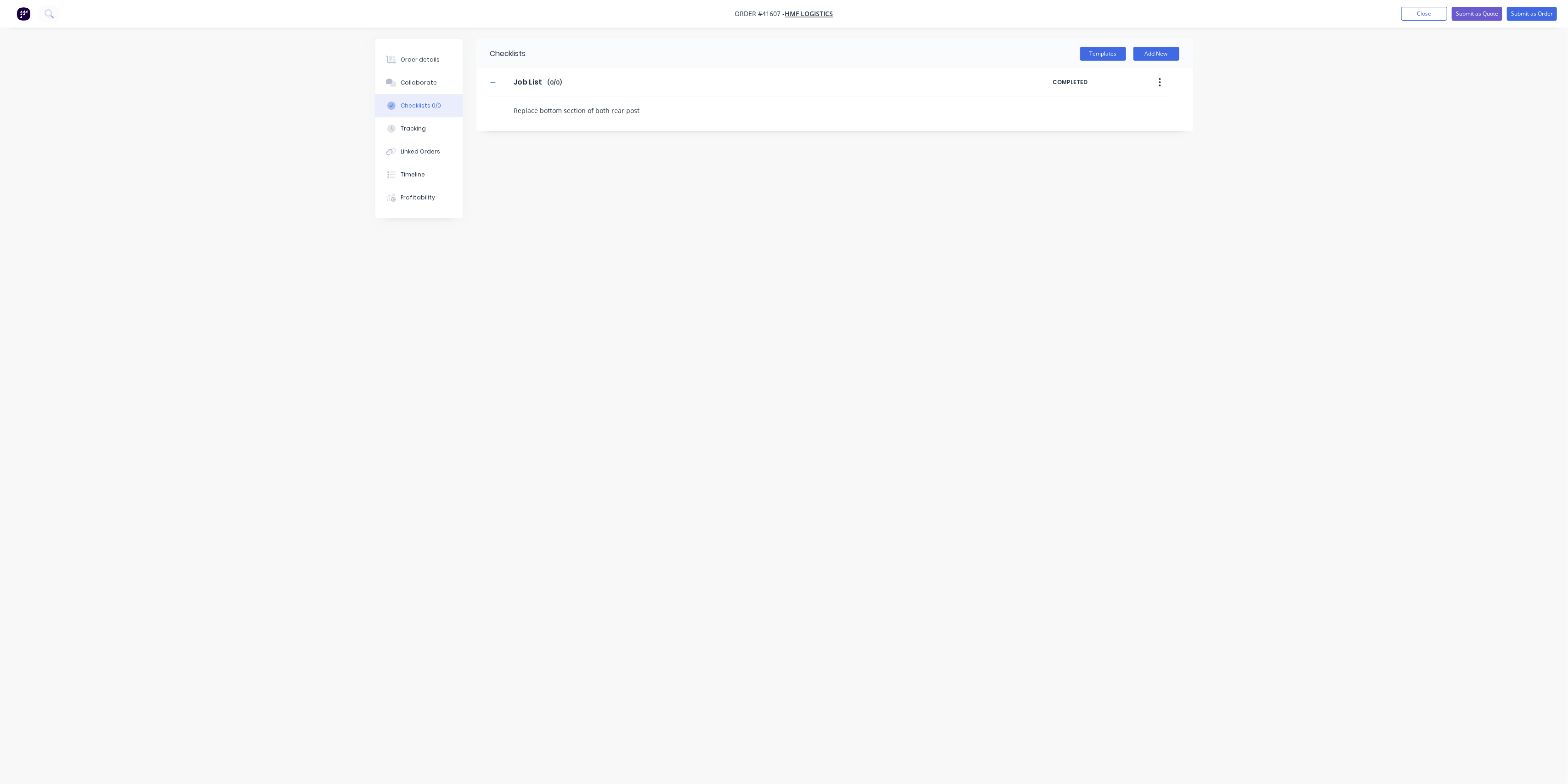
type textarea "x"
type textarea "Replace bottom section of both rear posts"
type textarea "x"
click at [533, 135] on textarea at bounding box center [731, 133] width 442 height 13
type textarea "x"
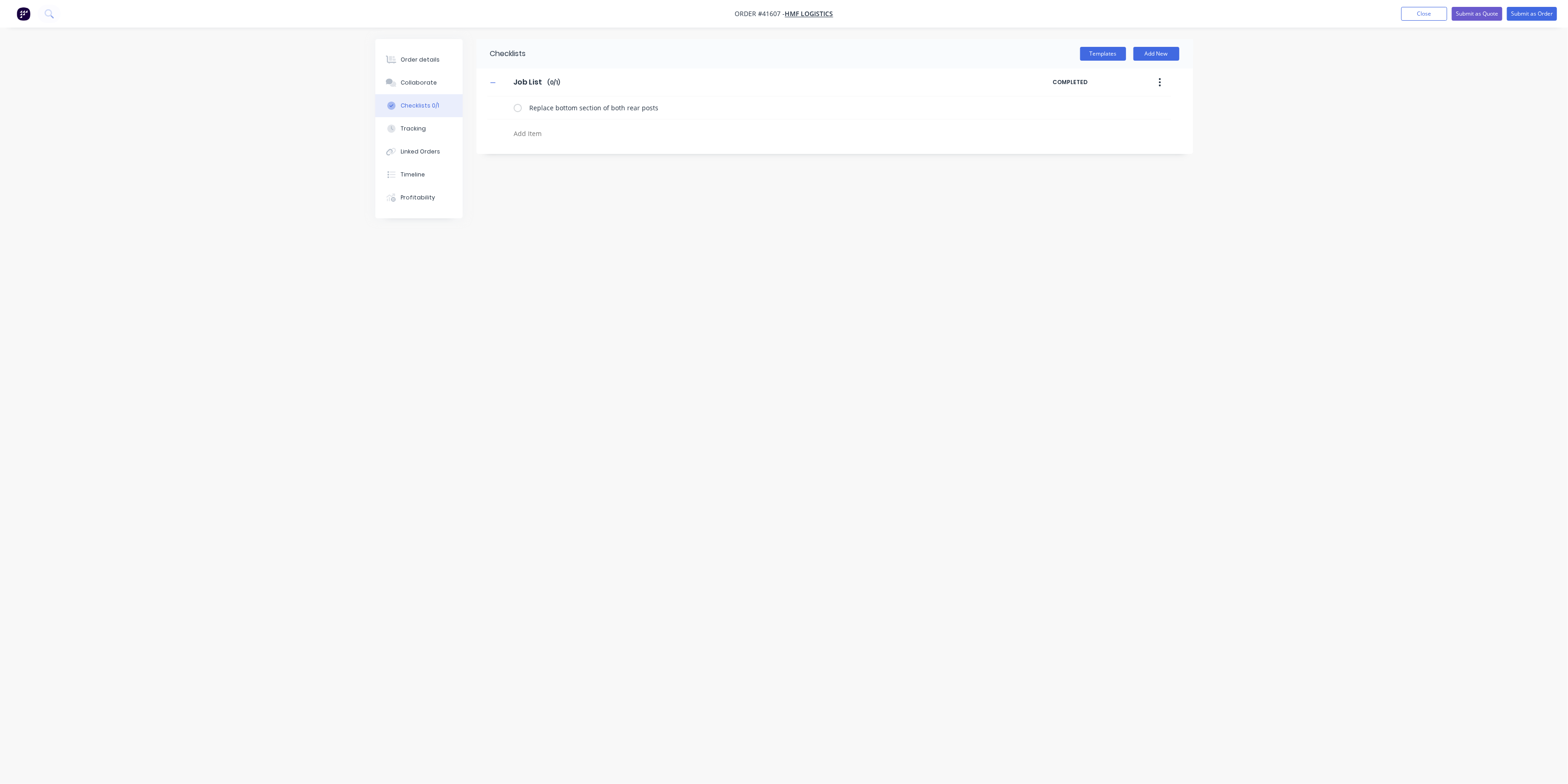
type textarea "a"
type textarea "x"
type textarea "ad"
type textarea "x"
type textarea "a"
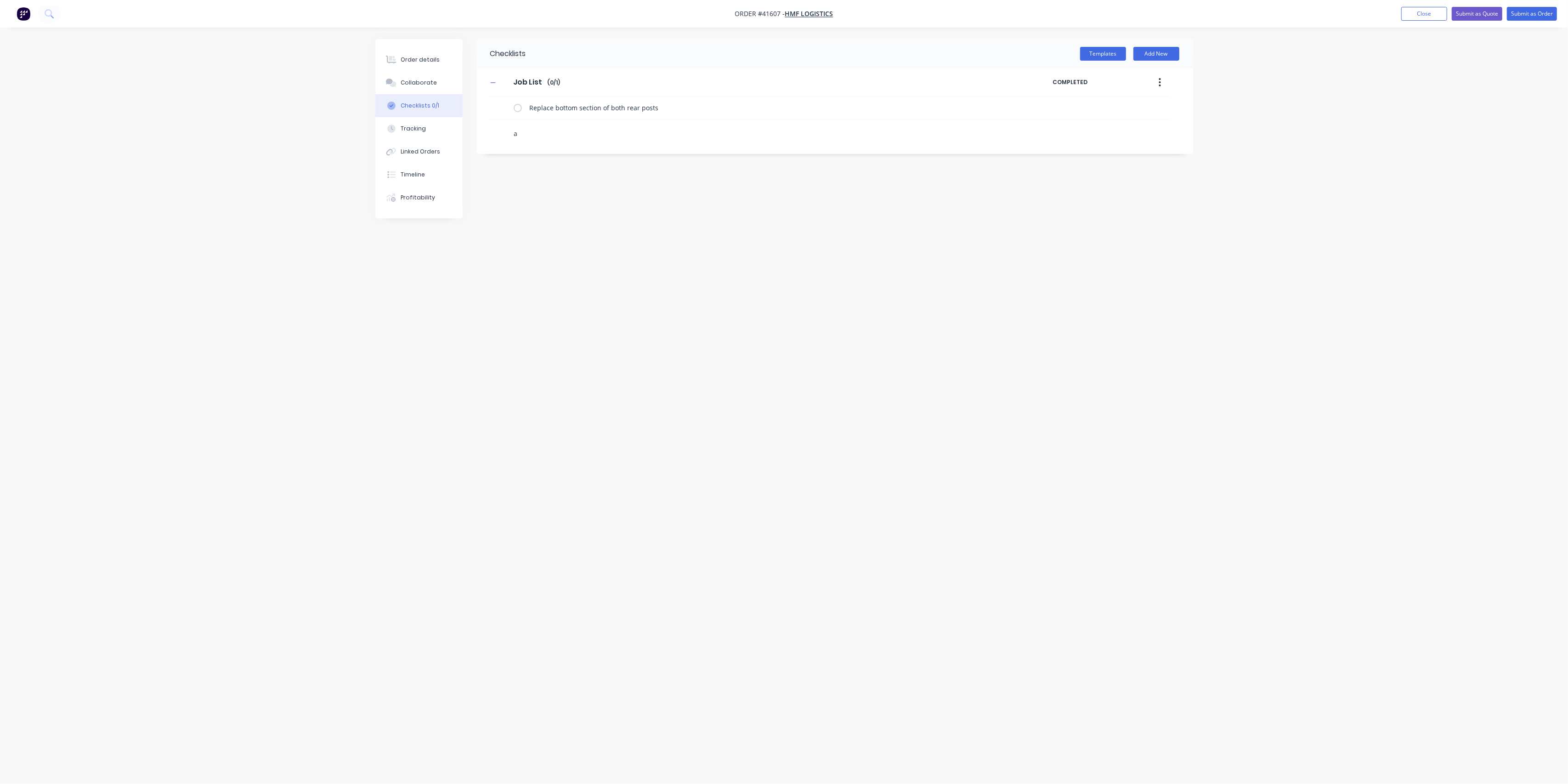
type textarea "x"
type textarea "A"
type textarea "x"
type textarea "Ad"
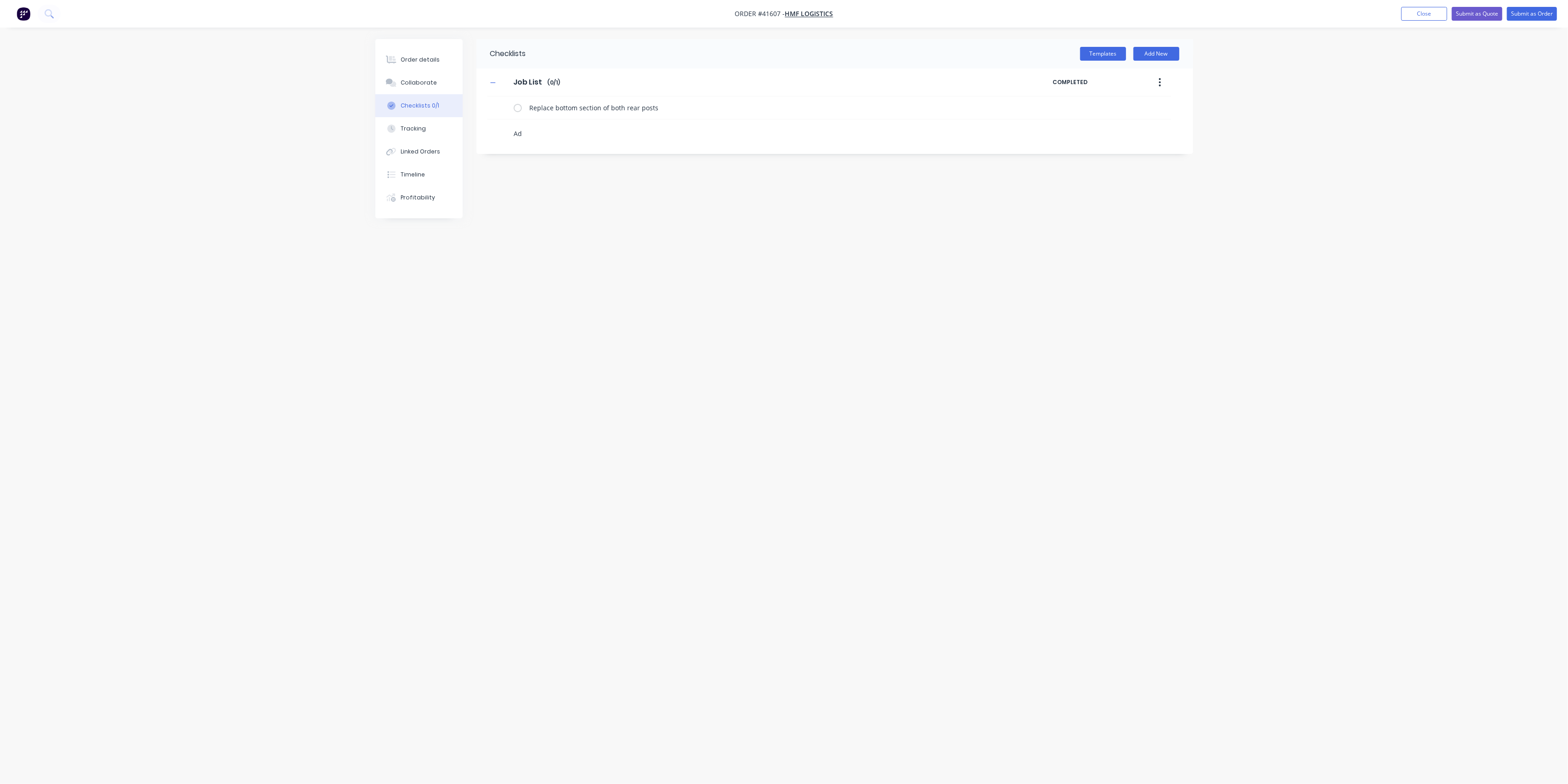
type textarea "x"
type textarea "Add"
type textarea "x"
type textarea "Add"
type textarea "x"
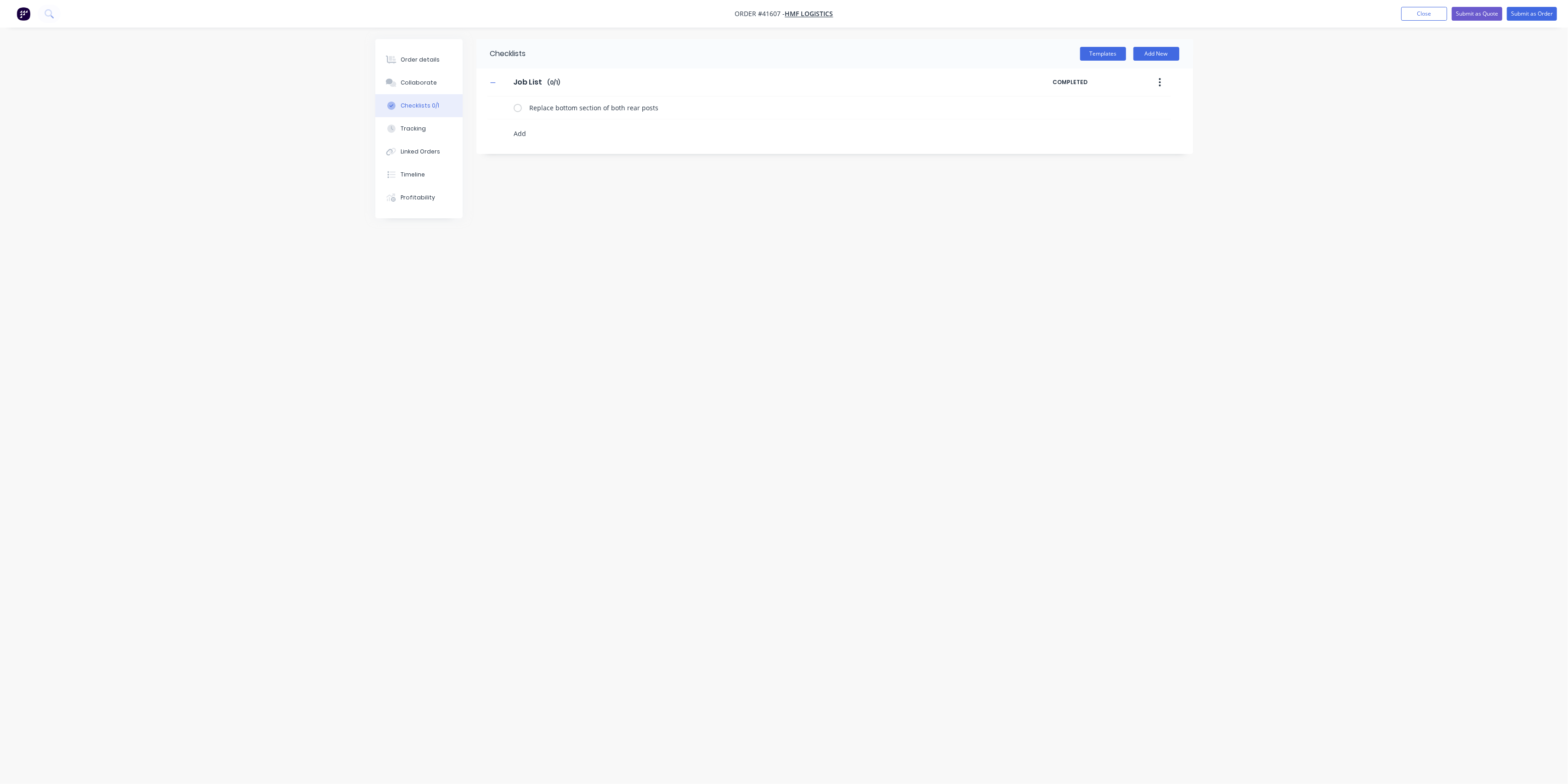
type textarea "Add d"
type textarea "x"
type textarea "Add do"
type textarea "x"
type textarea "Add dou"
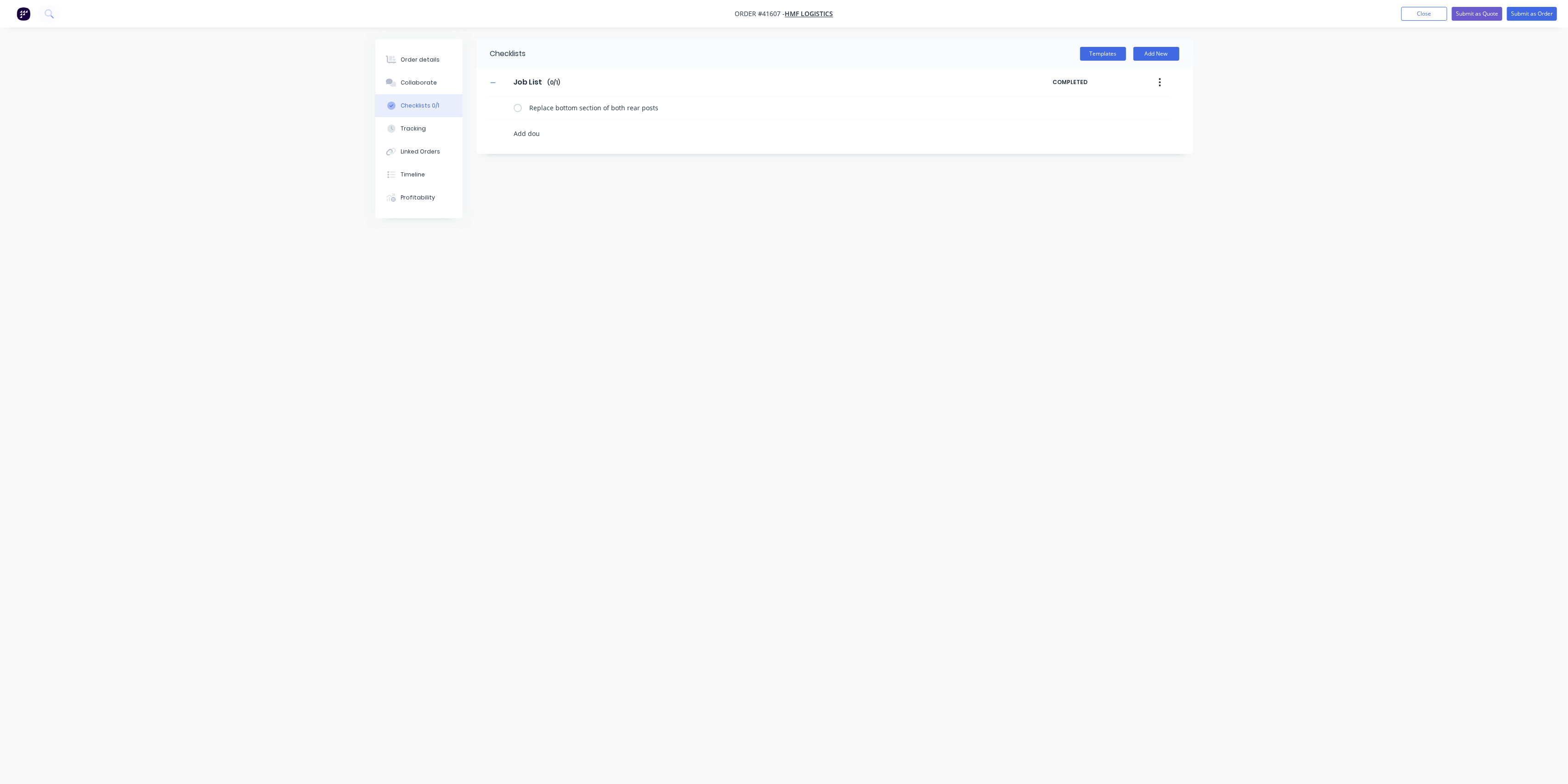
type textarea "x"
type textarea "Add doub"
type textarea "x"
type textarea "Add doubl"
type textarea "x"
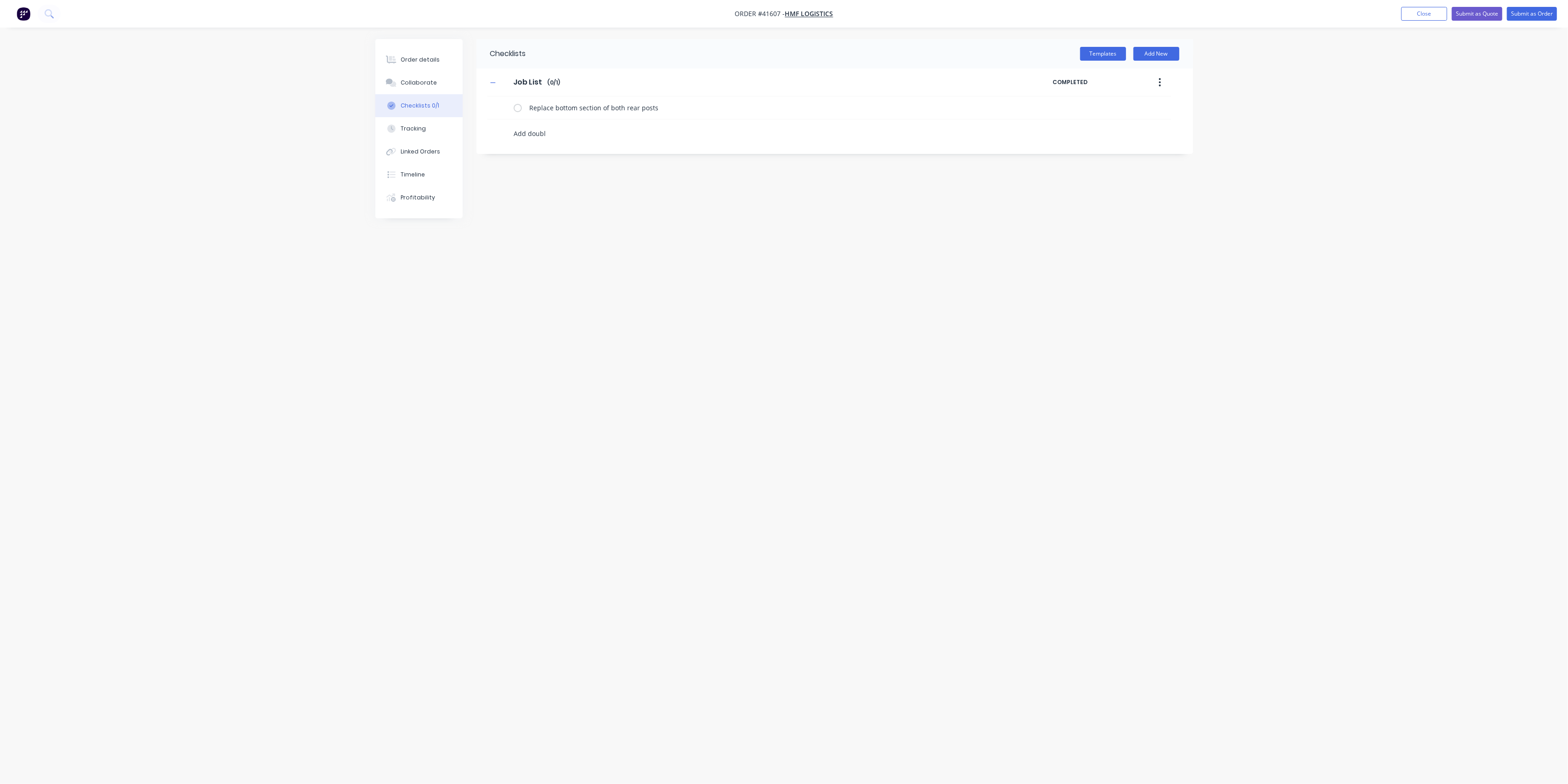
type textarea "Add double"
type textarea "x"
type textarea "Add doubler"
type textarea "x"
type textarea "Add doubler"
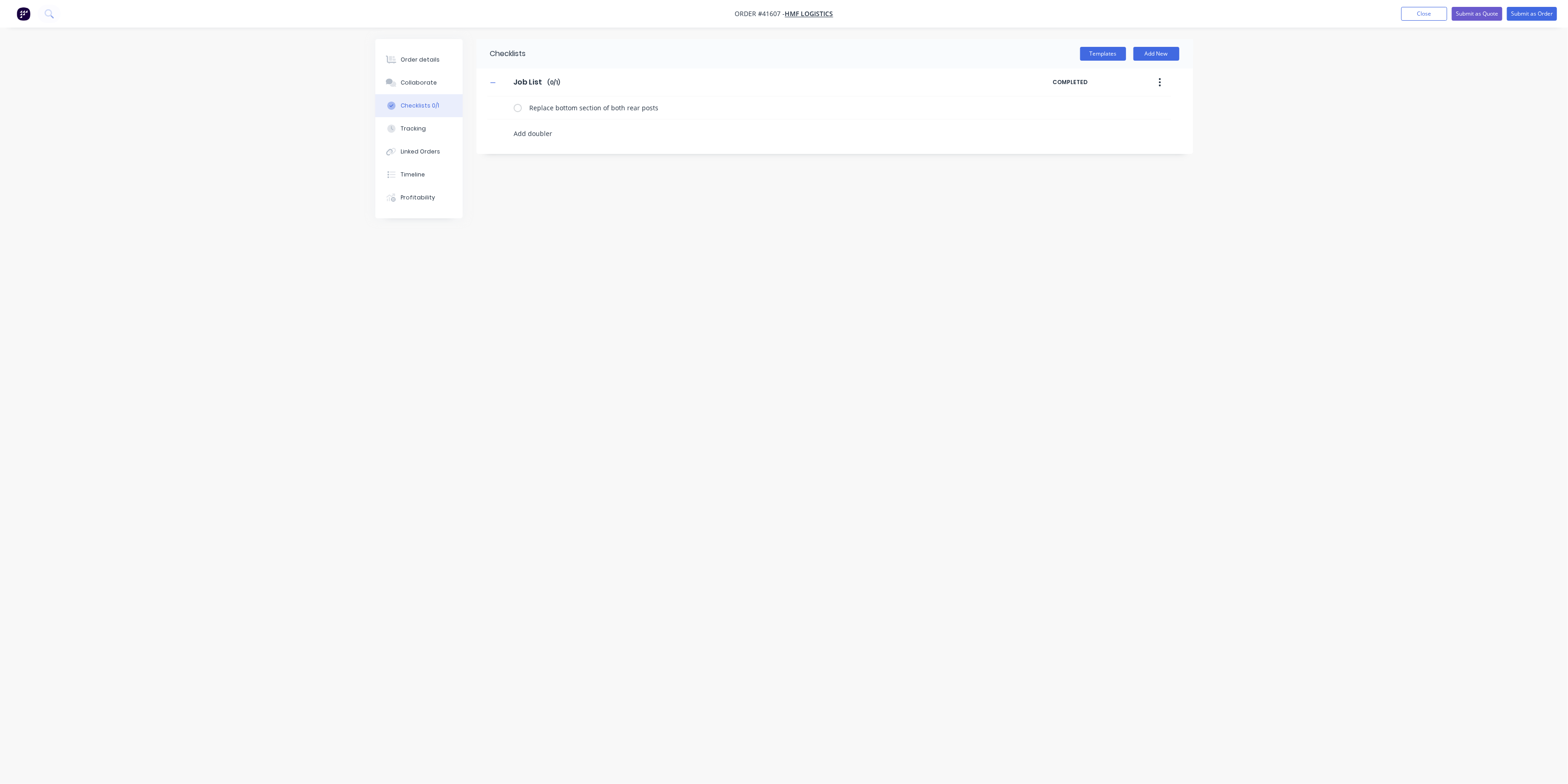
type textarea "x"
type textarea "Add doubler p"
type textarea "x"
type textarea "Add doubler pl"
type textarea "x"
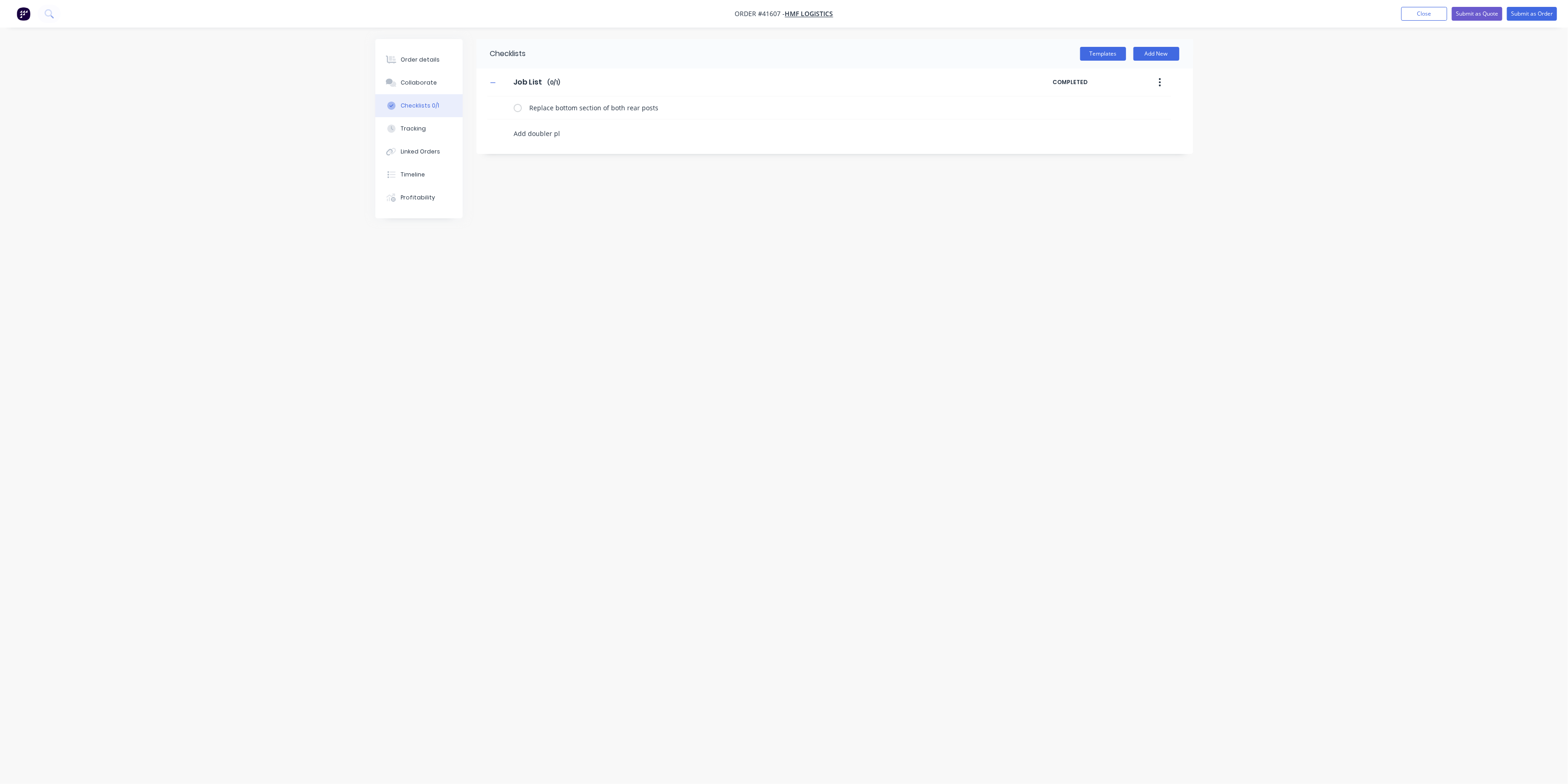
type textarea "Add doubler pla"
type textarea "x"
type textarea "Add doubler plat"
type textarea "x"
type textarea "Add doubler plate"
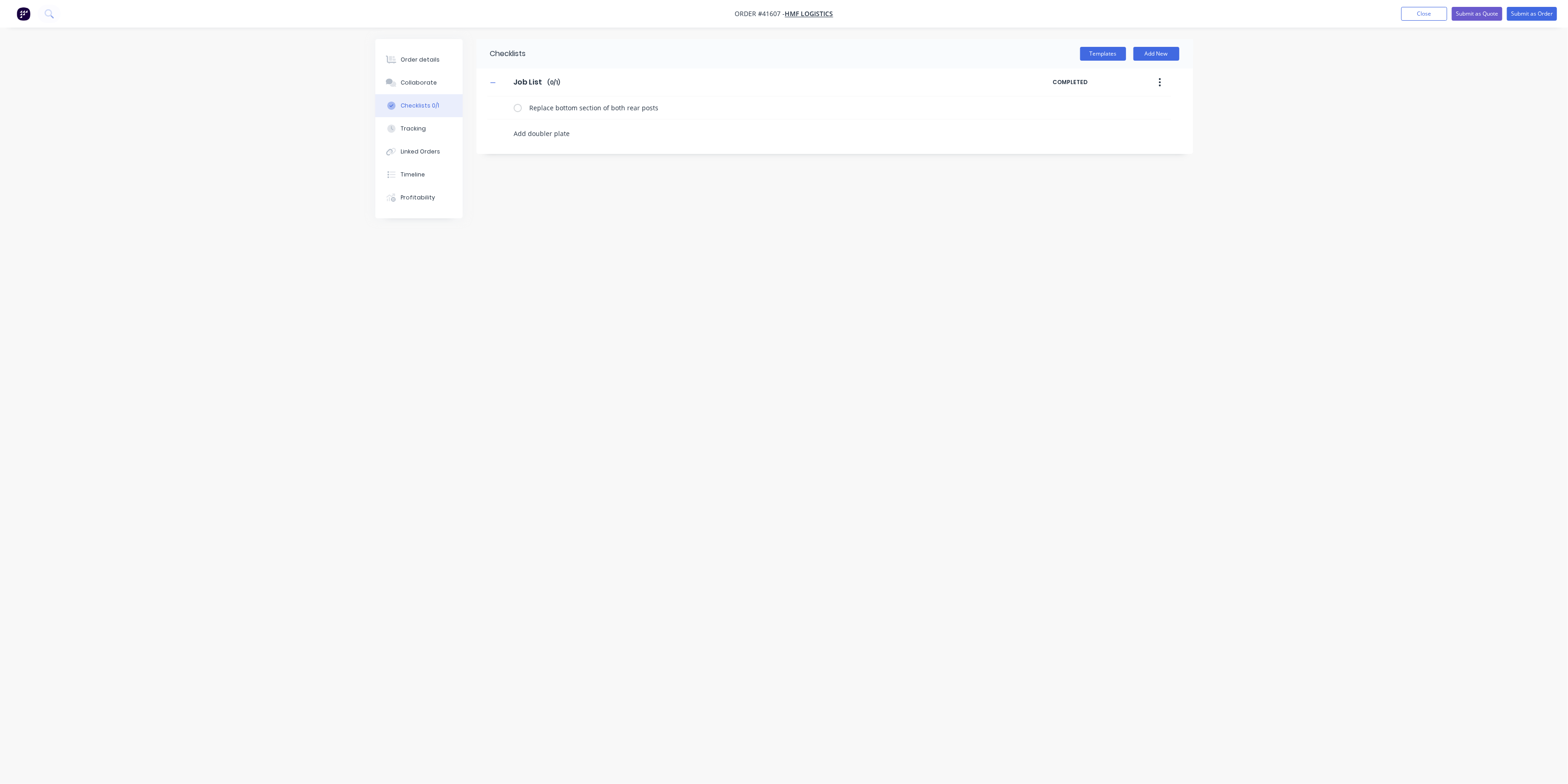
type textarea "x"
type textarea "Add doubler plate"
type textarea "x"
type textarea "Add doubler plate o"
type textarea "x"
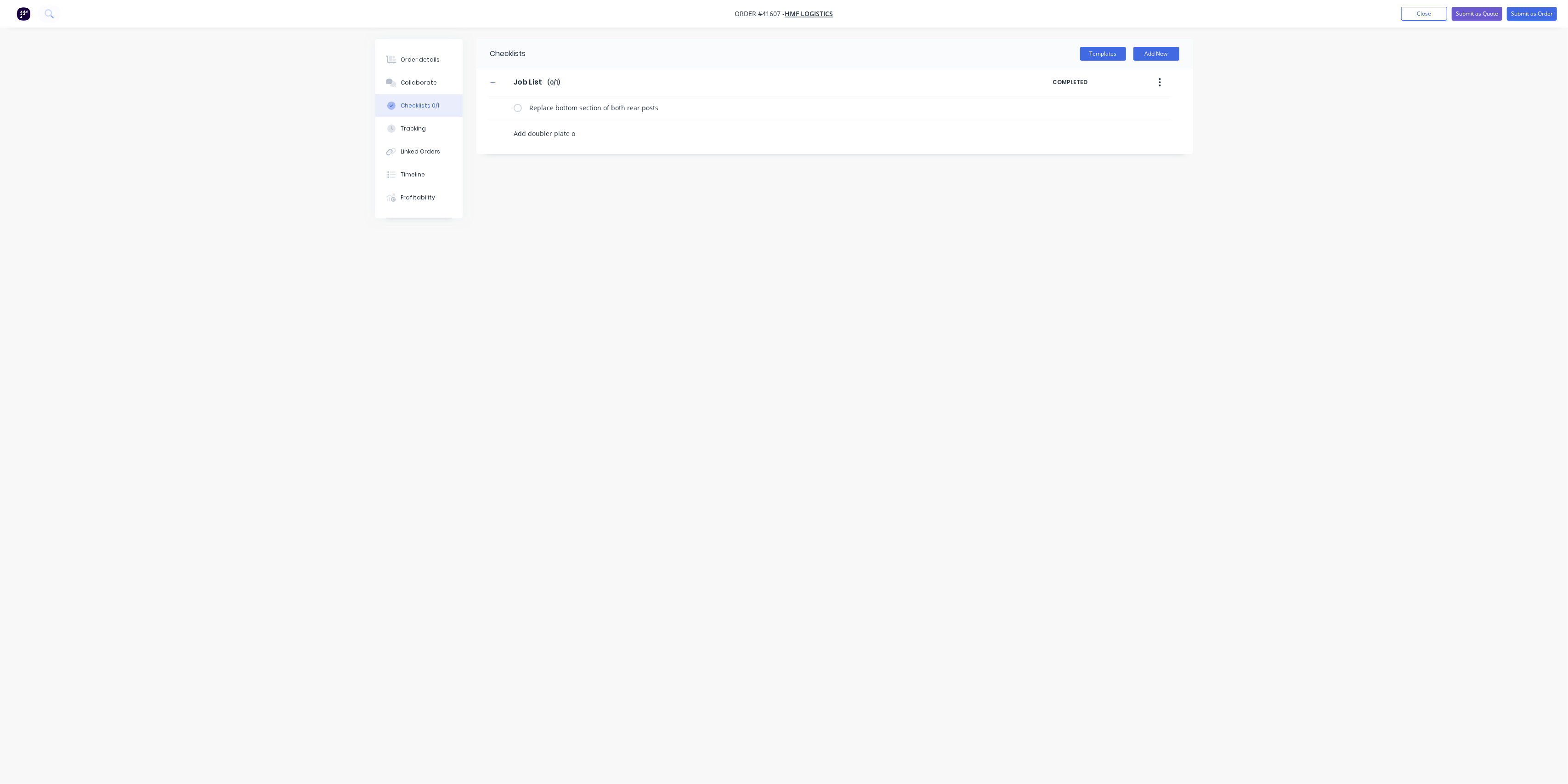
type textarea "Add doubler plate ov"
type textarea "x"
type textarea "Add doubler plate ove"
type textarea "x"
type textarea "Add doubler plate over"
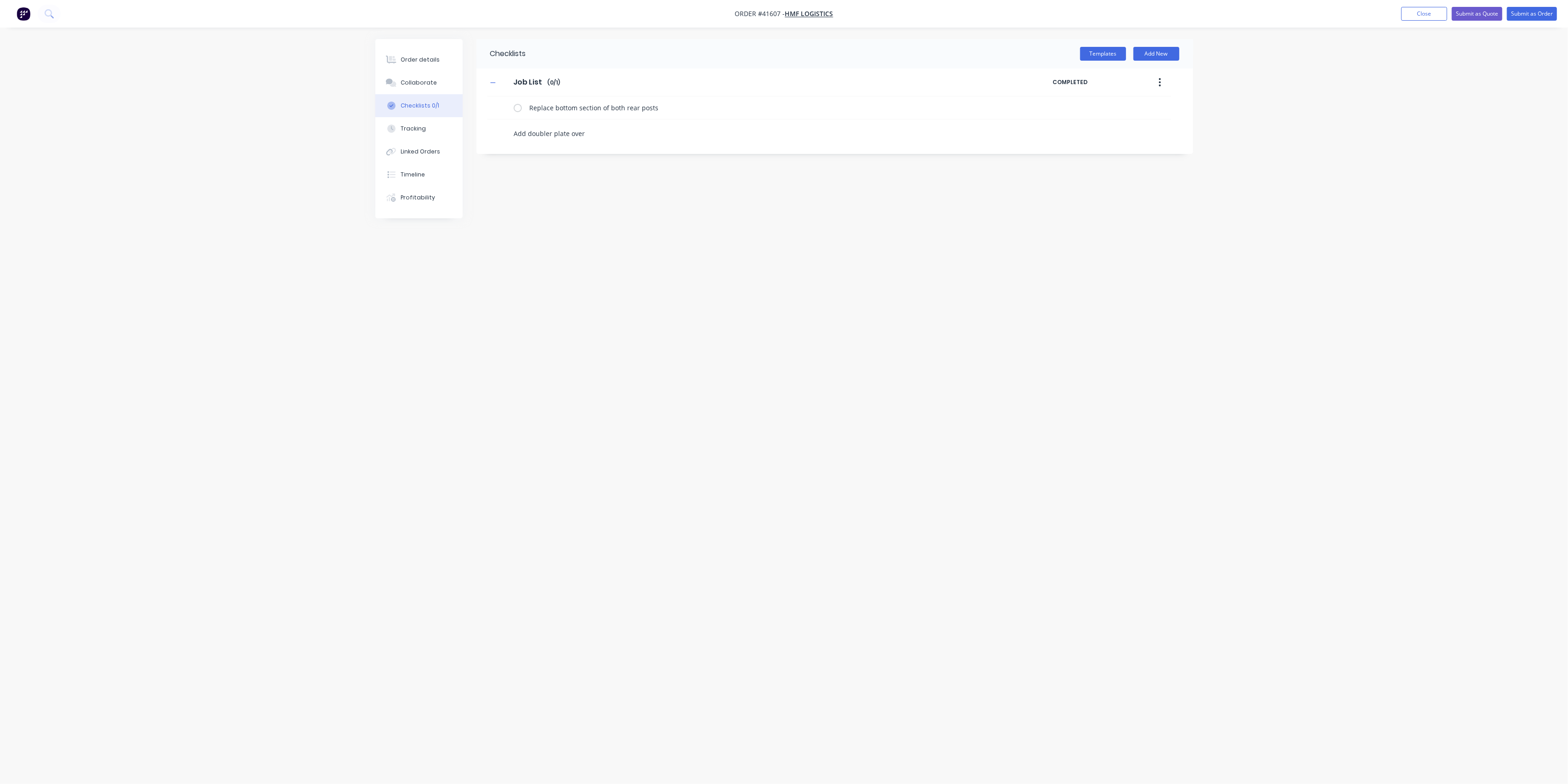
type textarea "x"
type textarea "Add doubler plate over"
type textarea "x"
type textarea "Add doubler plate over jo"
type textarea "x"
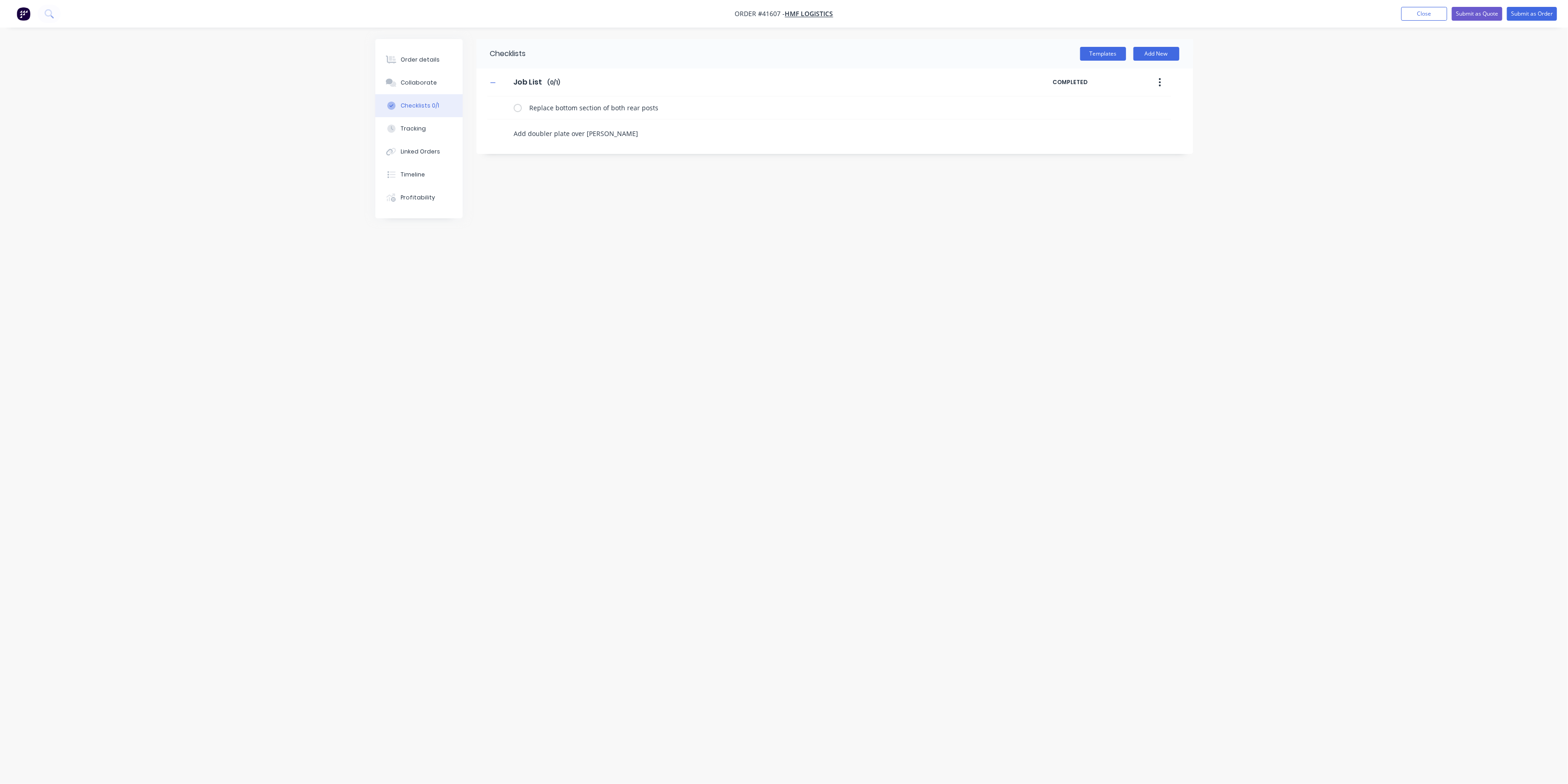
type textarea "Add doubler plate over joi"
type textarea "x"
type textarea "Add doubler plate over join"
type textarea "x"
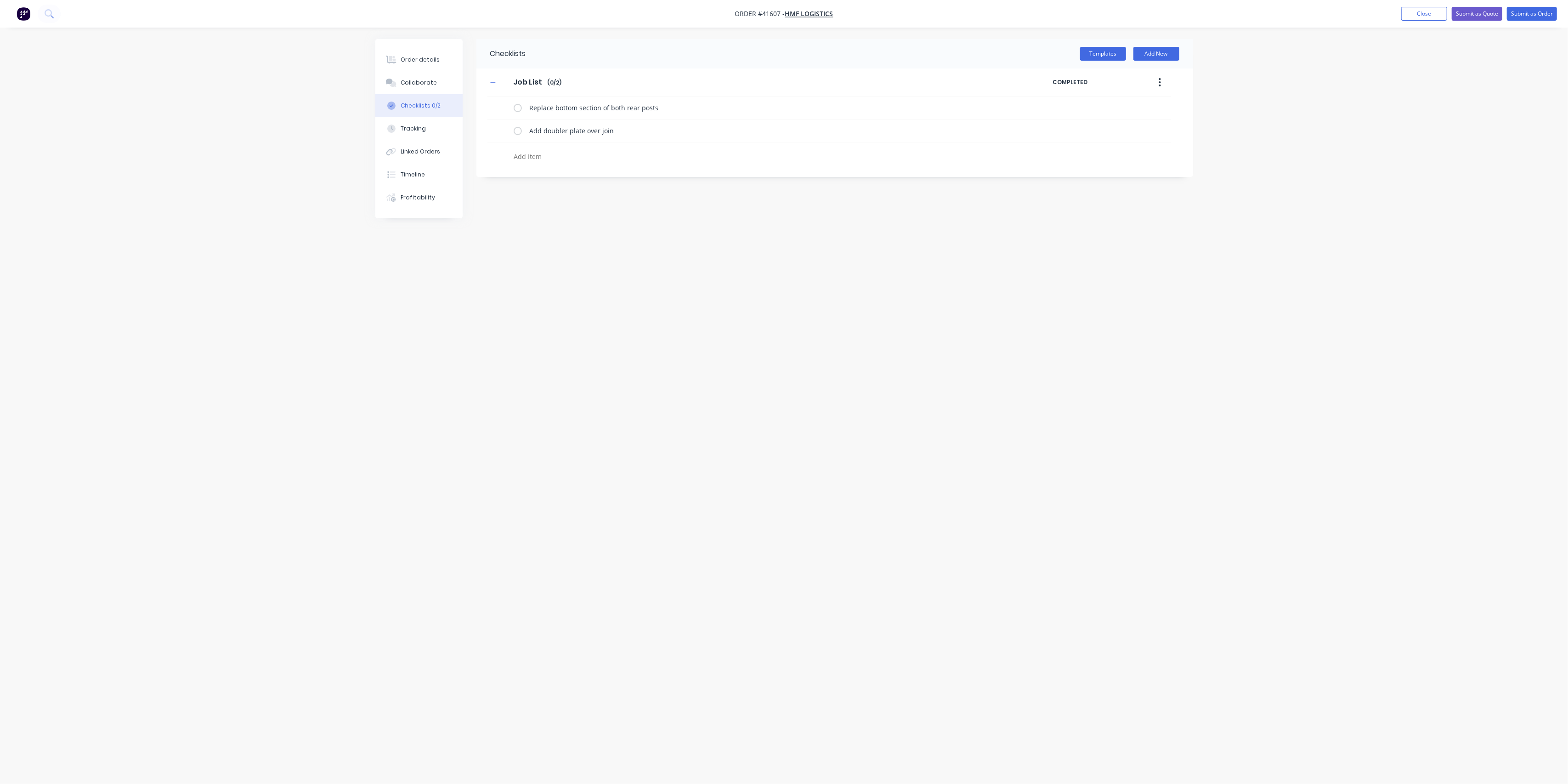
type textarea "r"
type textarea "x"
type textarea "re"
type textarea "x"
type textarea "repa"
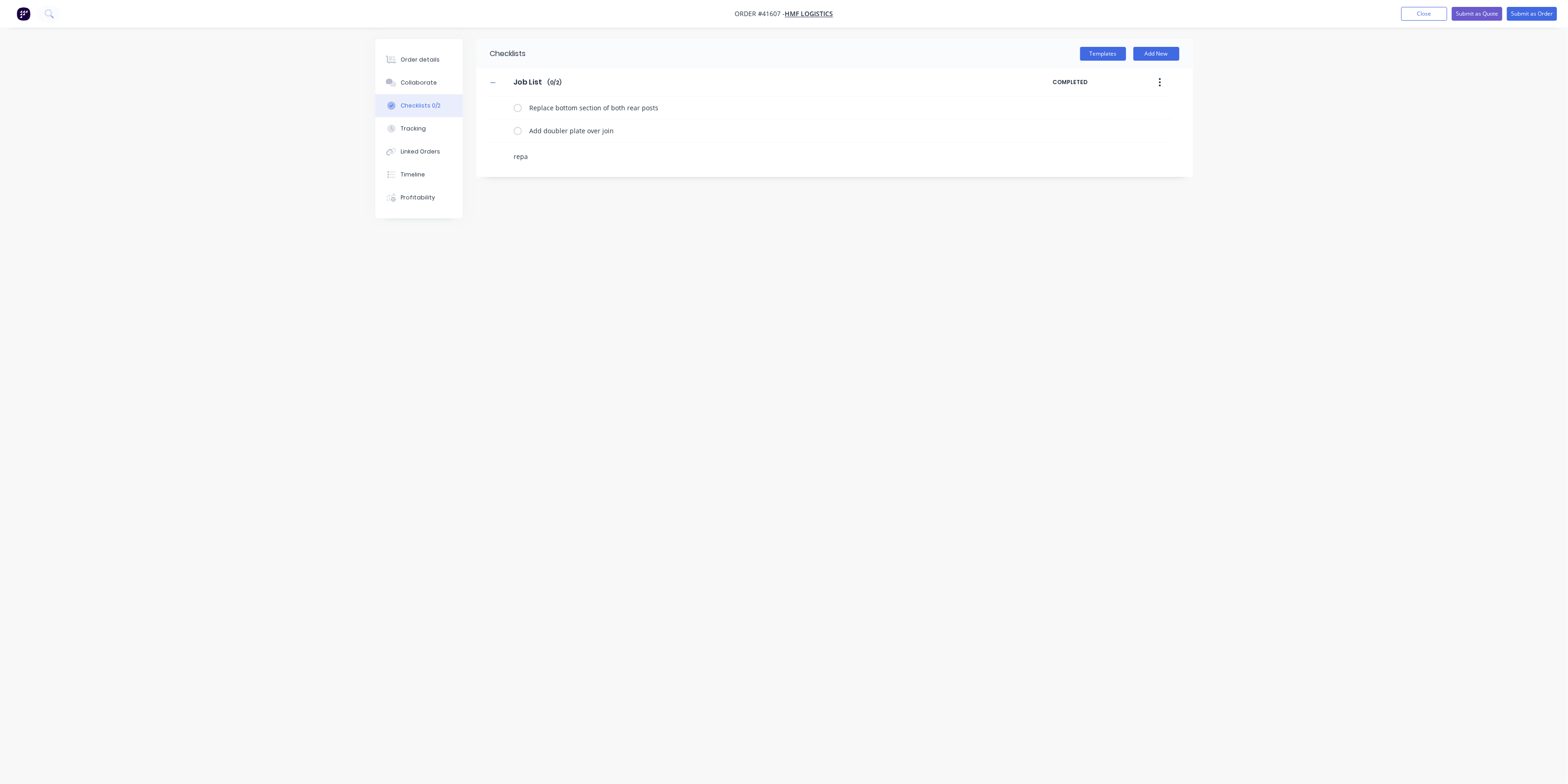
type textarea "x"
type textarea "repai"
type textarea "x"
type textarea "repair"
type textarea "x"
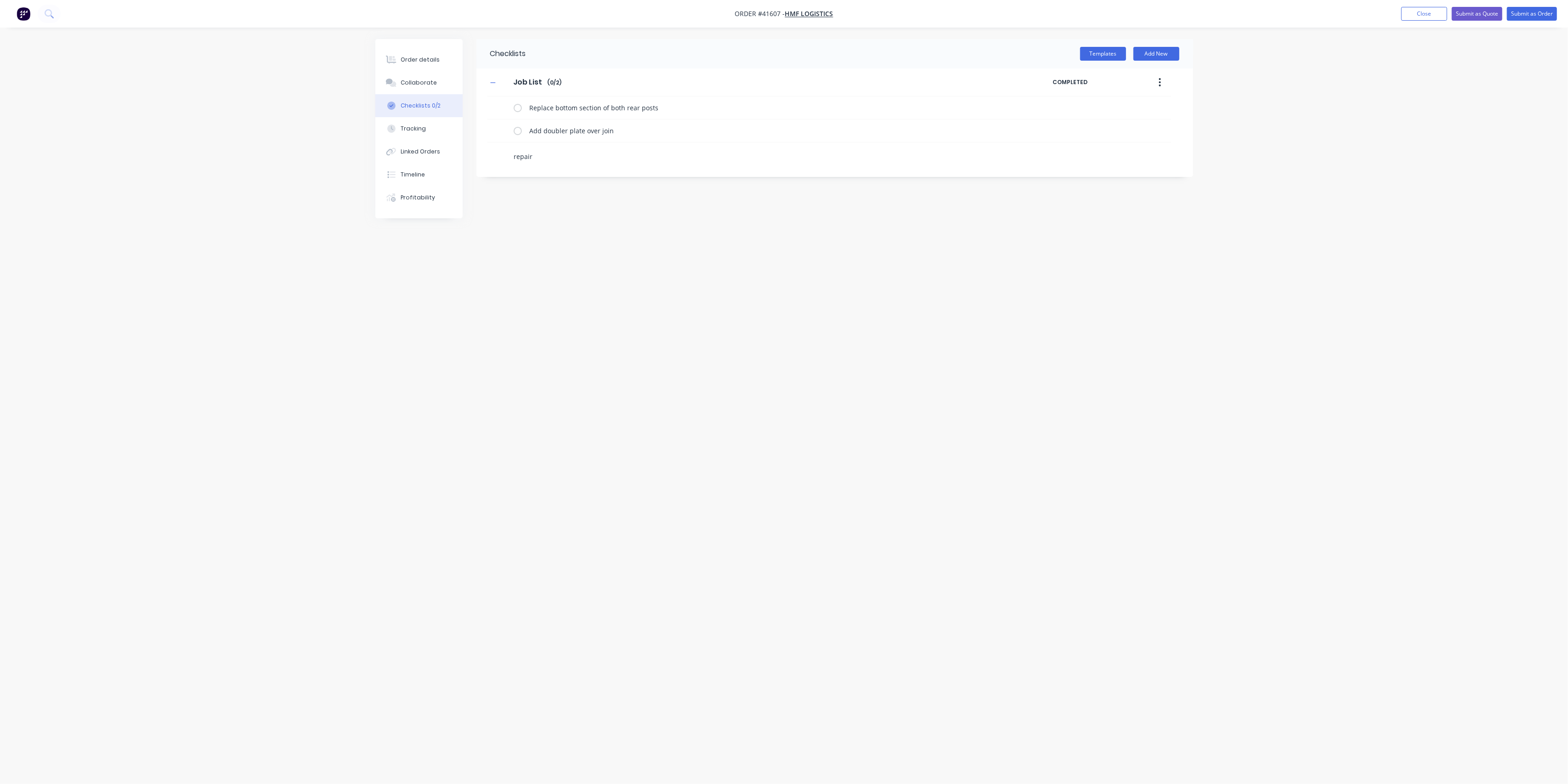
type textarea "repair"
type textarea "x"
type textarea "repair c"
type textarea "x"
type textarea "repair cr"
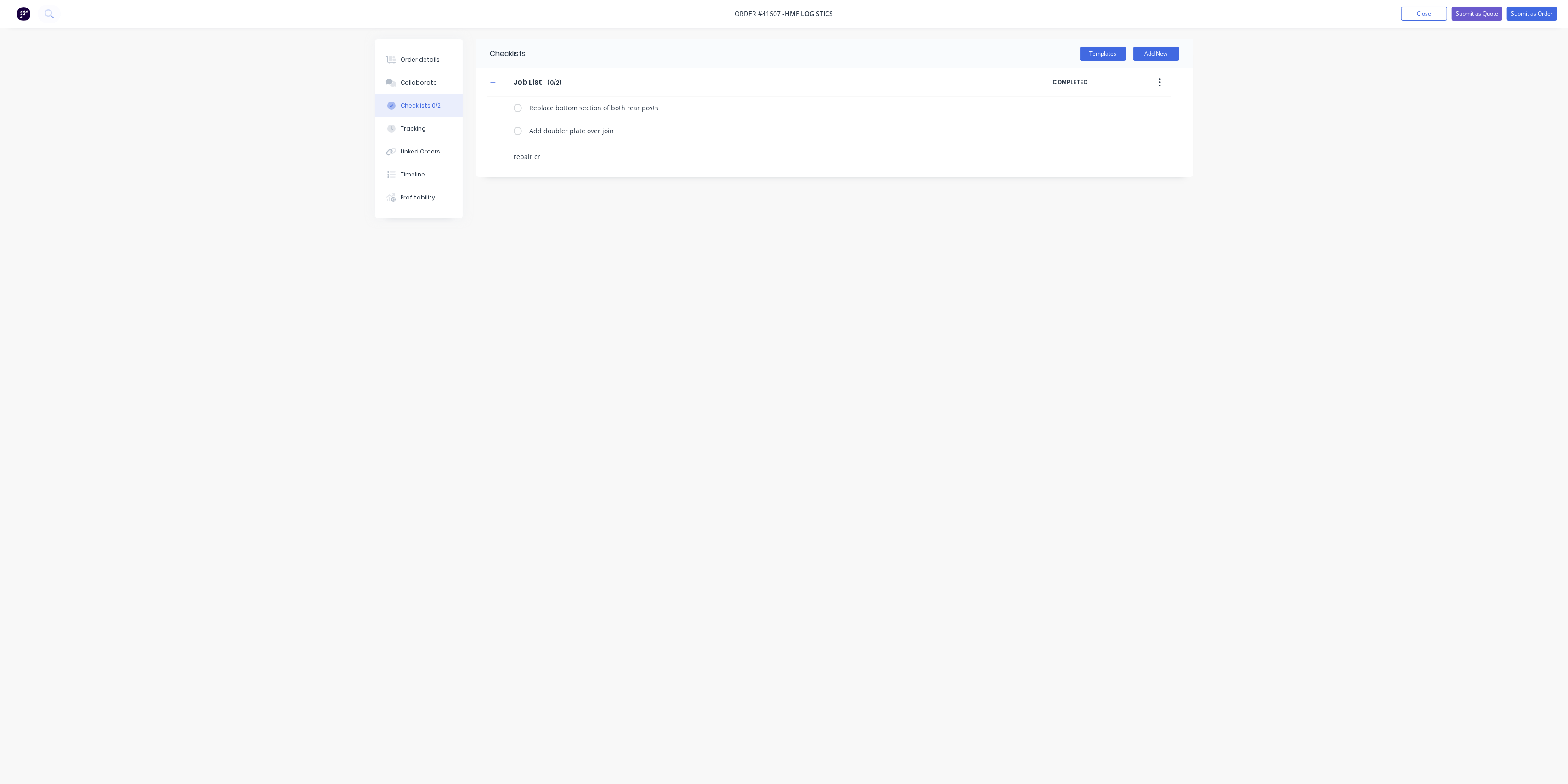
type textarea "x"
type textarea "repair cra"
type textarea "x"
type textarea "repair crac"
type textarea "x"
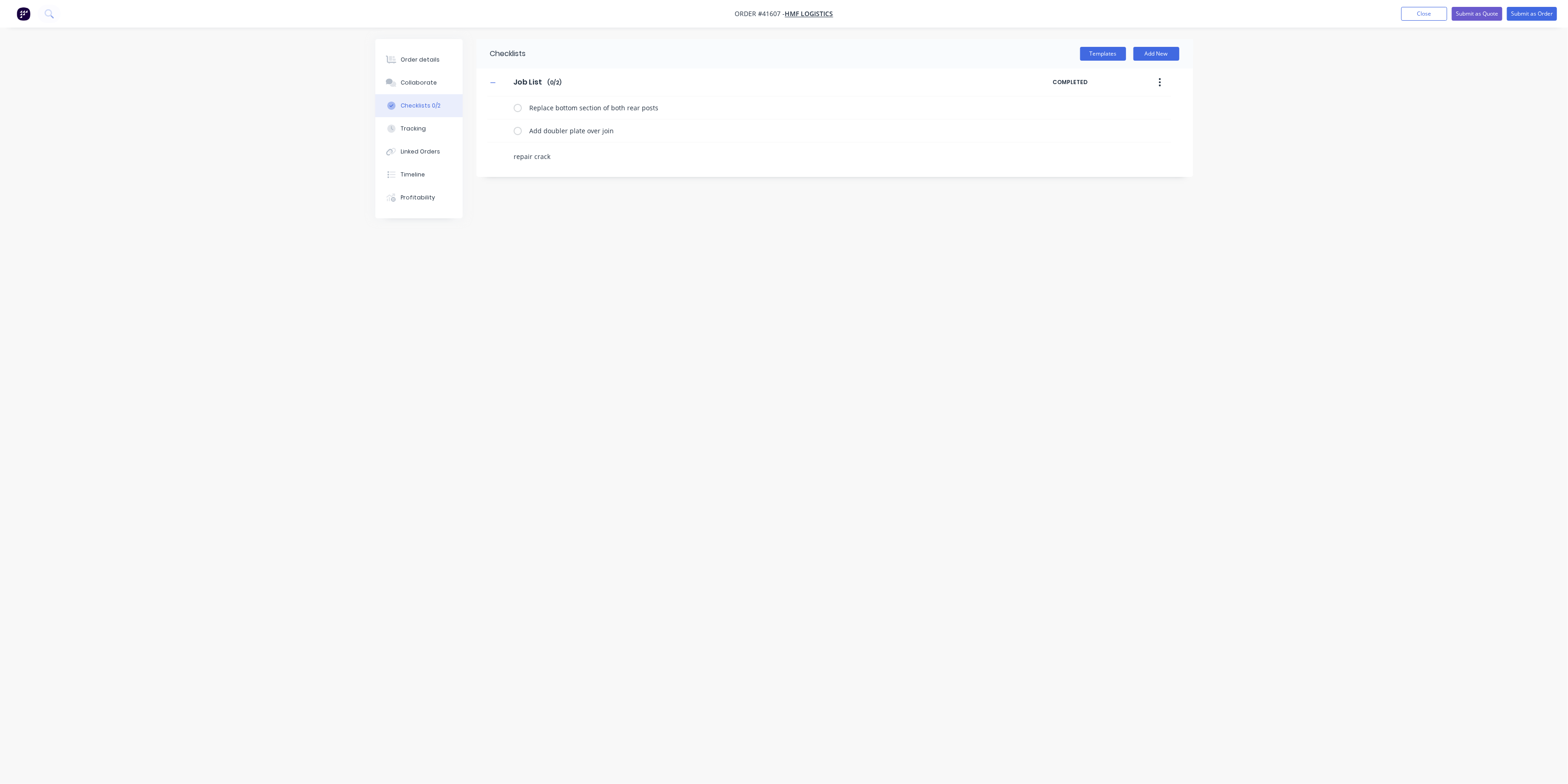
type textarea "repair cracks"
type textarea "x"
type textarea "repair cracks"
type textarea "x"
type textarea "repair cracks a"
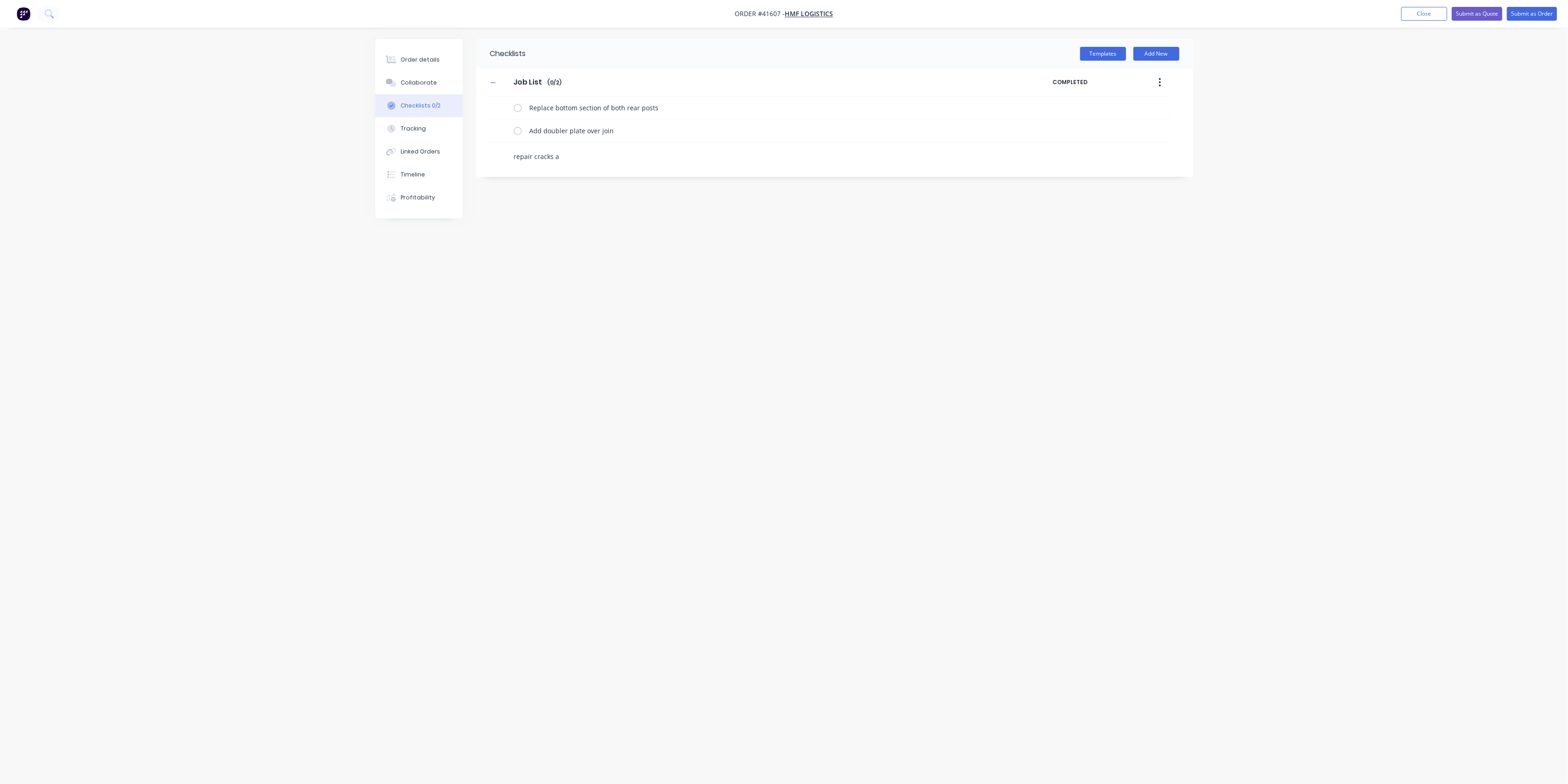
type textarea "x"
type textarea "repair cracks at"
type textarea "x"
type textarea "repair cracks at"
type textarea "x"
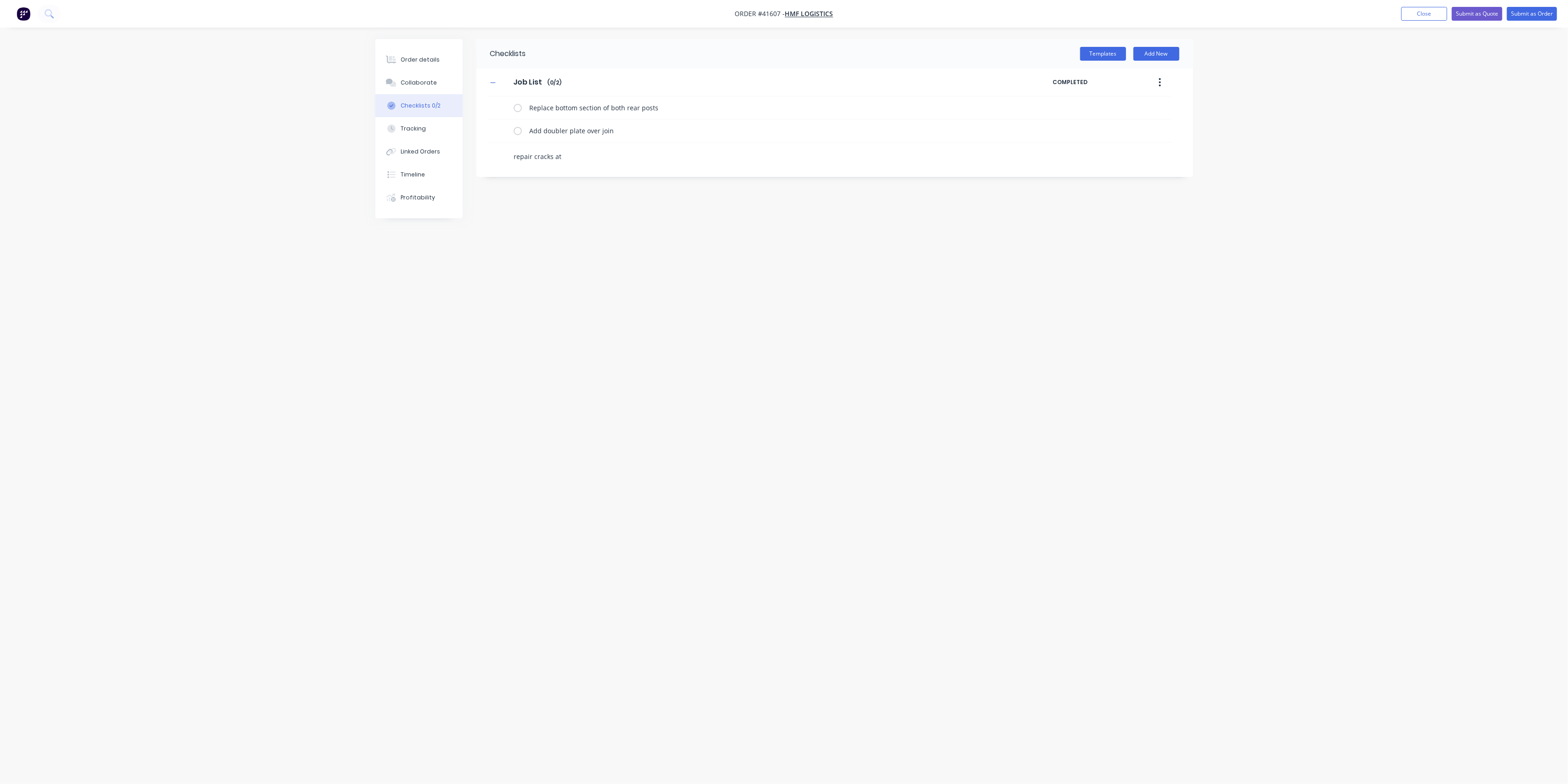
type textarea "repair cracks at f"
type textarea "x"
type textarea "repair cracks at fr"
type textarea "x"
type textarea "repair cracks at fro"
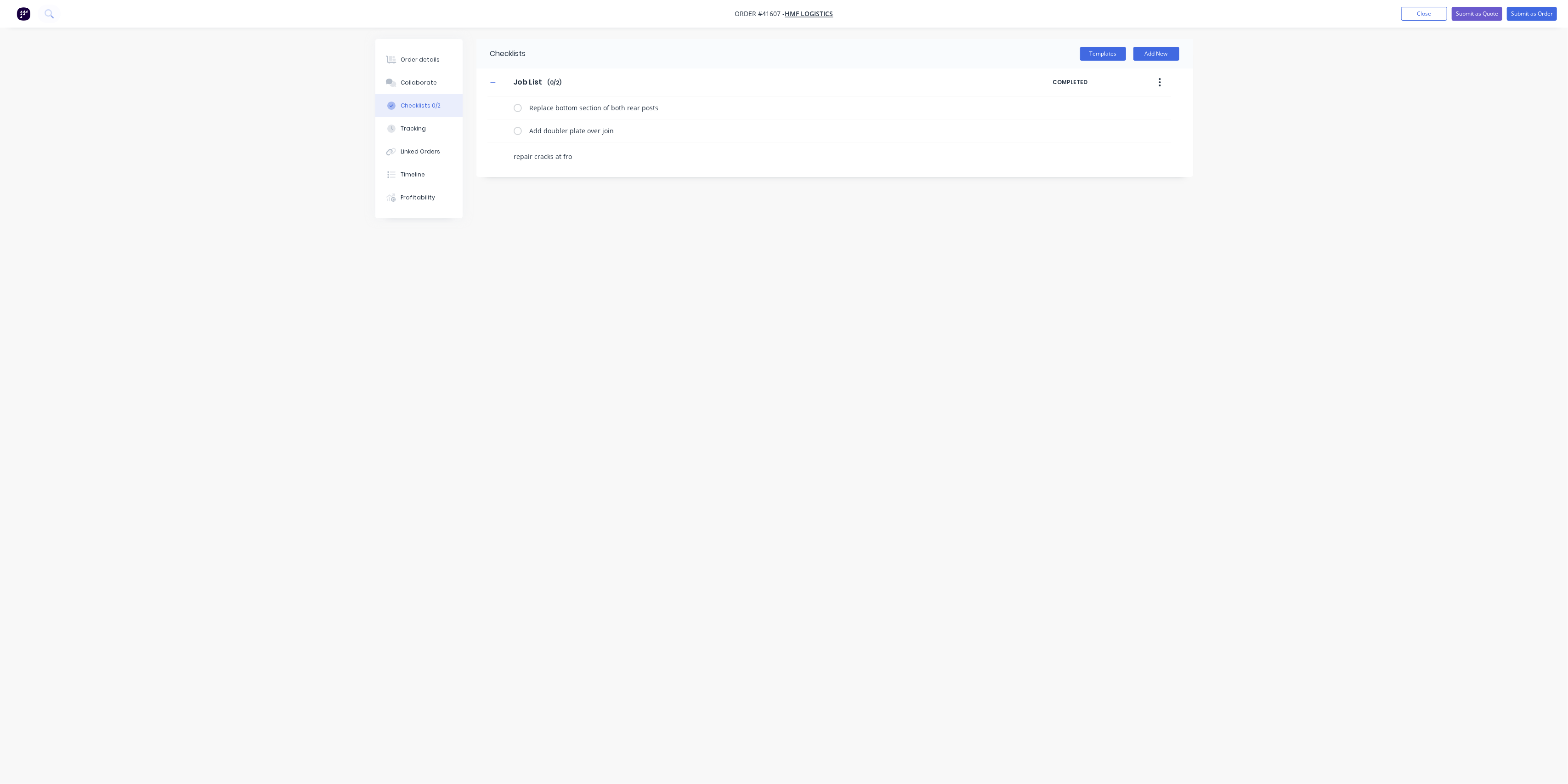
type textarea "x"
type textarea "repair cracks at fron"
type textarea "x"
type textarea "repair cracks at front"
type textarea "x"
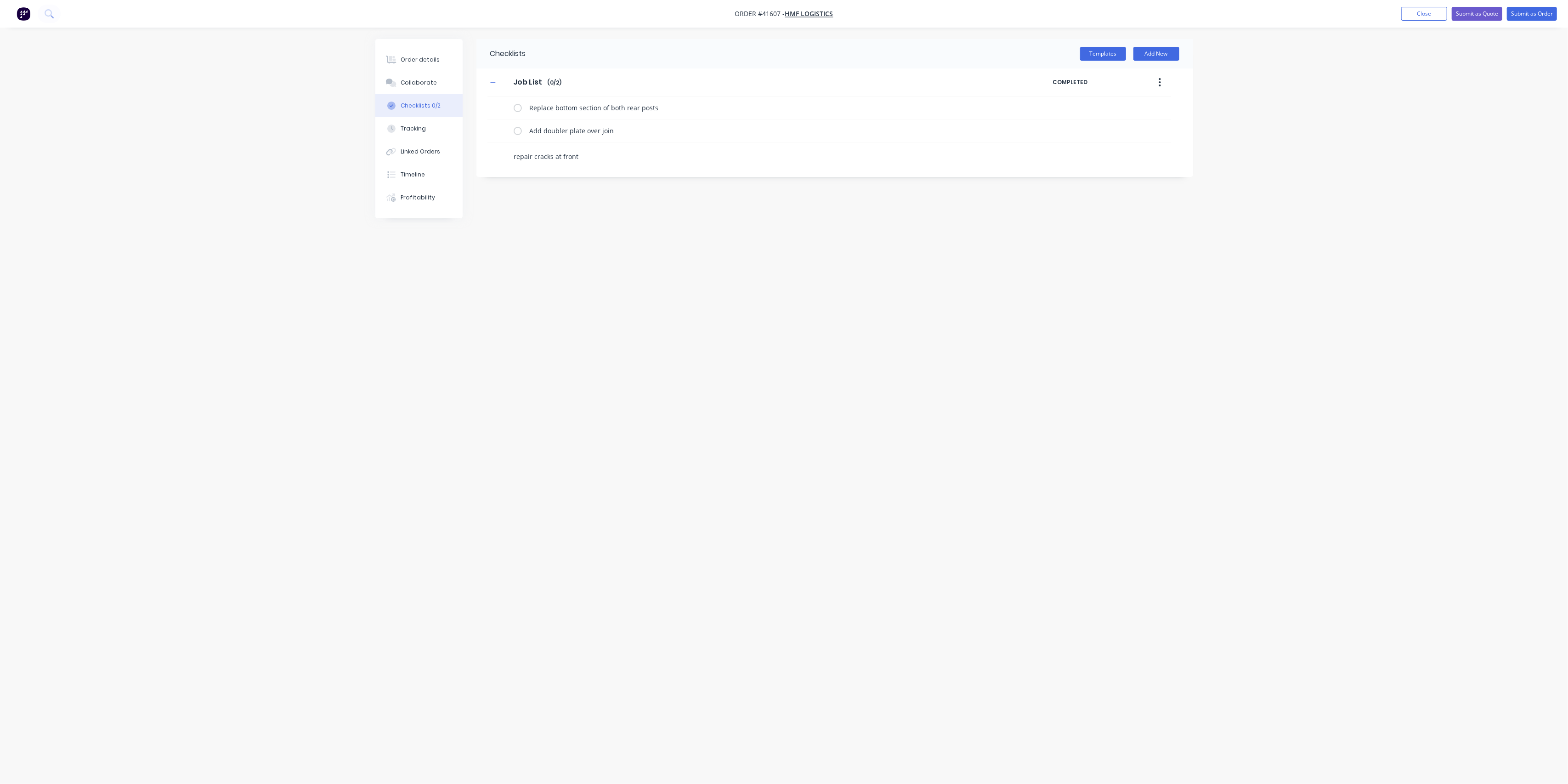
type textarea "repair cracks at front"
click at [419, 58] on div "Order details" at bounding box center [420, 60] width 39 height 9
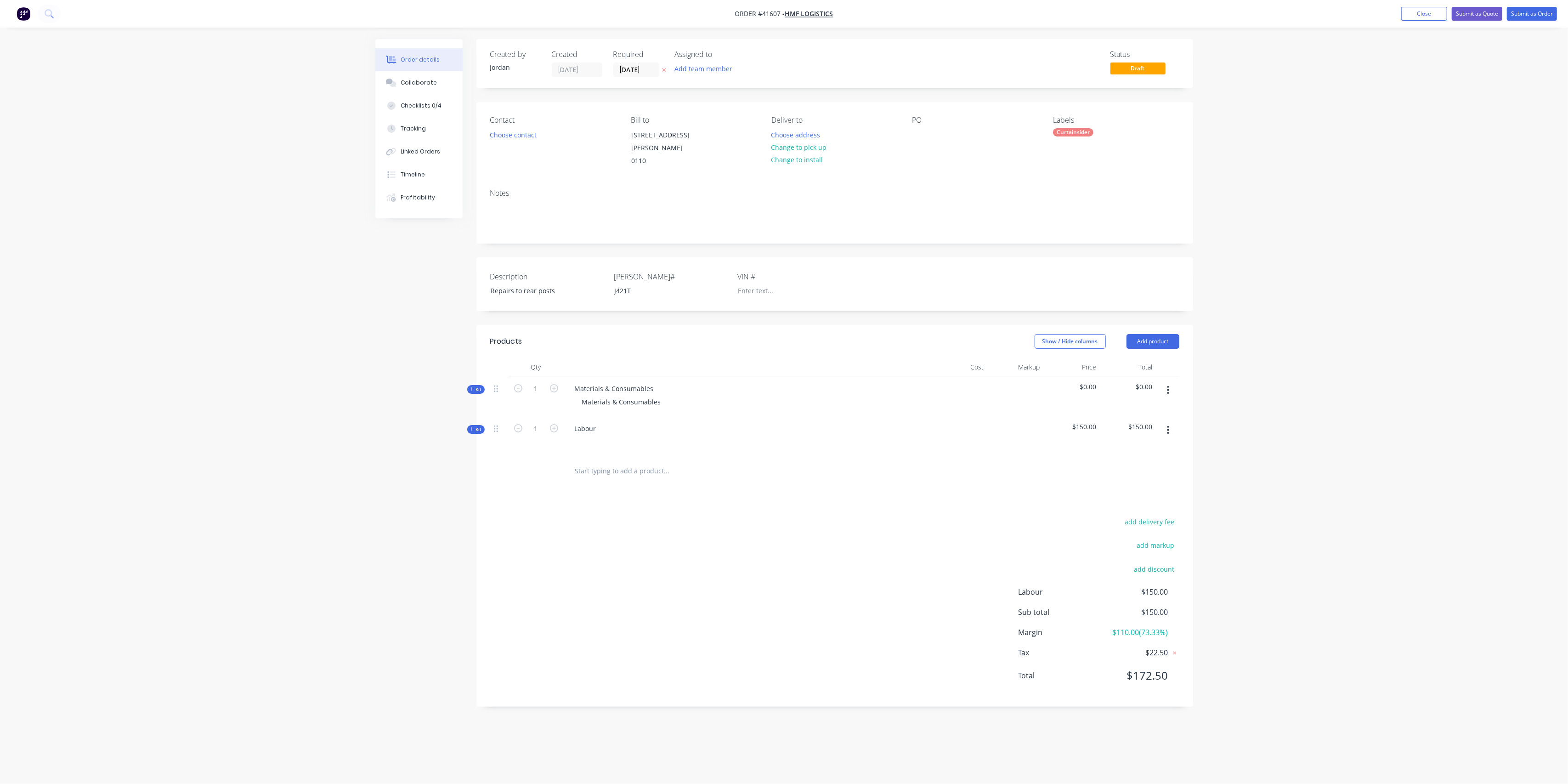
click at [1346, 234] on div "Order details Collaborate Checklists 0/4 Tracking Linked Orders Timeline Profit…" at bounding box center [784, 392] width 1568 height 784
click at [1539, 14] on button "Submit as Order" at bounding box center [1532, 13] width 50 height 14
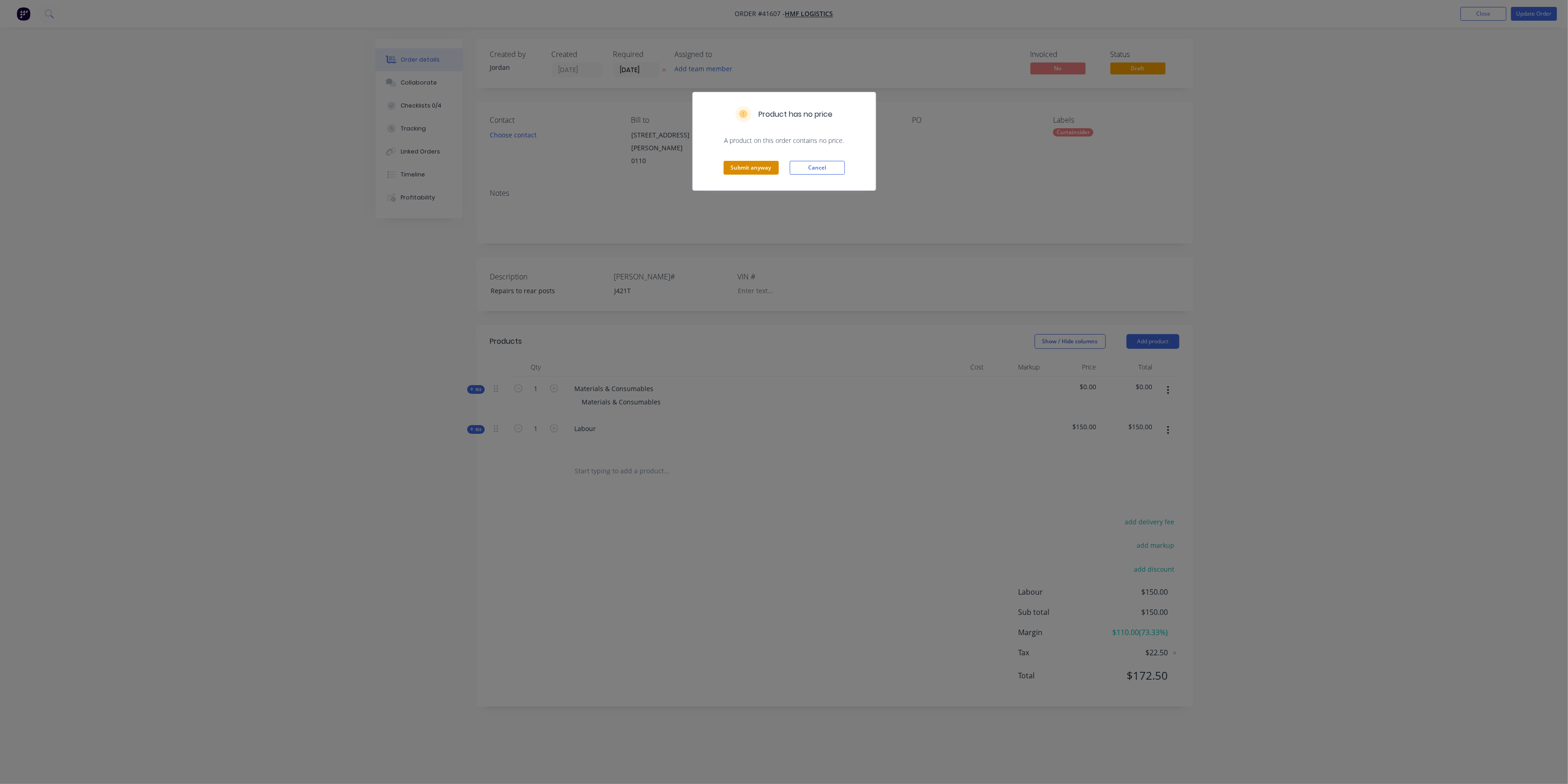
click at [744, 166] on button "Submit anyway" at bounding box center [751, 167] width 55 height 14
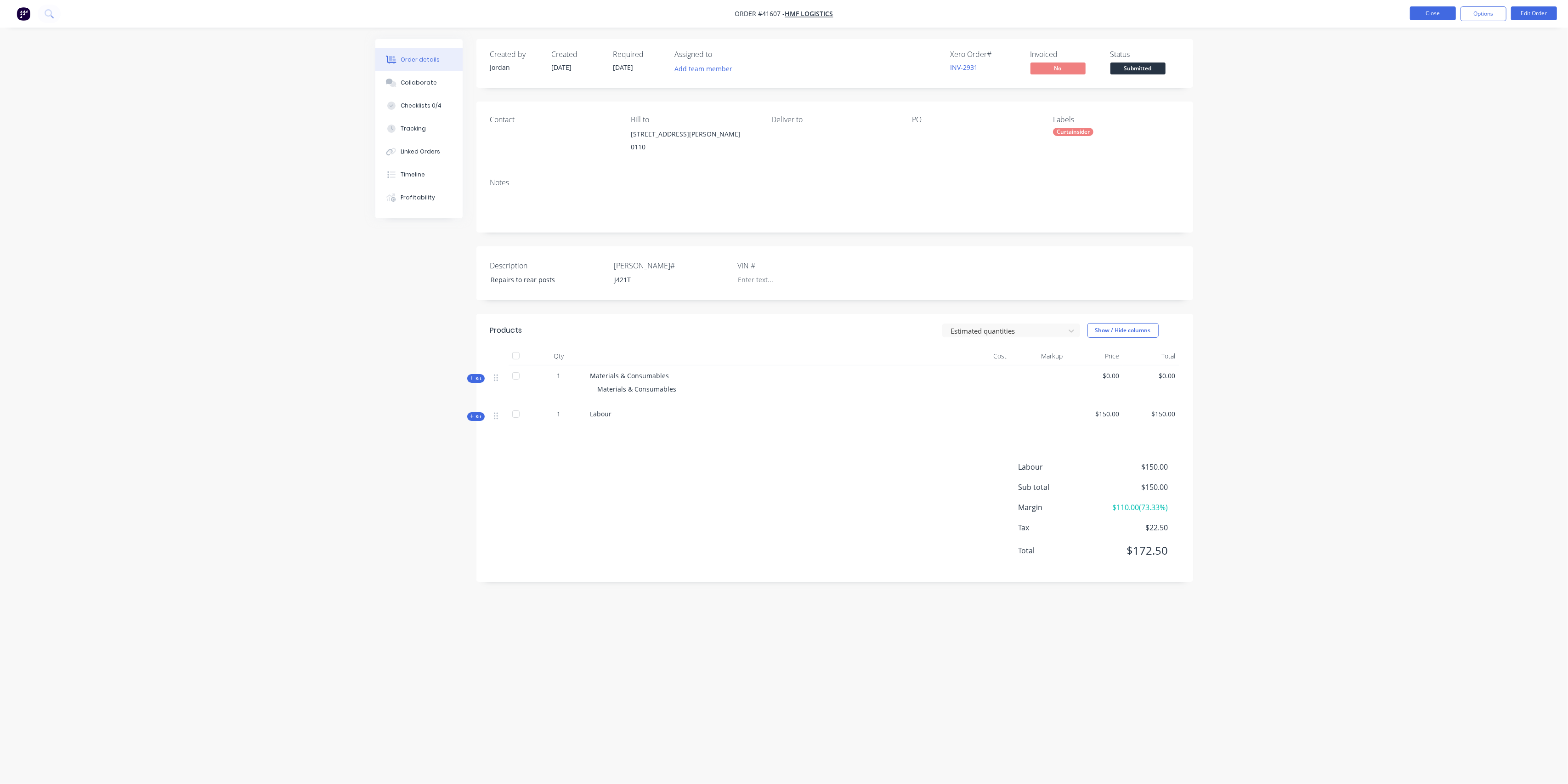
click at [1430, 10] on button "Close" at bounding box center [1432, 13] width 46 height 14
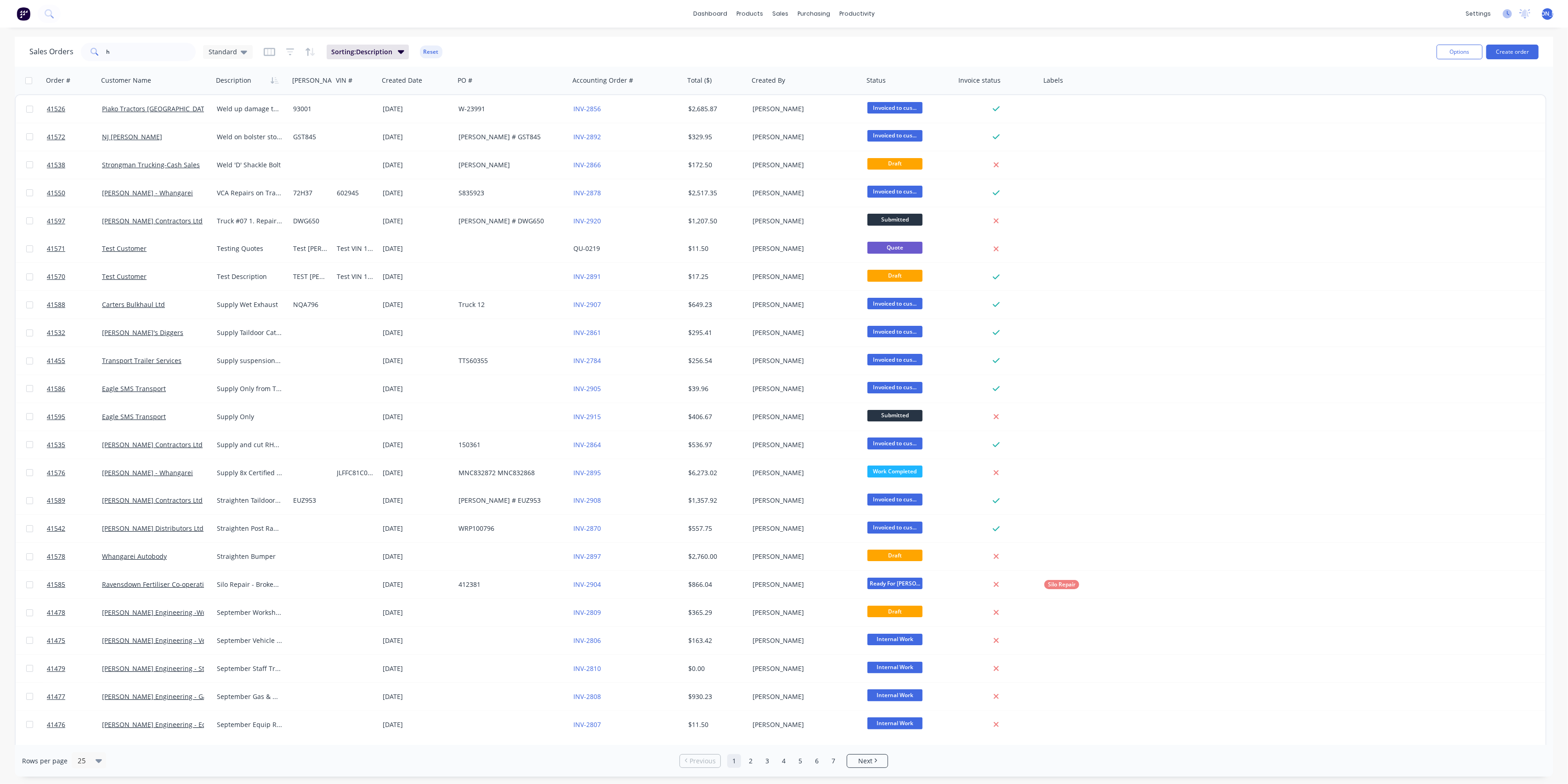
click at [1506, 14] on icon at bounding box center [1507, 13] width 9 height 9
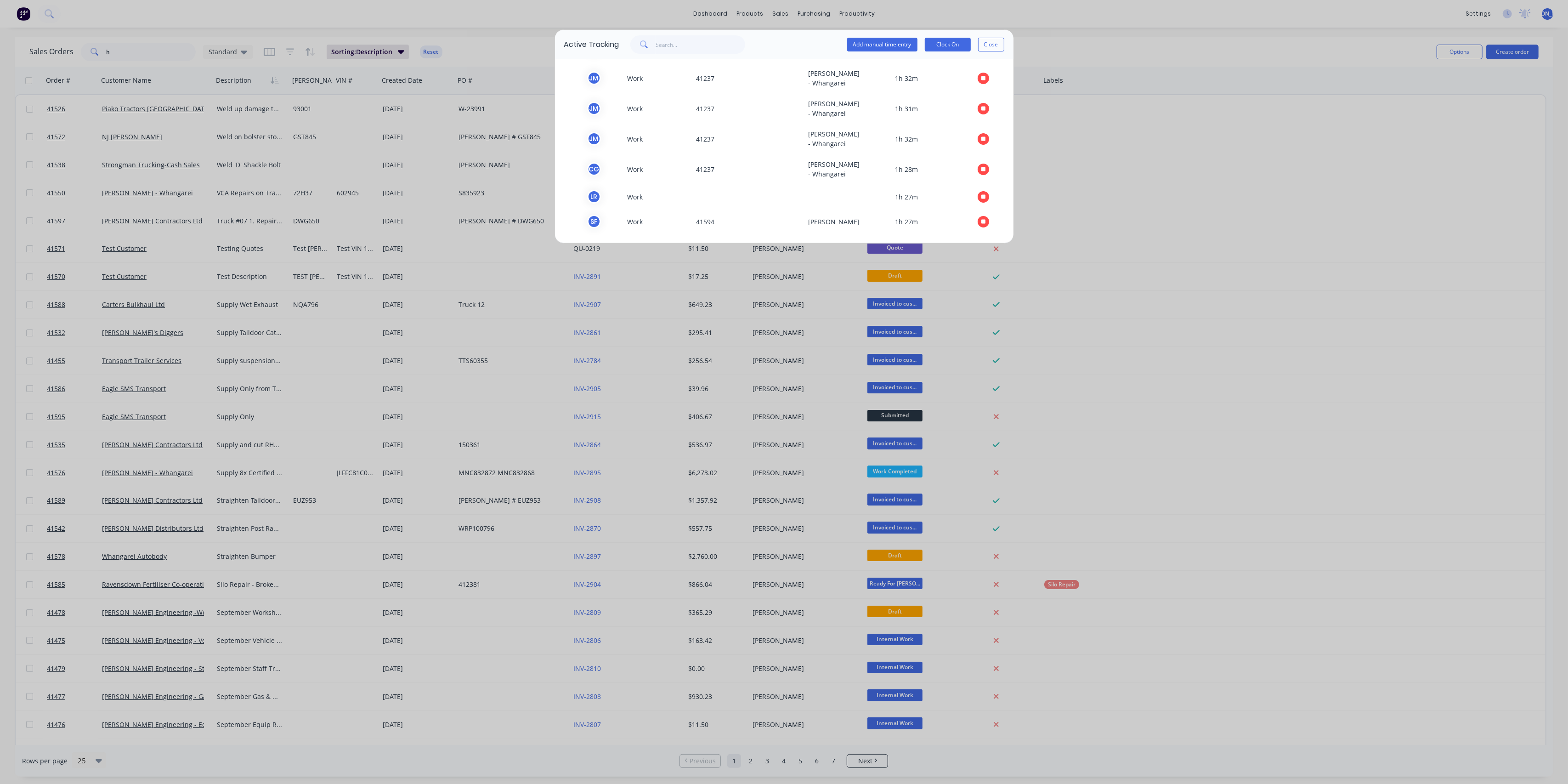
scroll to position [394, 0]
click at [981, 219] on icon "button" at bounding box center [984, 222] width 5 height 5
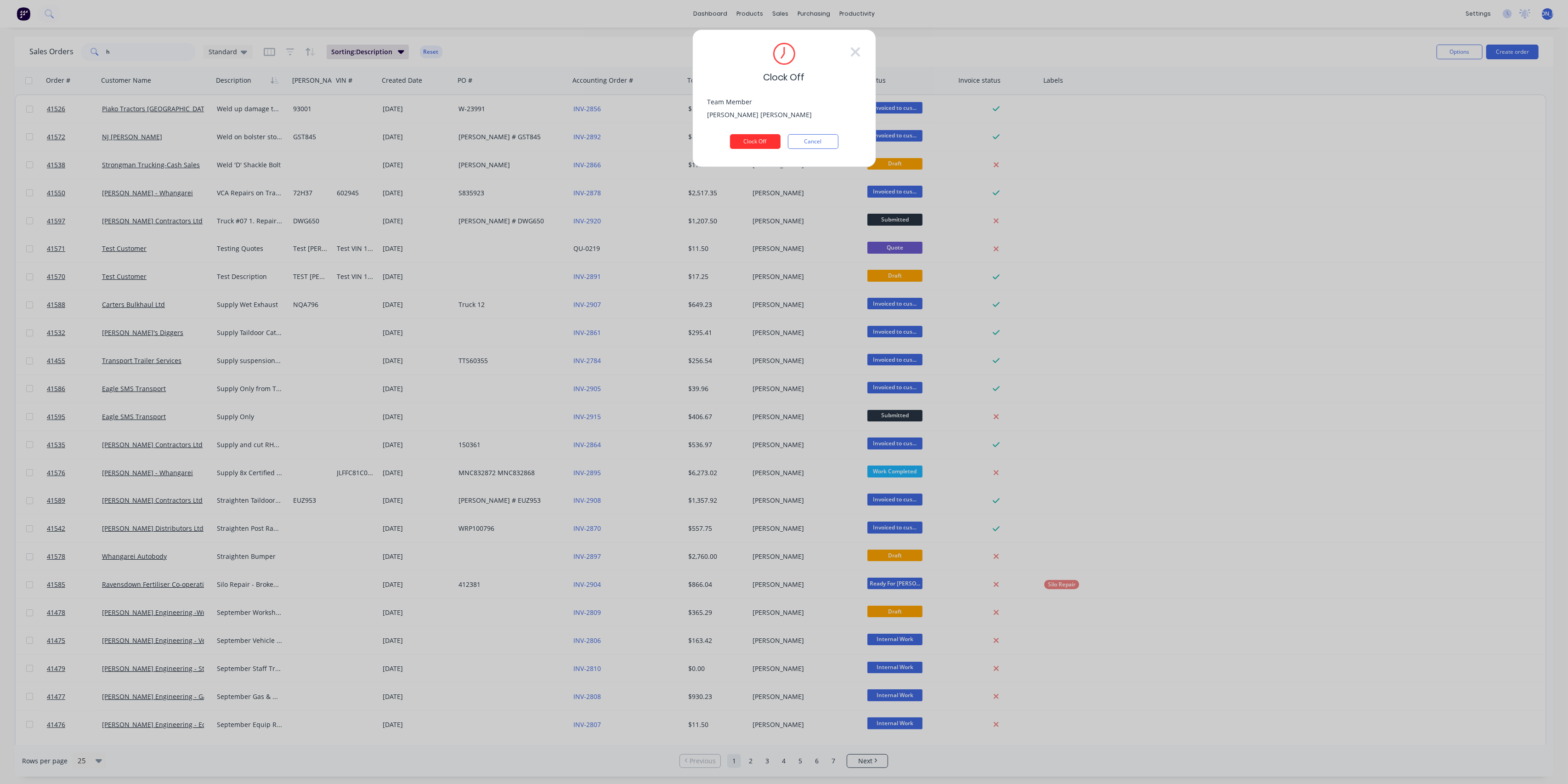
click at [745, 141] on button "Clock Off" at bounding box center [755, 141] width 51 height 15
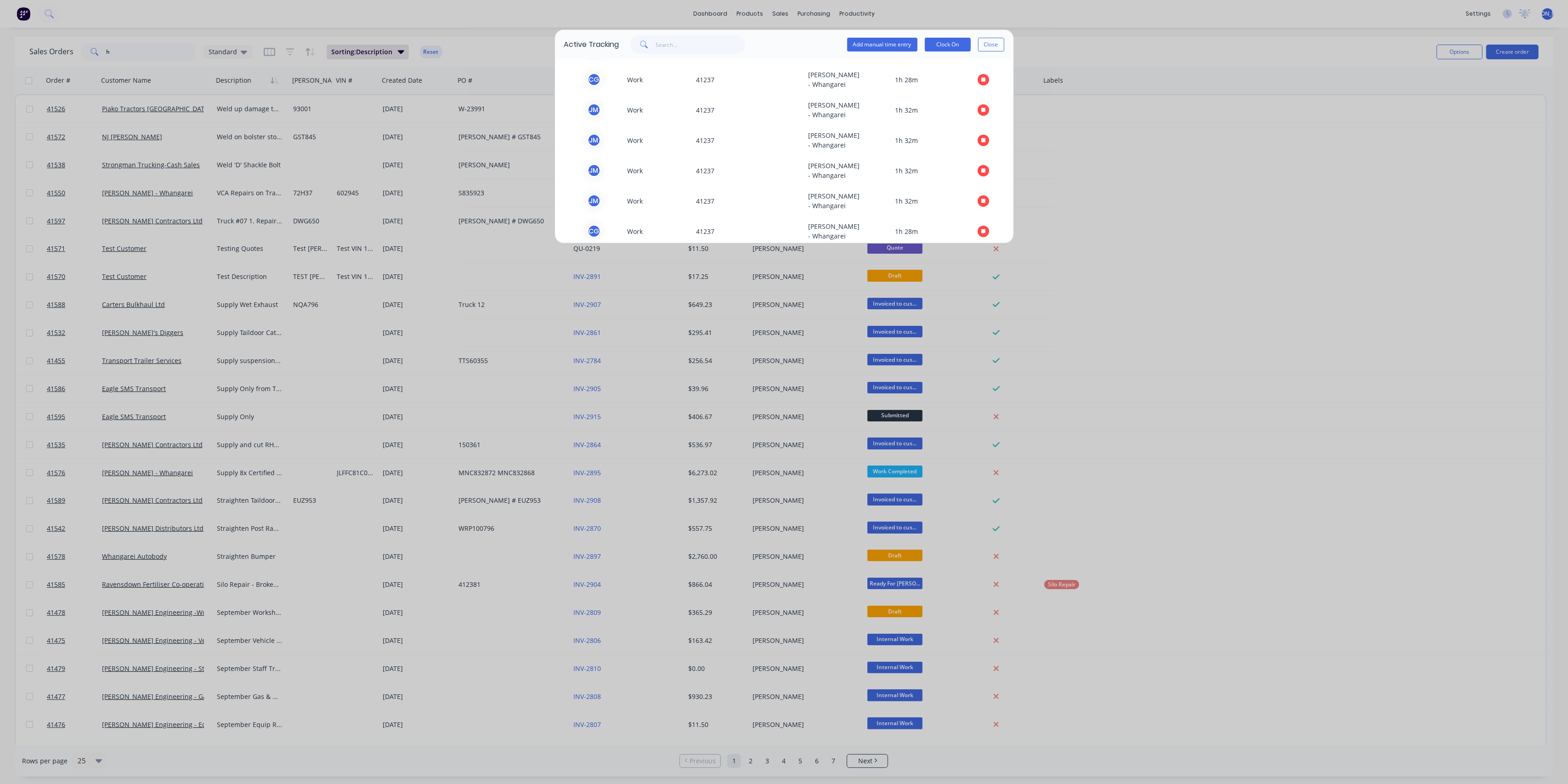
scroll to position [234, 0]
drag, startPoint x: 1022, startPoint y: 187, endPoint x: 1013, endPoint y: 151, distance: 37.1
click at [1015, 152] on div "Active Tracking Add manual time entry Clock On Close TEAM MEMBER TYPE ORDER # C…" at bounding box center [784, 392] width 1568 height 784
click at [654, 115] on span "Work" at bounding box center [658, 106] width 69 height 19
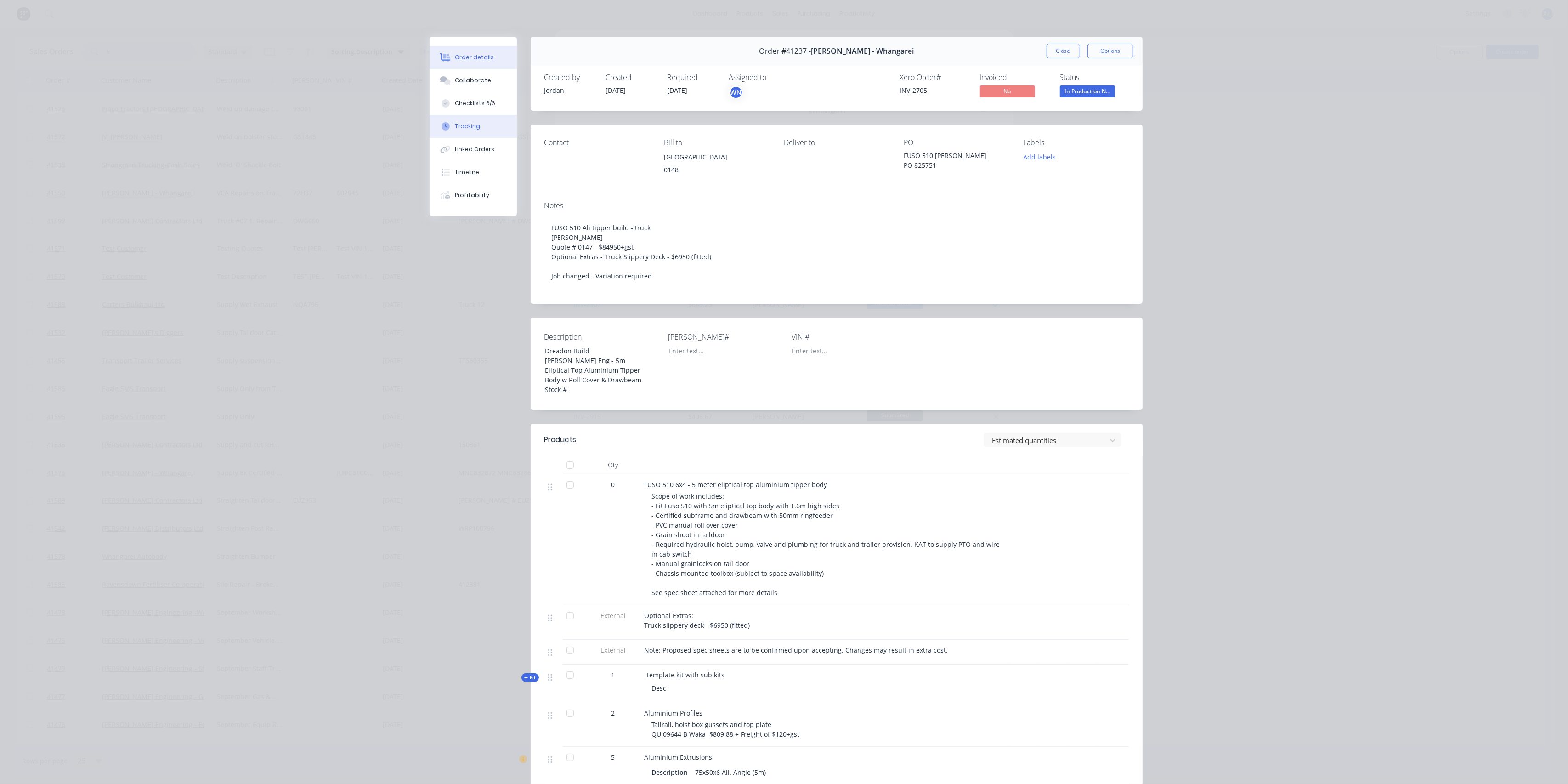
click at [478, 119] on button "Tracking" at bounding box center [473, 127] width 87 height 23
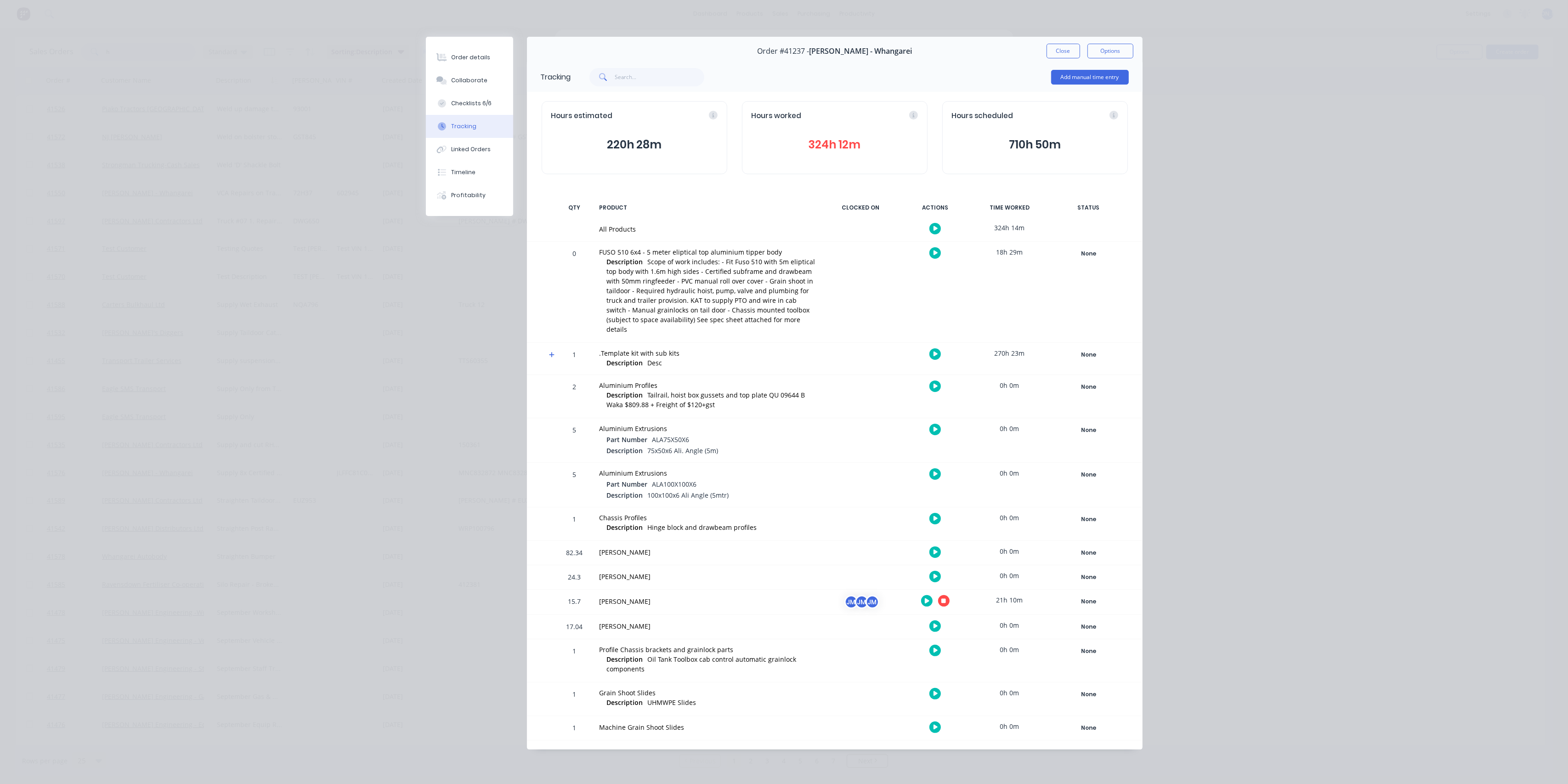
click at [864, 595] on div "JM" at bounding box center [862, 601] width 14 height 14
click at [868, 595] on div "JM" at bounding box center [872, 601] width 14 height 14
click at [633, 597] on div "[PERSON_NAME]" at bounding box center [707, 601] width 216 height 10
click at [582, 593] on div "15.7" at bounding box center [575, 603] width 27 height 23
click at [874, 595] on div "JM" at bounding box center [872, 601] width 14 height 14
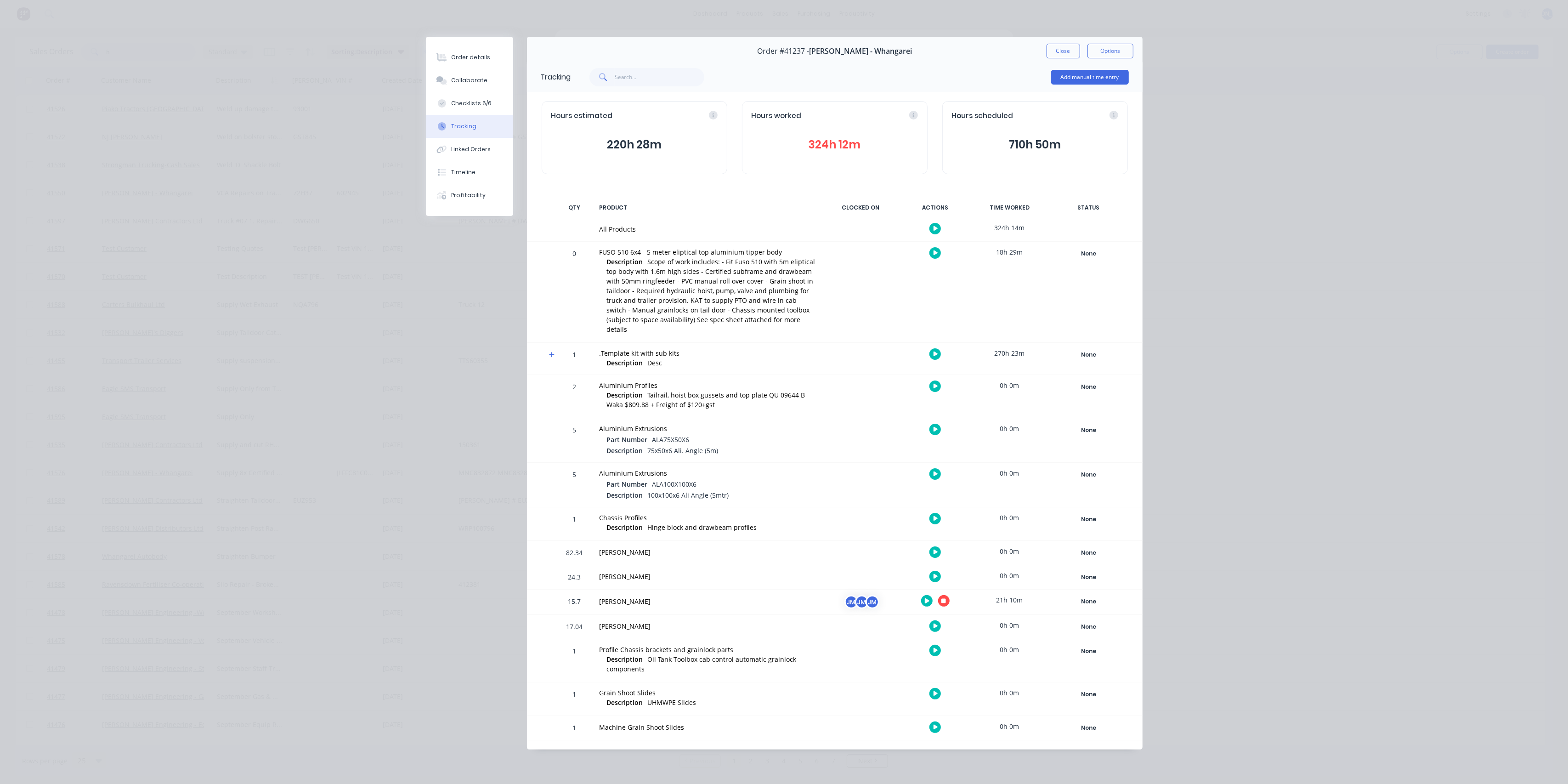
click at [878, 595] on div "JM" at bounding box center [872, 601] width 14 height 14
click at [1068, 48] on button "Close" at bounding box center [1063, 51] width 33 height 15
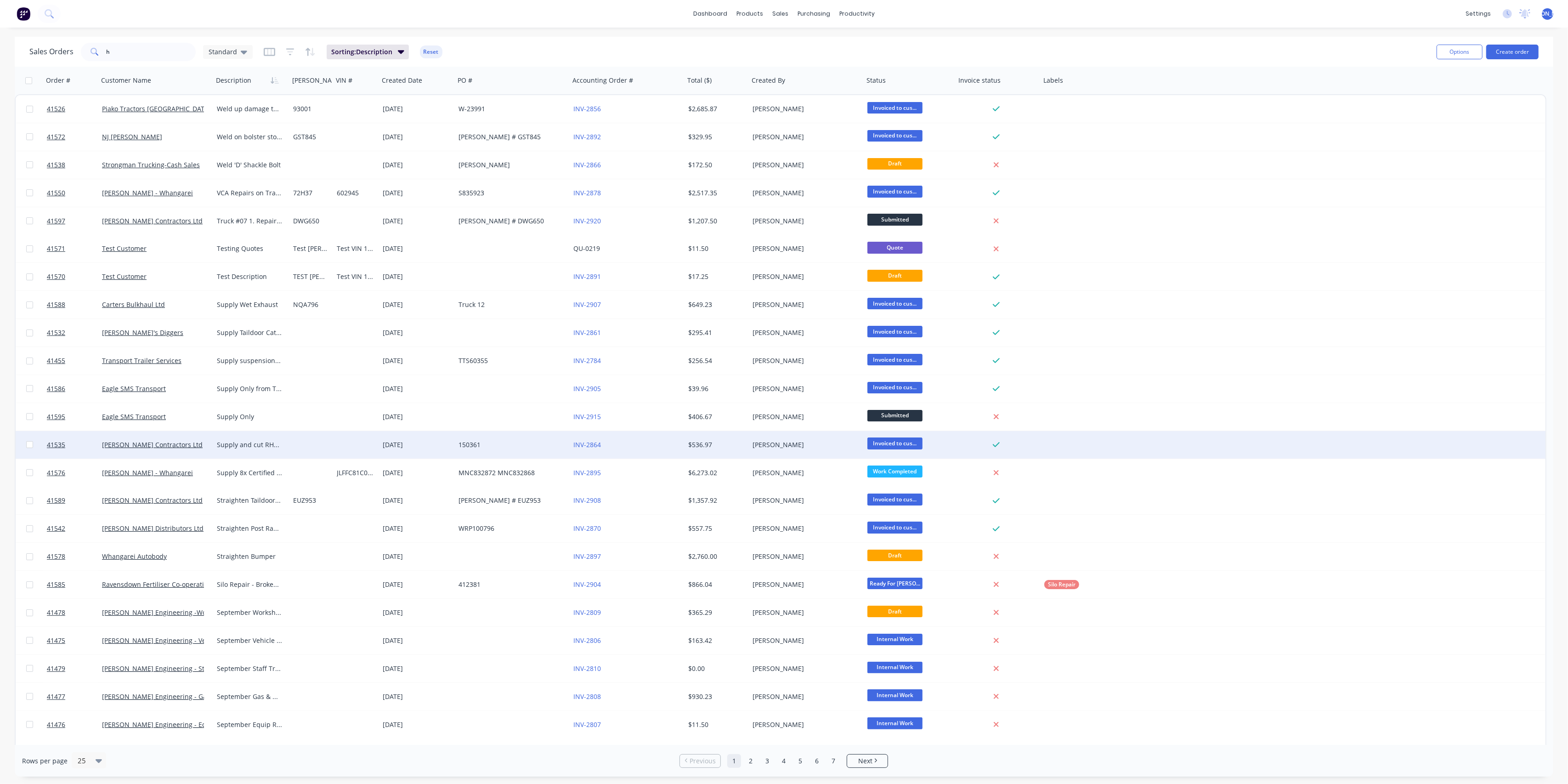
click at [1158, 439] on div at bounding box center [1133, 444] width 184 height 27
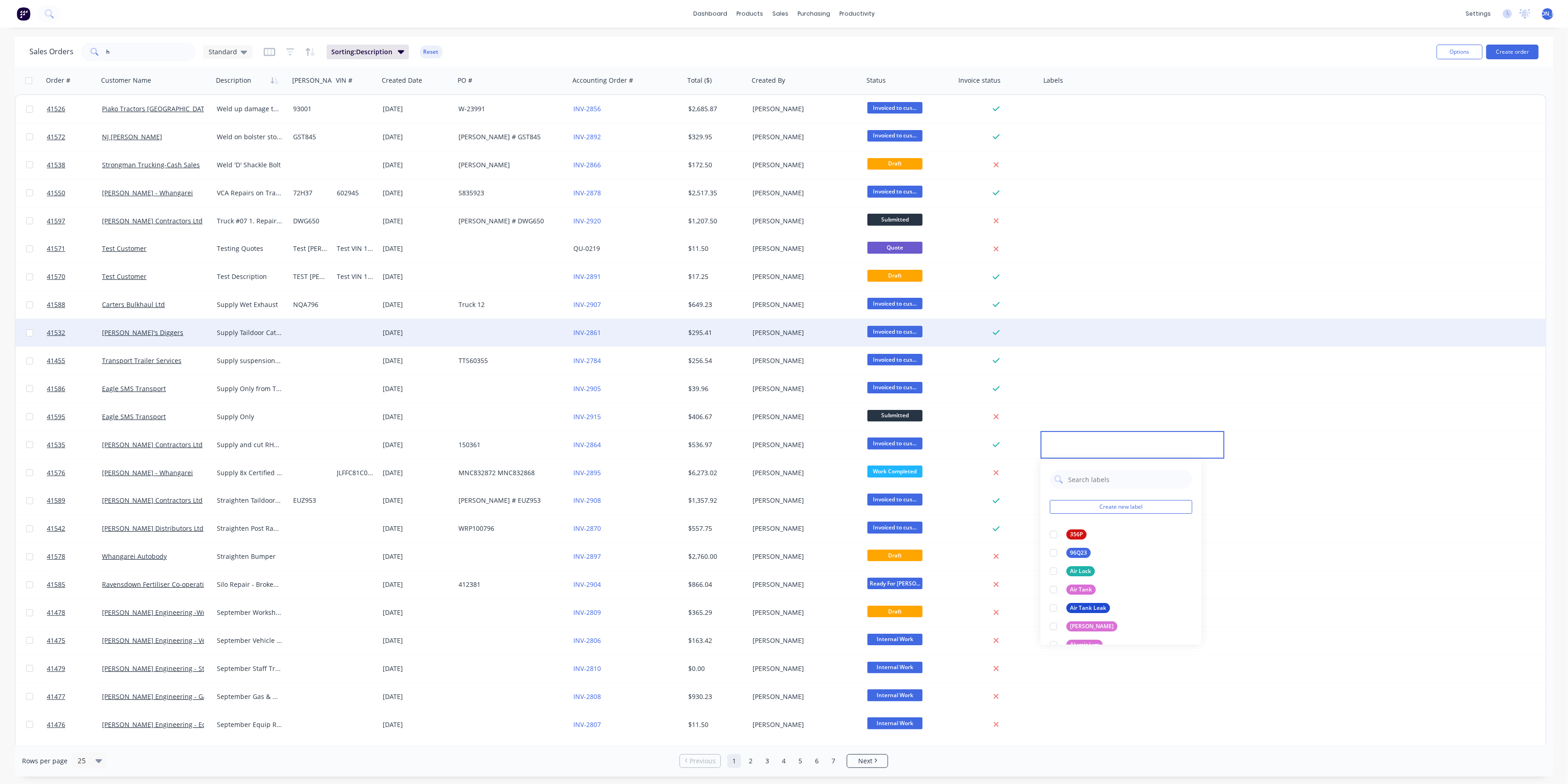
click at [1267, 333] on div "41532 Pete's Diggers Supply Taildoor Catches and Pins 11 Sep 2025 INV-2861 $295…" at bounding box center [780, 333] width 1530 height 28
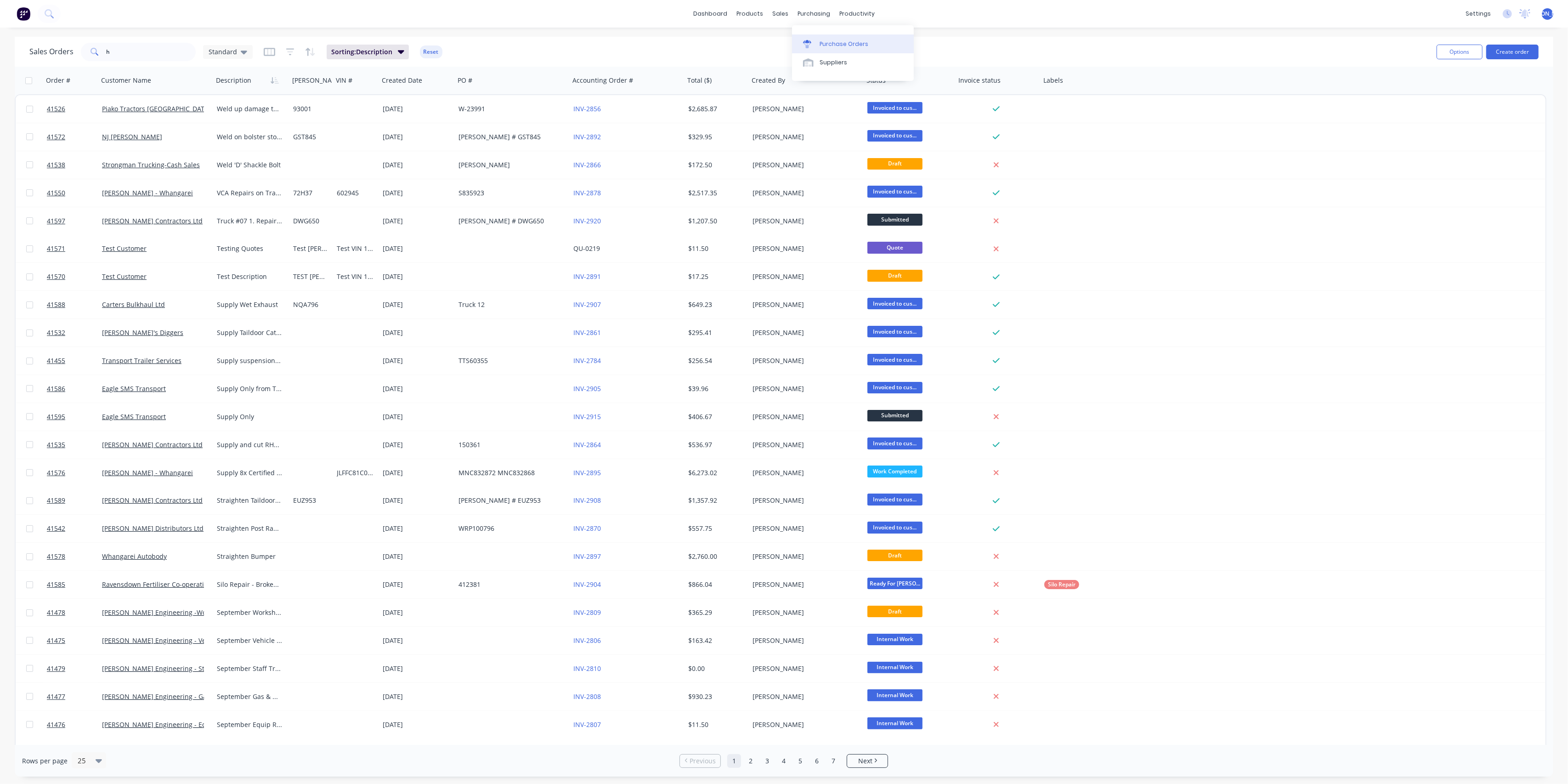
click at [835, 46] on div "Purchase Orders" at bounding box center [844, 44] width 49 height 9
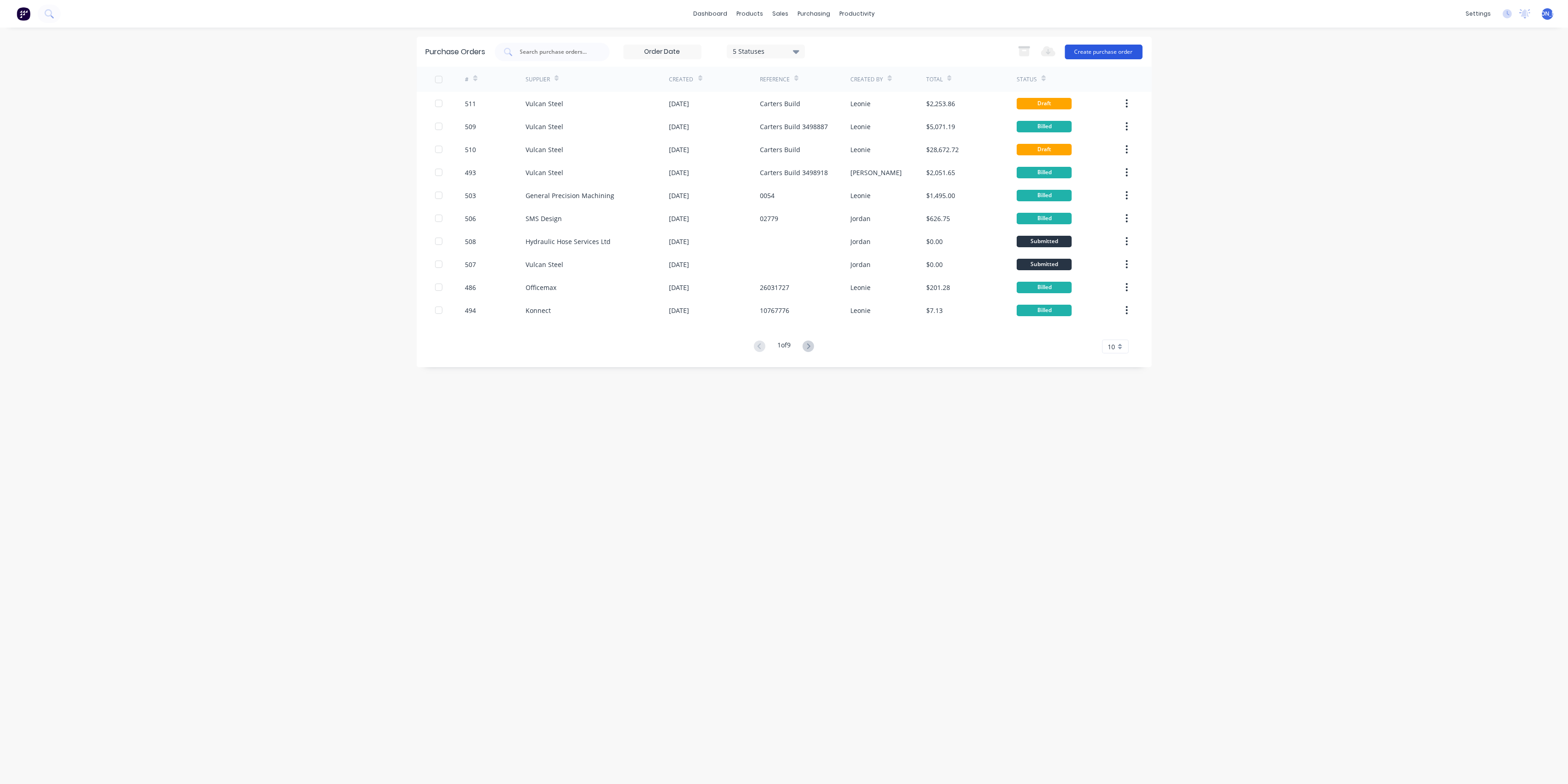
click at [1118, 47] on button "Create purchase order" at bounding box center [1104, 52] width 78 height 15
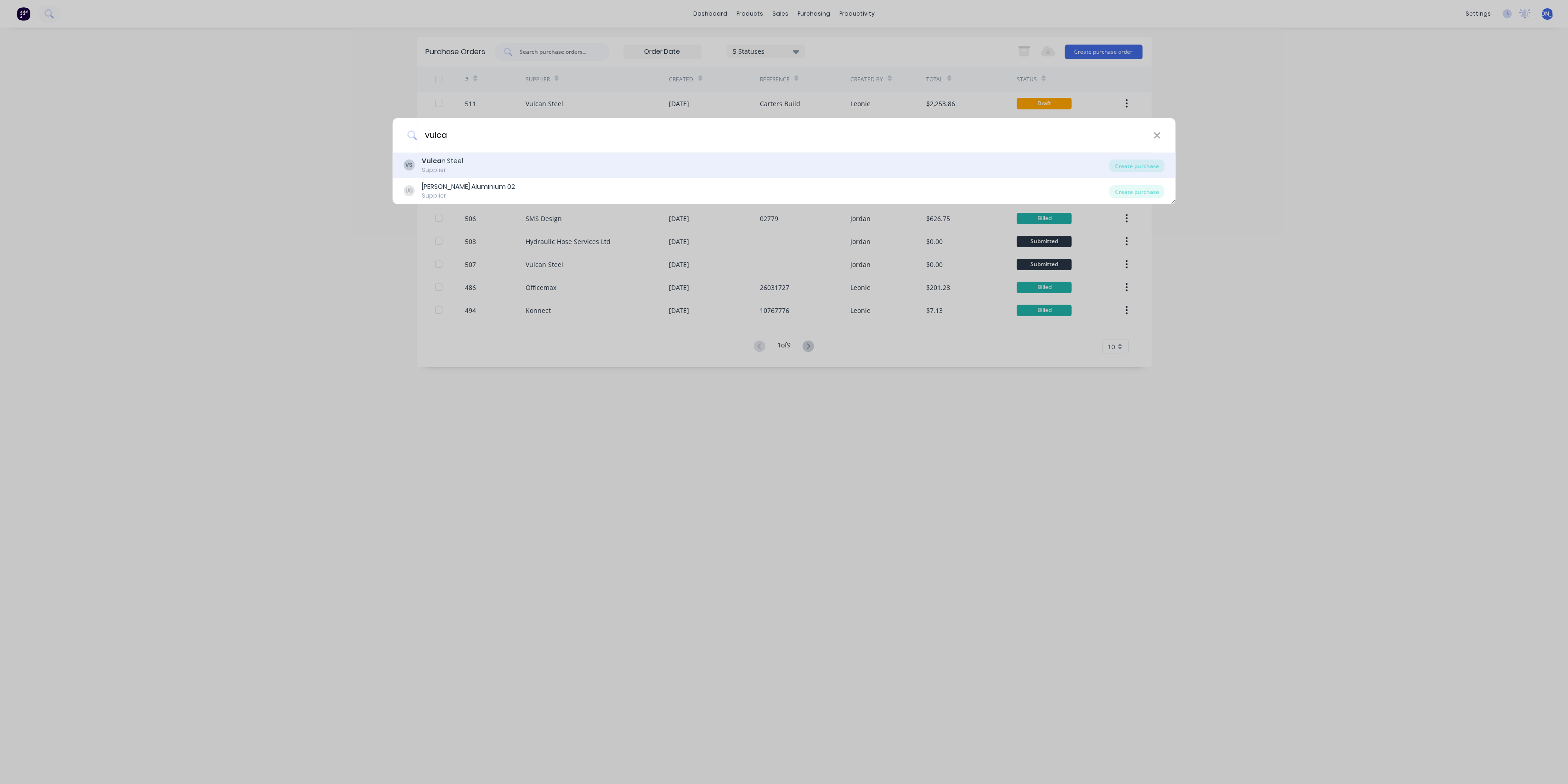
click at [465, 162] on div "VS Vulca n Steel Supplier" at bounding box center [757, 165] width 706 height 18
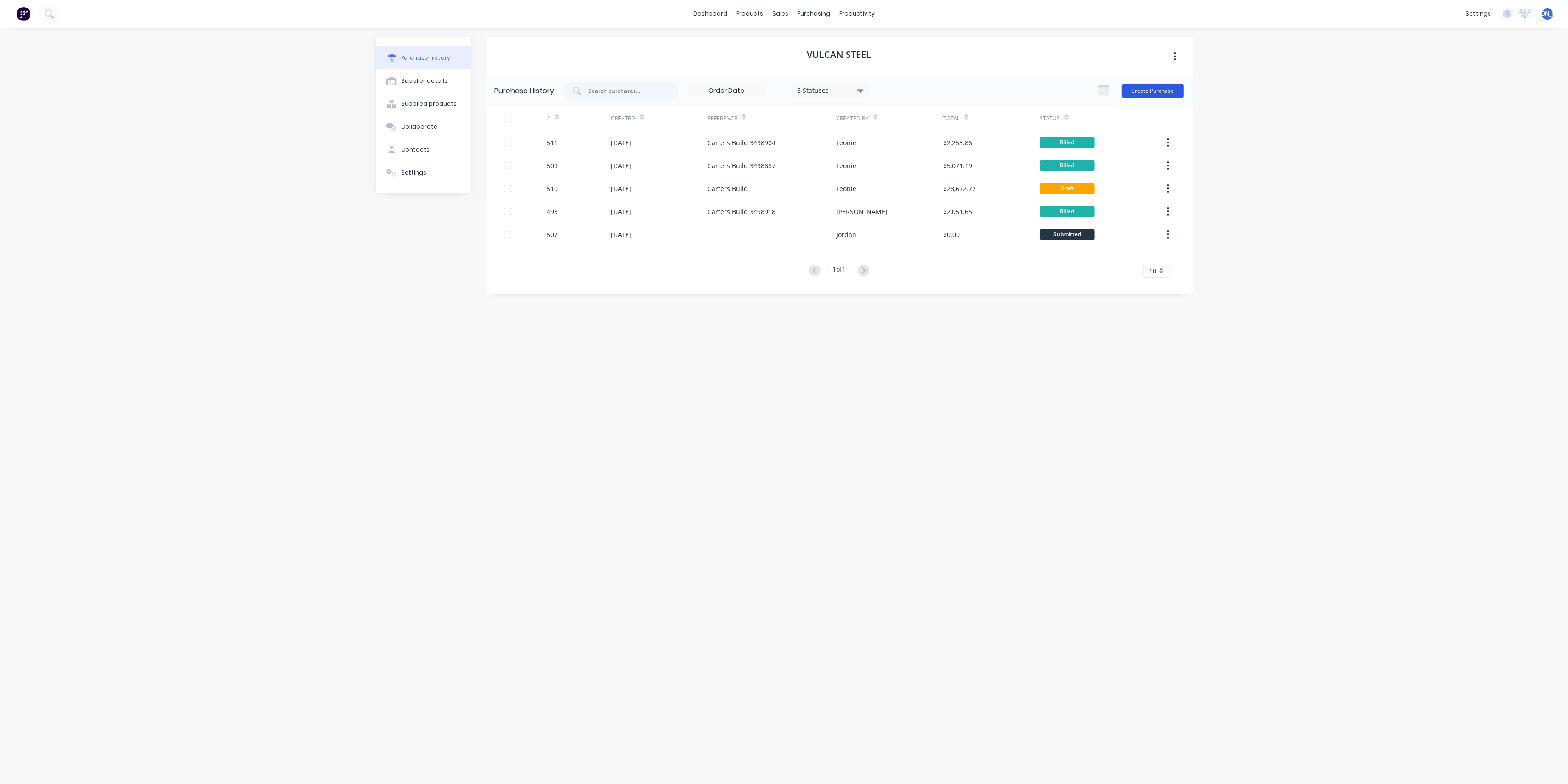
click at [1144, 87] on button "Create Purchase" at bounding box center [1153, 91] width 62 height 15
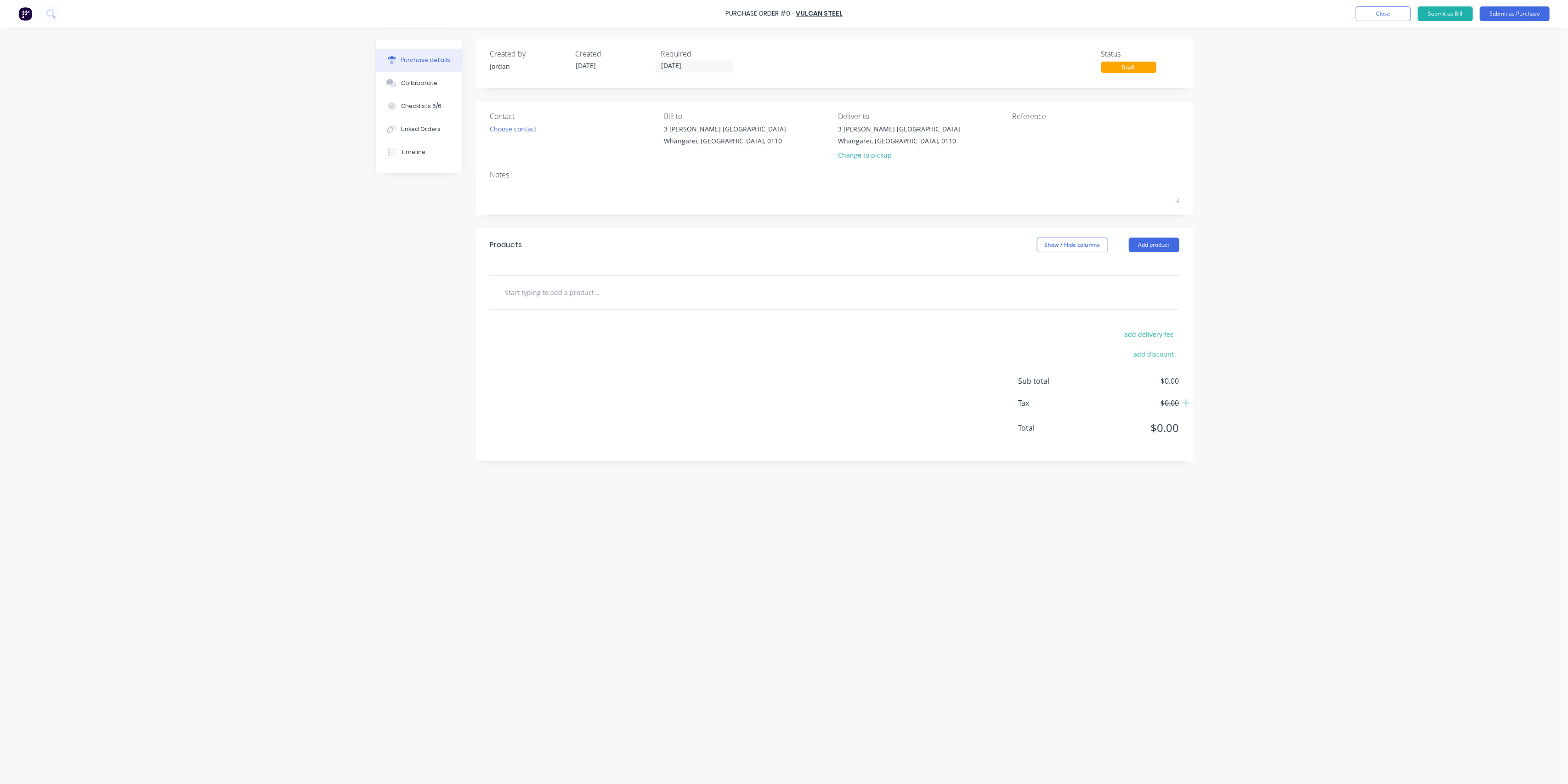
click at [542, 295] on input "text" at bounding box center [597, 292] width 184 height 18
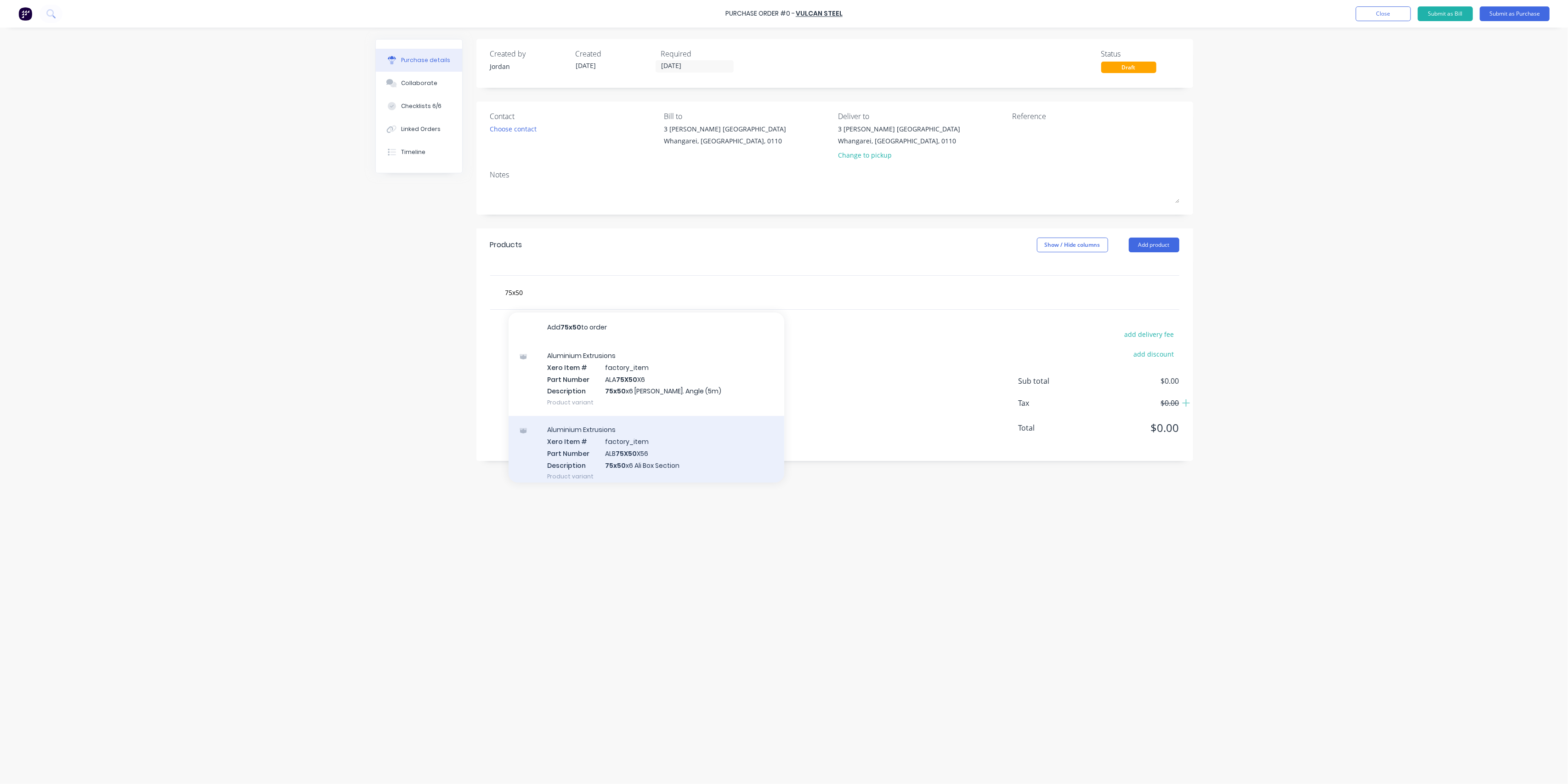
click at [651, 445] on div "Aluminium Extrusions Xero Item # factory_item Part Number ALB 75X50 X56 Descrip…" at bounding box center [646, 453] width 276 height 74
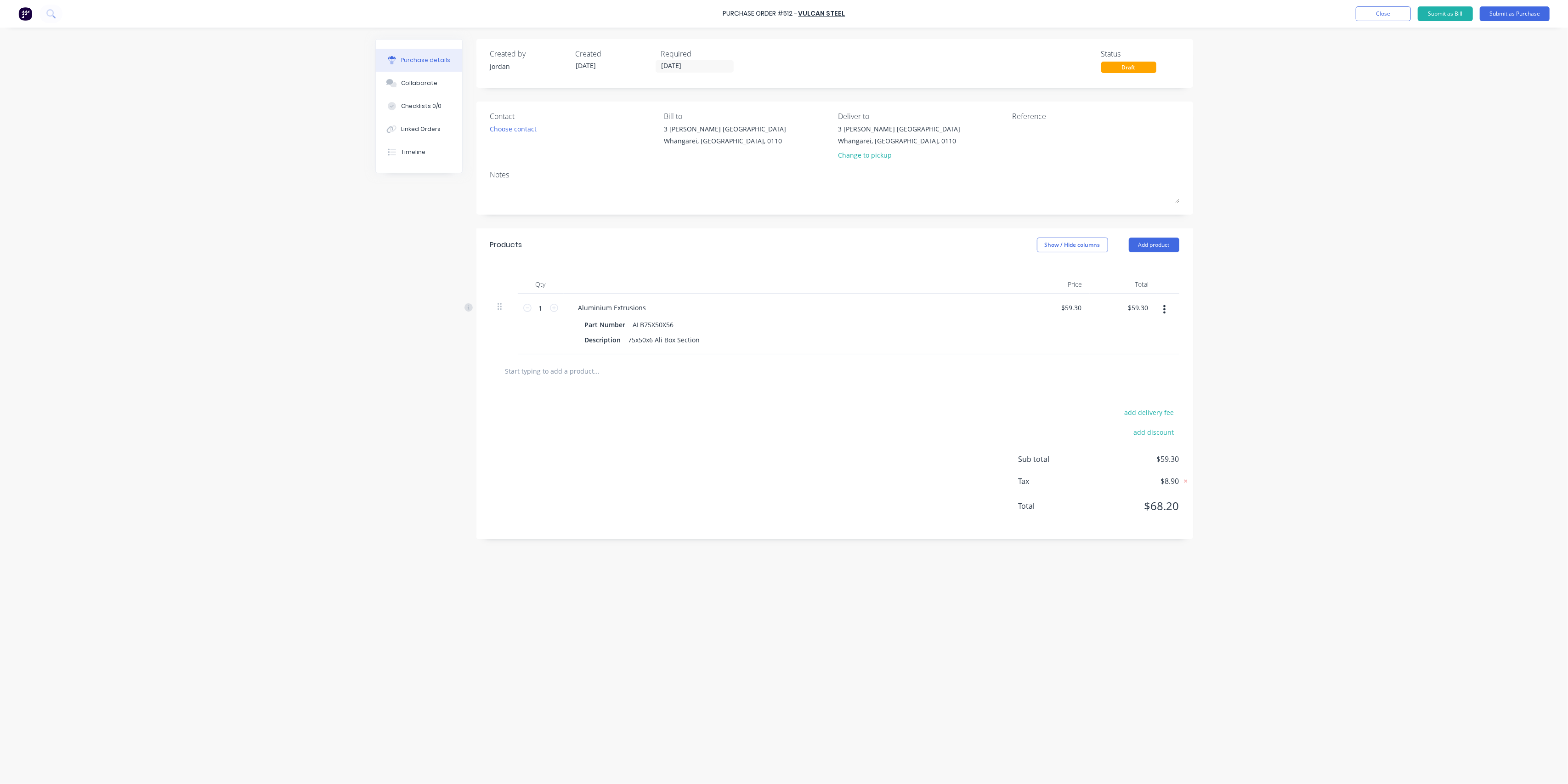
click at [583, 376] on input "text" at bounding box center [597, 371] width 184 height 18
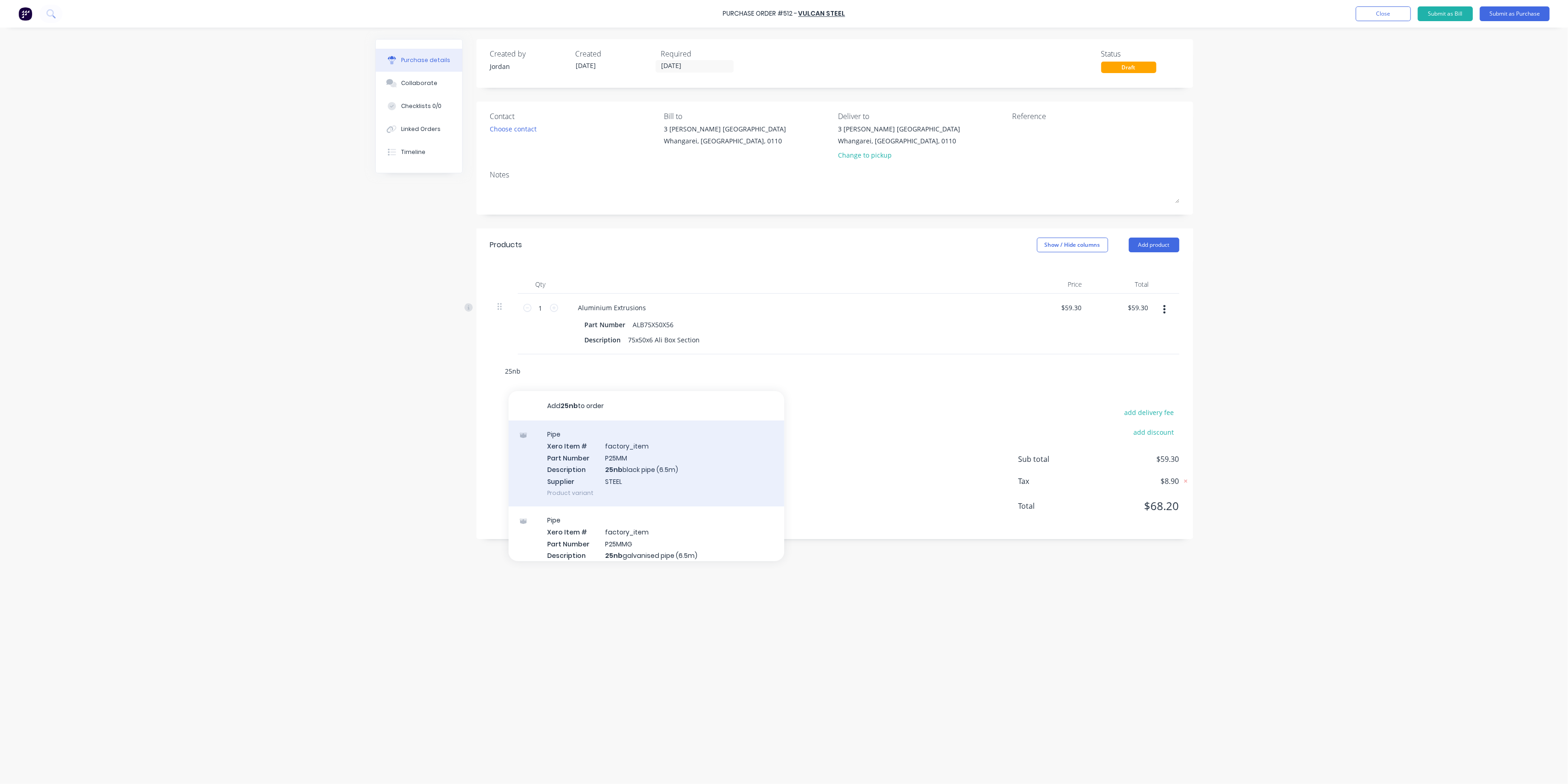
scroll to position [102, 0]
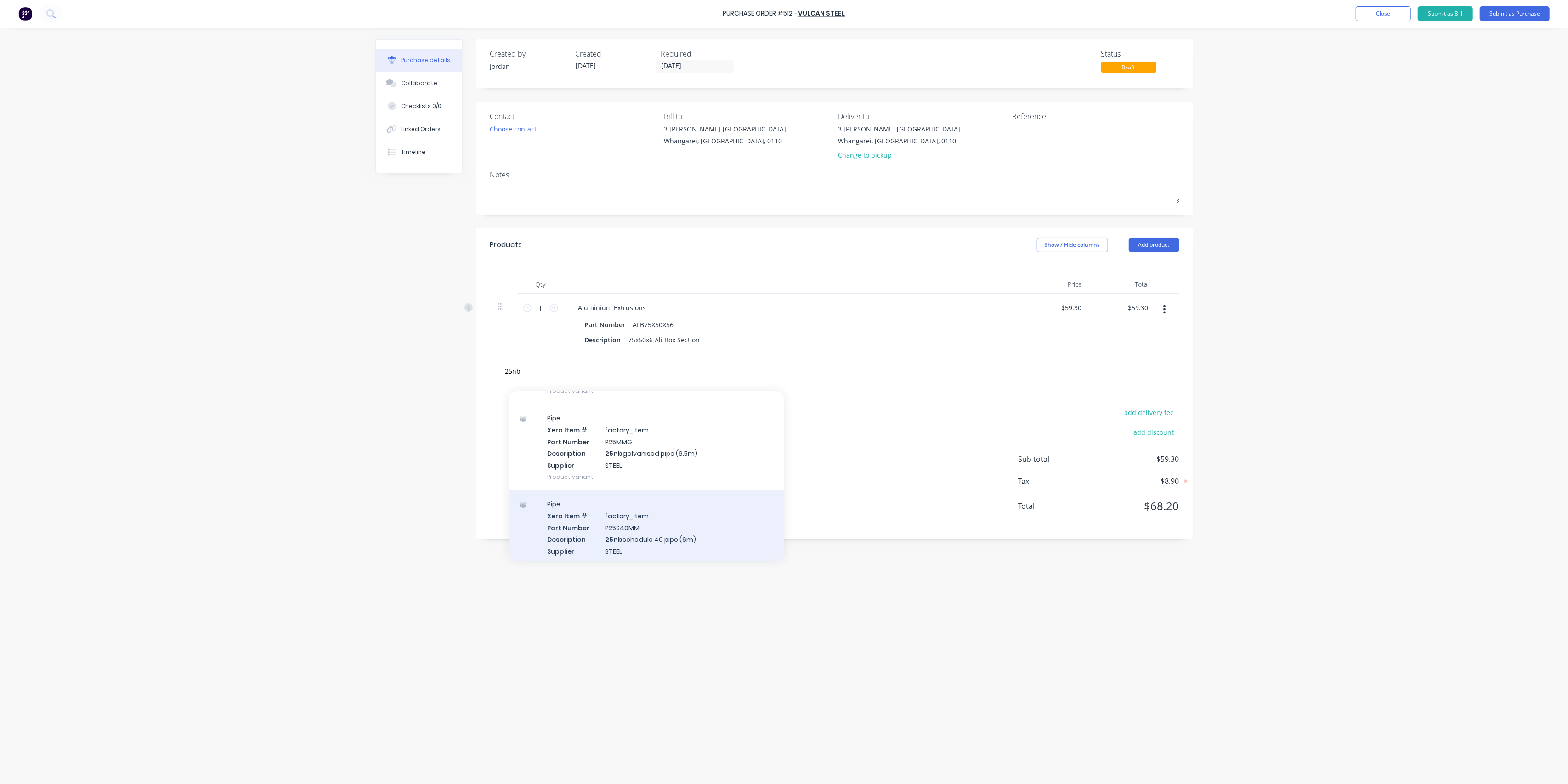
click at [657, 531] on div "Pipe Xero Item # factory_item Part Number P25S40MM Description 25nb schedule 40…" at bounding box center [646, 533] width 276 height 86
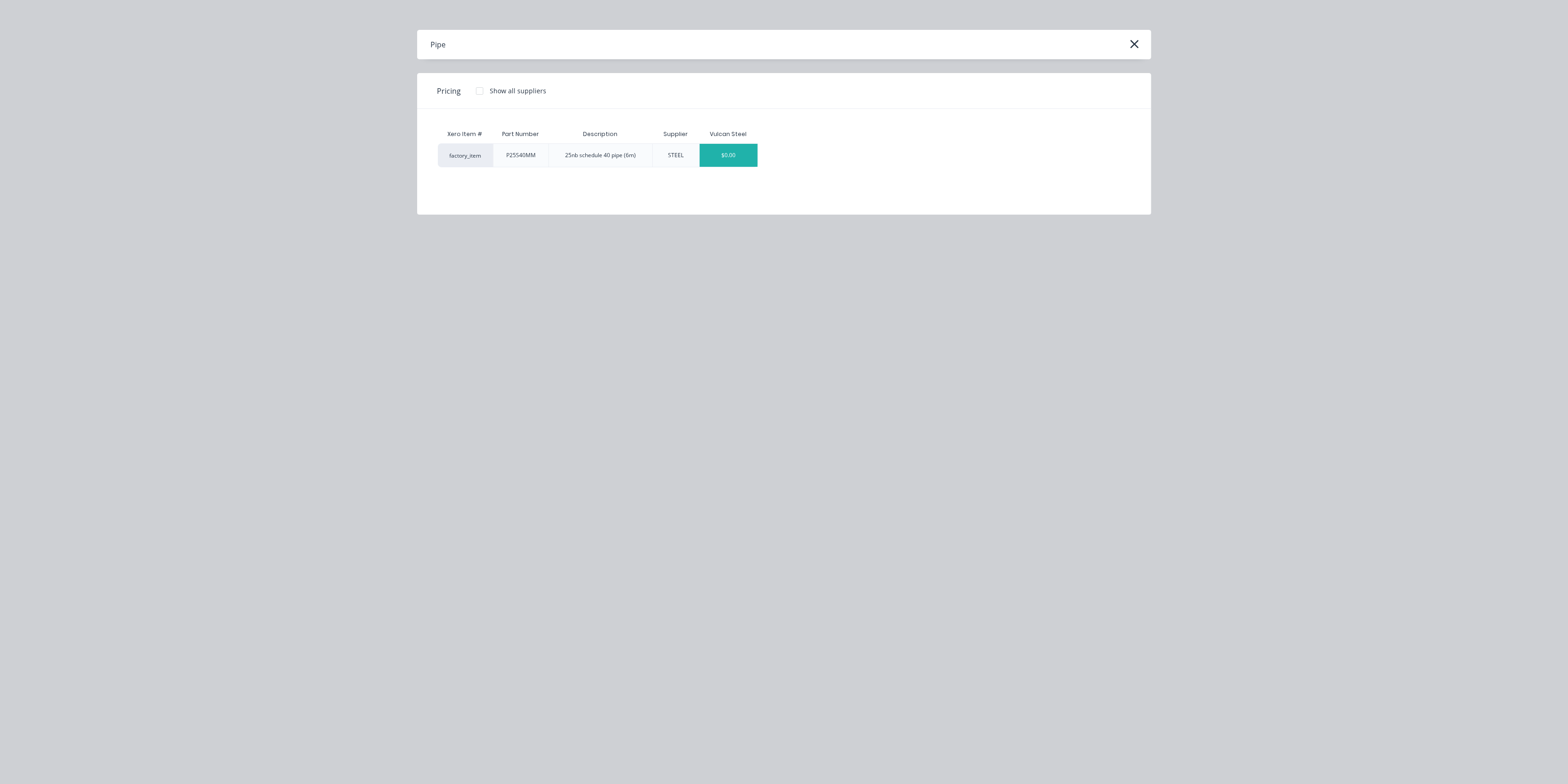
drag, startPoint x: 709, startPoint y: 156, endPoint x: 715, endPoint y: 155, distance: 6.1
click at [715, 155] on div "$0.00" at bounding box center [729, 155] width 58 height 23
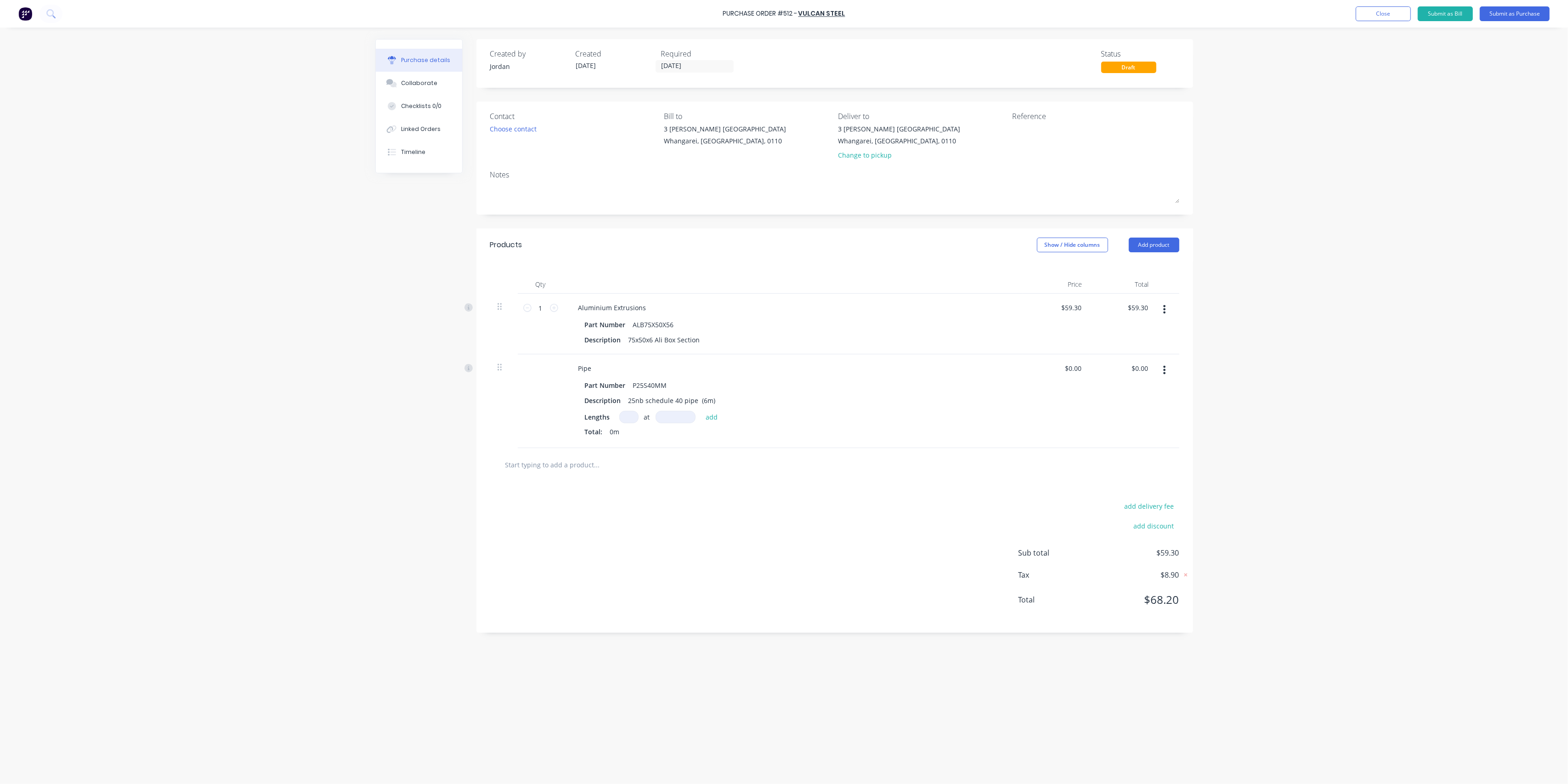
click at [631, 417] on input at bounding box center [629, 417] width 19 height 12
drag, startPoint x: 615, startPoint y: 434, endPoint x: 620, endPoint y: 432, distance: 5.4
click at [615, 435] on div "1 at 6mm" at bounding box center [793, 432] width 417 height 12
click at [628, 432] on icon "button" at bounding box center [626, 433] width 6 height 9
drag, startPoint x: 626, startPoint y: 416, endPoint x: 648, endPoint y: 400, distance: 27.2
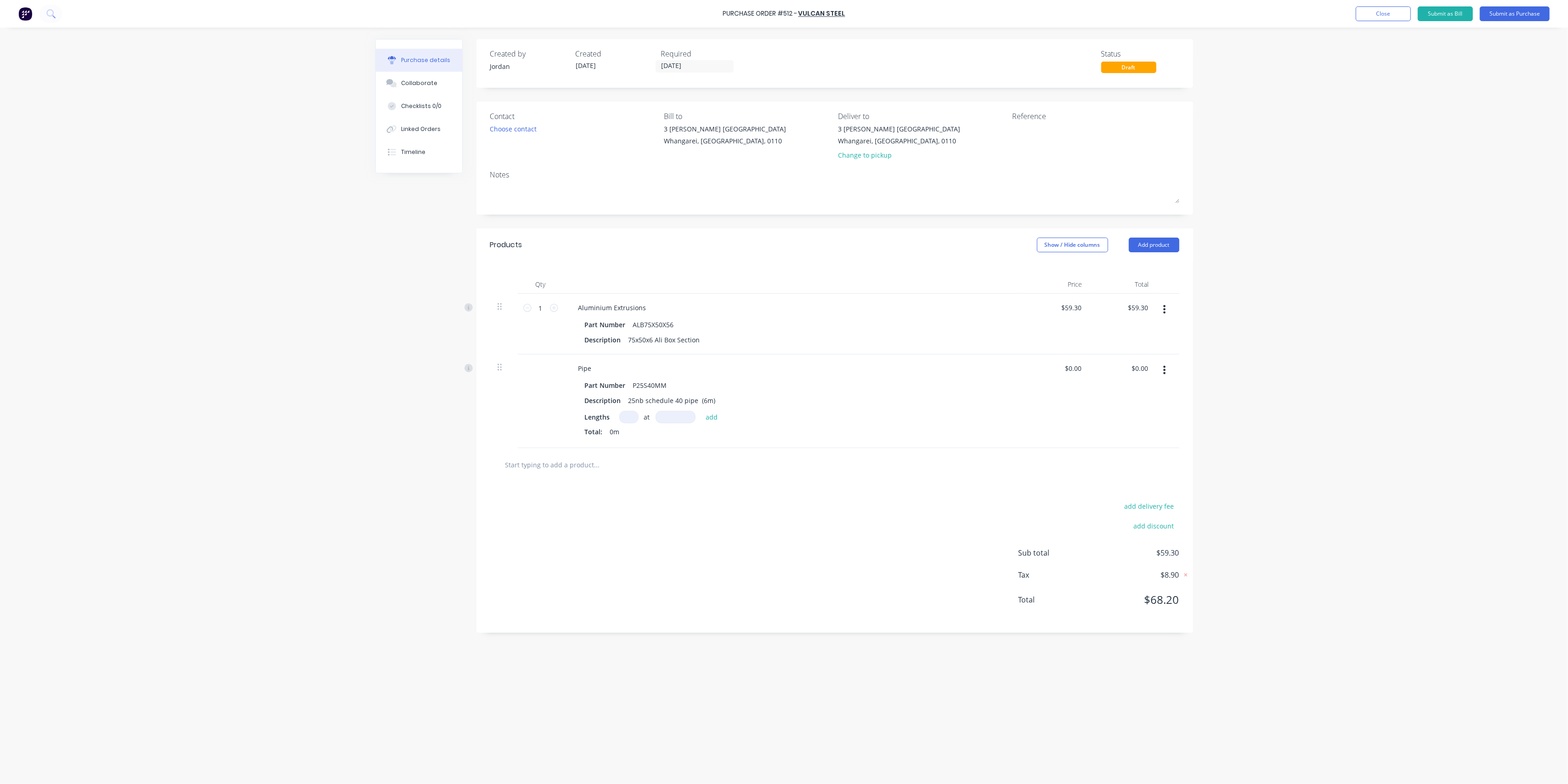
click at [626, 415] on input at bounding box center [629, 417] width 19 height 12
click at [925, 446] on div "Pipe Part Number P25S40MM Description 25nb schedule 40 pipe (6m) Lengths 1 1 at…" at bounding box center [793, 401] width 460 height 94
click at [1165, 310] on icon "button" at bounding box center [1164, 309] width 2 height 10
click at [1129, 384] on button "Delete" at bounding box center [1136, 388] width 78 height 18
click at [577, 408] on input "text" at bounding box center [597, 404] width 184 height 18
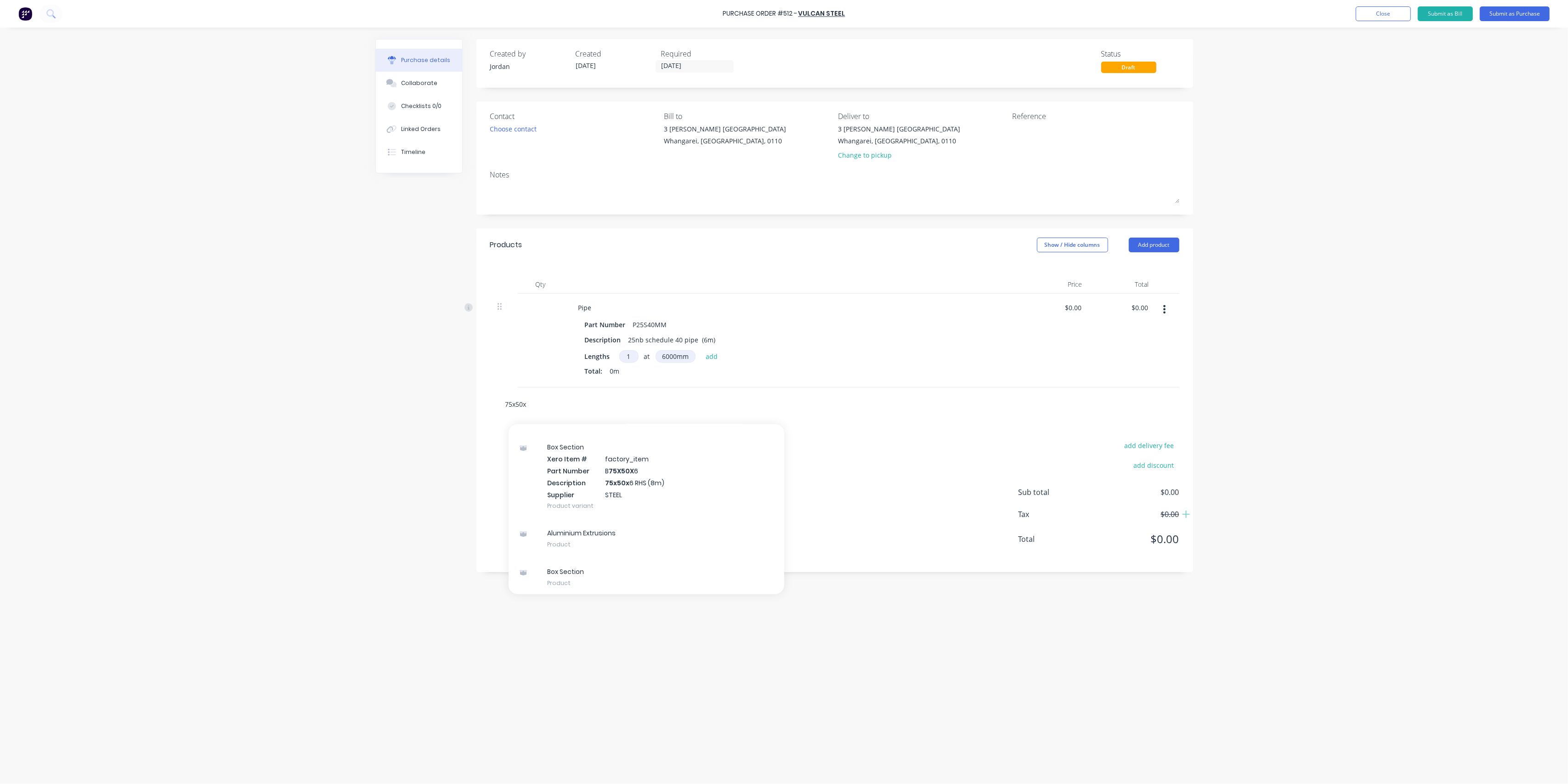
scroll to position [256, 0]
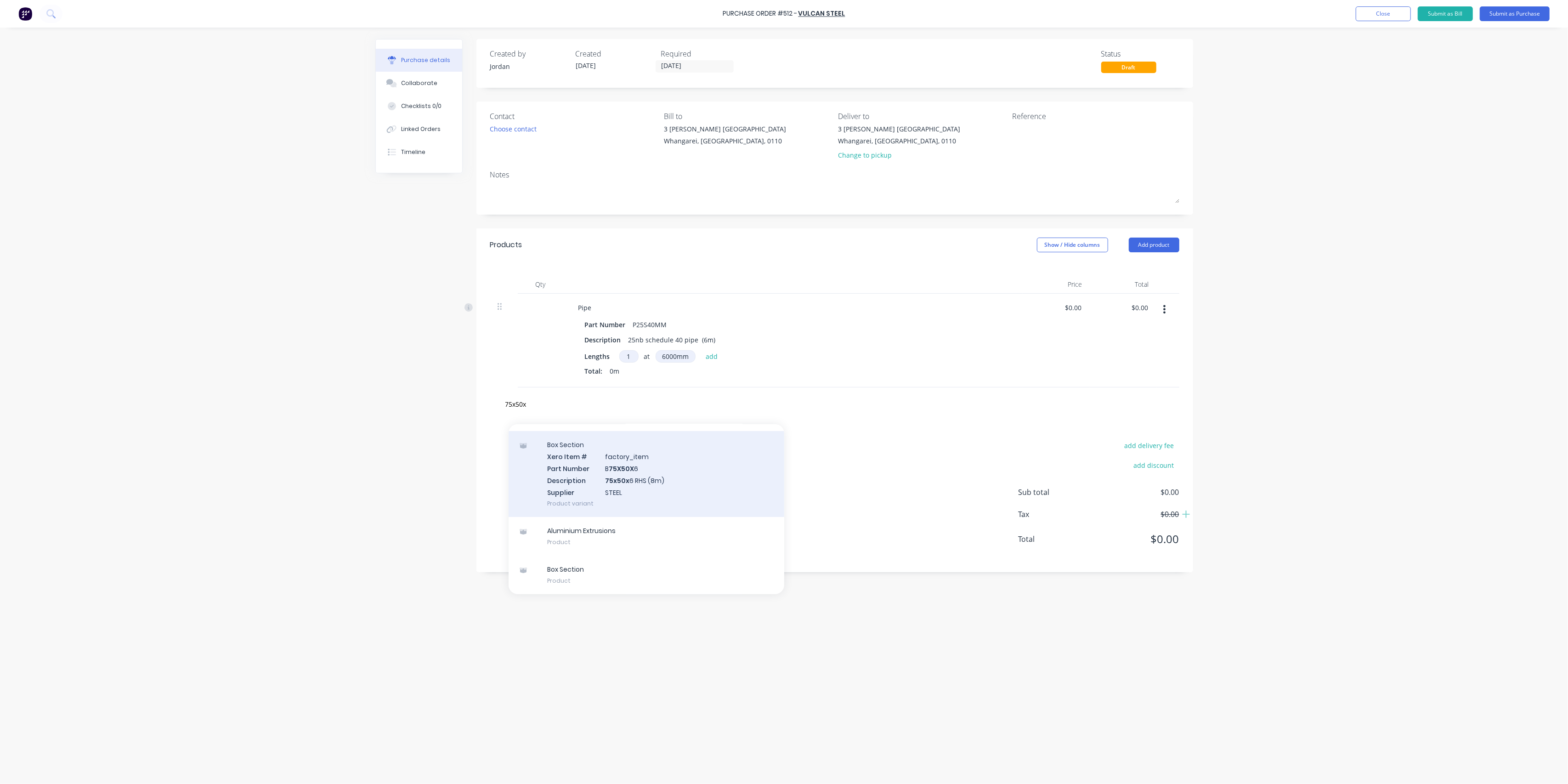
click at [670, 476] on div "Box Section Xero Item # factory_item Part Number B 75X50X 6 Description 75x50x …" at bounding box center [646, 474] width 276 height 86
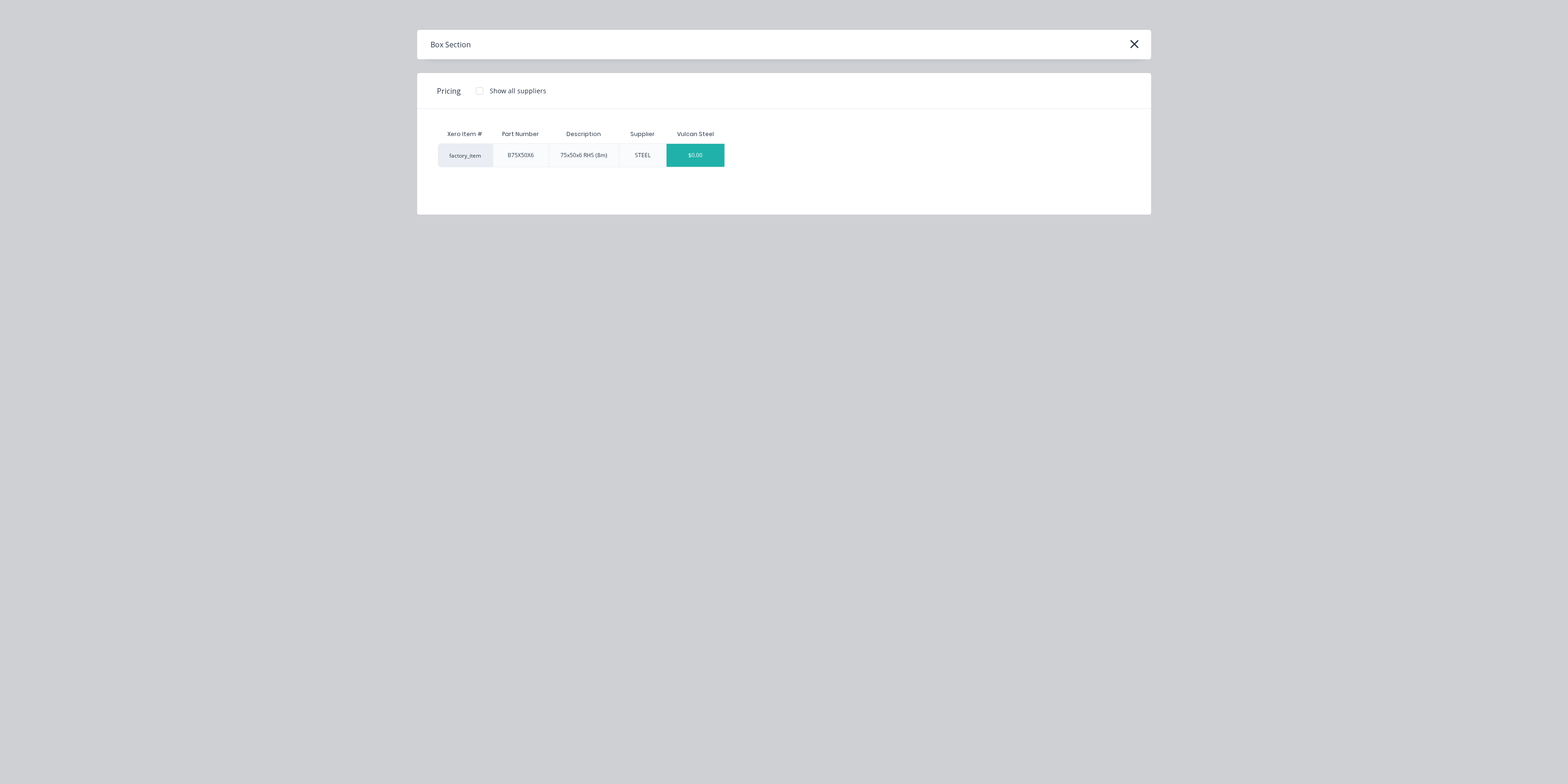
click at [679, 157] on div "$0.00" at bounding box center [695, 155] width 58 height 23
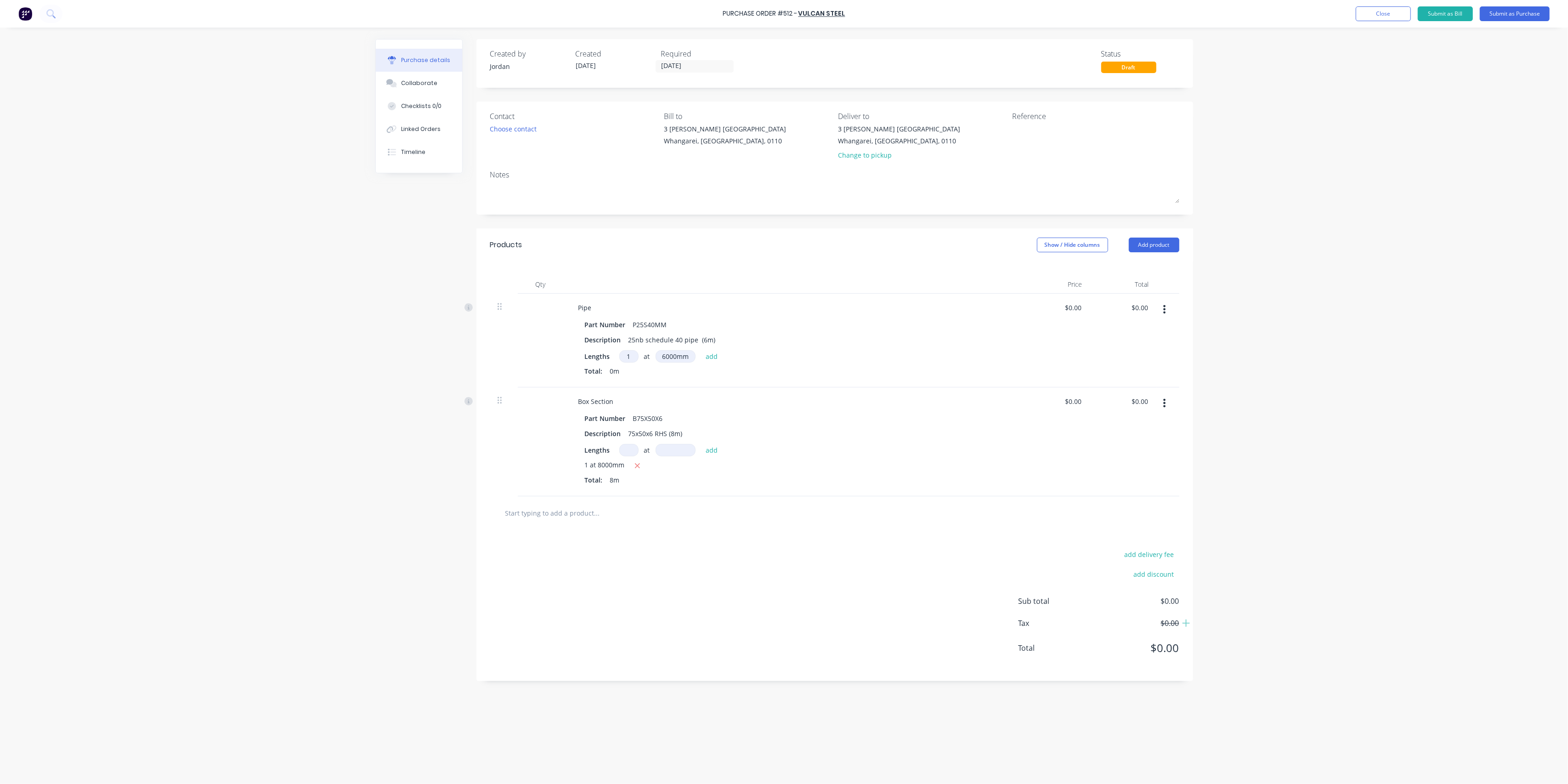
click at [730, 553] on div "add delivery fee add discount Sub total $0.00 Tax $0.00 Total $0.00" at bounding box center [835, 605] width 716 height 151
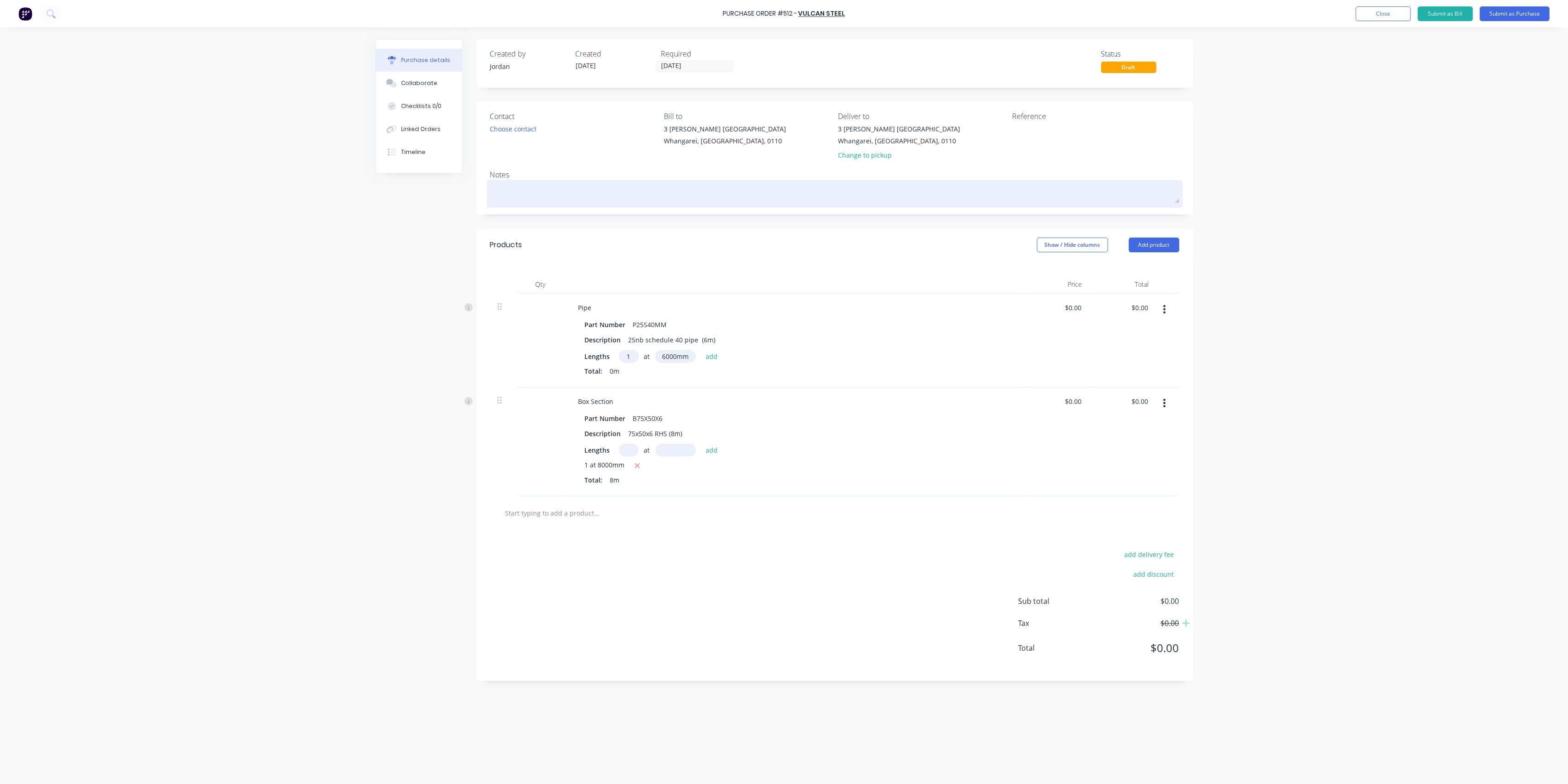
click at [614, 198] on textarea at bounding box center [835, 193] width 689 height 21
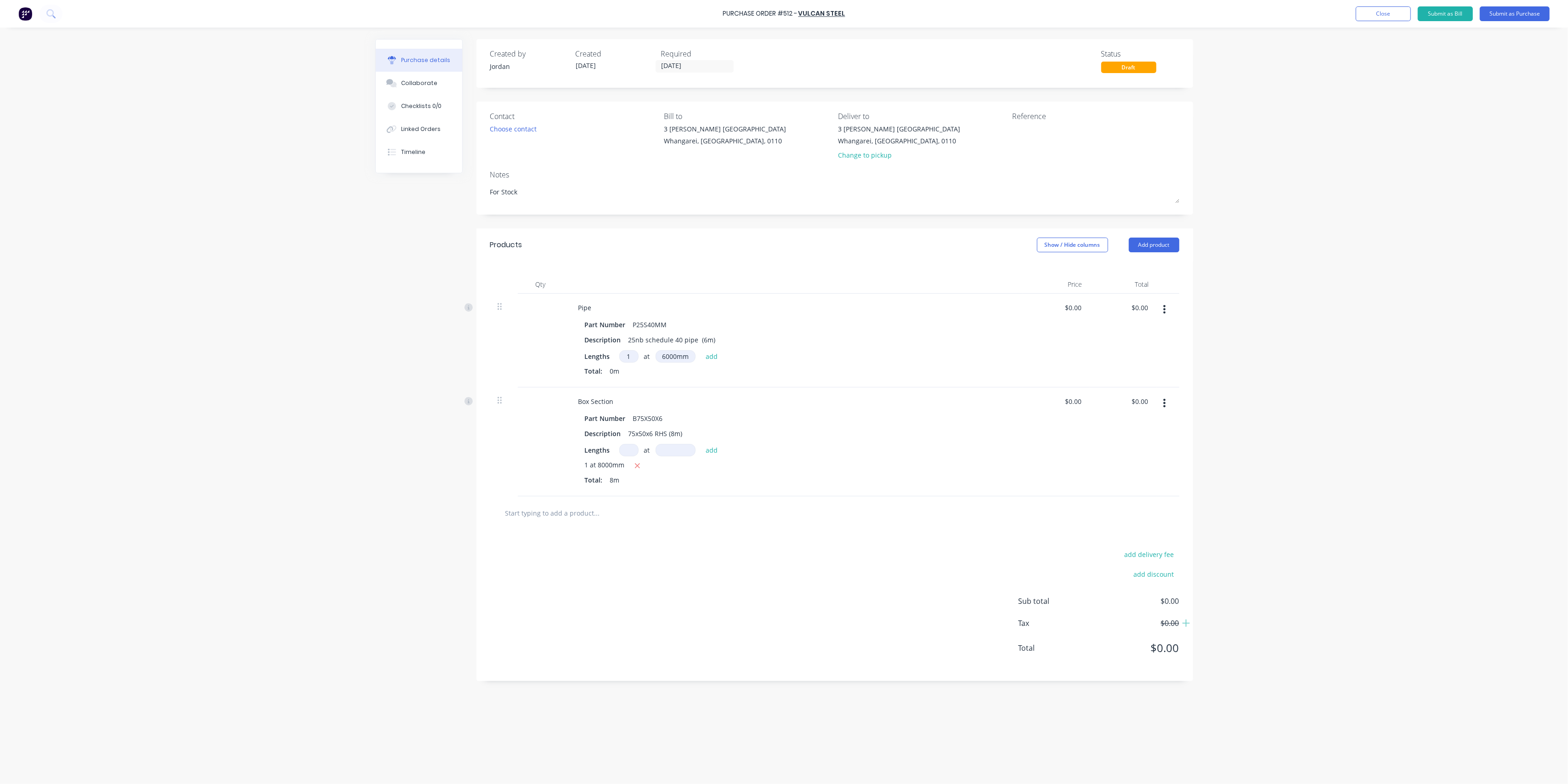
click at [341, 228] on div "Purchase Order #512 - Vulcan Steel Add product Close Submit as Bill Submit as P…" at bounding box center [784, 392] width 1568 height 784
click at [1507, 12] on button "Submit as Purchase" at bounding box center [1514, 14] width 70 height 15
click at [716, 355] on button "add" at bounding box center [712, 356] width 21 height 11
click at [804, 380] on div "1 at 6000mm Total: 6m" at bounding box center [793, 380] width 417 height 29
click at [635, 373] on icon "button" at bounding box center [637, 373] width 6 height 9
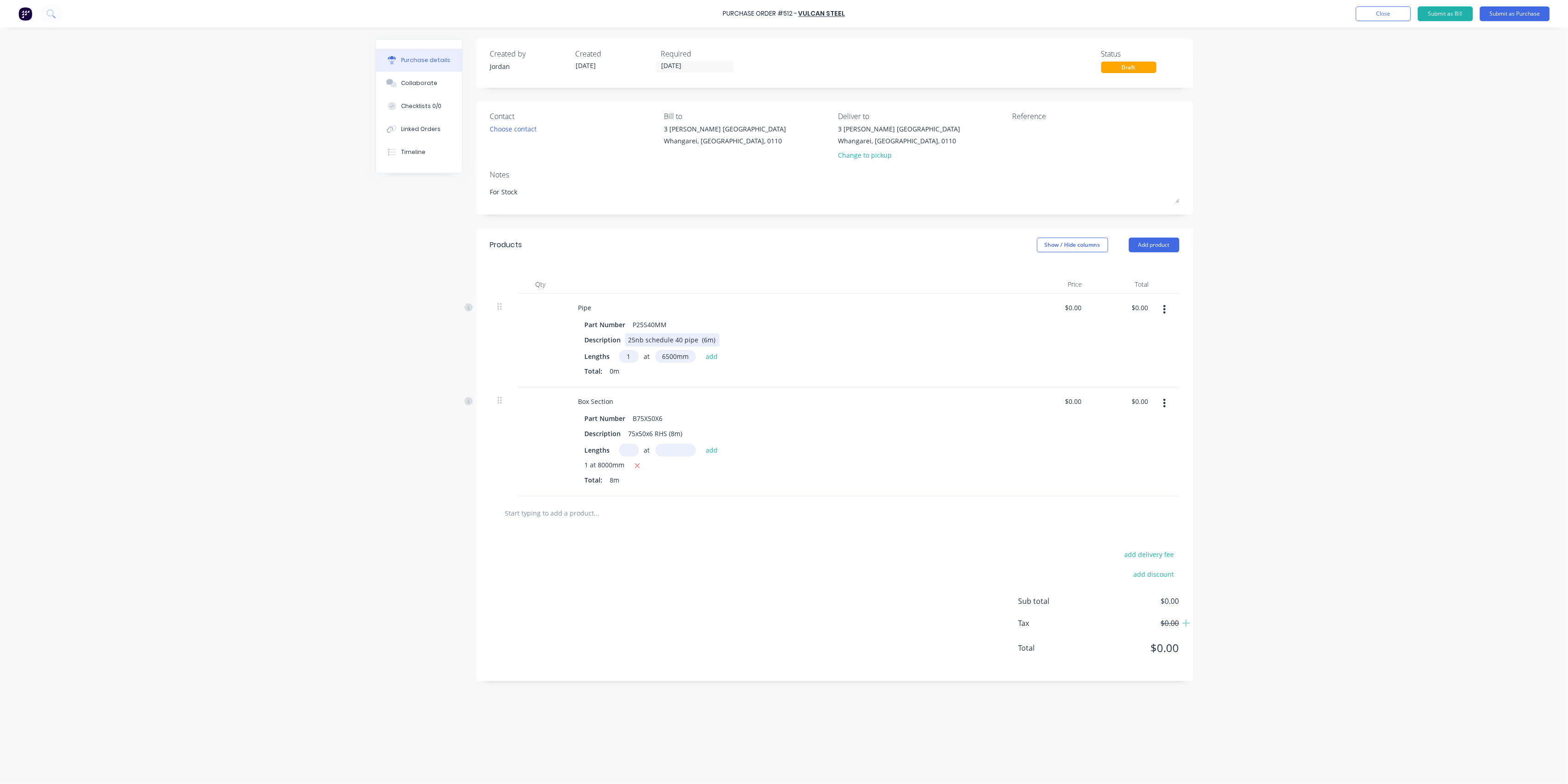
click at [962, 341] on div "Description 25nb schedule 40 pipe (6m)" at bounding box center [791, 340] width 421 height 13
click at [711, 363] on div "Lengths 1 1 at 6500mm 6500mm add Total: 0m" at bounding box center [793, 365] width 417 height 29
click at [713, 355] on button "add" at bounding box center [712, 356] width 21 height 11
click at [897, 348] on div "Part Number P25S40MM Description 25nb schedule 40 pipe (6m) Lengths at add 1 at…" at bounding box center [793, 356] width 445 height 77
click at [1521, 11] on button "Submit as Purchase" at bounding box center [1514, 14] width 70 height 15
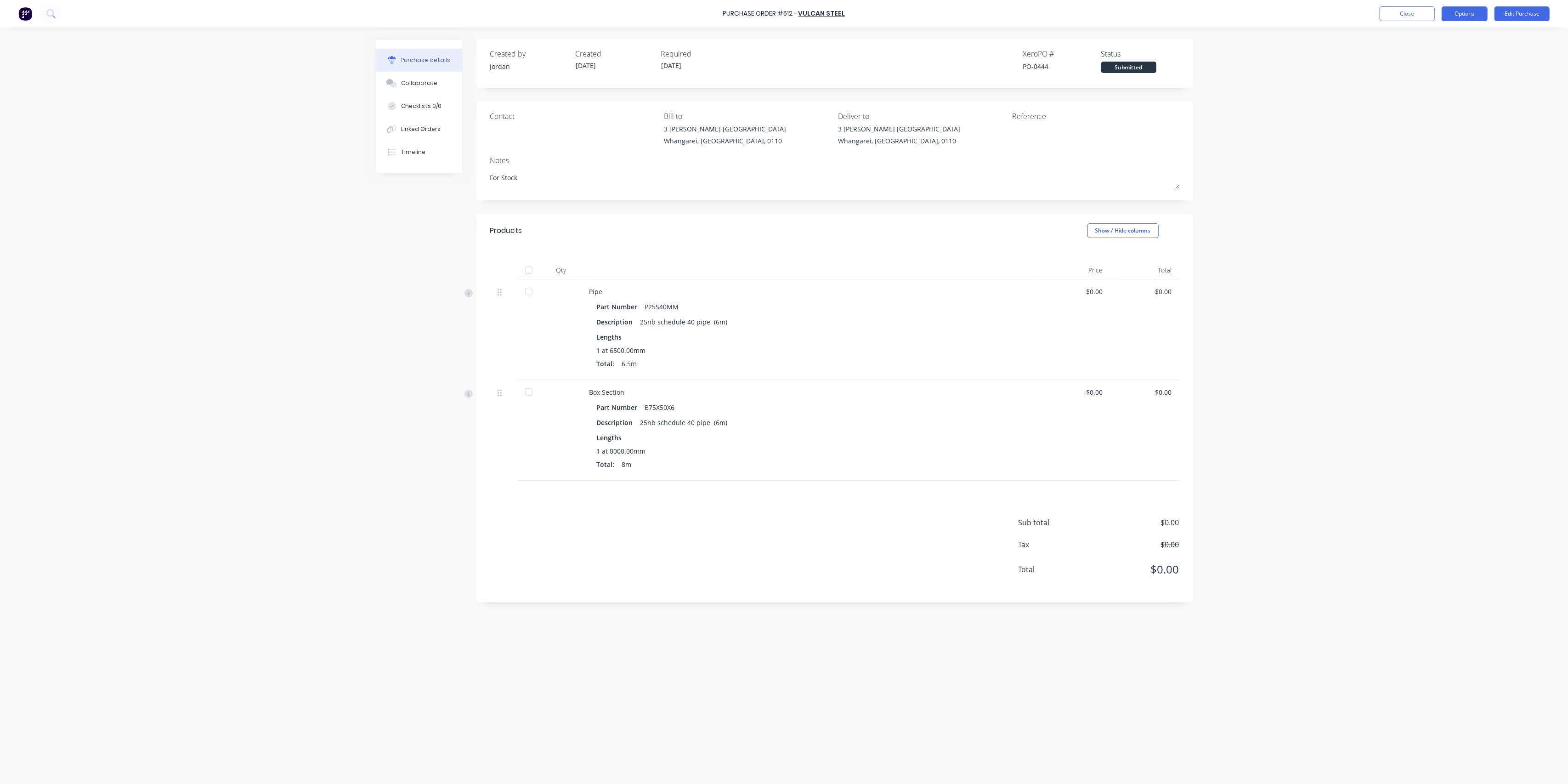
click at [1465, 15] on button "Options" at bounding box center [1464, 14] width 46 height 15
click at [1449, 34] on div "Print / Email" at bounding box center [1444, 38] width 71 height 13
click at [1441, 72] on div "Without pricing" at bounding box center [1444, 74] width 71 height 13
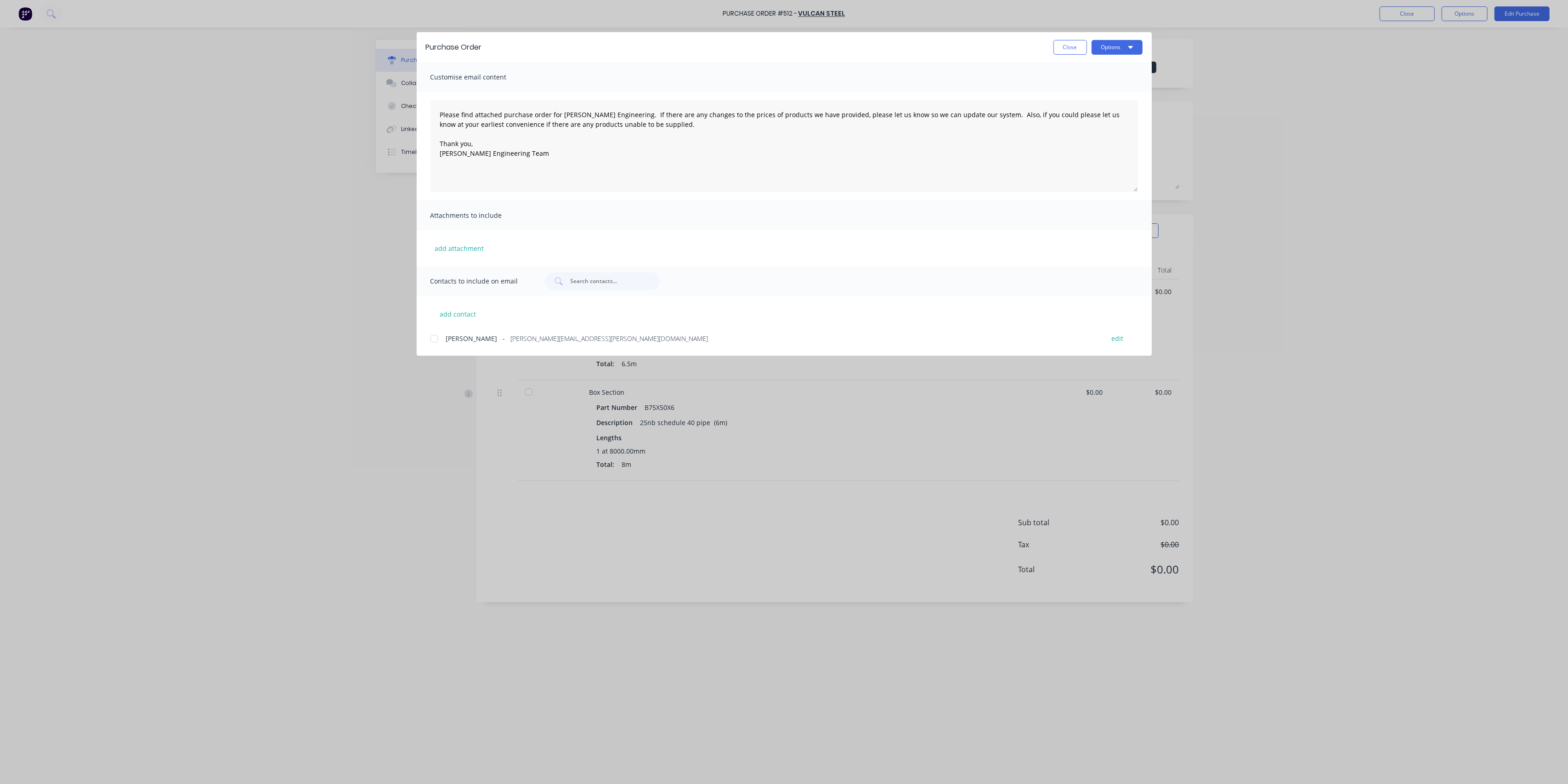
click at [436, 337] on div at bounding box center [434, 338] width 18 height 18
click at [1125, 50] on button "Options" at bounding box center [1117, 47] width 51 height 15
click at [1093, 103] on div "Email" at bounding box center [1099, 107] width 71 height 13
click at [1074, 46] on button "Close" at bounding box center [1070, 47] width 33 height 15
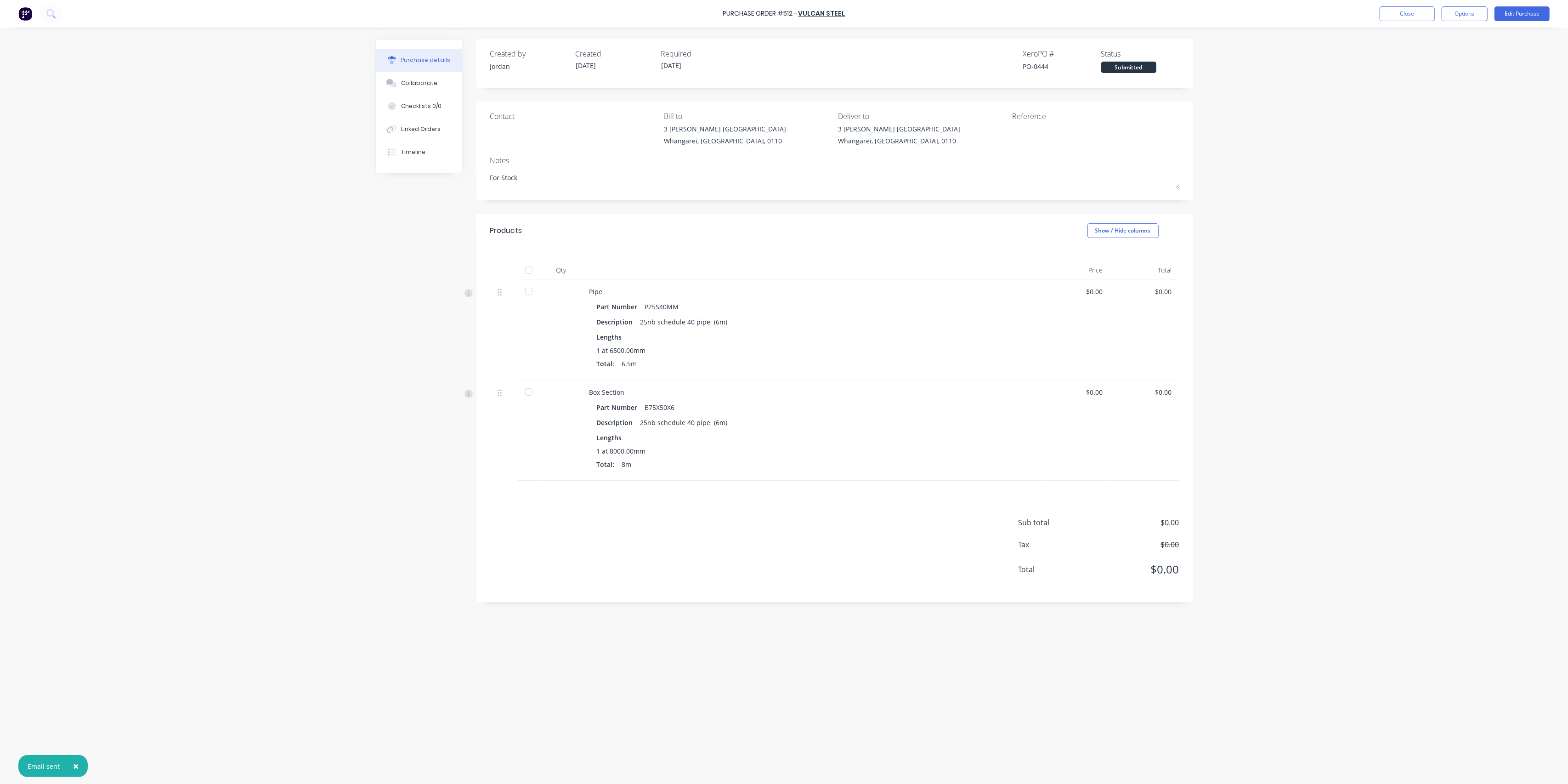
click at [317, 424] on div "× Email sent Purchase Order #512 - Vulcan Steel Close Options Edit Purchase Pur…" at bounding box center [784, 392] width 1568 height 784
click at [130, 267] on div "Purchase Order #512 - Vulcan Steel Close Options Edit Purchase Purchase details…" at bounding box center [784, 392] width 1568 height 784
click at [1403, 16] on button "Close" at bounding box center [1407, 14] width 55 height 15
